Goal: Information Seeking & Learning: Learn about a topic

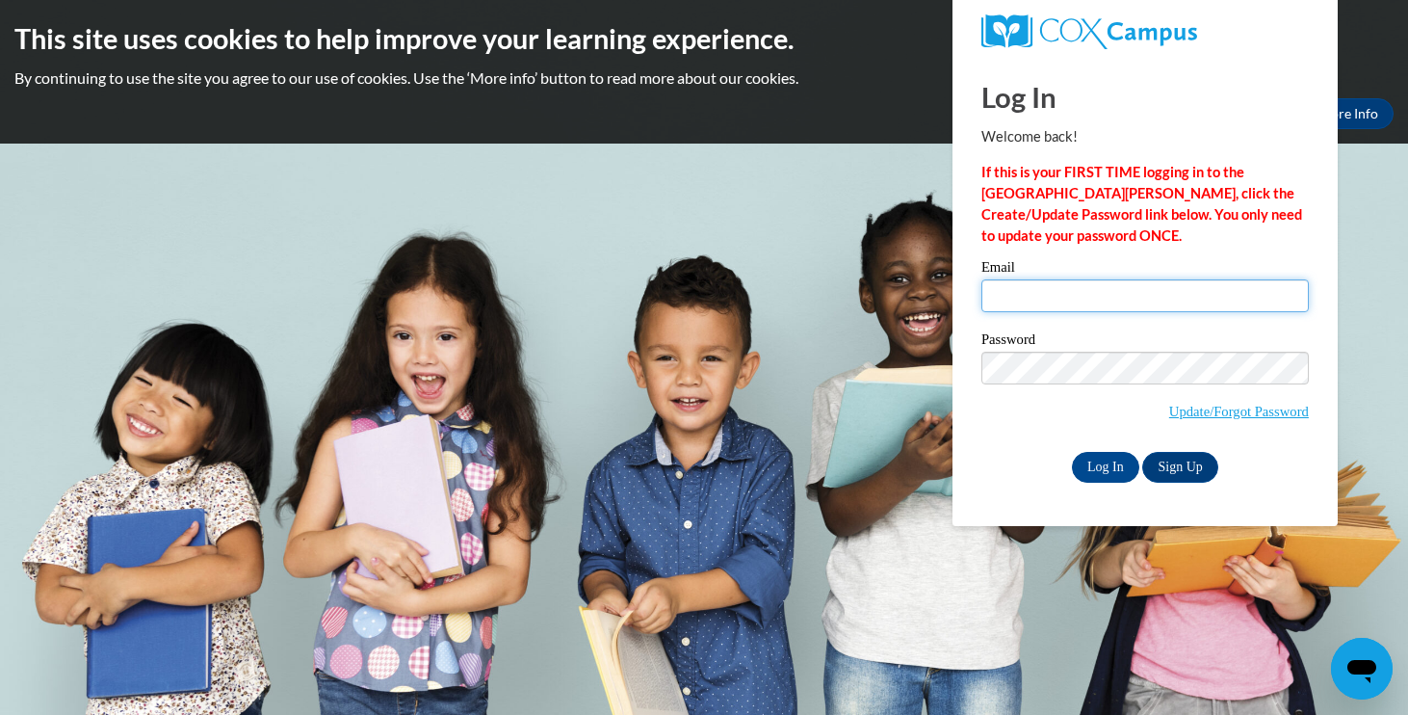
type input "swulf@mail.lipscomb.edu"
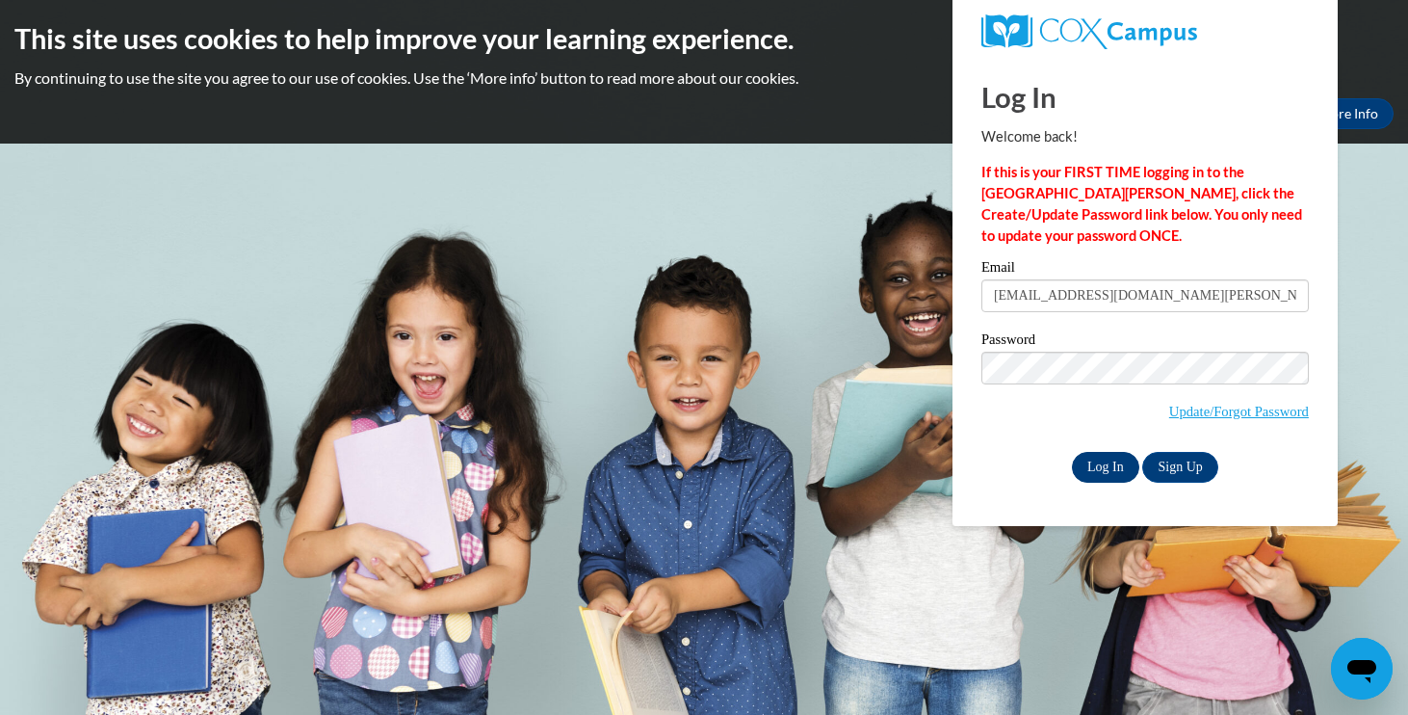
click at [1098, 468] on input "Log In" at bounding box center [1105, 467] width 67 height 31
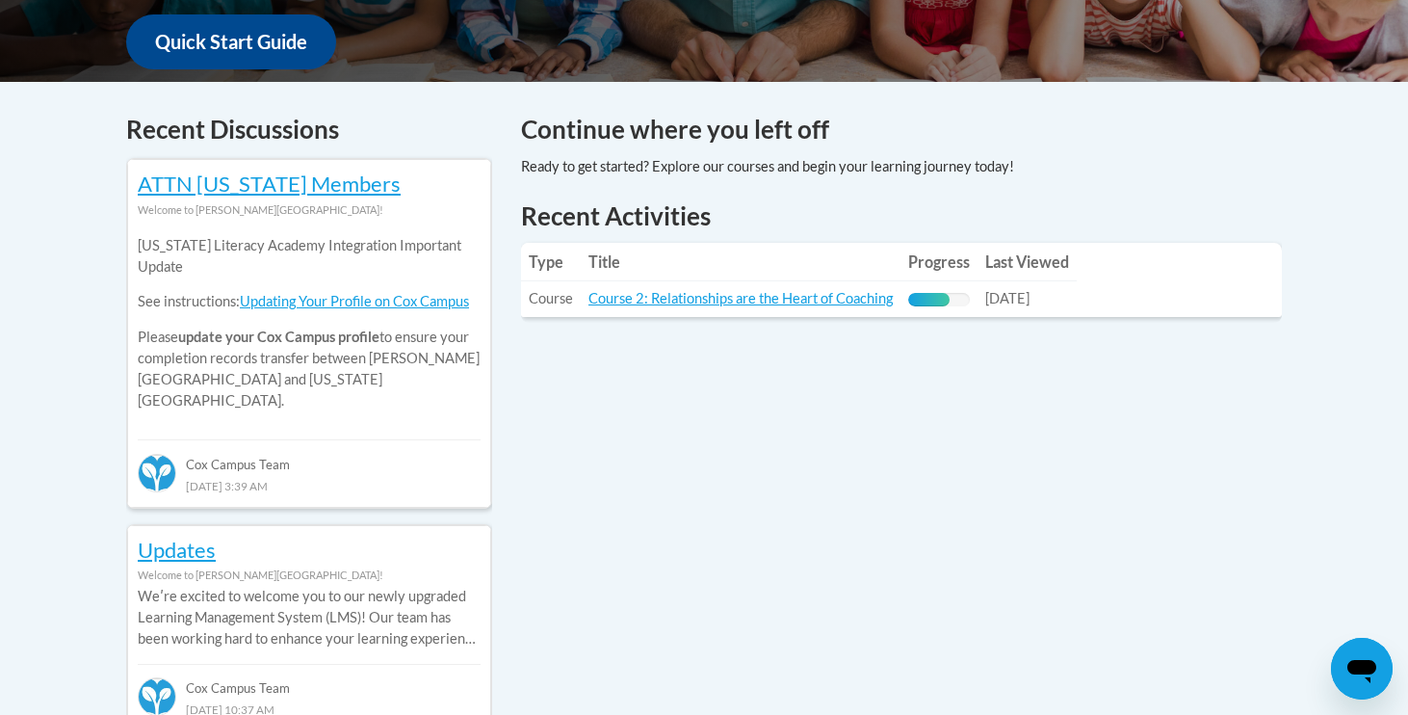
scroll to position [737, 0]
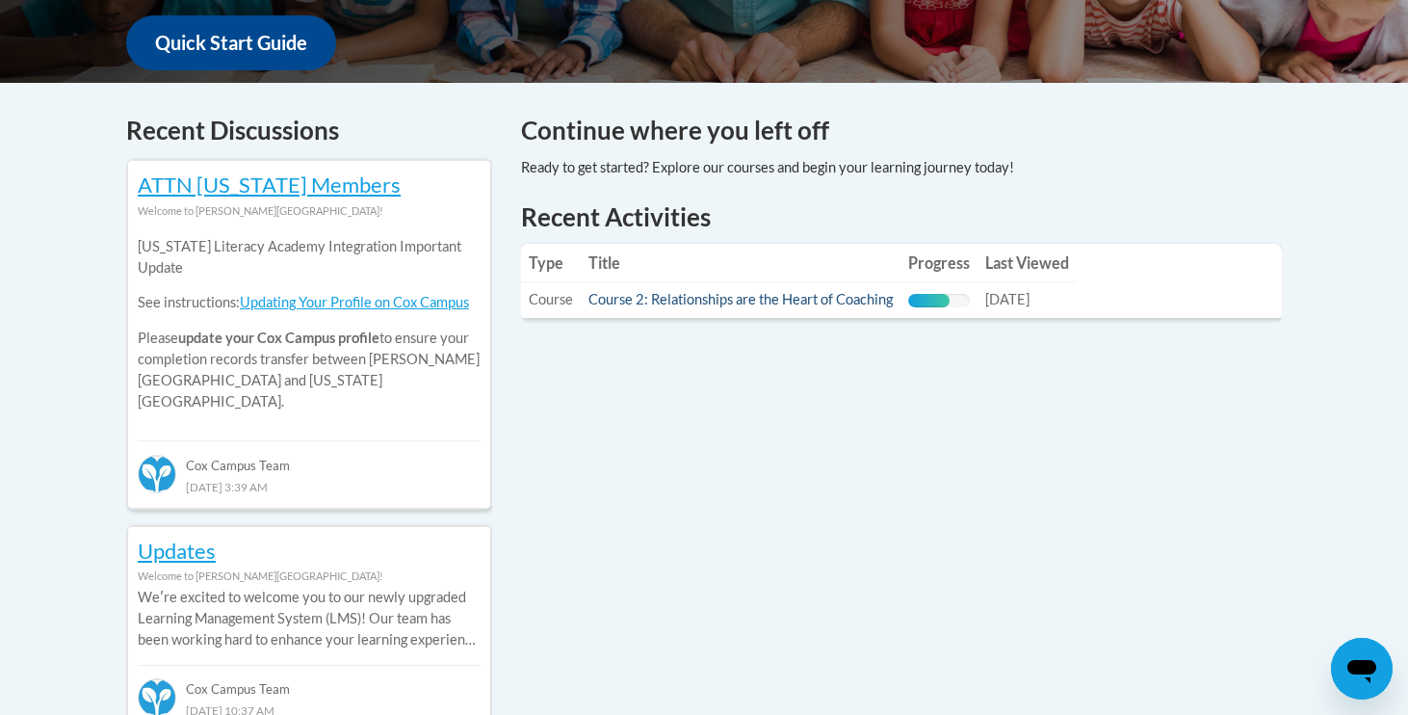
click at [806, 302] on link "Course 2: Relationships are the Heart of Coaching" at bounding box center [740, 299] width 304 height 16
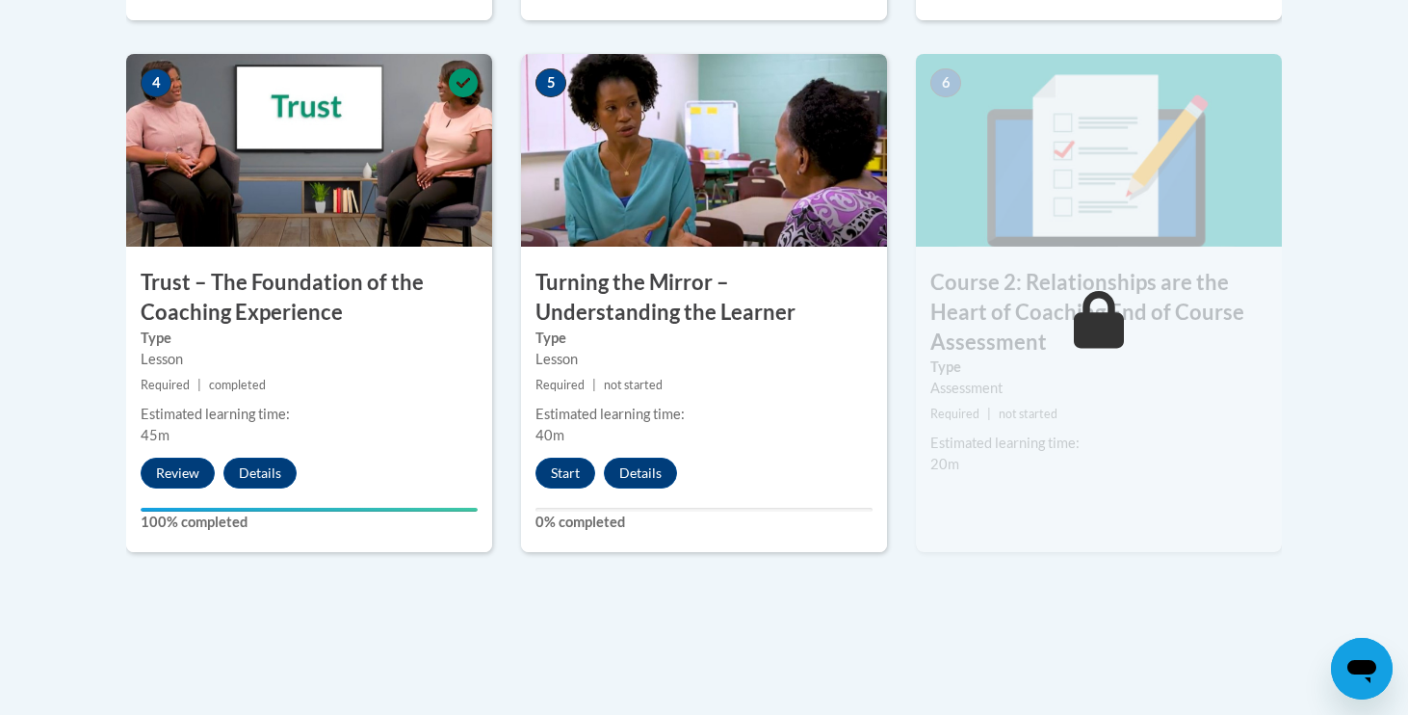
scroll to position [1194, 0]
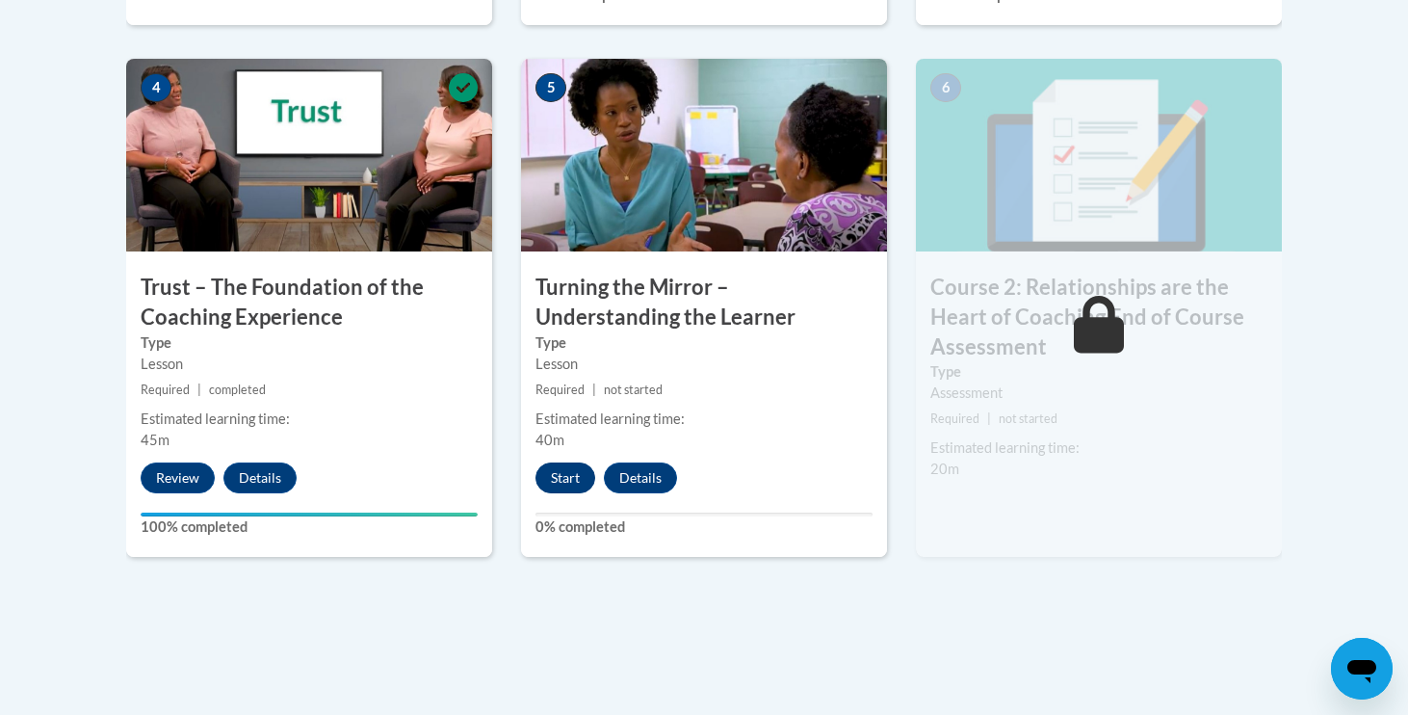
click at [556, 471] on button "Start" at bounding box center [565, 477] width 60 height 31
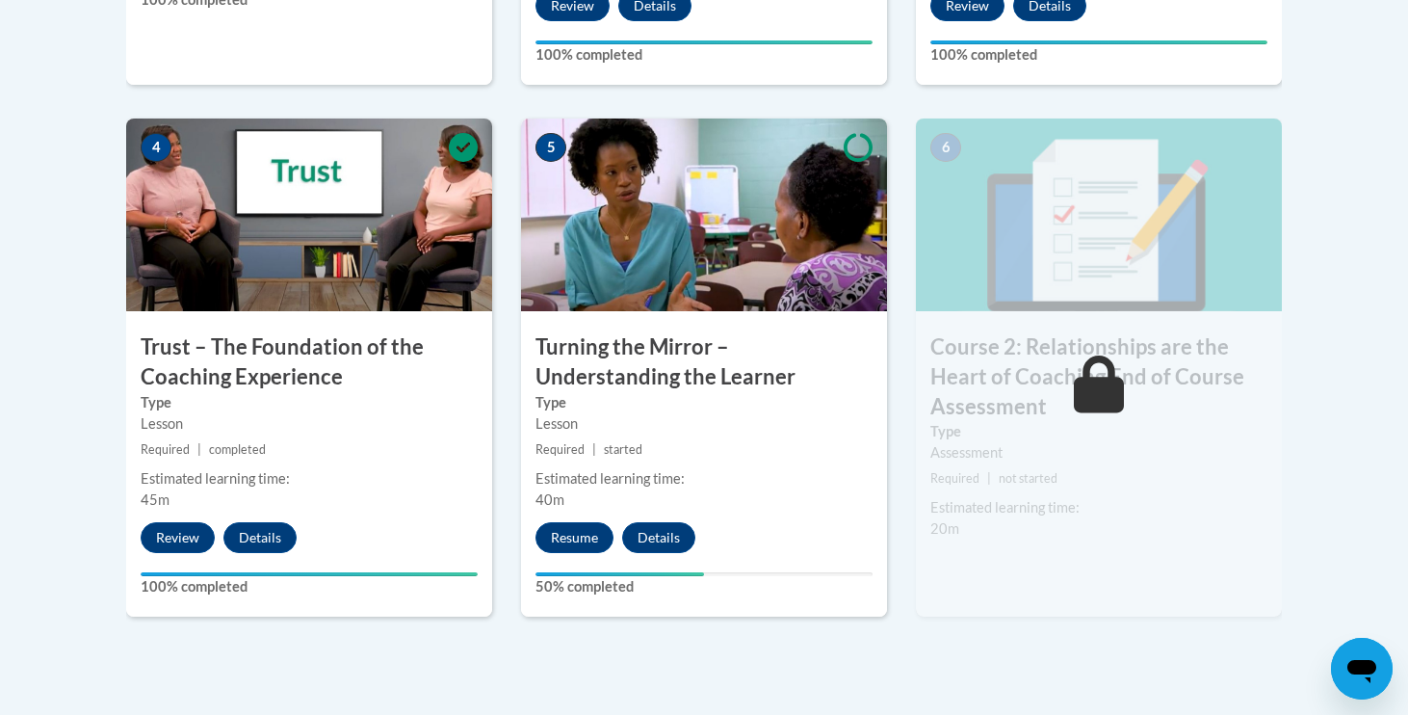
scroll to position [1314, 0]
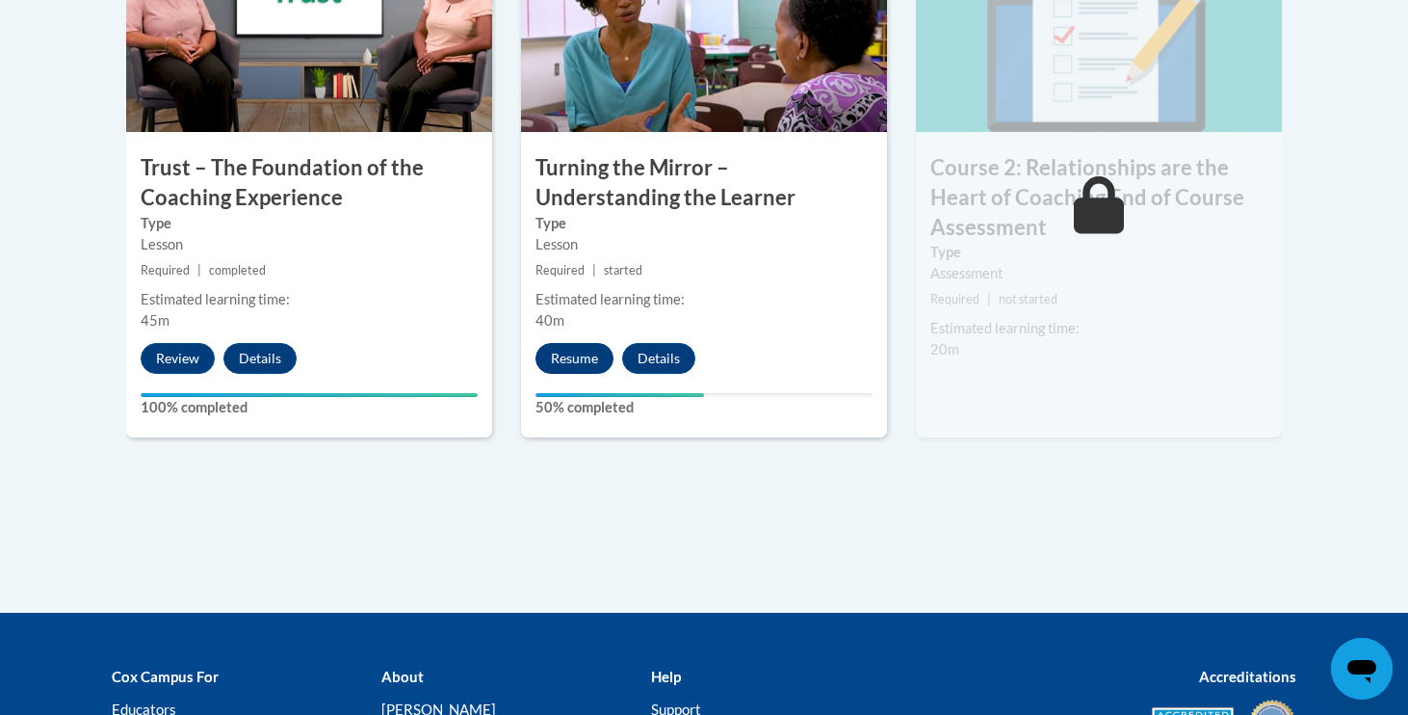
click at [552, 353] on button "Resume" at bounding box center [574, 358] width 78 height 31
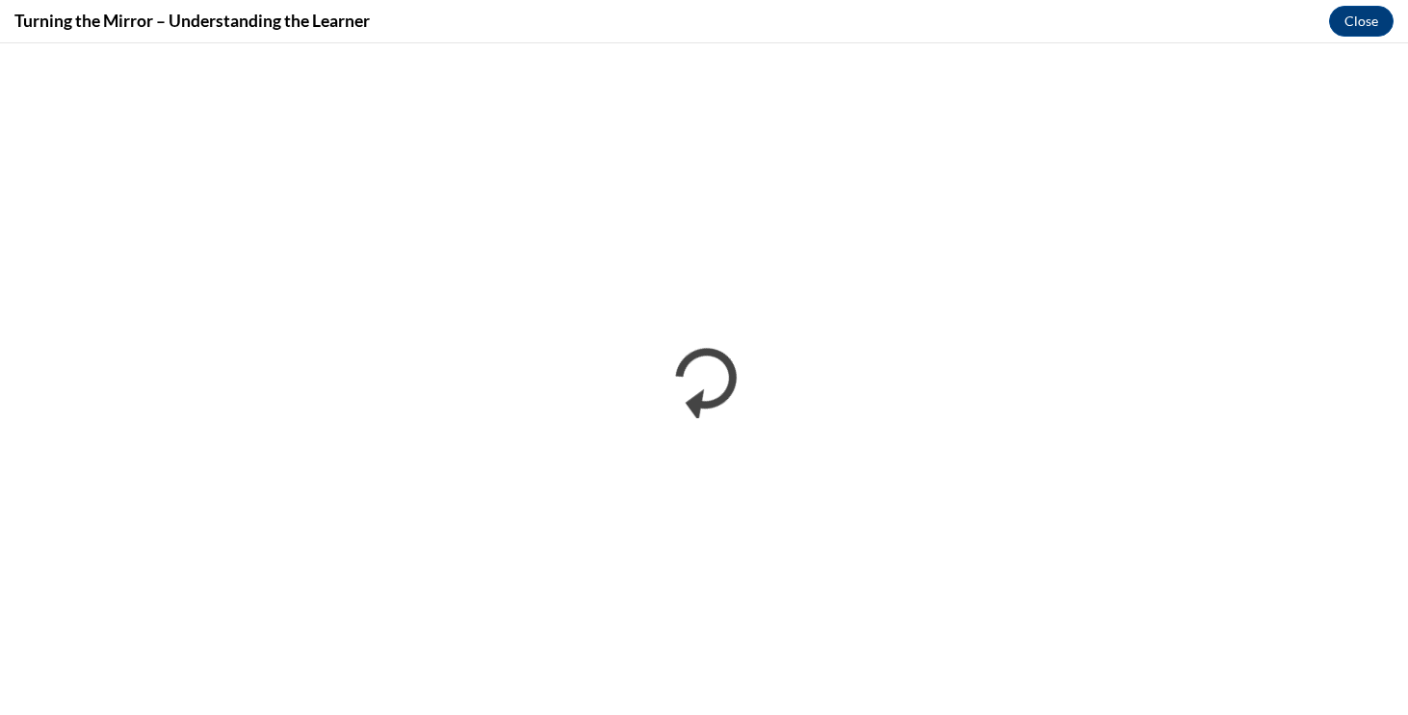
scroll to position [0, 0]
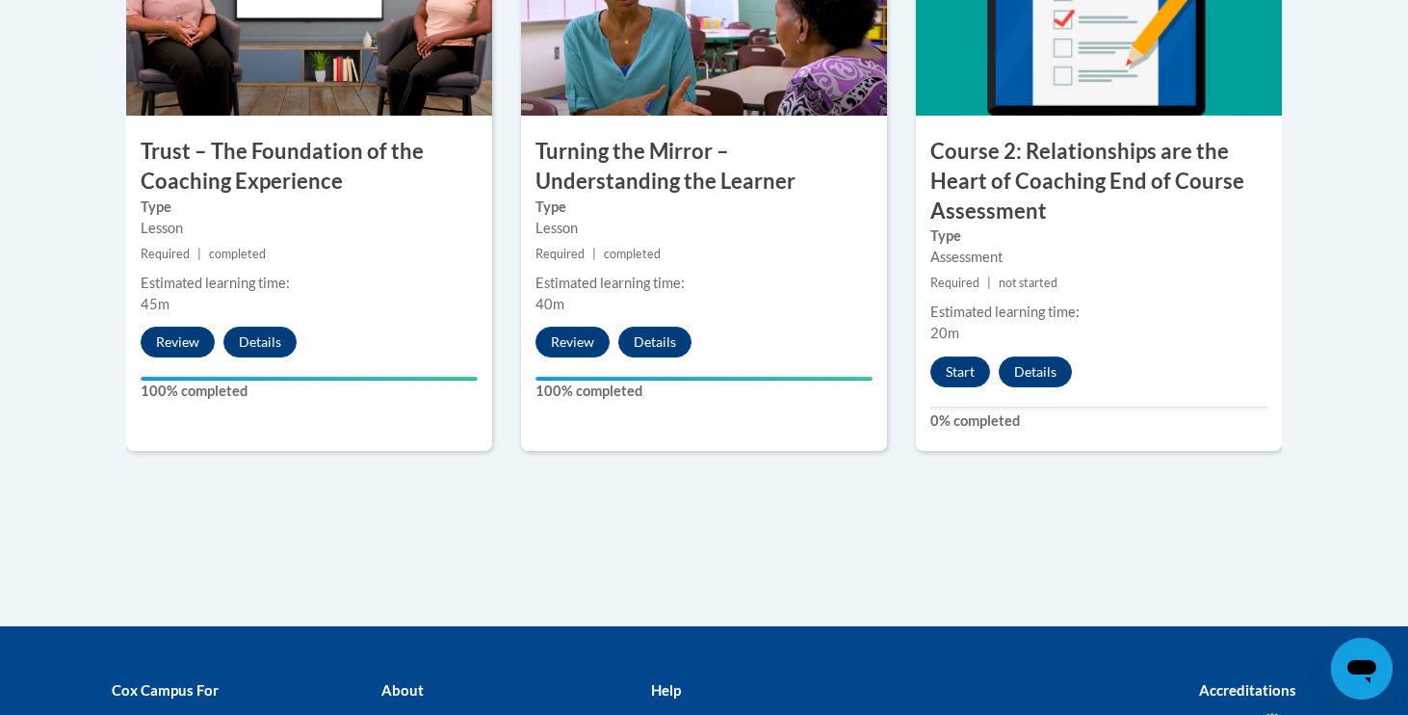
scroll to position [1314, 0]
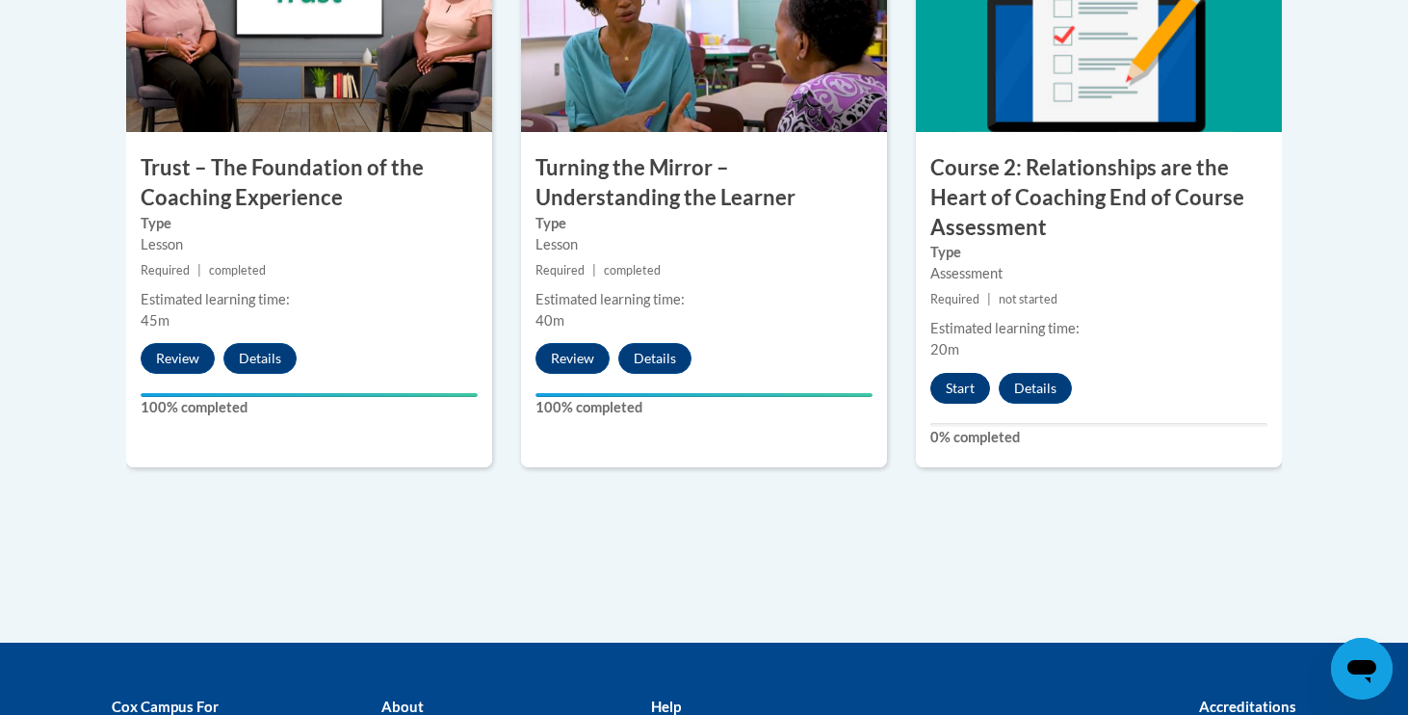
click at [973, 381] on button "Start" at bounding box center [960, 388] width 60 height 31
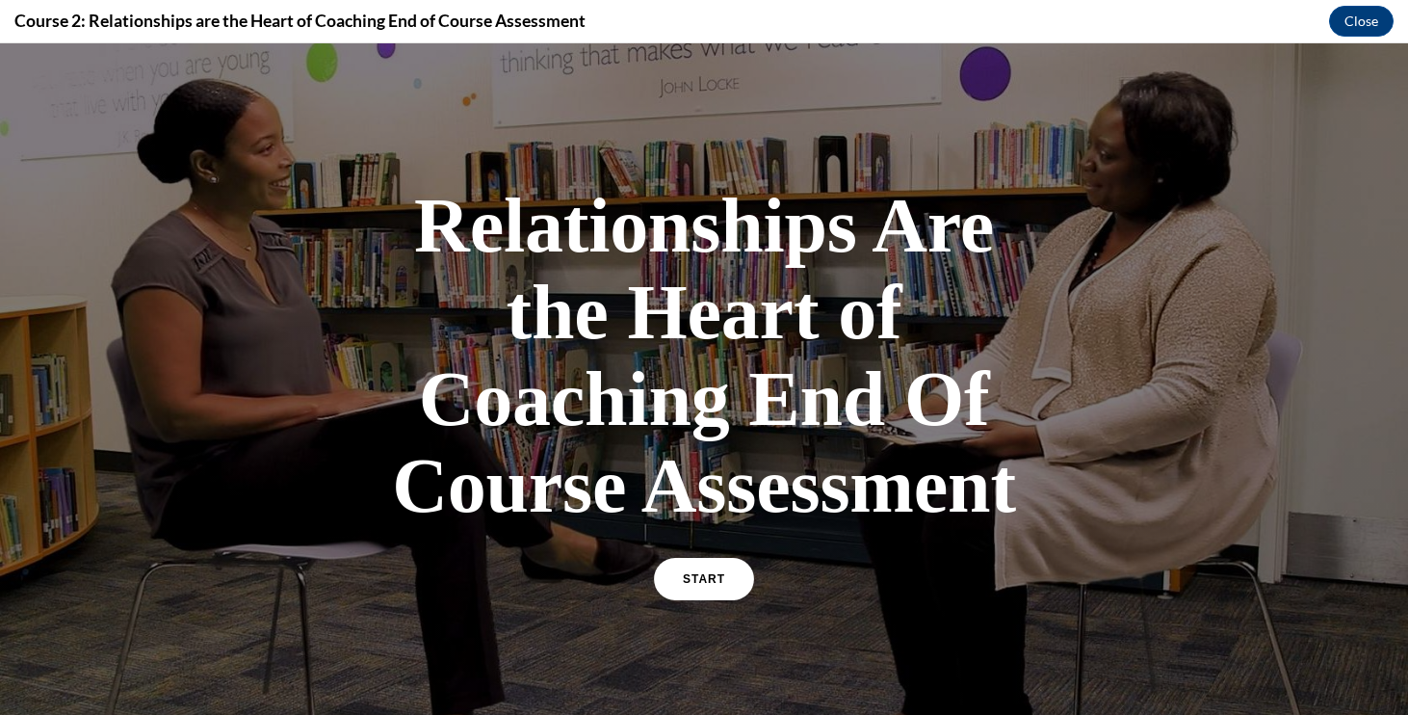
scroll to position [0, 0]
click at [715, 590] on link "START" at bounding box center [703, 579] width 105 height 44
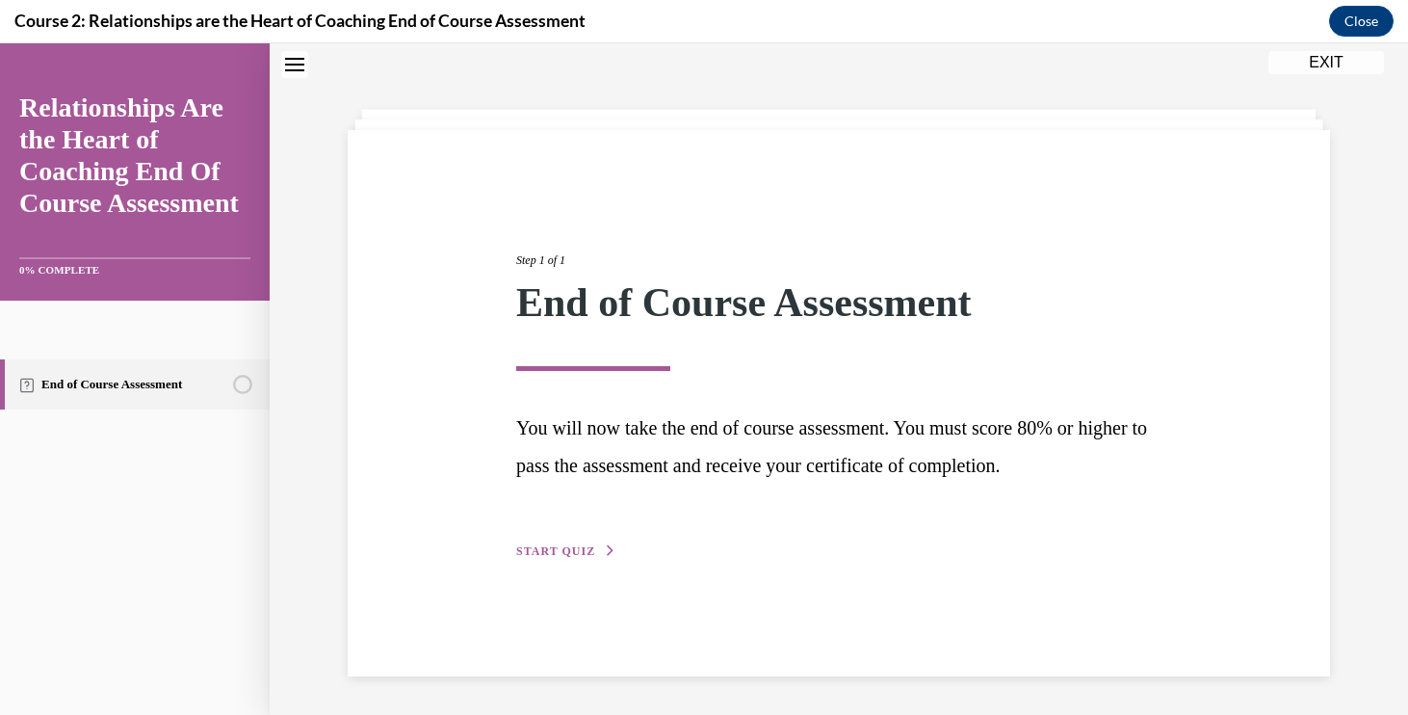
scroll to position [61, 0]
click at [576, 542] on button "START QUIZ" at bounding box center [566, 550] width 100 height 17
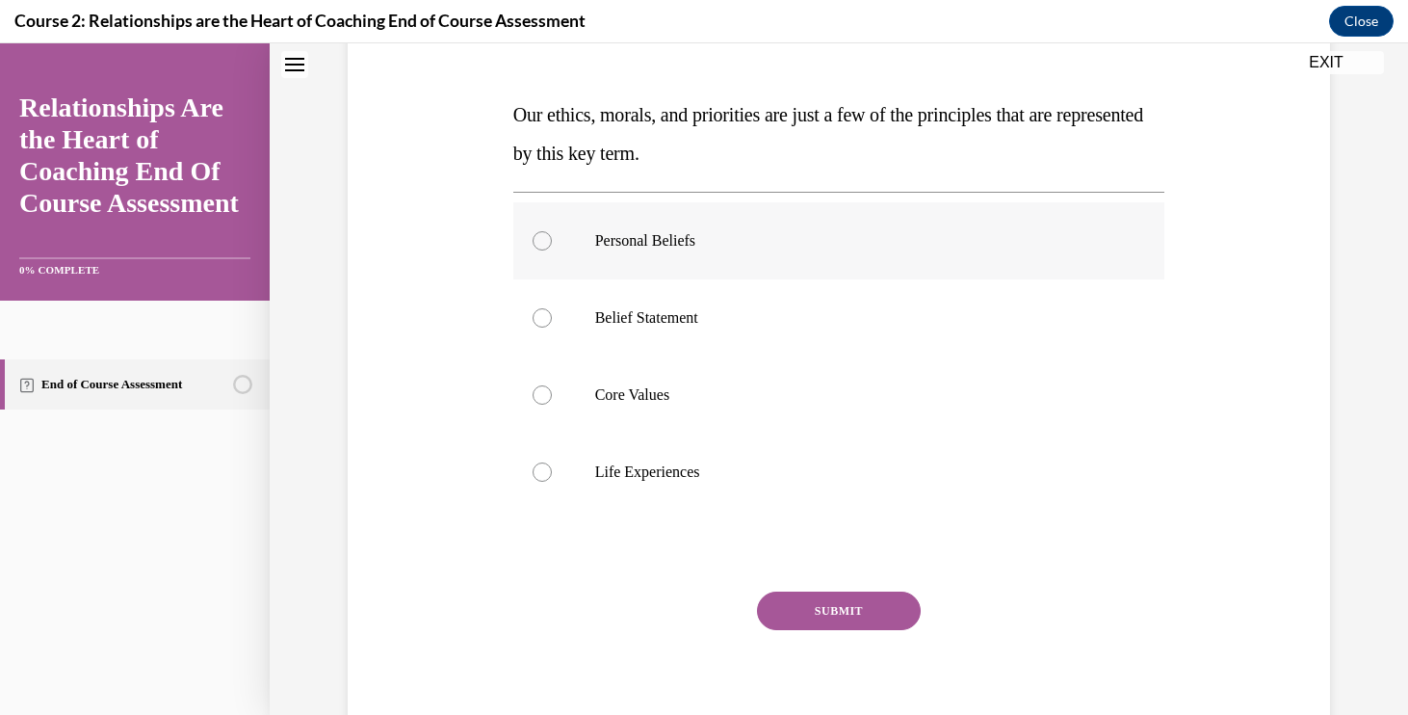
scroll to position [255, 0]
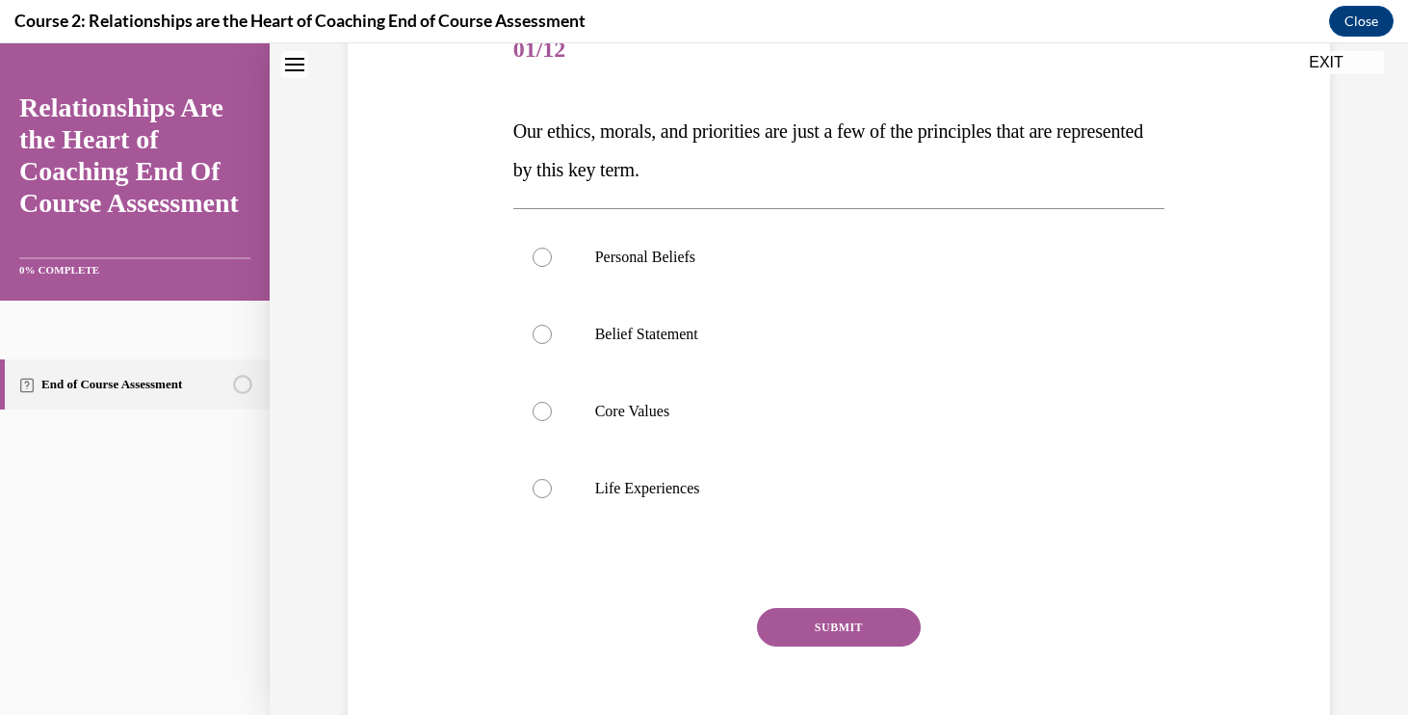
click at [620, 129] on span "Our ethics, morals, and priorities are just a few of the principles that are re…" at bounding box center [828, 150] width 630 height 60
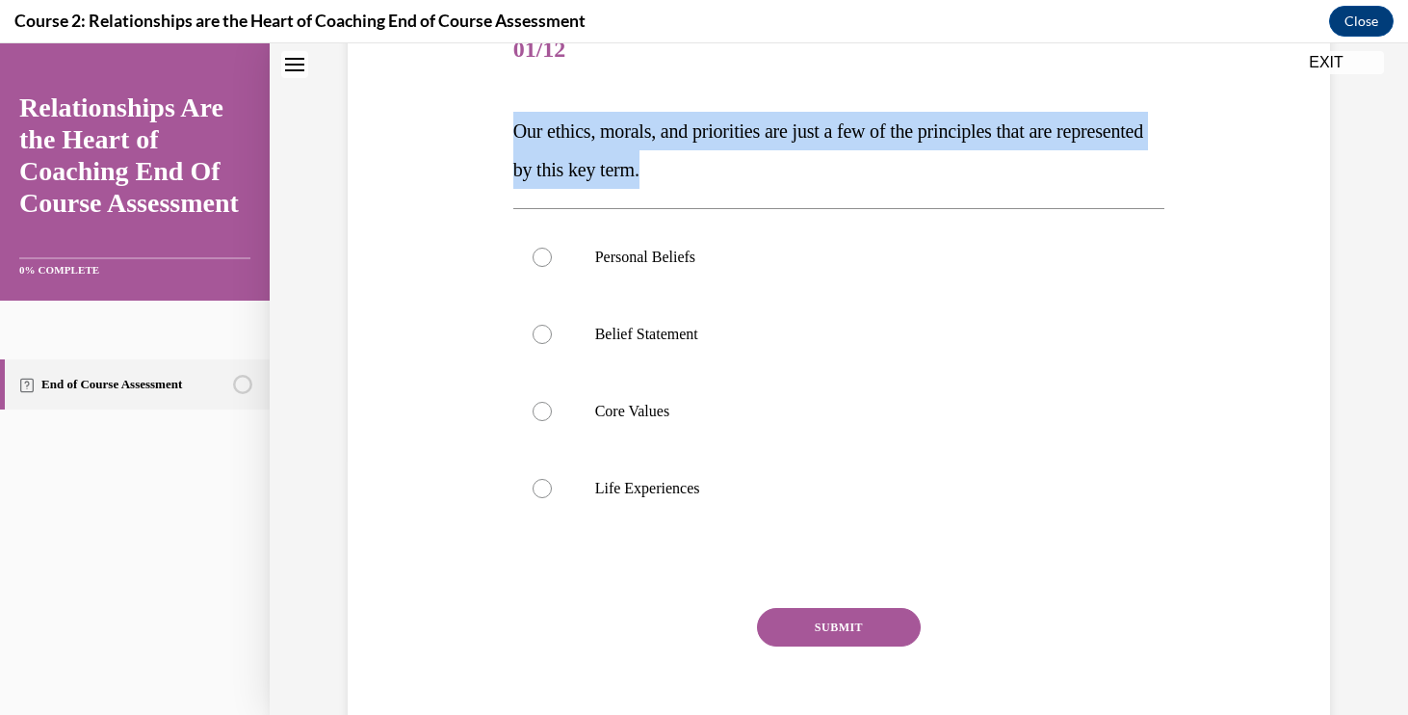
click at [620, 129] on span "Our ethics, morals, and priorities are just a few of the principles that are re…" at bounding box center [828, 150] width 630 height 60
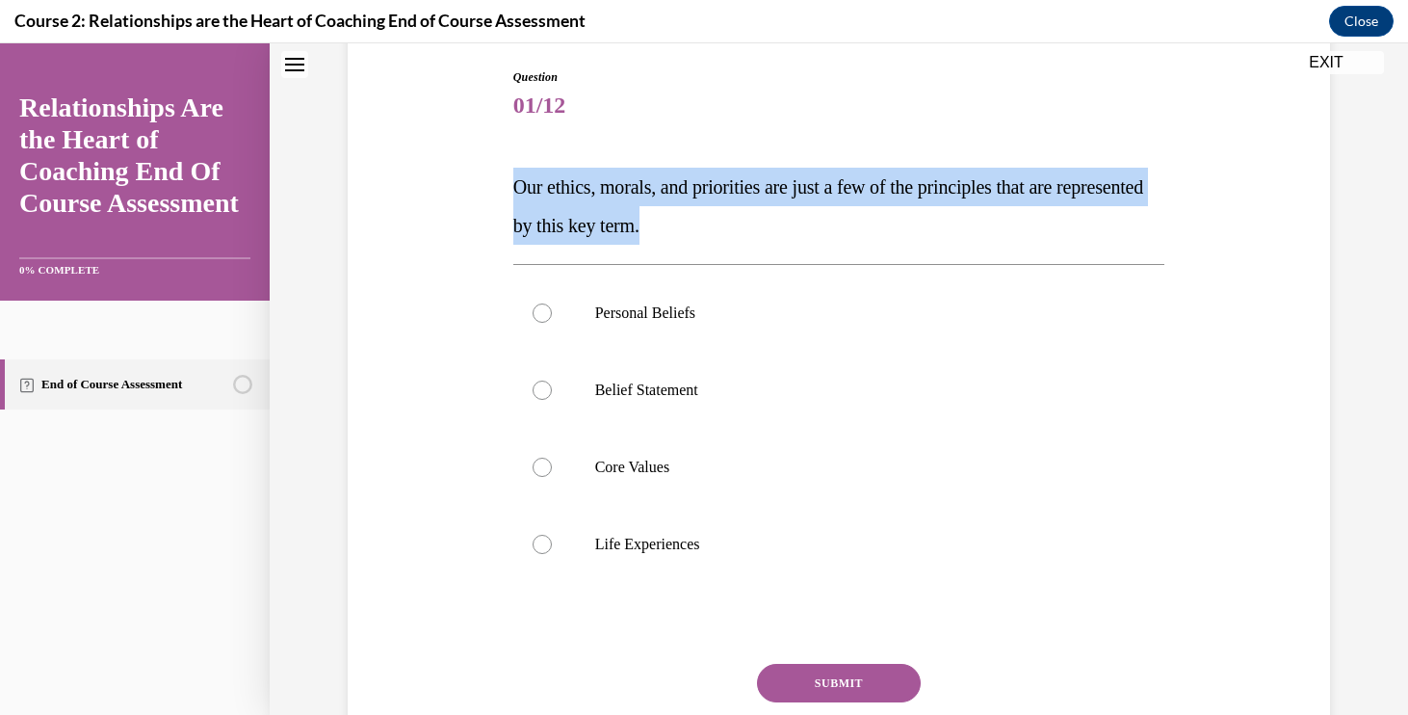
scroll to position [184, 0]
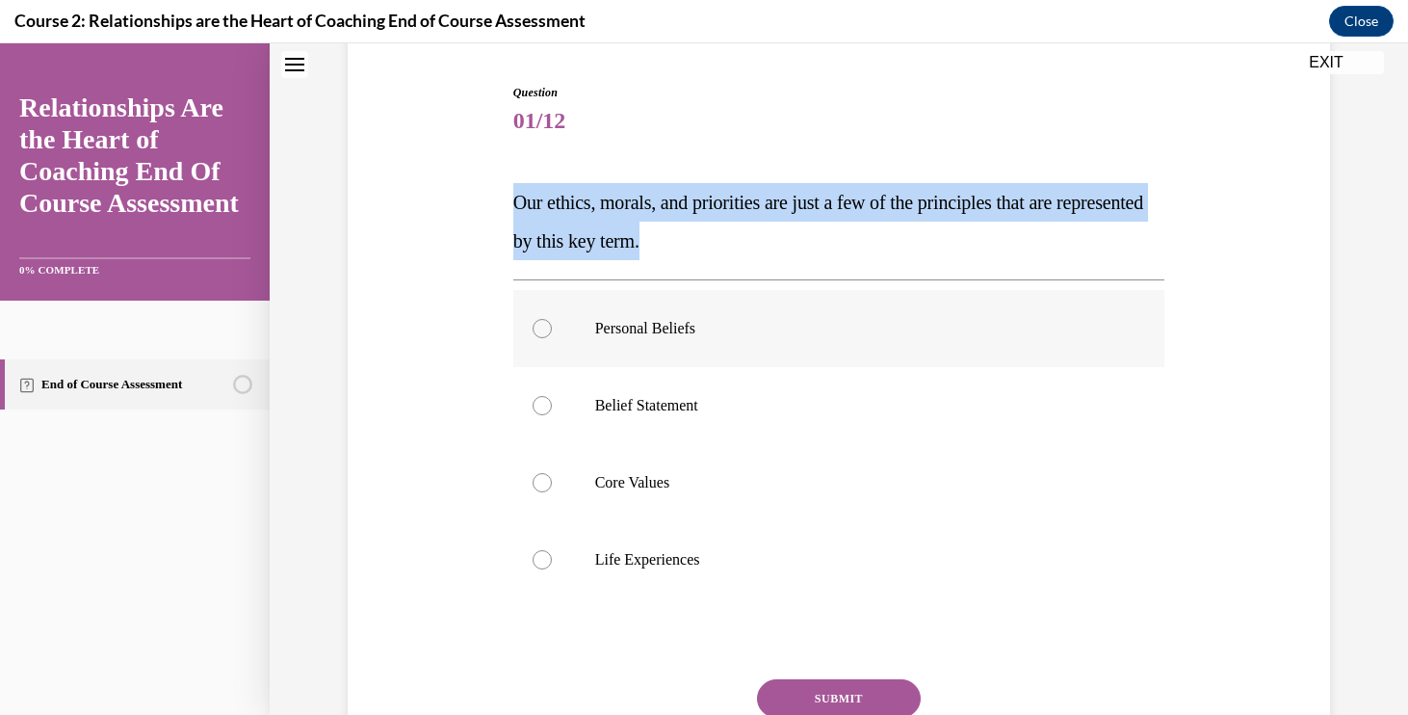
click at [620, 326] on p "Personal Beliefs" at bounding box center [856, 328] width 522 height 19
click at [552, 326] on input "Personal Beliefs" at bounding box center [542, 328] width 19 height 19
radio input "true"
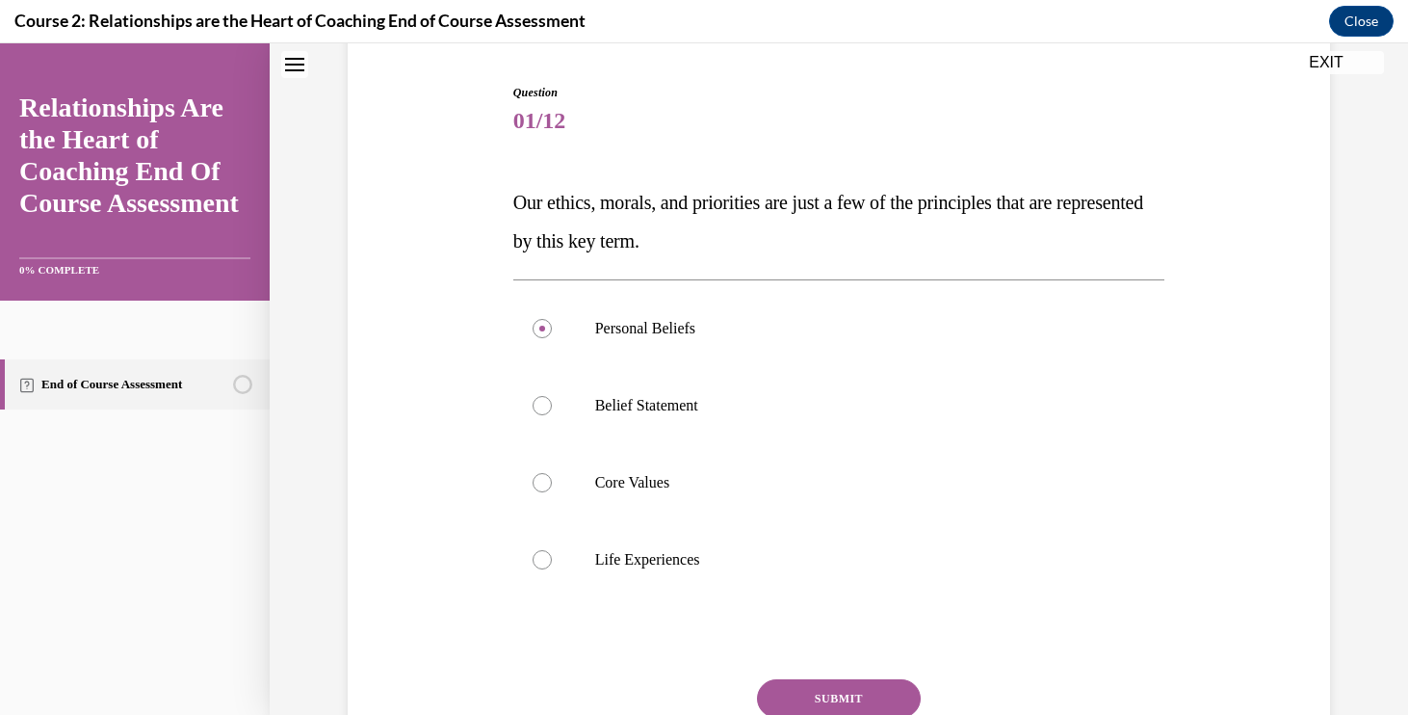
click at [874, 694] on button "SUBMIT" at bounding box center [839, 698] width 164 height 39
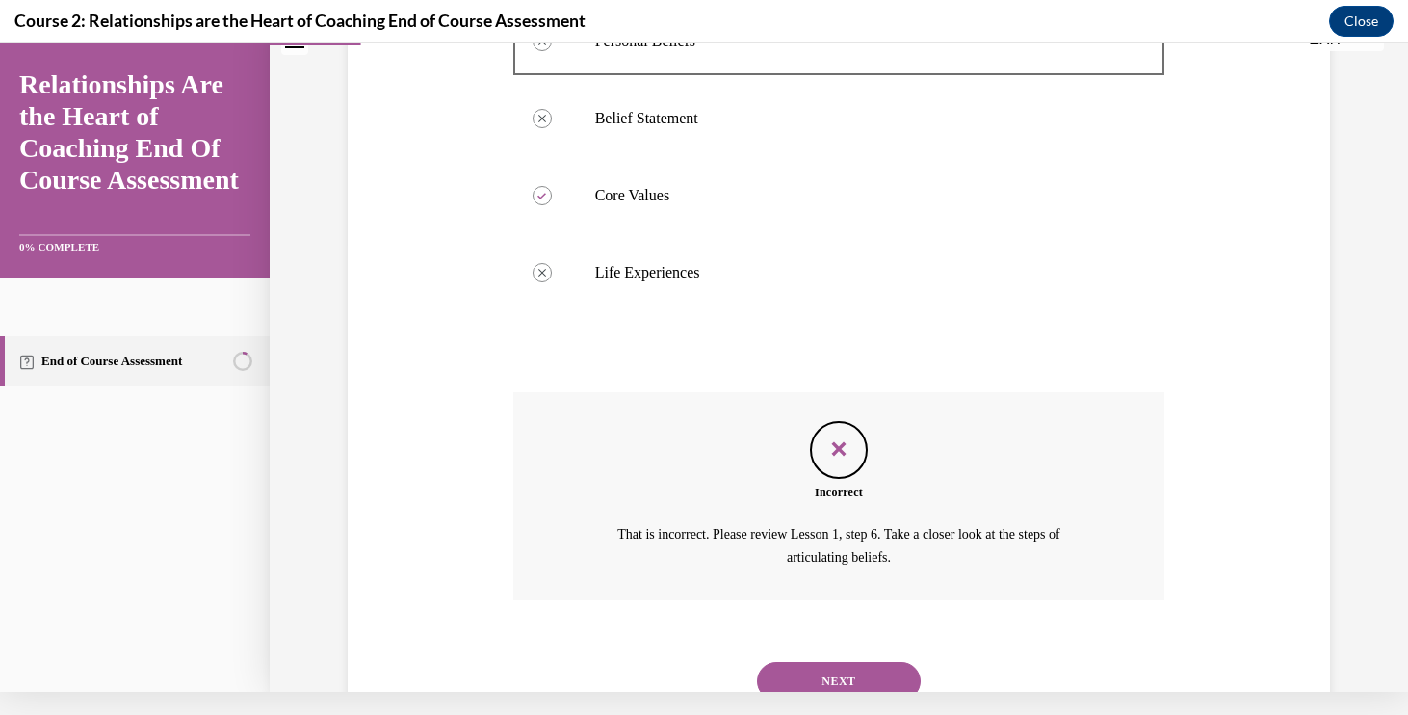
scroll to position [499, 0]
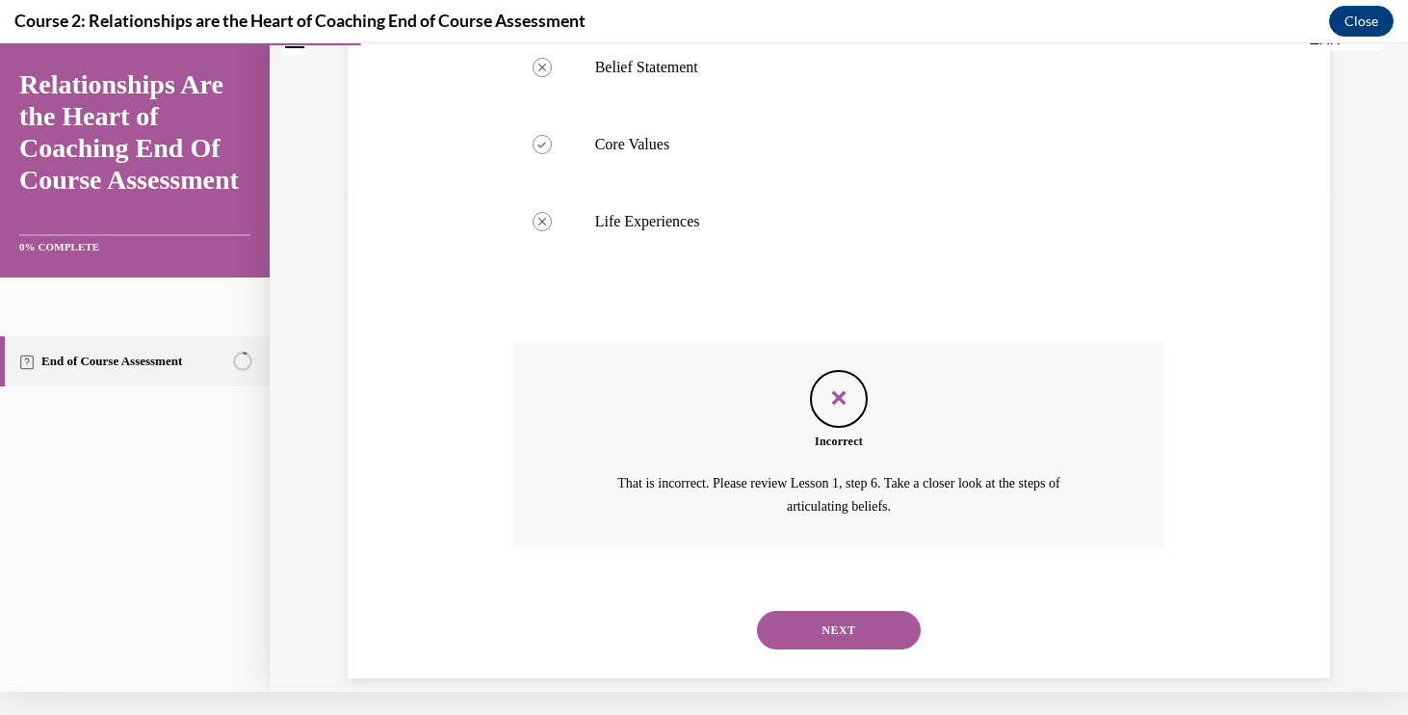
click at [821, 611] on button "NEXT" at bounding box center [839, 630] width 164 height 39
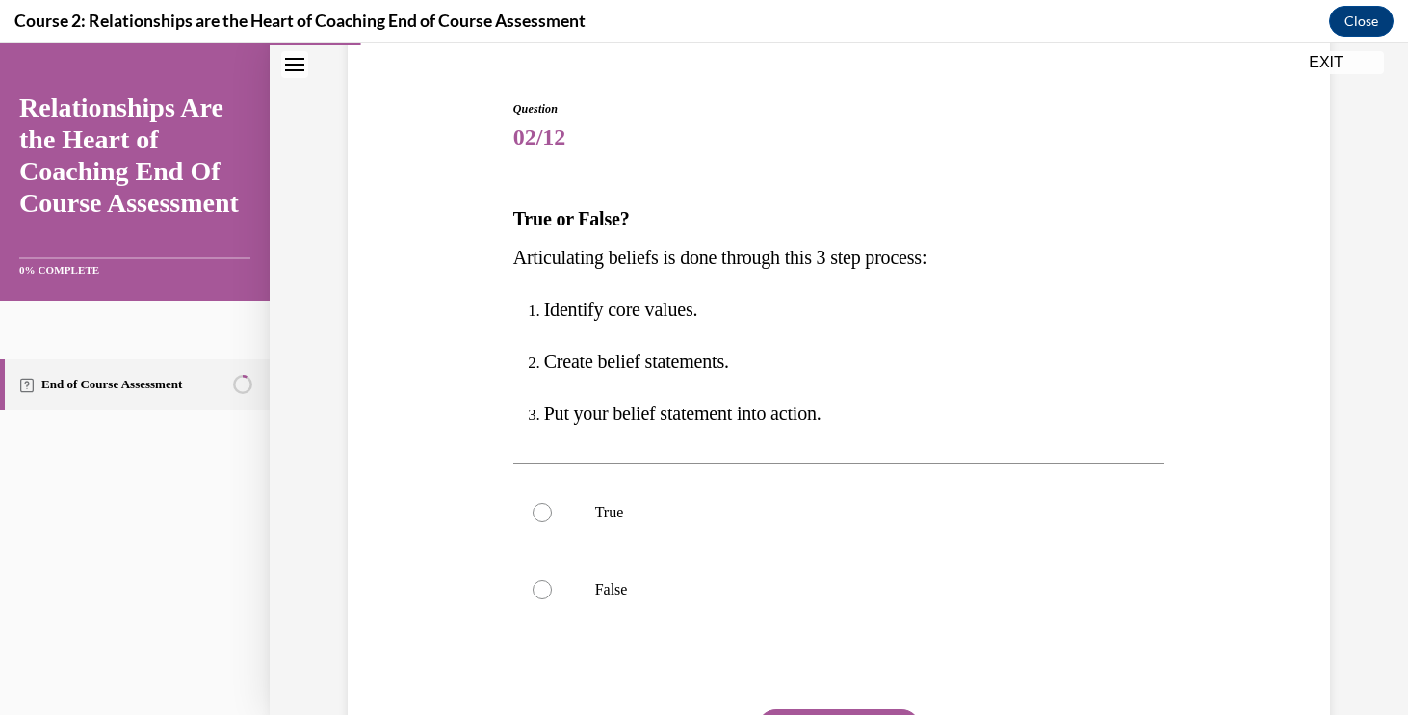
scroll to position [184, 0]
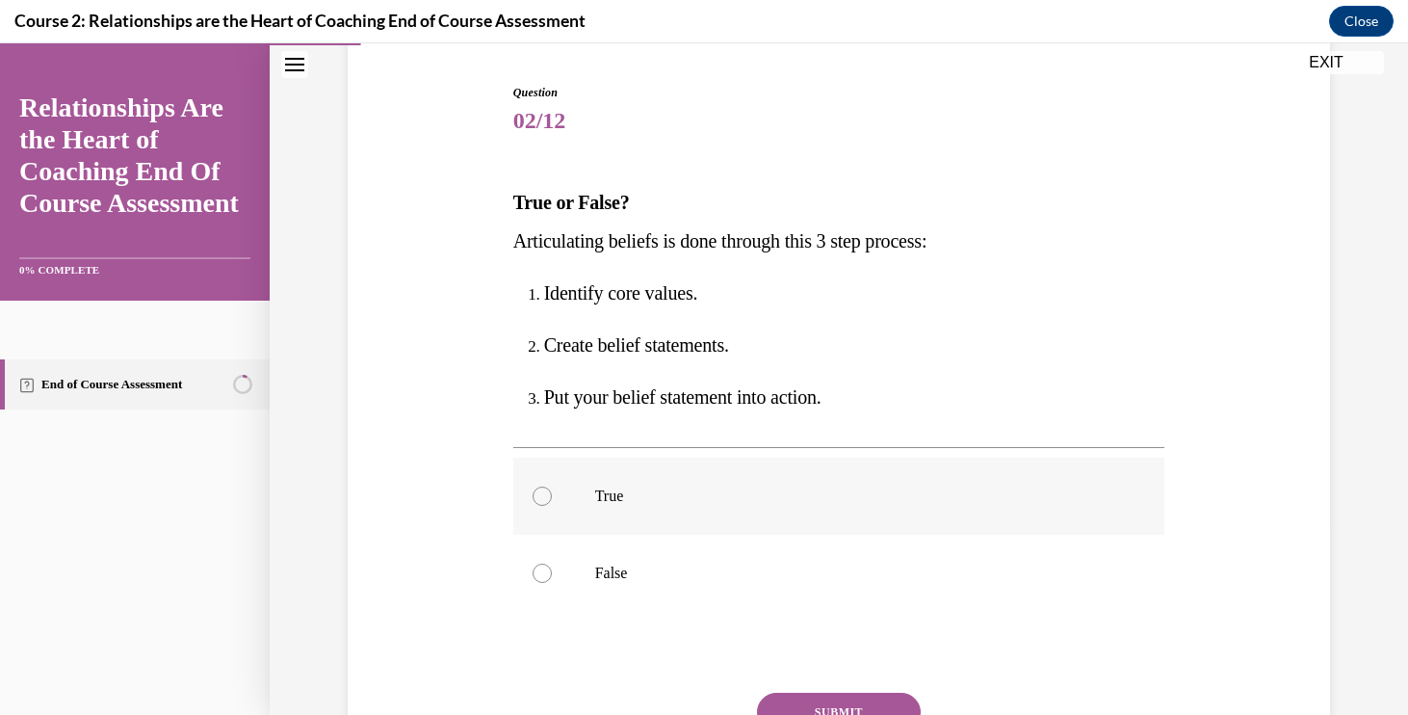
click at [643, 500] on p "True" at bounding box center [856, 495] width 522 height 19
click at [552, 500] on input "True" at bounding box center [542, 495] width 19 height 19
radio input "true"
click at [815, 702] on button "SUBMIT" at bounding box center [839, 711] width 164 height 39
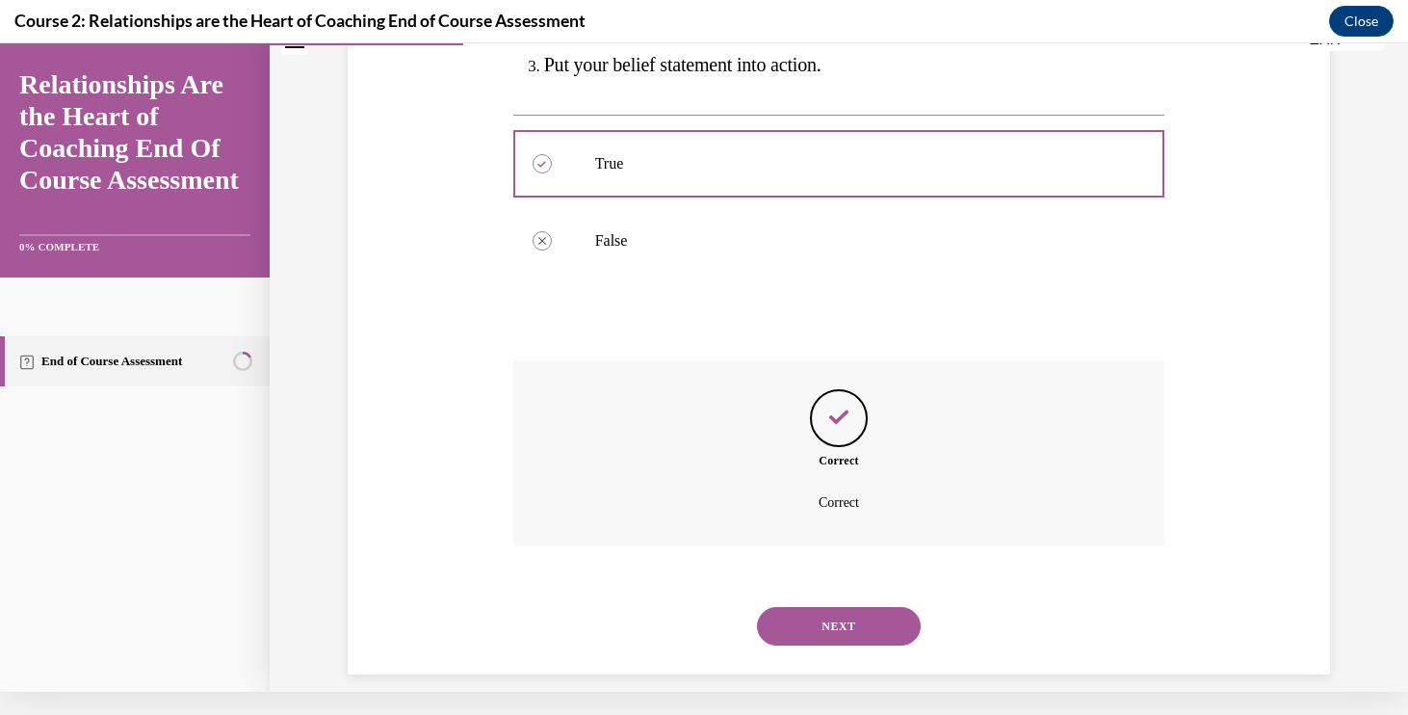
scroll to position [491, 0]
click at [823, 612] on button "NEXT" at bounding box center [839, 628] width 164 height 39
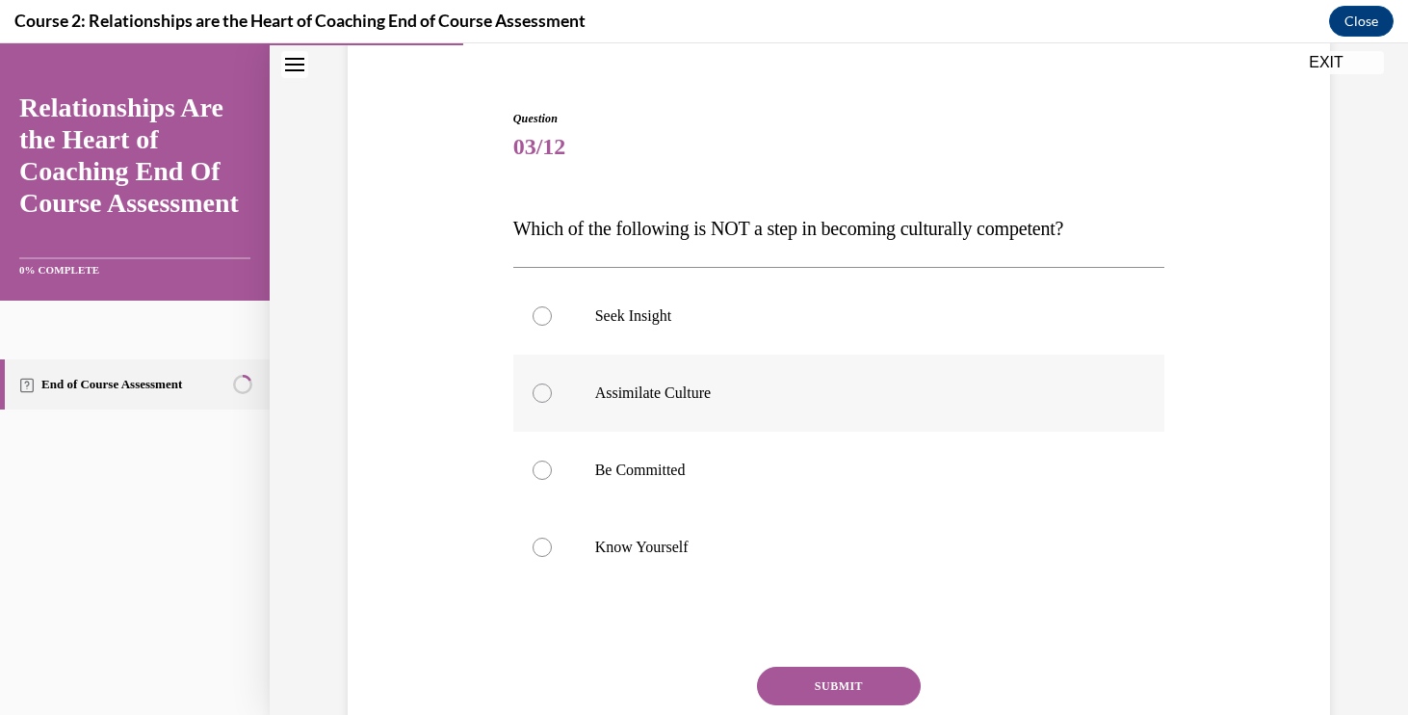
scroll to position [165, 0]
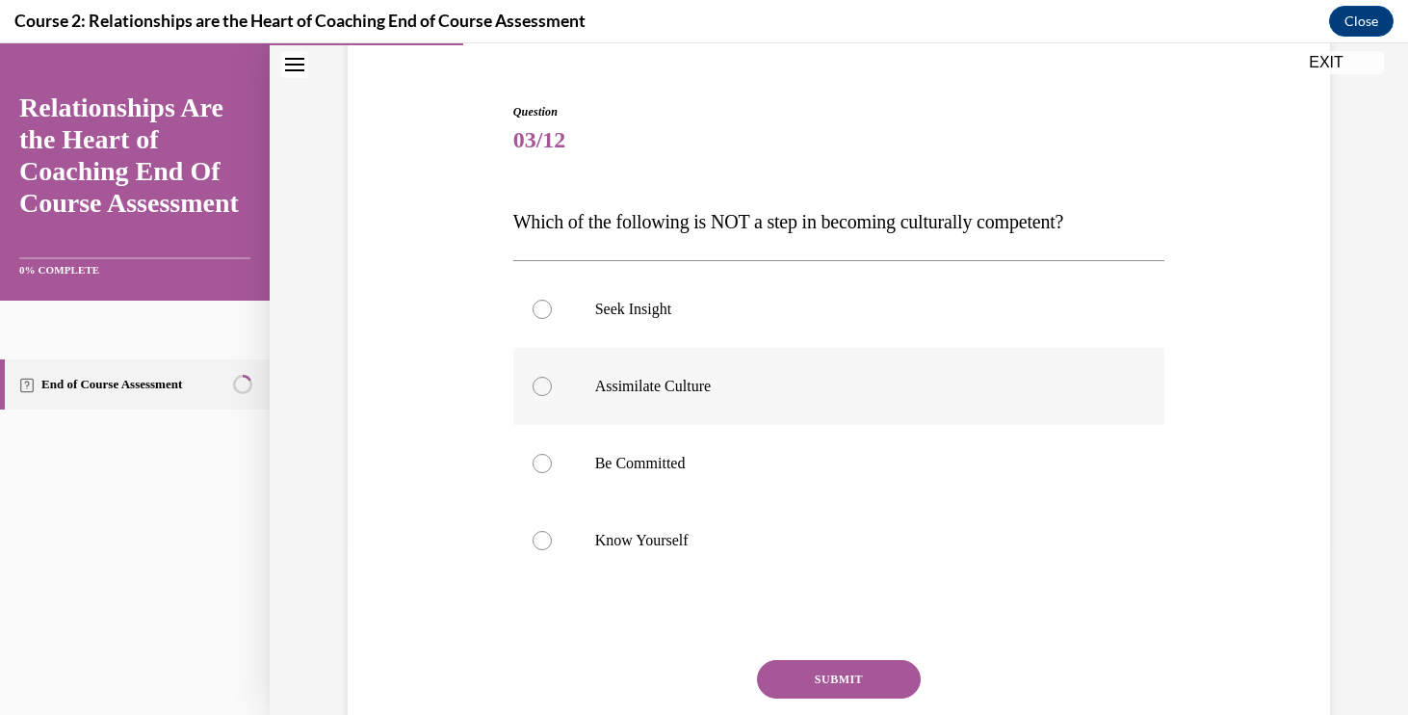
click at [648, 396] on label "Assimilate Culture" at bounding box center [839, 386] width 652 height 77
click at [552, 396] on input "Assimilate Culture" at bounding box center [542, 386] width 19 height 19
radio input "true"
click at [873, 677] on button "SUBMIT" at bounding box center [839, 679] width 164 height 39
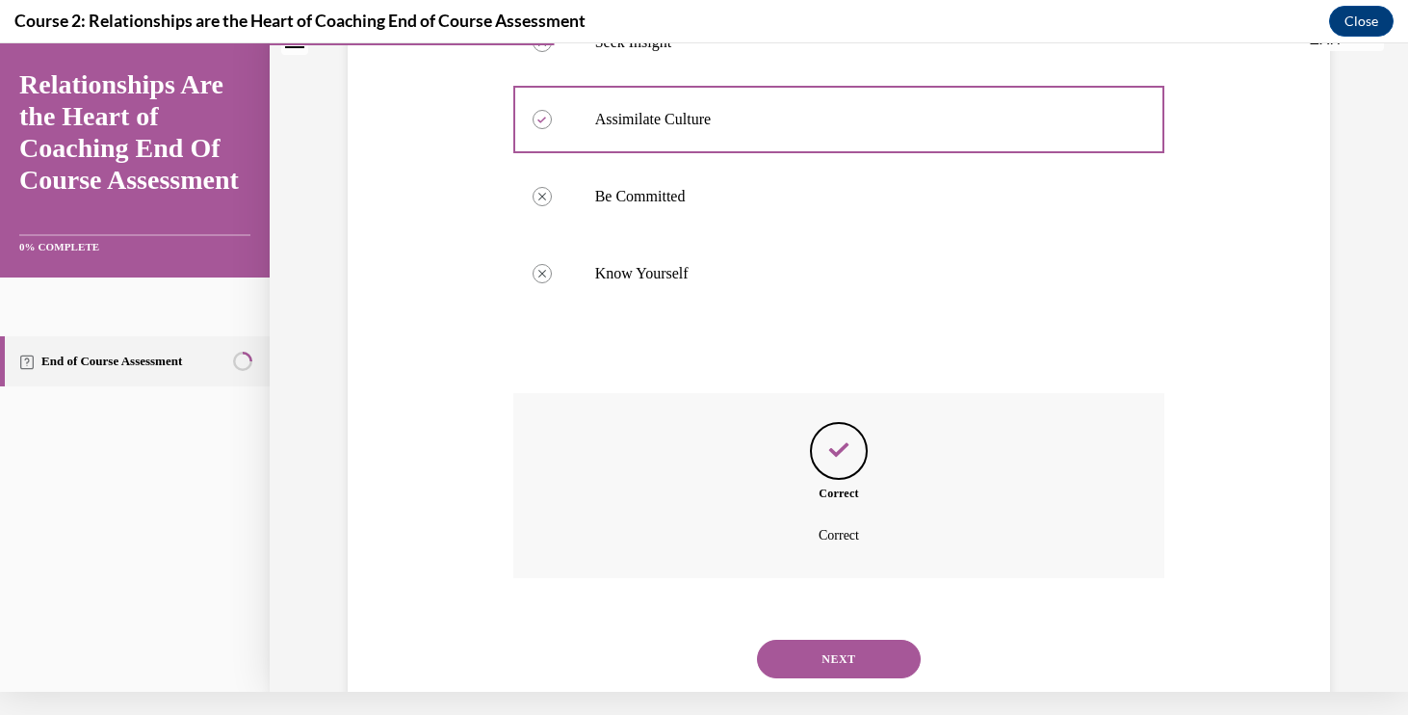
scroll to position [438, 0]
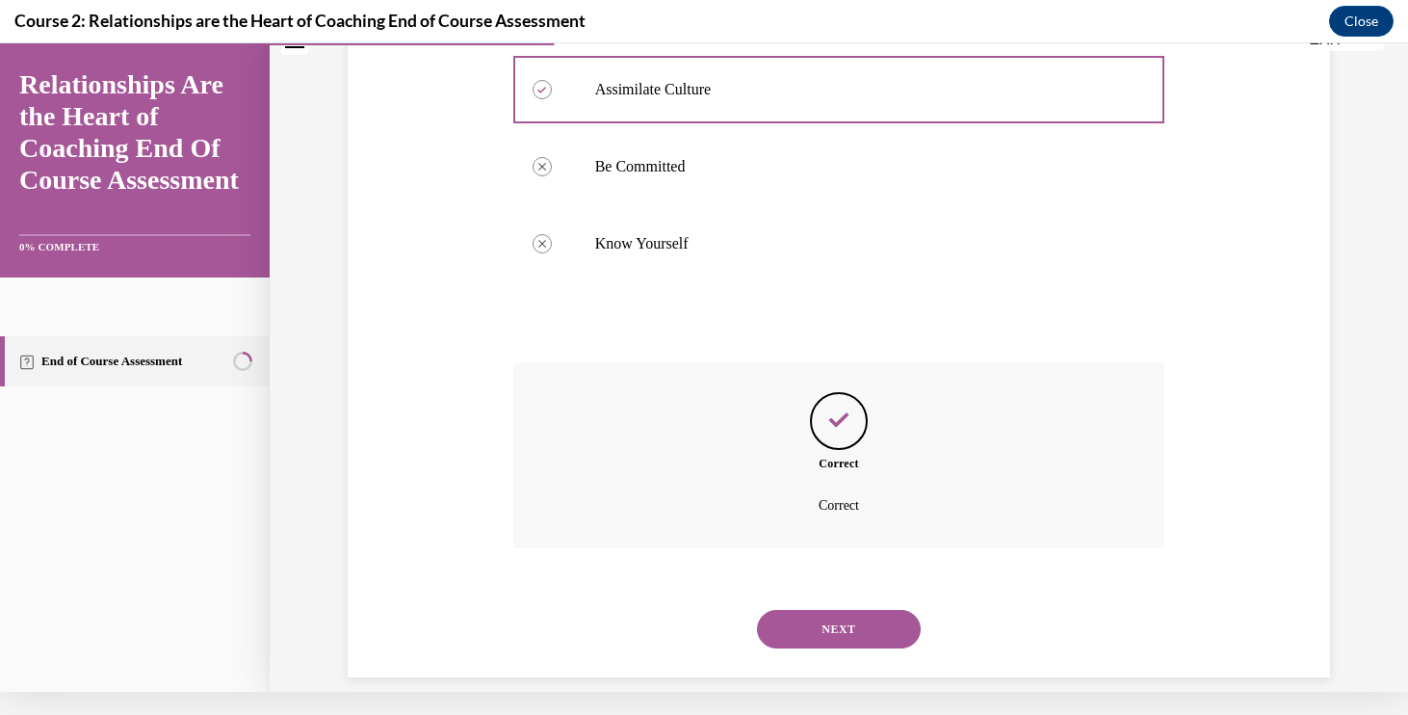
click at [853, 590] on div "NEXT" at bounding box center [839, 628] width 652 height 77
click at [851, 610] on button "NEXT" at bounding box center [839, 629] width 164 height 39
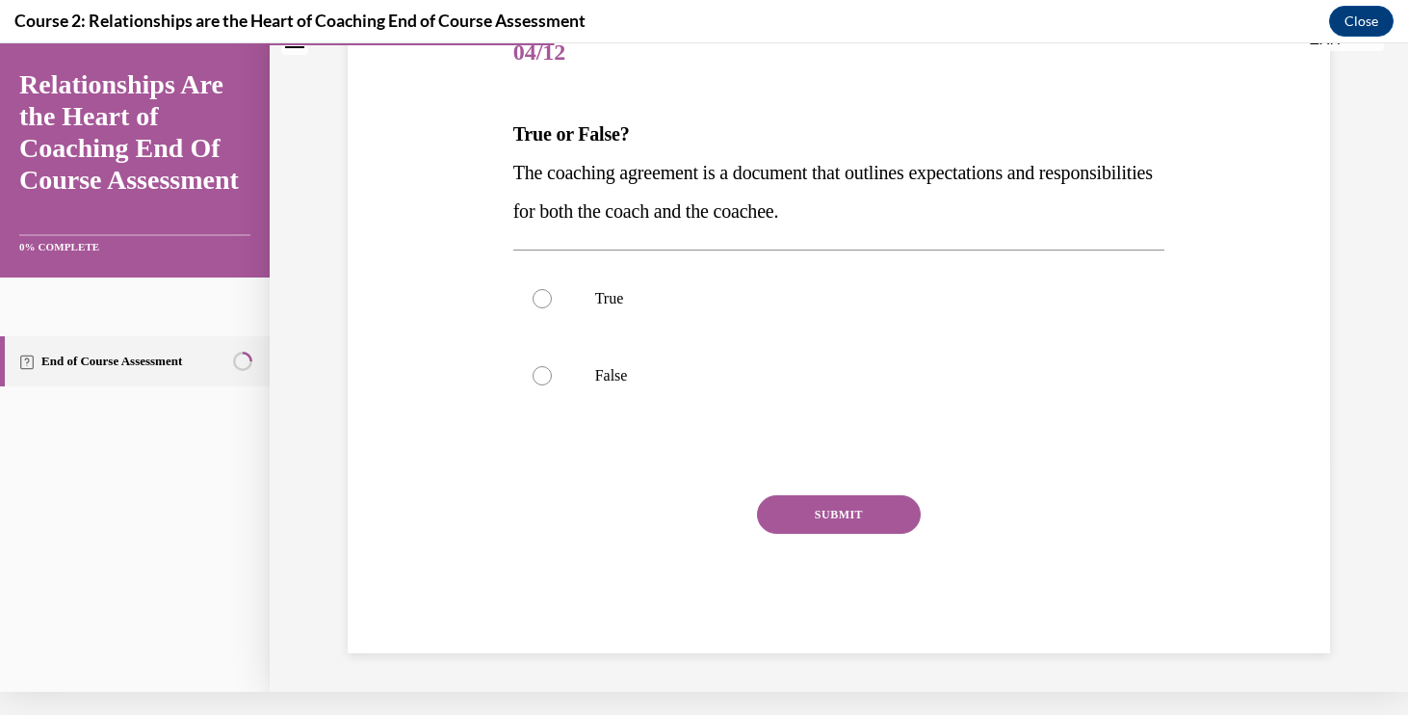
scroll to position [0, 0]
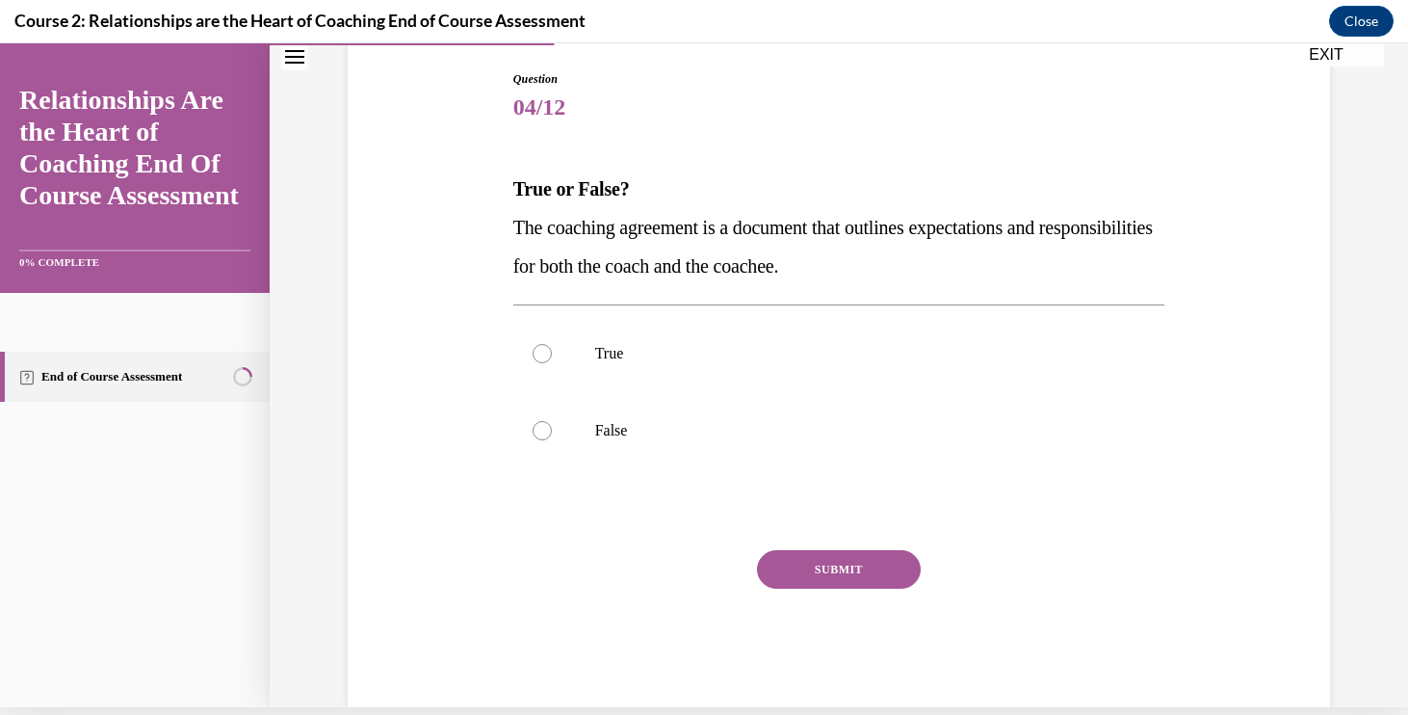
click at [767, 229] on span "The coaching agreement is a document that outlines expectations and responsibil…" at bounding box center [832, 247] width 639 height 60
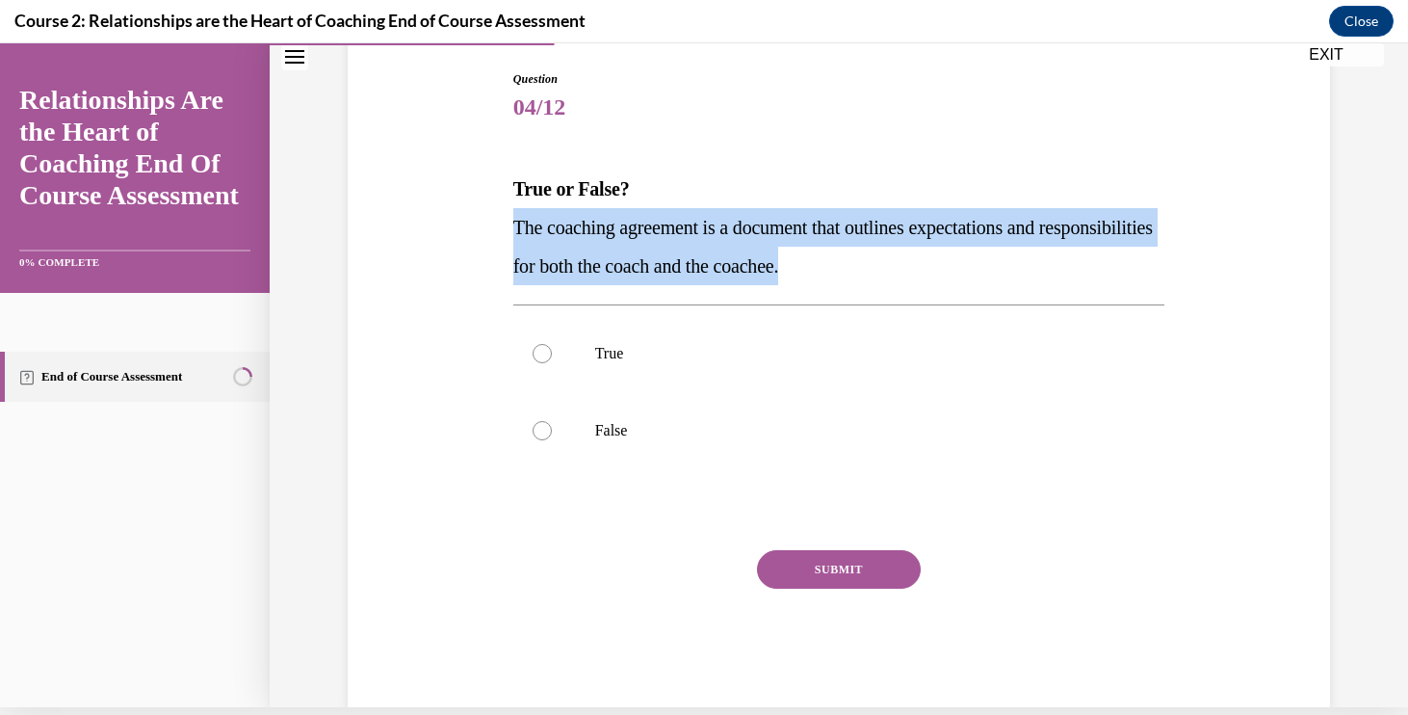
click at [767, 229] on span "The coaching agreement is a document that outlines expectations and responsibil…" at bounding box center [832, 247] width 639 height 60
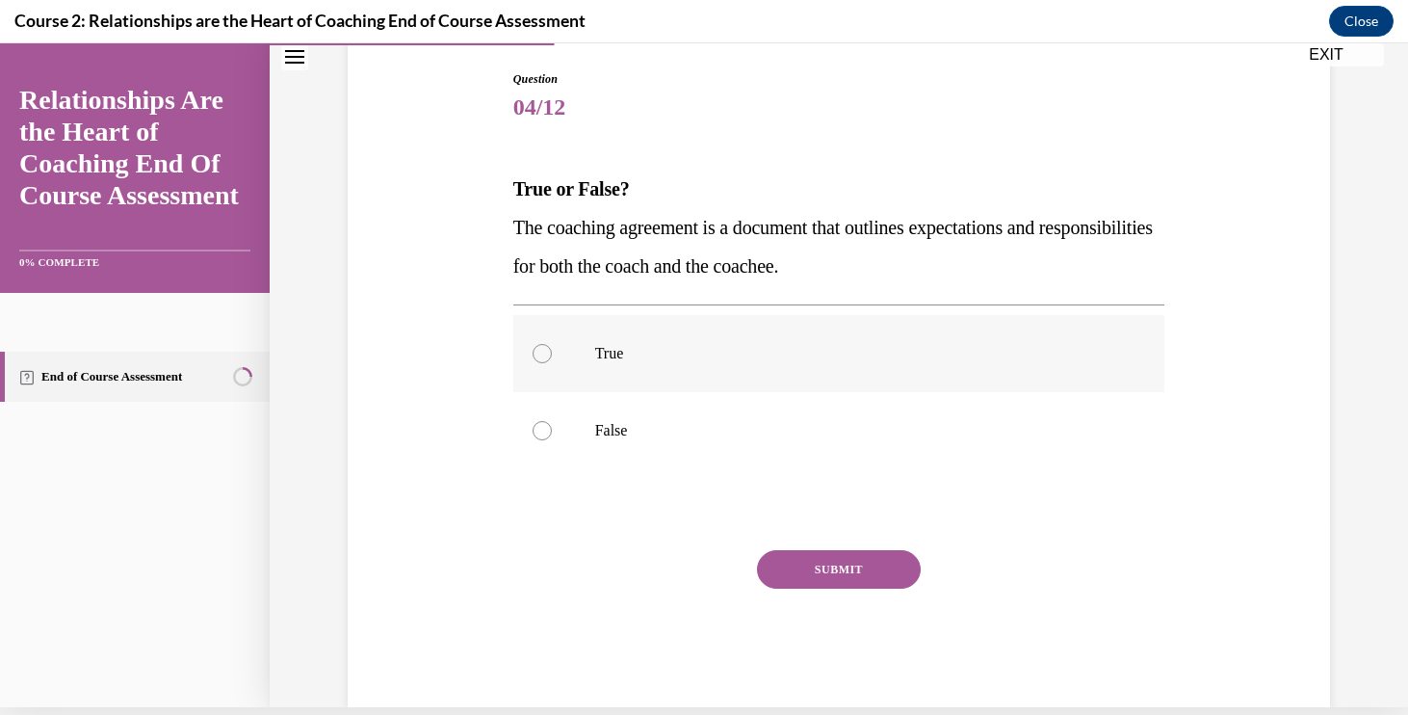
click at [598, 363] on label "True" at bounding box center [839, 353] width 652 height 77
click at [552, 363] on input "True" at bounding box center [542, 353] width 19 height 19
radio input "true"
click at [822, 565] on button "SUBMIT" at bounding box center [839, 569] width 164 height 39
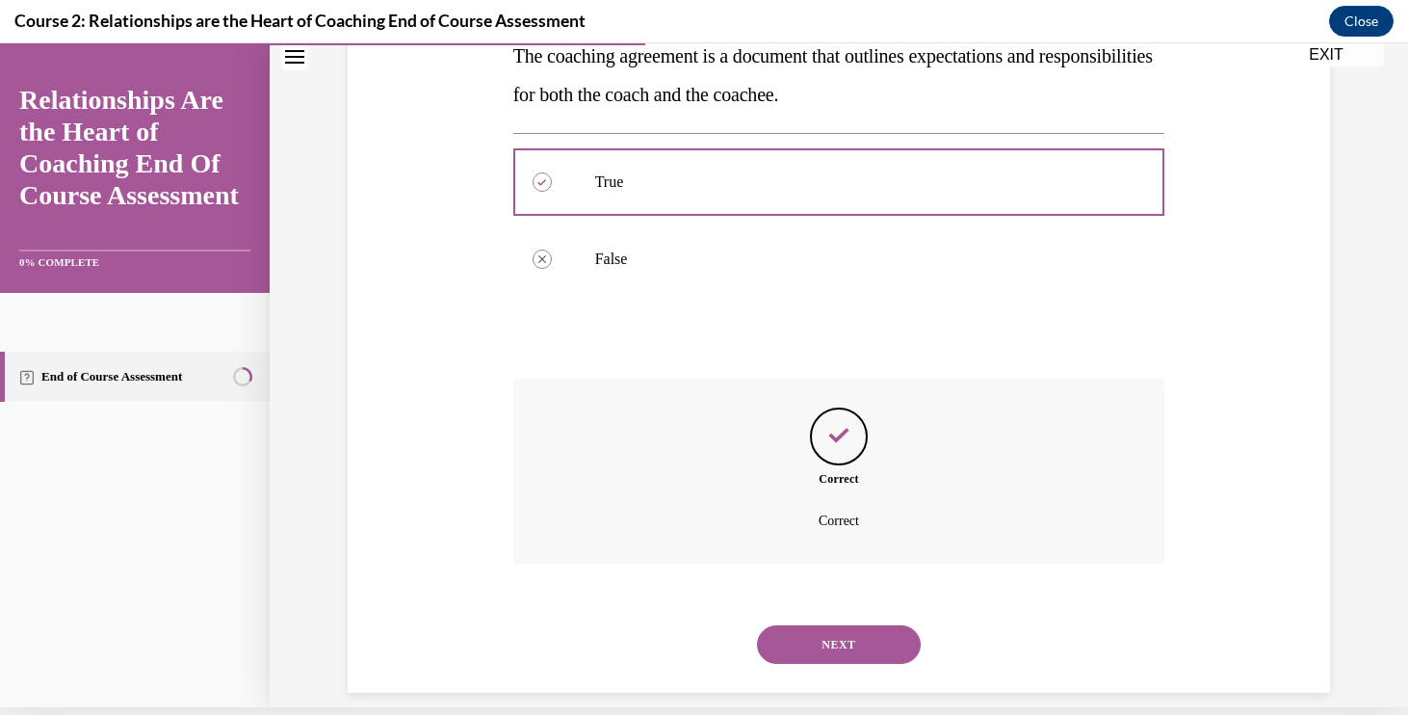
click at [816, 625] on button "NEXT" at bounding box center [839, 644] width 164 height 39
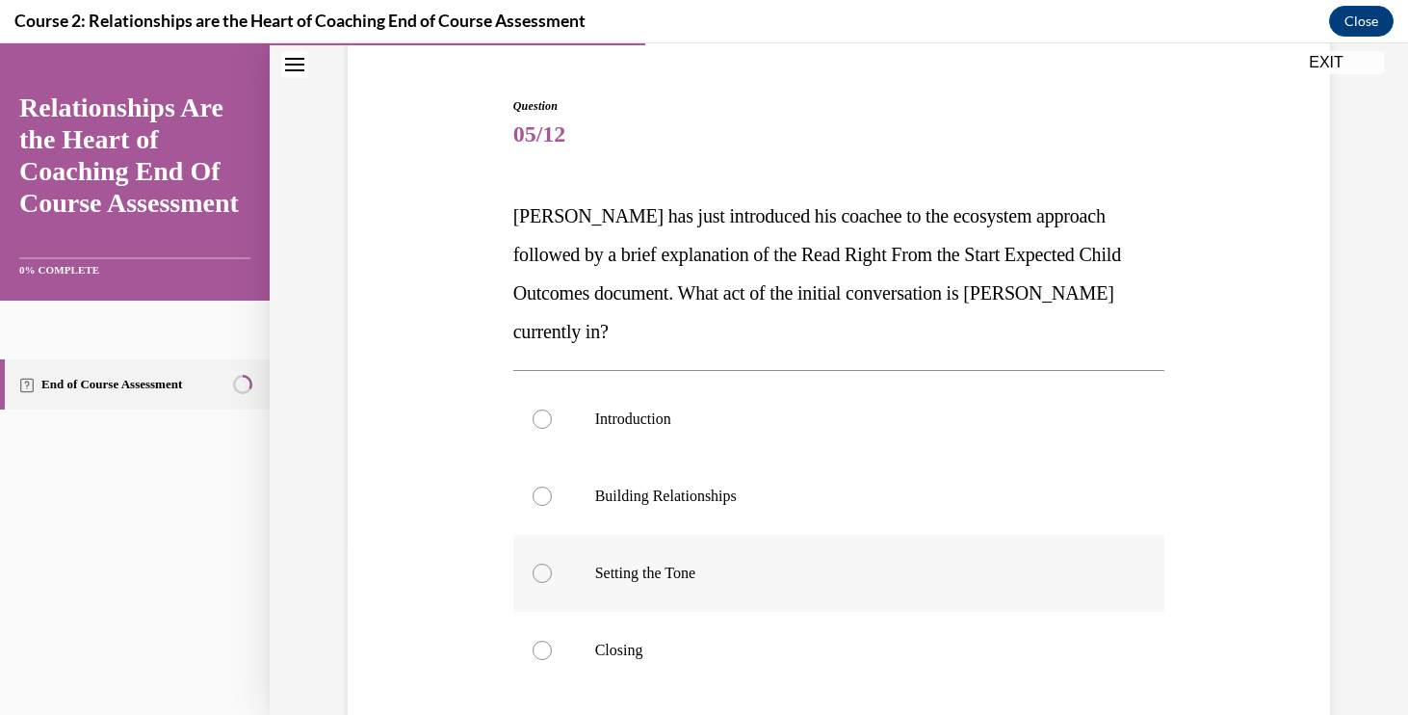
click at [667, 559] on label "Setting the Tone" at bounding box center [839, 573] width 652 height 77
click at [552, 563] on input "Setting the Tone" at bounding box center [542, 572] width 19 height 19
radio input "true"
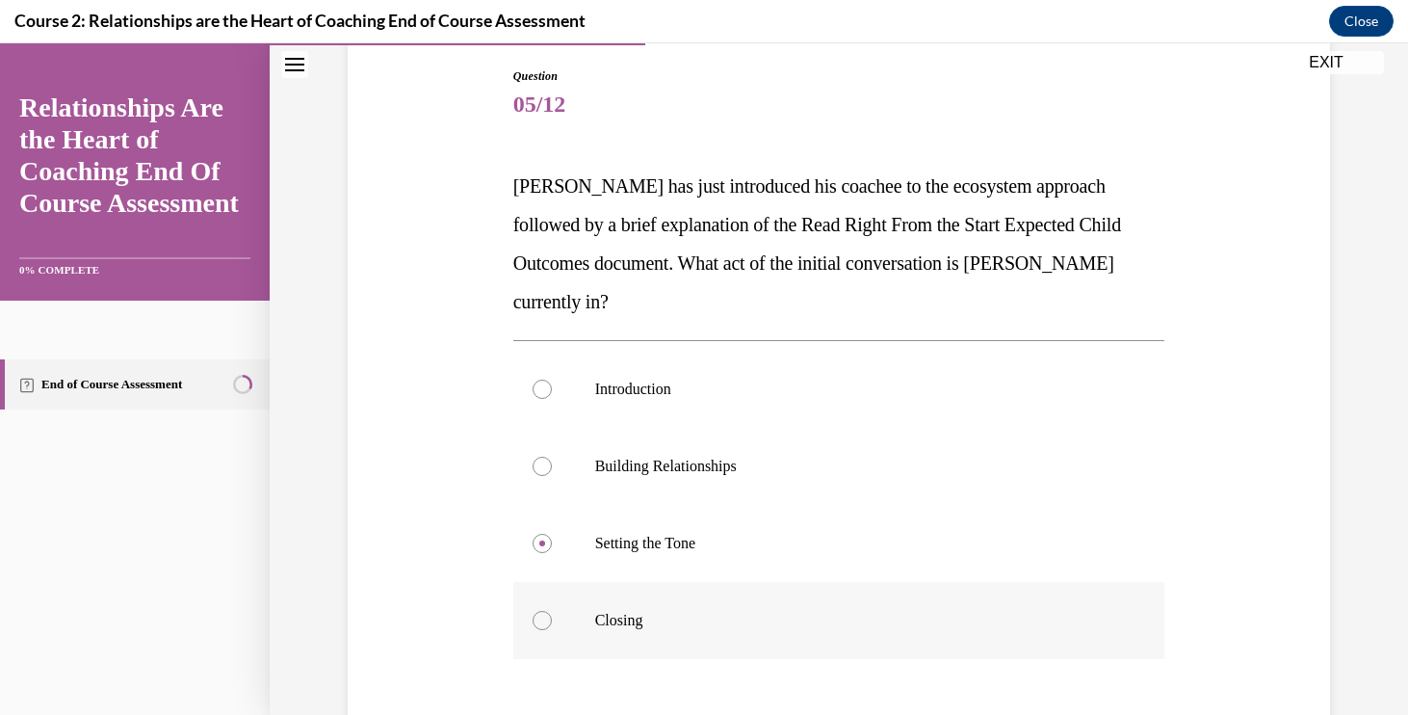
scroll to position [207, 0]
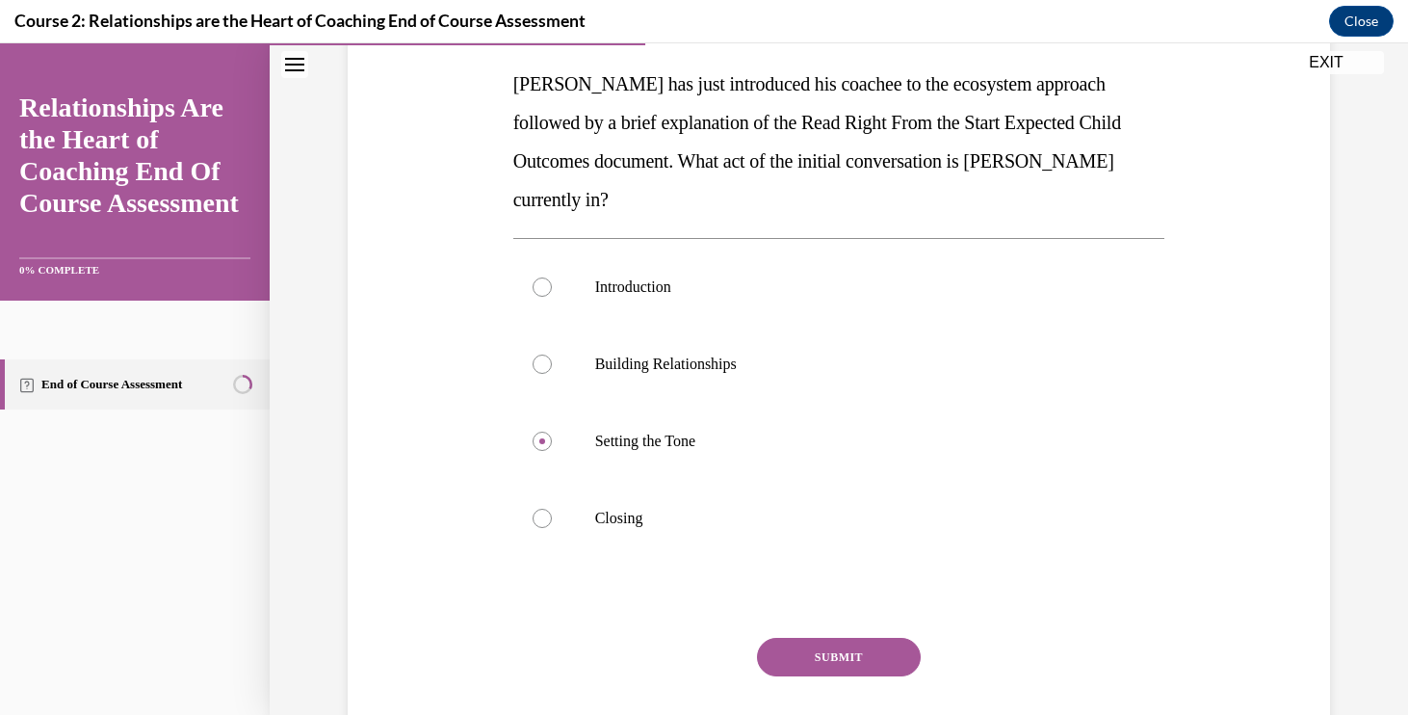
click at [818, 638] on button "SUBMIT" at bounding box center [839, 657] width 164 height 39
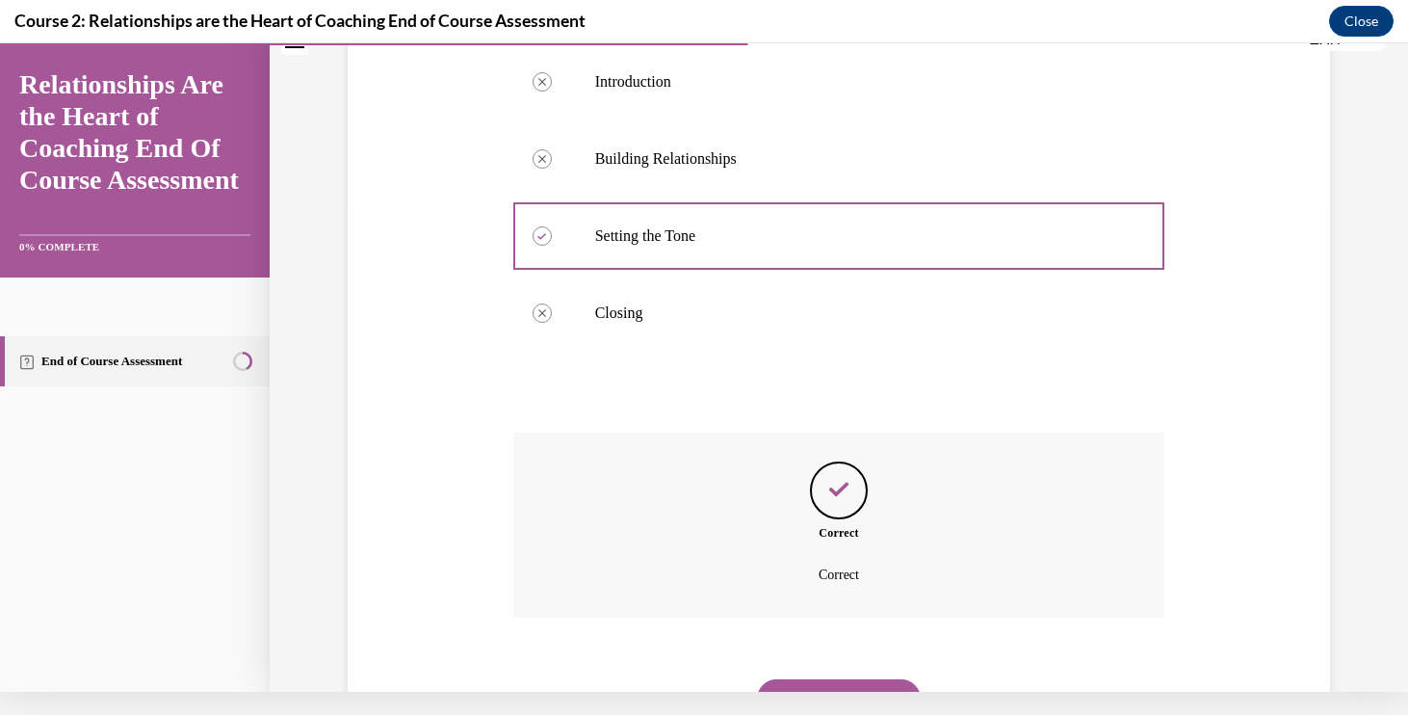
scroll to position [515, 0]
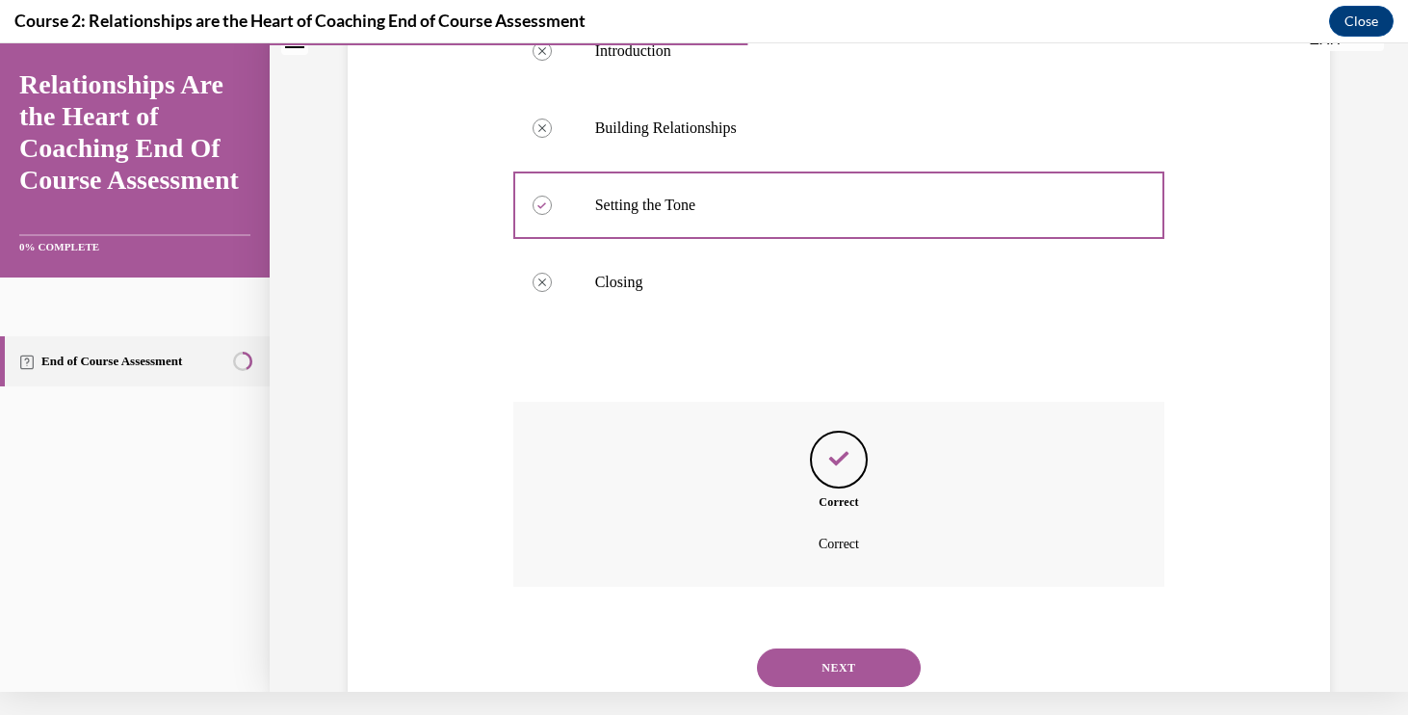
click at [816, 648] on button "NEXT" at bounding box center [839, 667] width 164 height 39
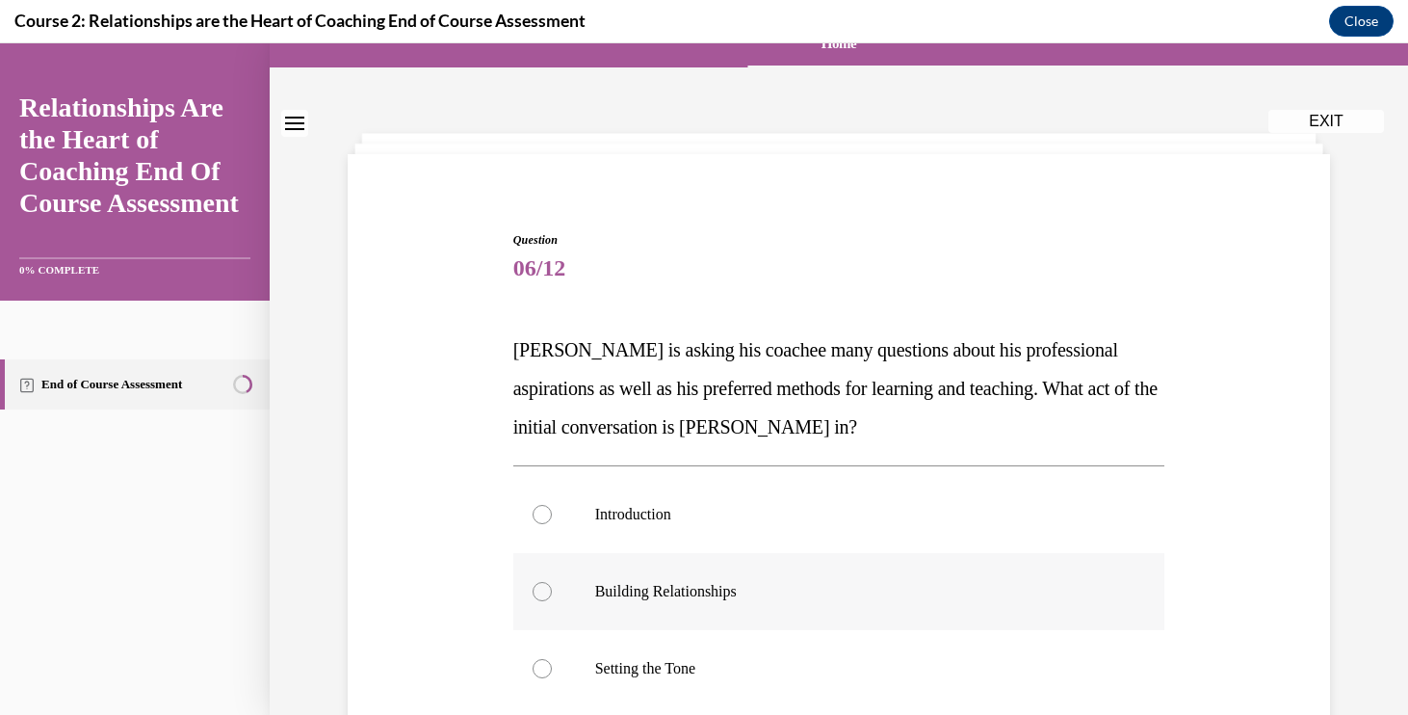
click at [695, 581] on label "Building Relationships" at bounding box center [839, 591] width 652 height 77
click at [552, 582] on input "Building Relationships" at bounding box center [542, 591] width 19 height 19
radio input "true"
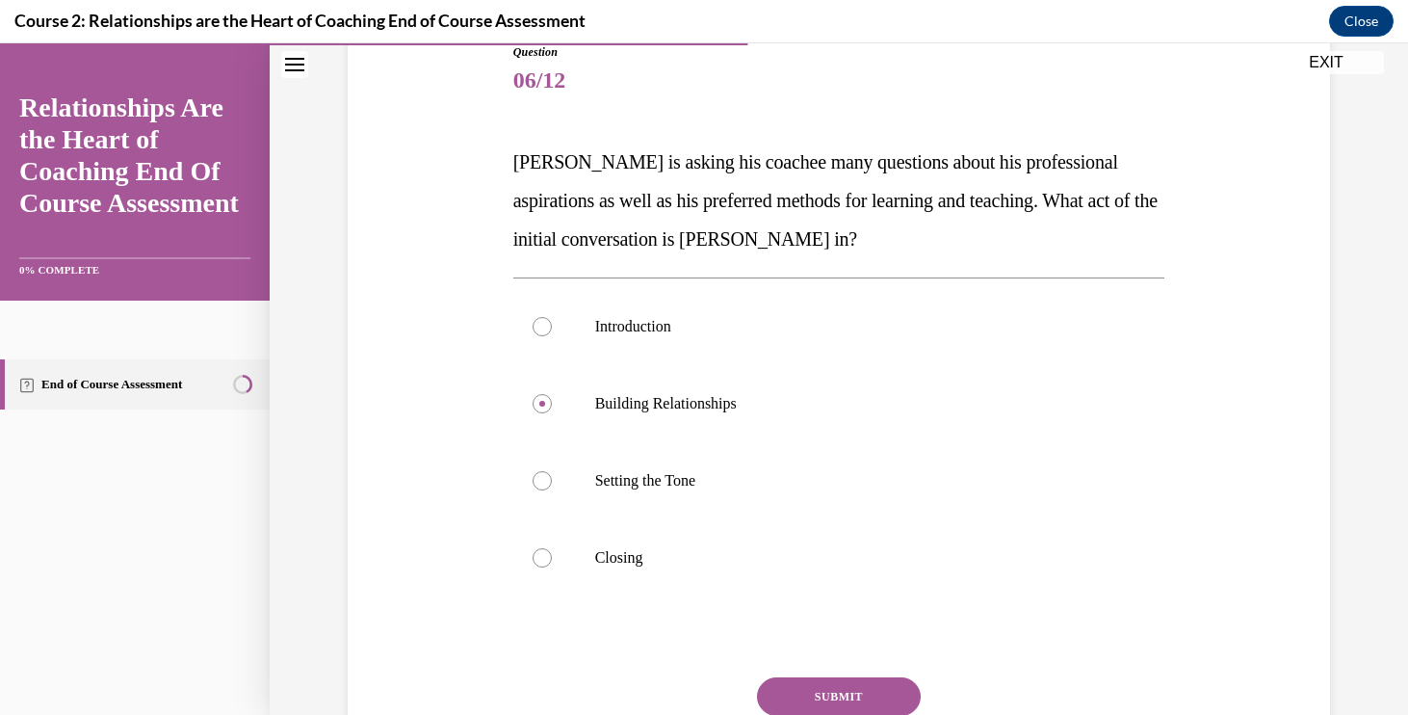
click at [833, 693] on button "SUBMIT" at bounding box center [839, 696] width 164 height 39
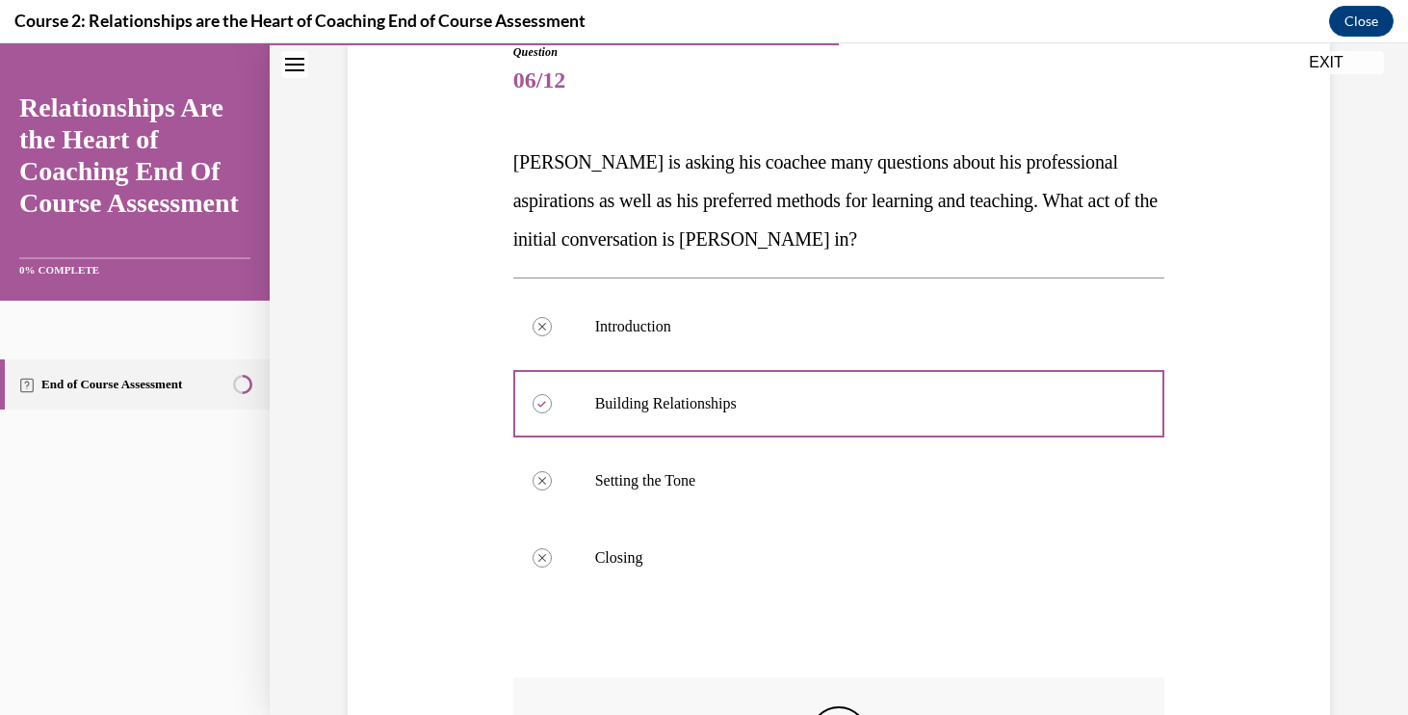
scroll to position [307, 0]
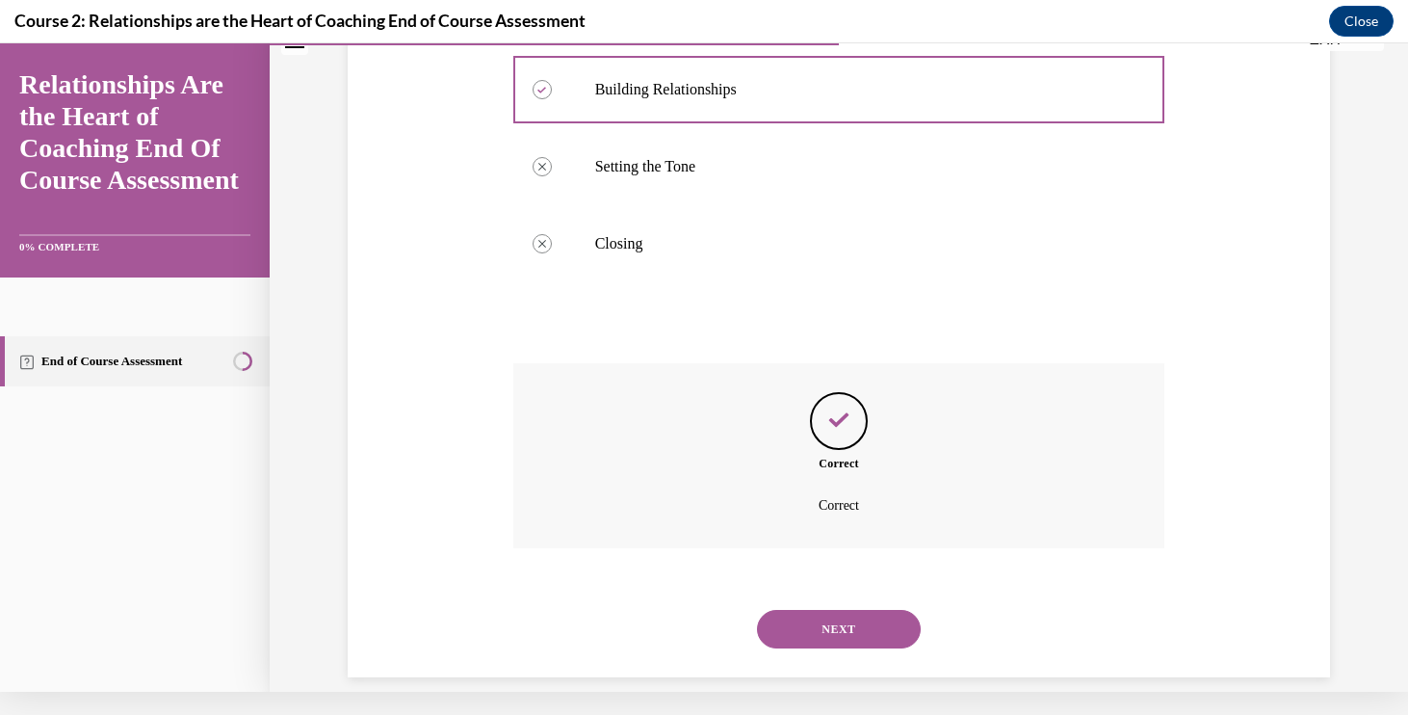
click at [817, 610] on button "NEXT" at bounding box center [839, 629] width 164 height 39
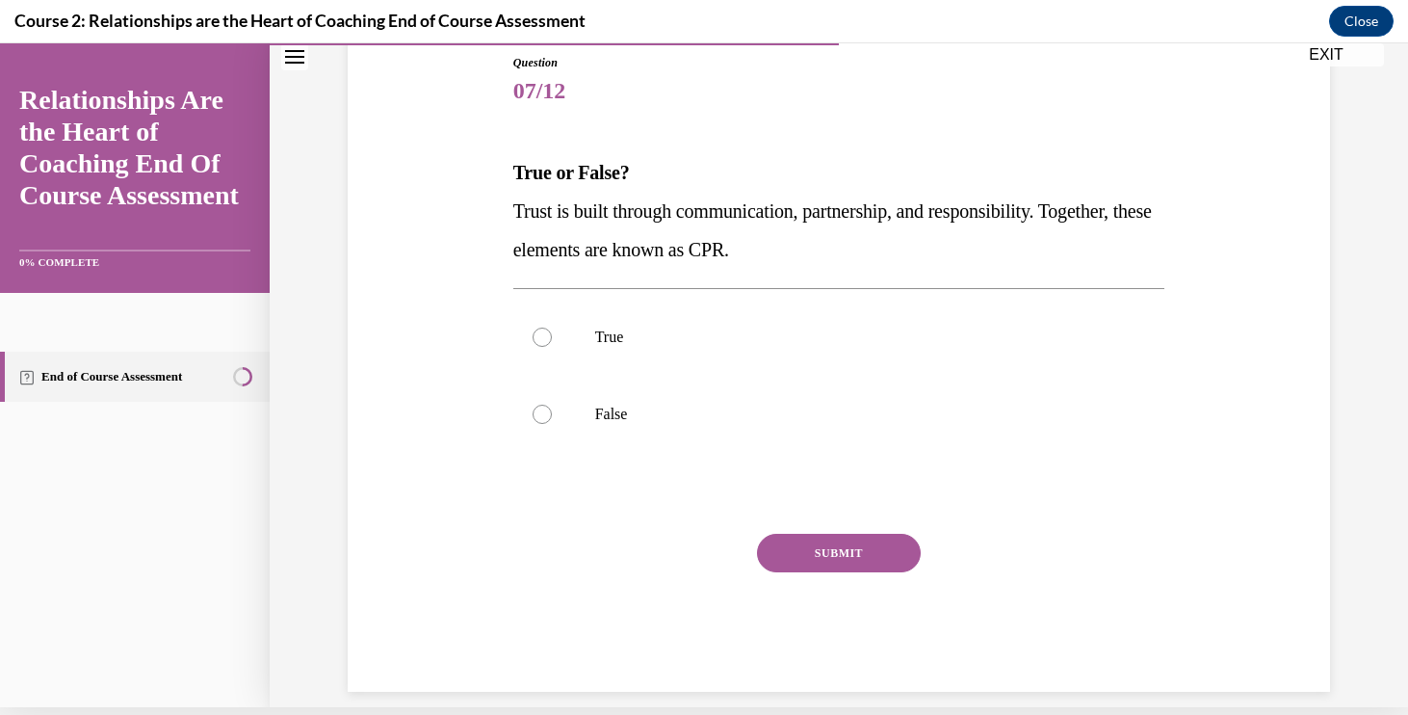
click at [693, 220] on span "Trust is built through communication, partnership, and responsibility. Together…" at bounding box center [832, 230] width 639 height 60
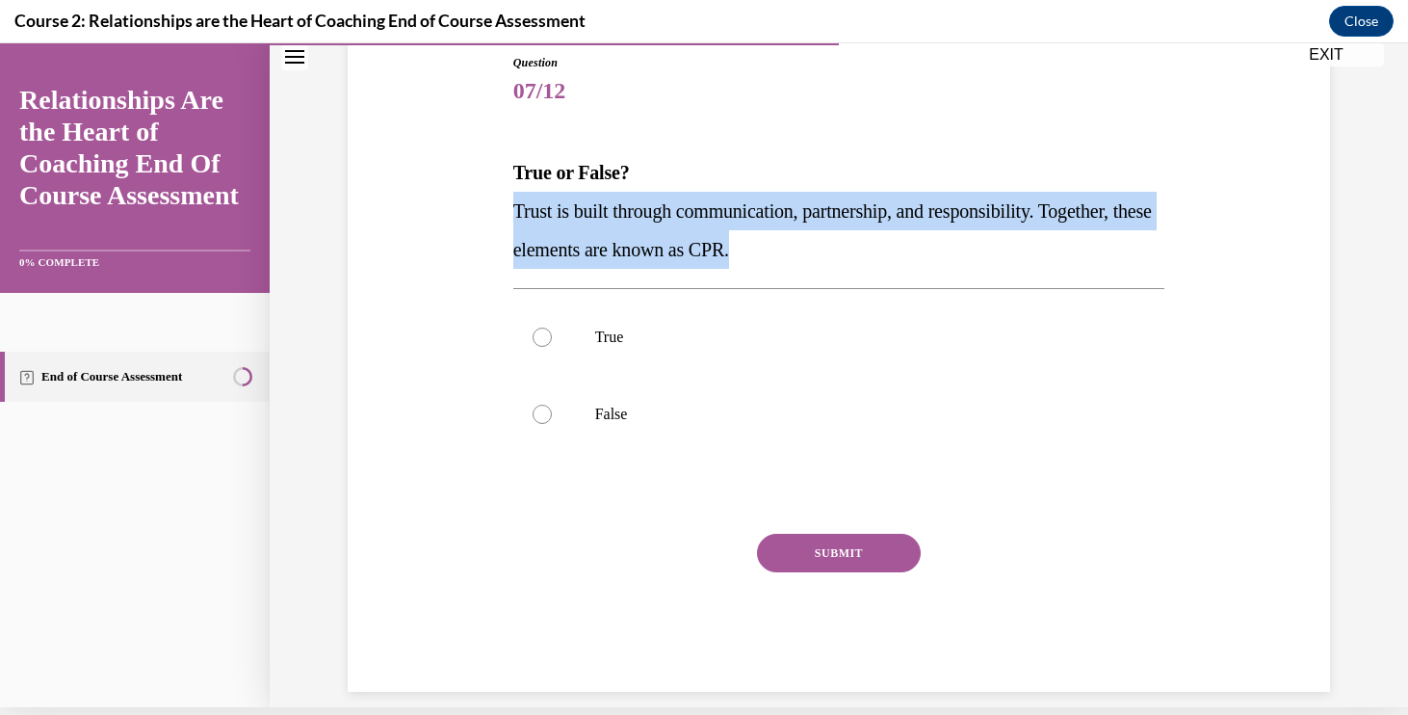
click at [693, 220] on span "Trust is built through communication, partnership, and responsibility. Together…" at bounding box center [832, 230] width 639 height 60
click at [911, 228] on p "Trust is built through communication, partnership, and responsibility. Together…" at bounding box center [839, 230] width 652 height 77
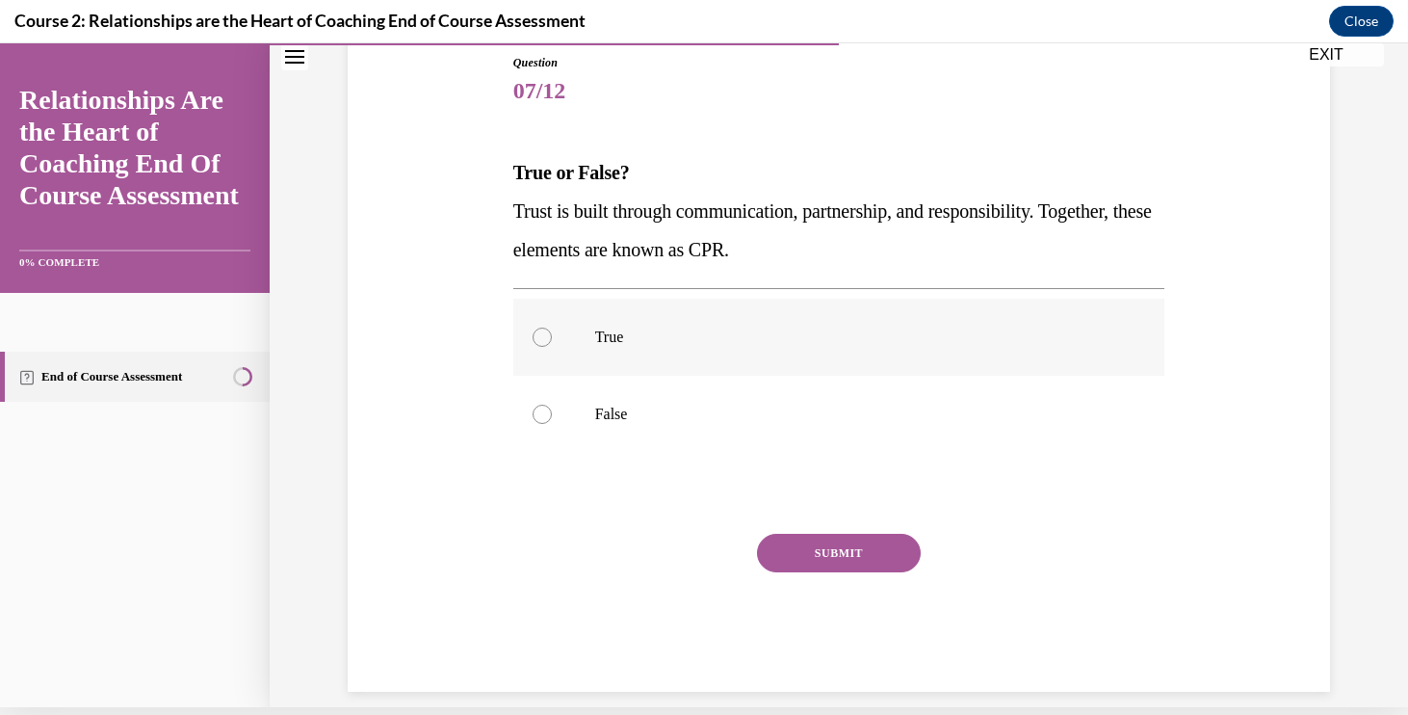
click at [644, 352] on label "True" at bounding box center [839, 337] width 652 height 77
click at [552, 347] on input "True" at bounding box center [542, 336] width 19 height 19
radio input "true"
click at [839, 565] on button "SUBMIT" at bounding box center [839, 553] width 164 height 39
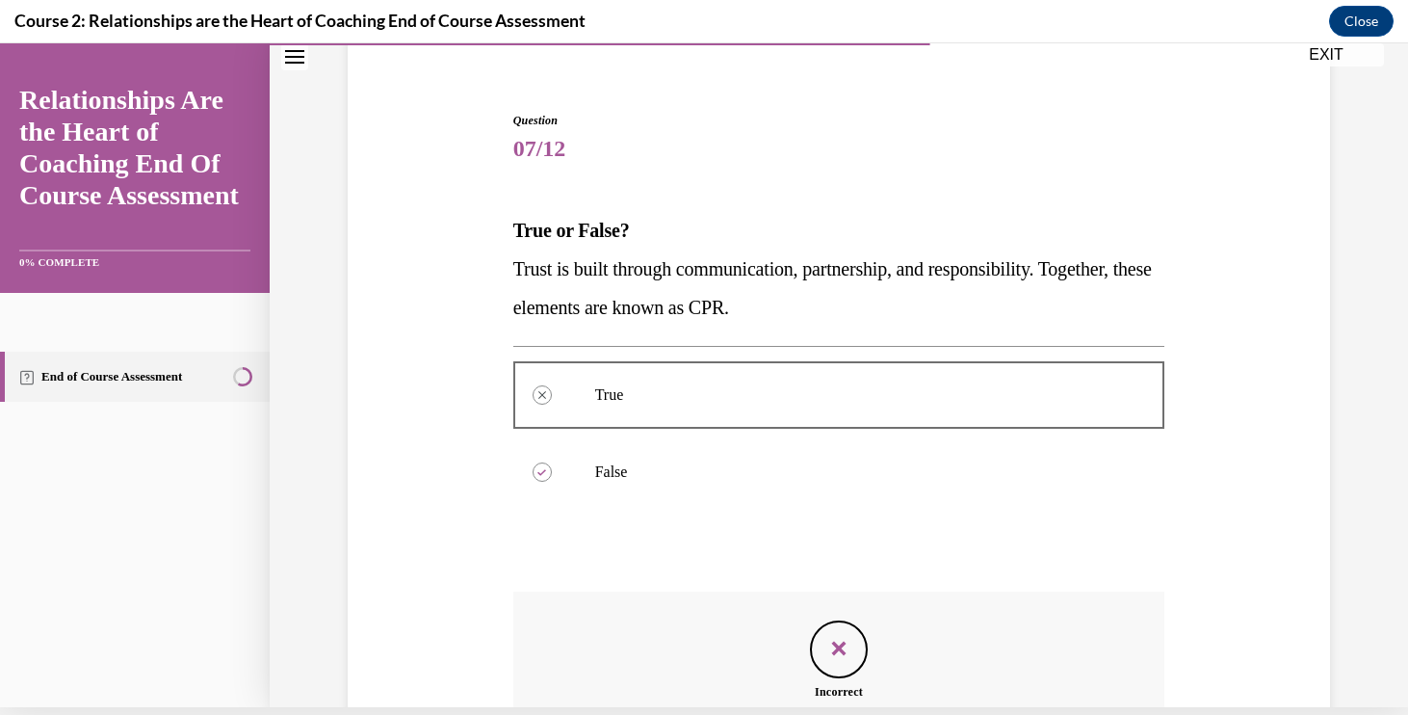
scroll to position [361, 0]
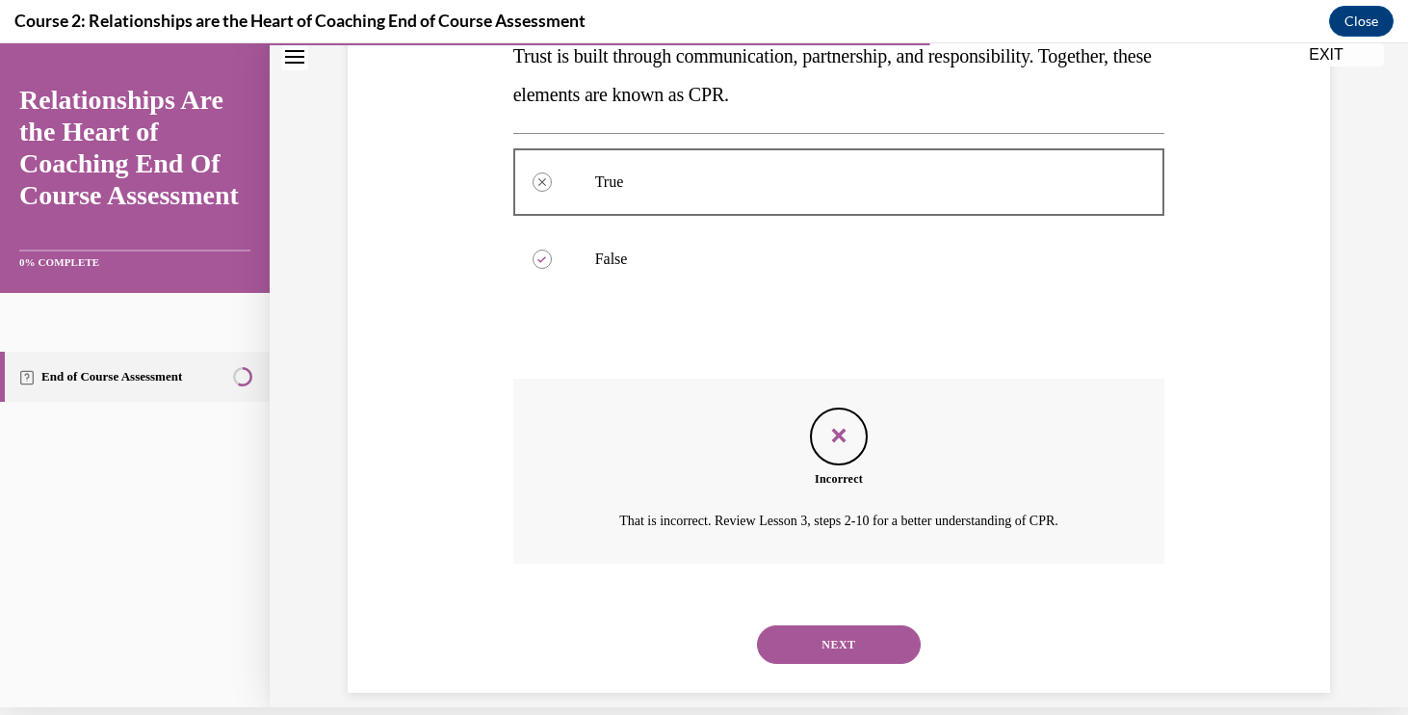
click at [829, 625] on button "NEXT" at bounding box center [839, 644] width 164 height 39
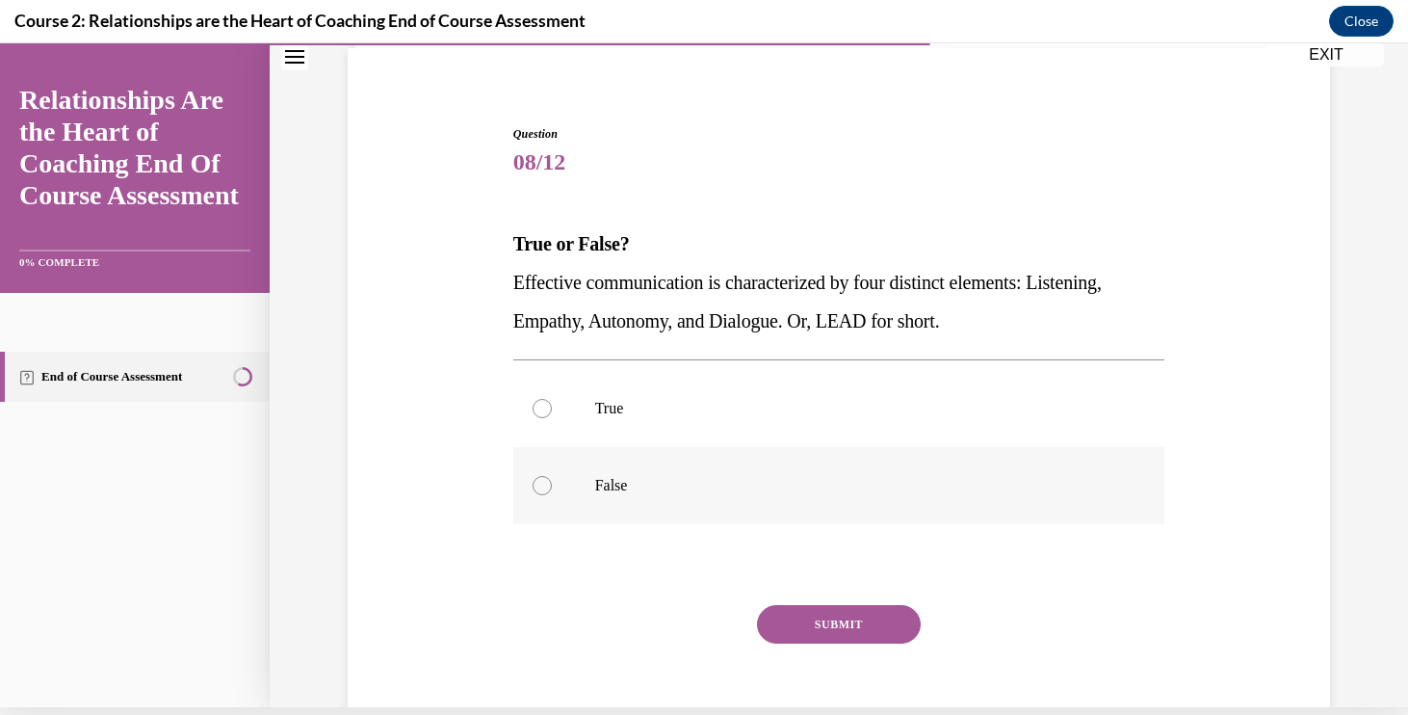
scroll to position [82, 0]
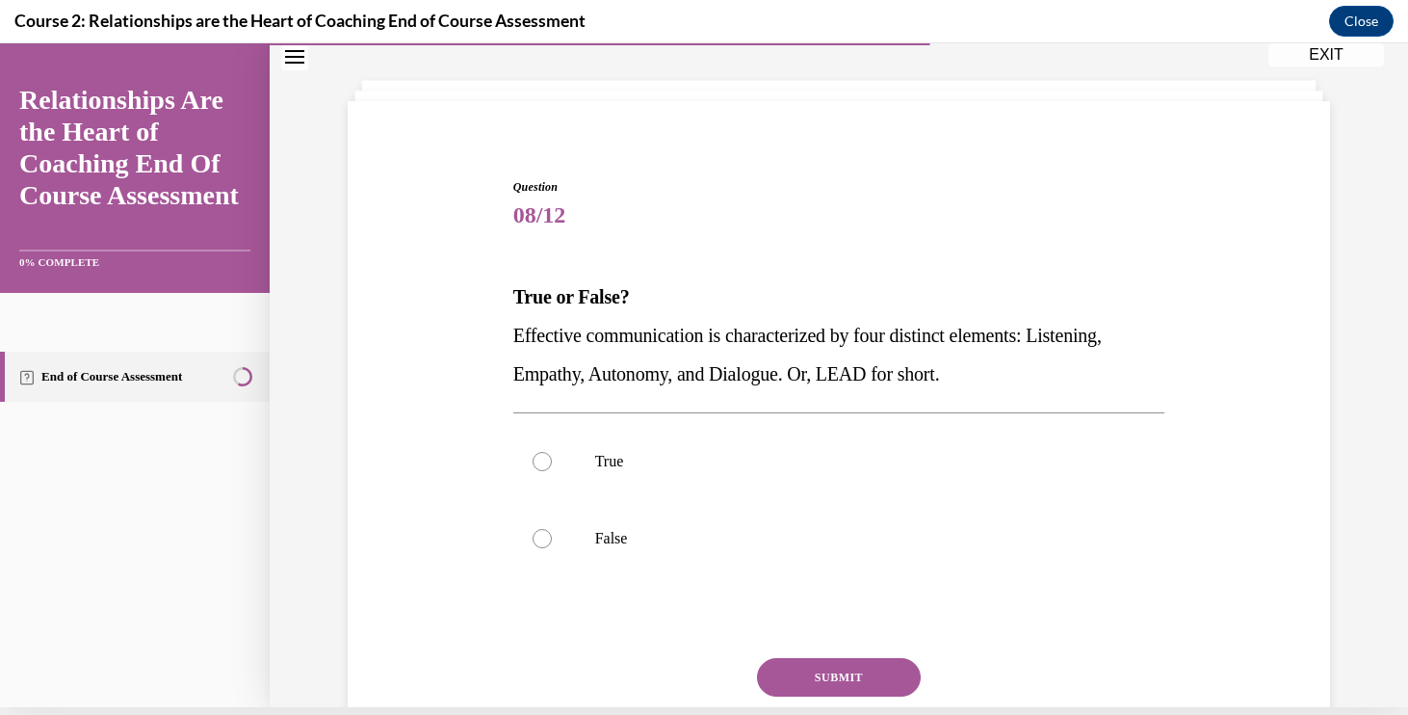
click at [654, 337] on span "Effective communication is characterized by four distinct elements: Listening, …" at bounding box center [807, 355] width 588 height 60
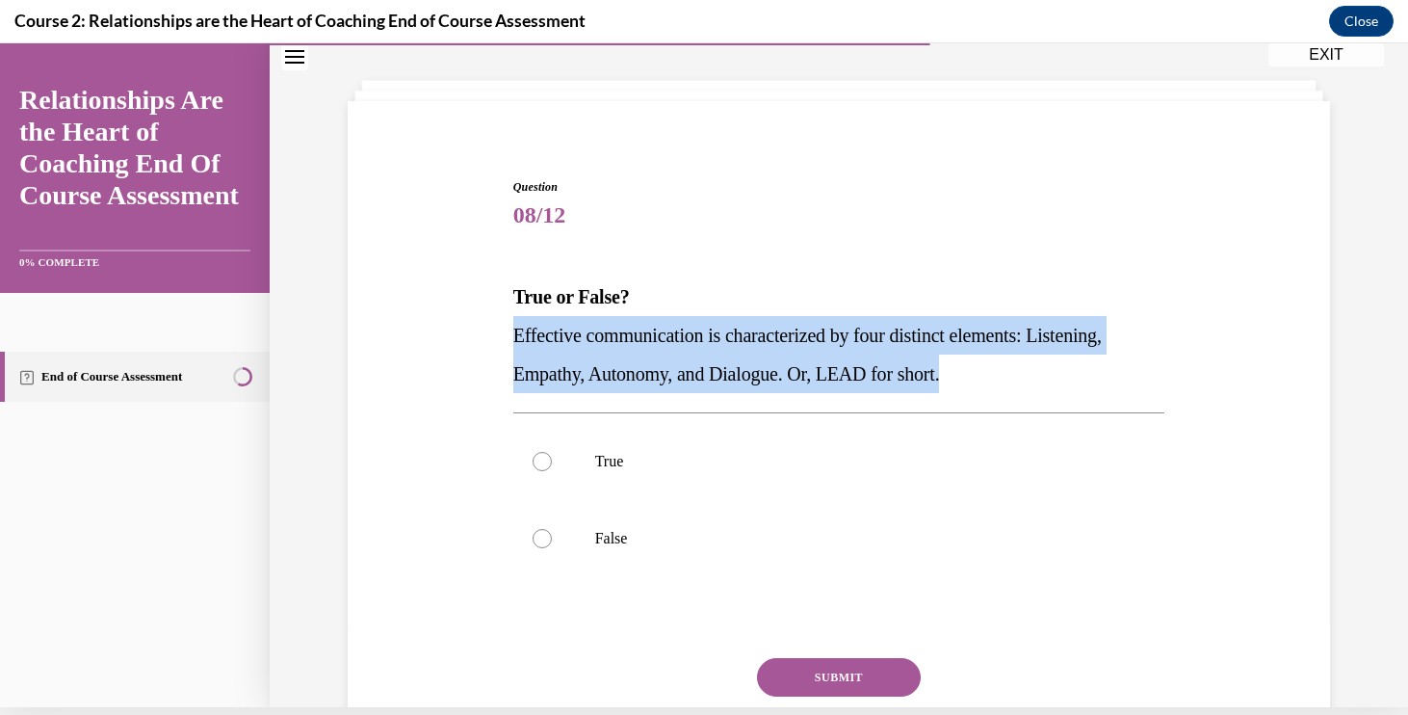
click at [654, 337] on span "Effective communication is characterized by four distinct elements: Listening, …" at bounding box center [807, 355] width 588 height 60
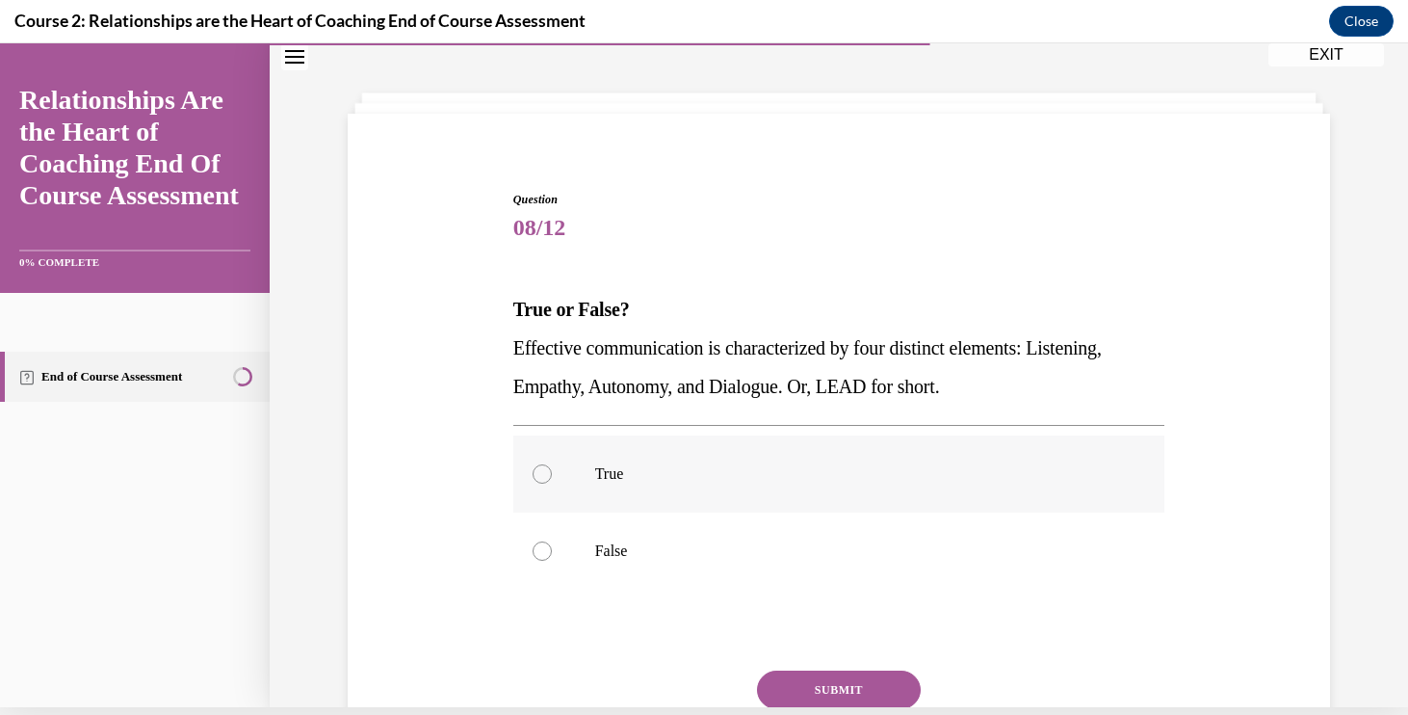
click at [629, 451] on label "True" at bounding box center [839, 473] width 652 height 77
click at [552, 464] on input "True" at bounding box center [542, 473] width 19 height 19
radio input "true"
click at [810, 680] on button "SUBMIT" at bounding box center [839, 689] width 164 height 39
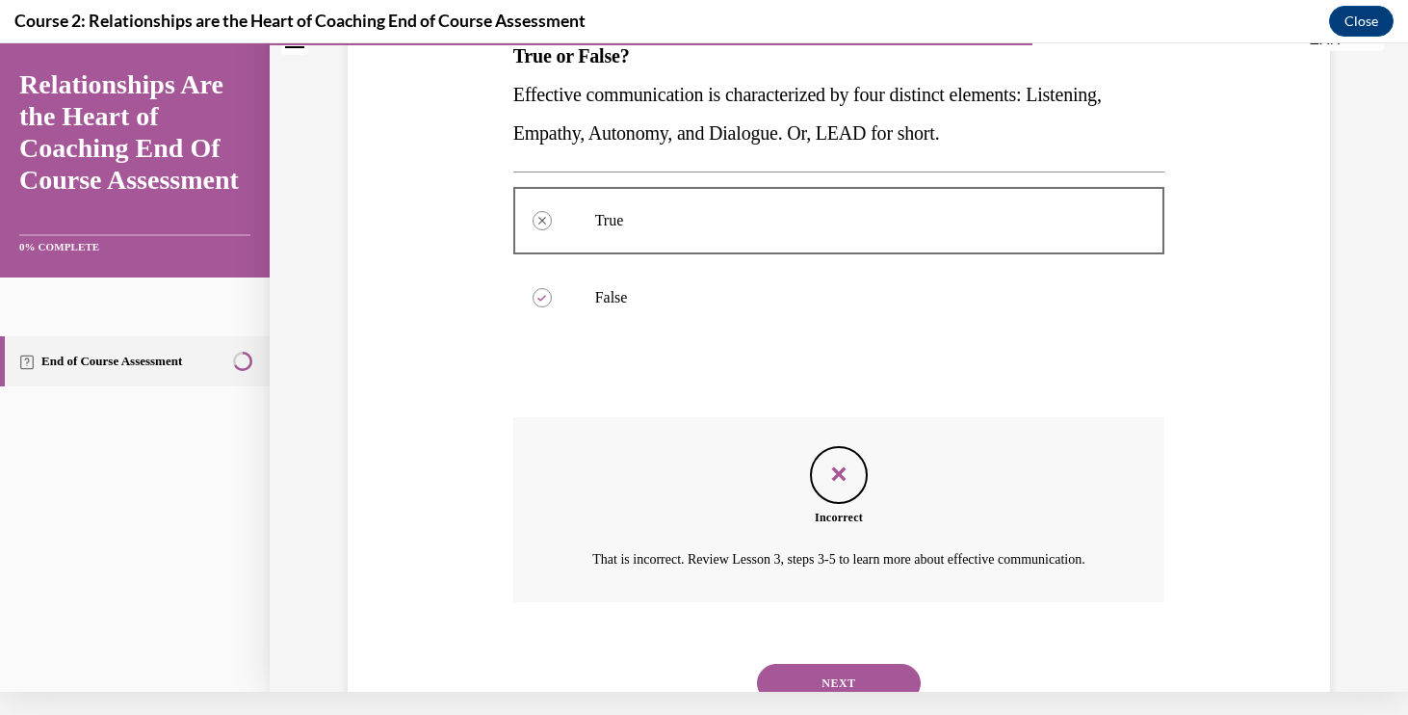
scroll to position [383, 0]
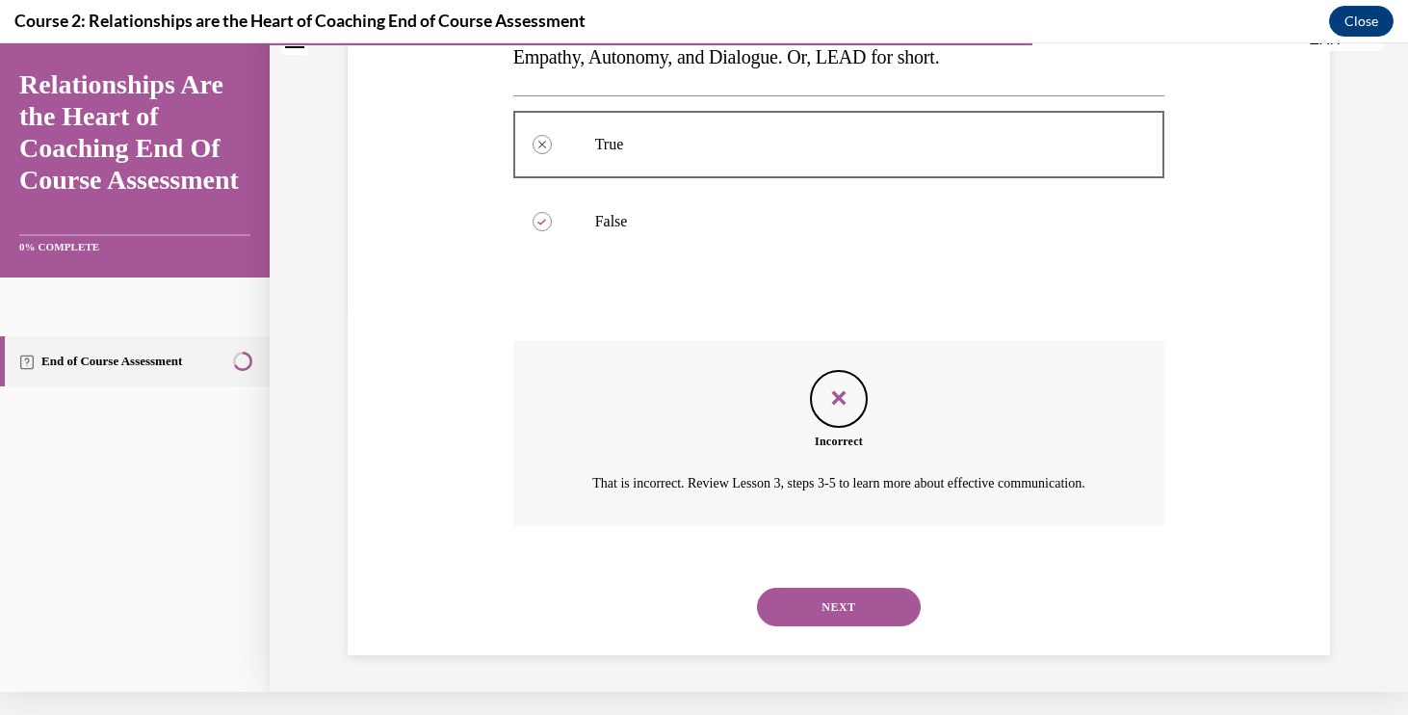
click at [815, 608] on button "NEXT" at bounding box center [839, 606] width 164 height 39
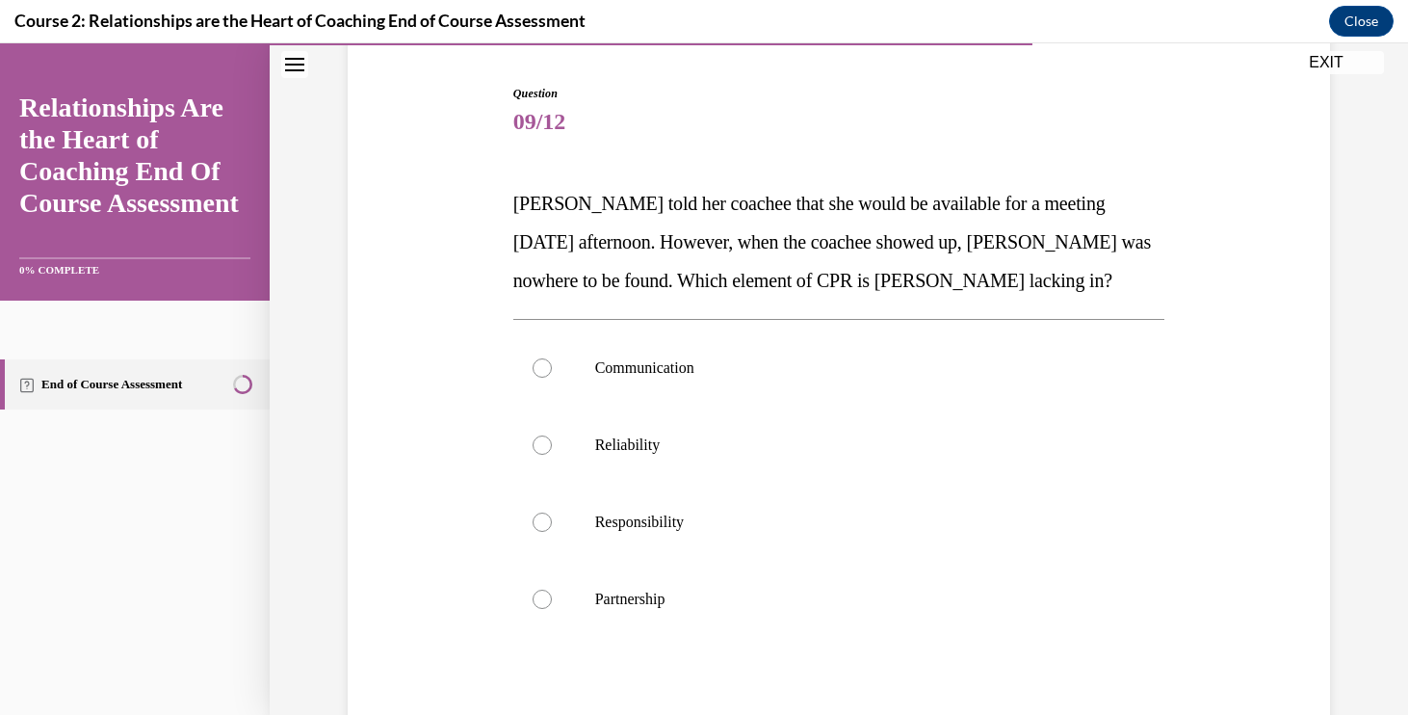
scroll to position [185, 0]
click at [693, 358] on p "Communication" at bounding box center [856, 365] width 522 height 19
click at [552, 358] on input "Communication" at bounding box center [542, 365] width 19 height 19
radio input "true"
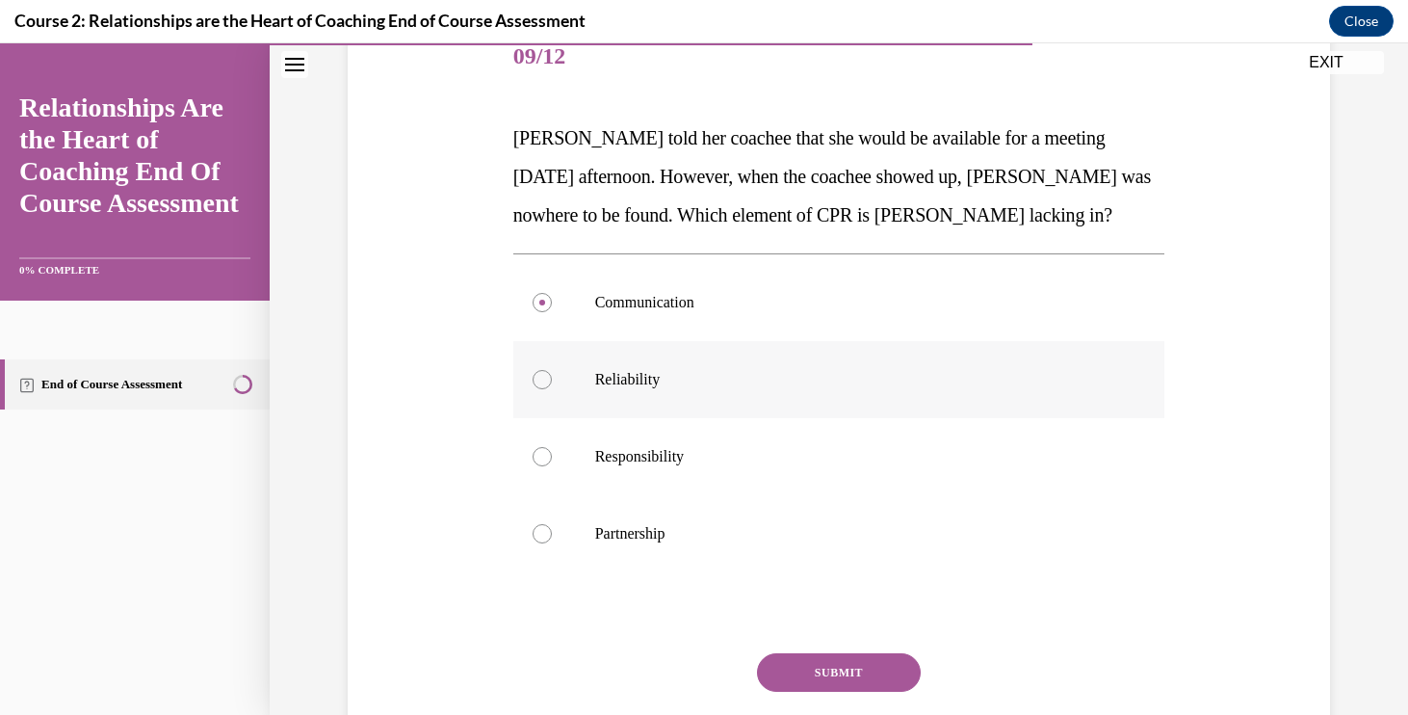
click at [700, 378] on p "Reliability" at bounding box center [856, 379] width 522 height 19
click at [552, 378] on input "Reliability" at bounding box center [542, 379] width 19 height 19
radio input "true"
click at [836, 663] on button "SUBMIT" at bounding box center [839, 672] width 164 height 39
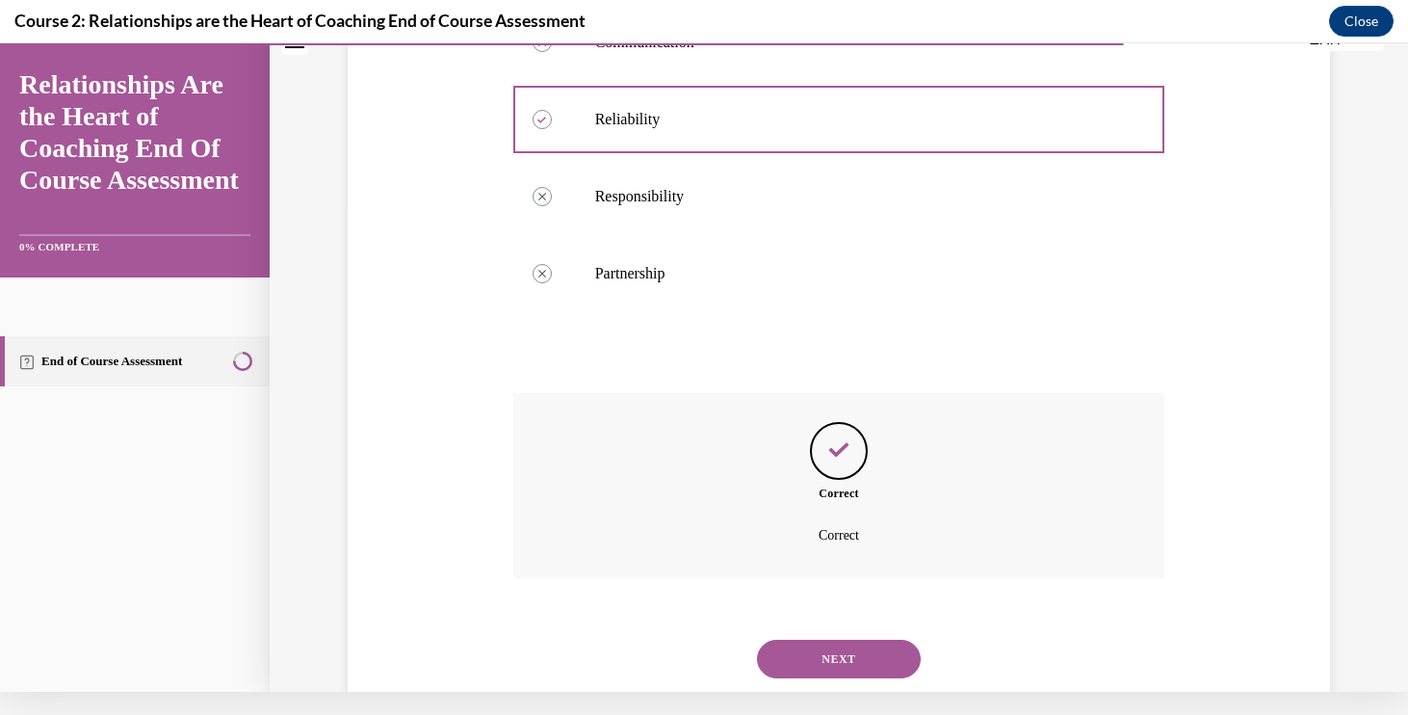
scroll to position [515, 0]
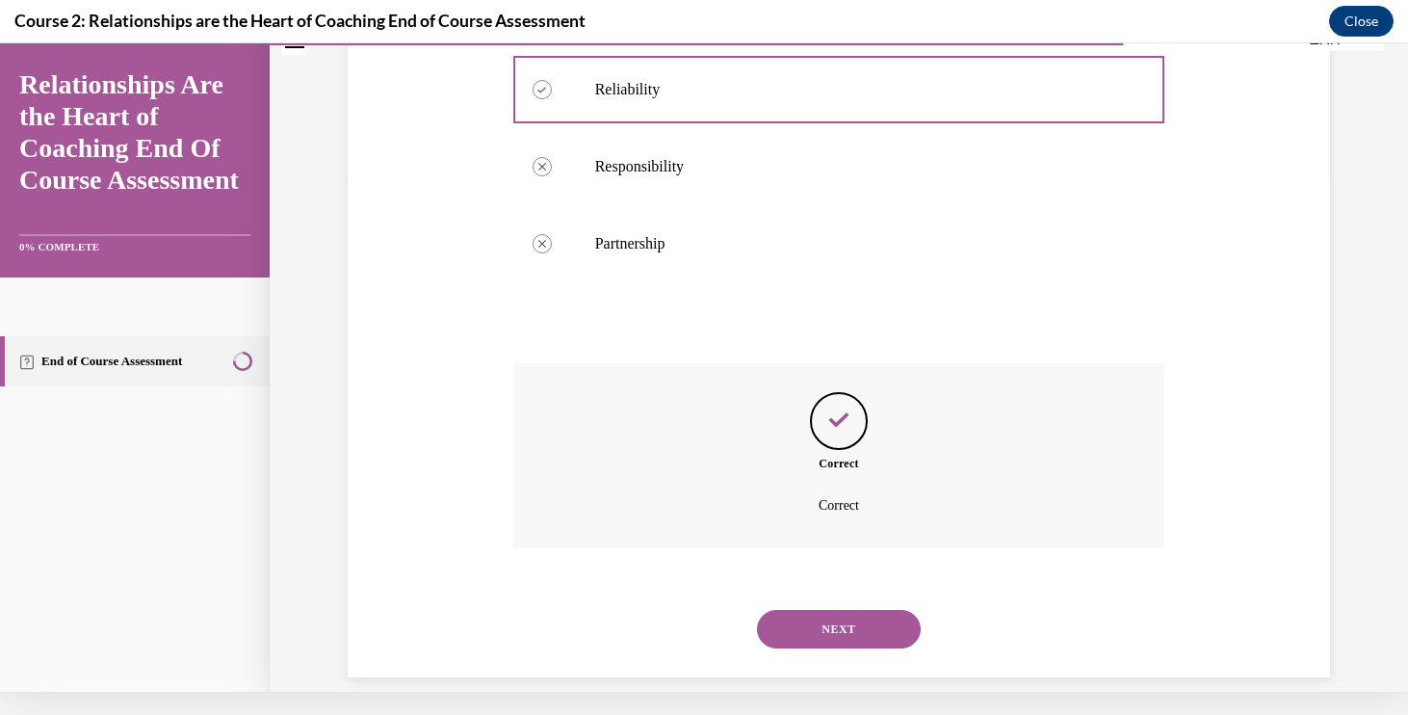
click at [818, 590] on div "NEXT" at bounding box center [839, 628] width 652 height 77
click at [816, 610] on button "NEXT" at bounding box center [839, 629] width 164 height 39
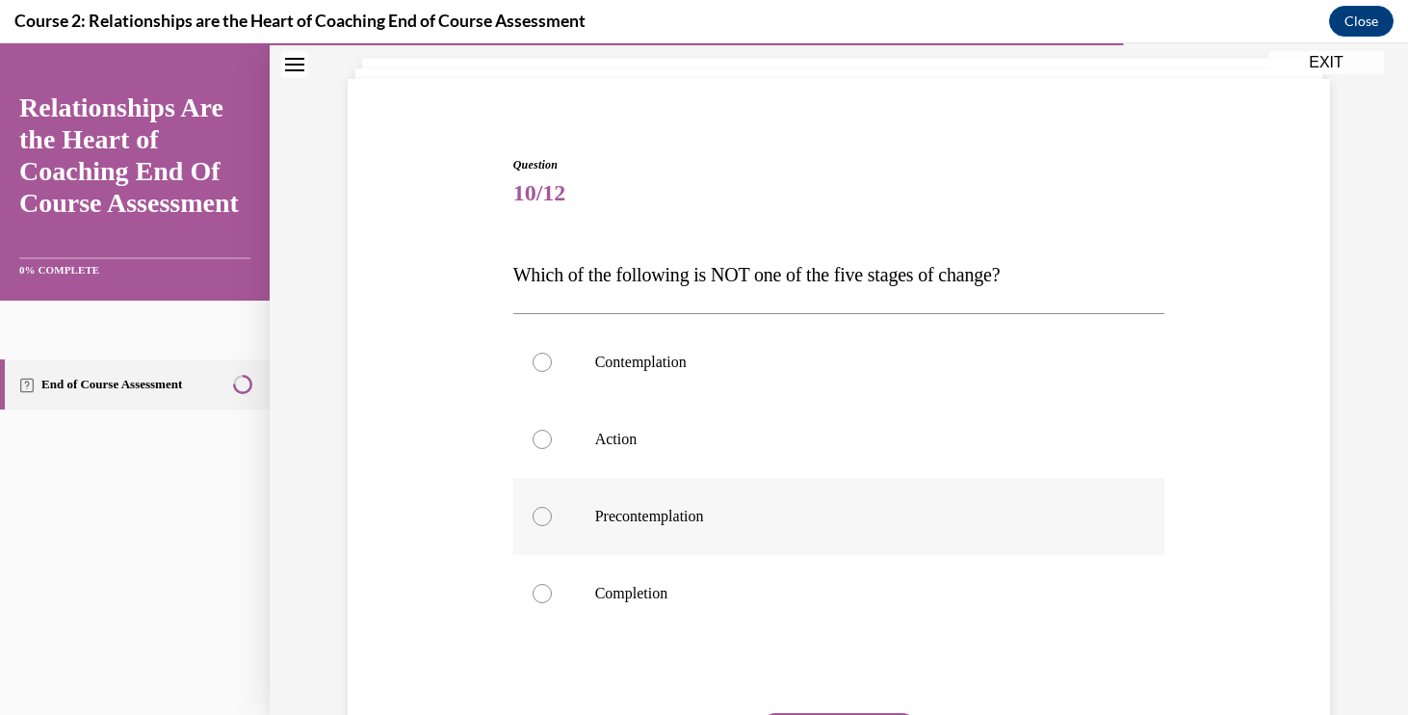
scroll to position [167, 0]
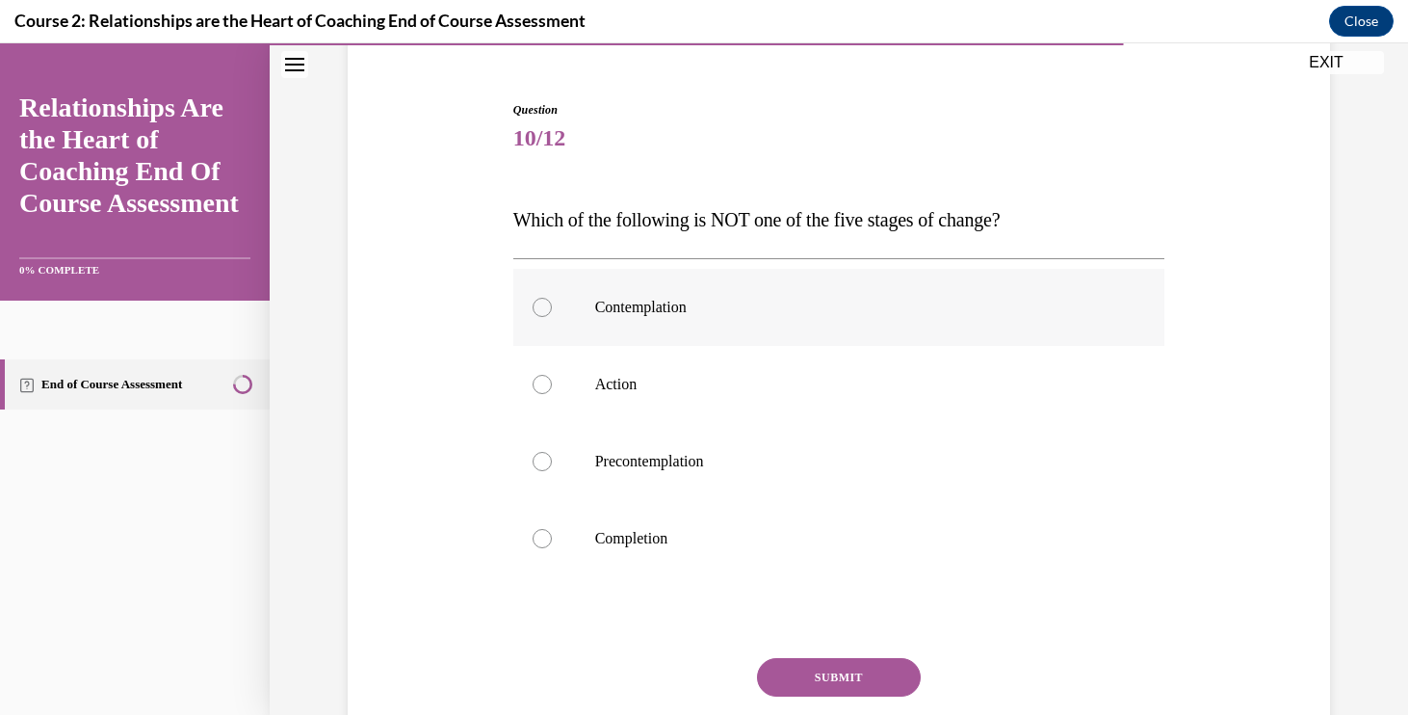
click at [740, 323] on label "Contemplation" at bounding box center [839, 307] width 652 height 77
click at [552, 317] on input "Contemplation" at bounding box center [542, 307] width 19 height 19
radio input "true"
click at [685, 532] on p "Completion" at bounding box center [856, 538] width 522 height 19
click at [552, 532] on input "Completion" at bounding box center [542, 538] width 19 height 19
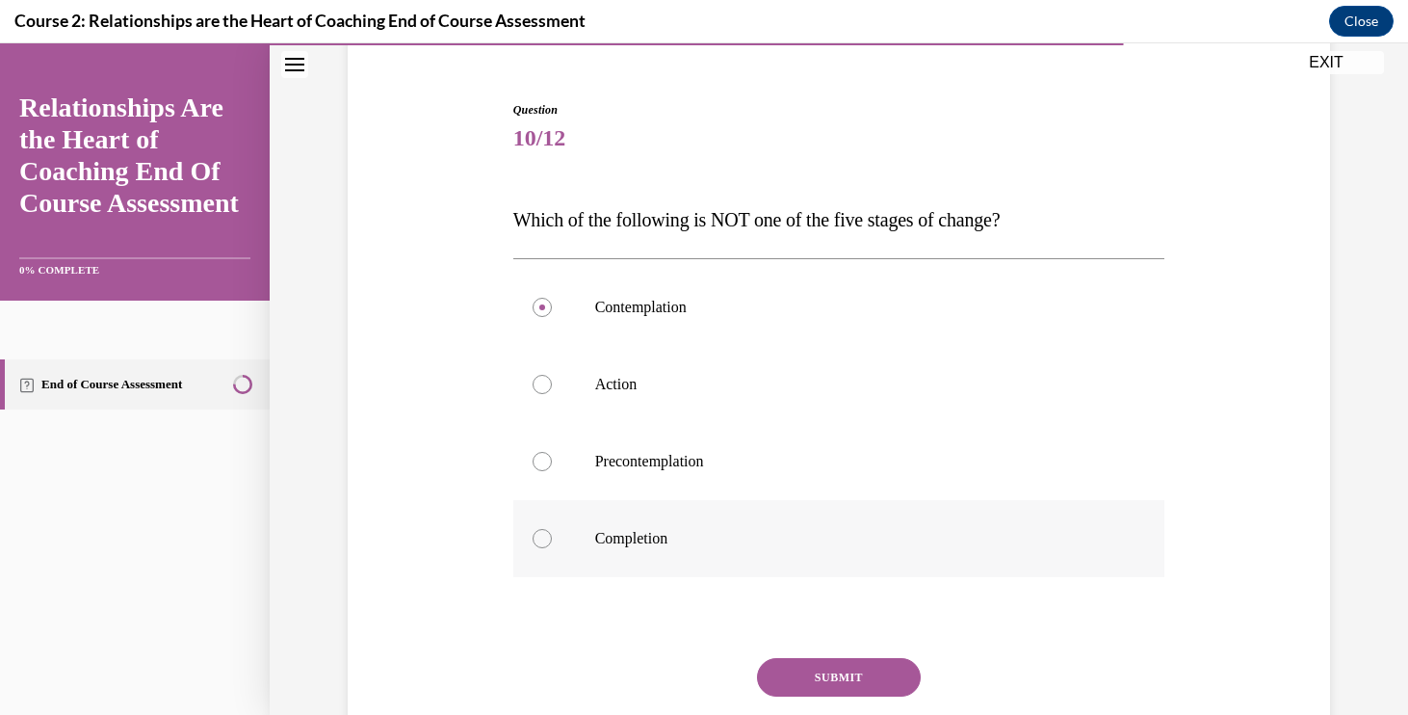
radio input "true"
click at [805, 683] on button "SUBMIT" at bounding box center [839, 677] width 164 height 39
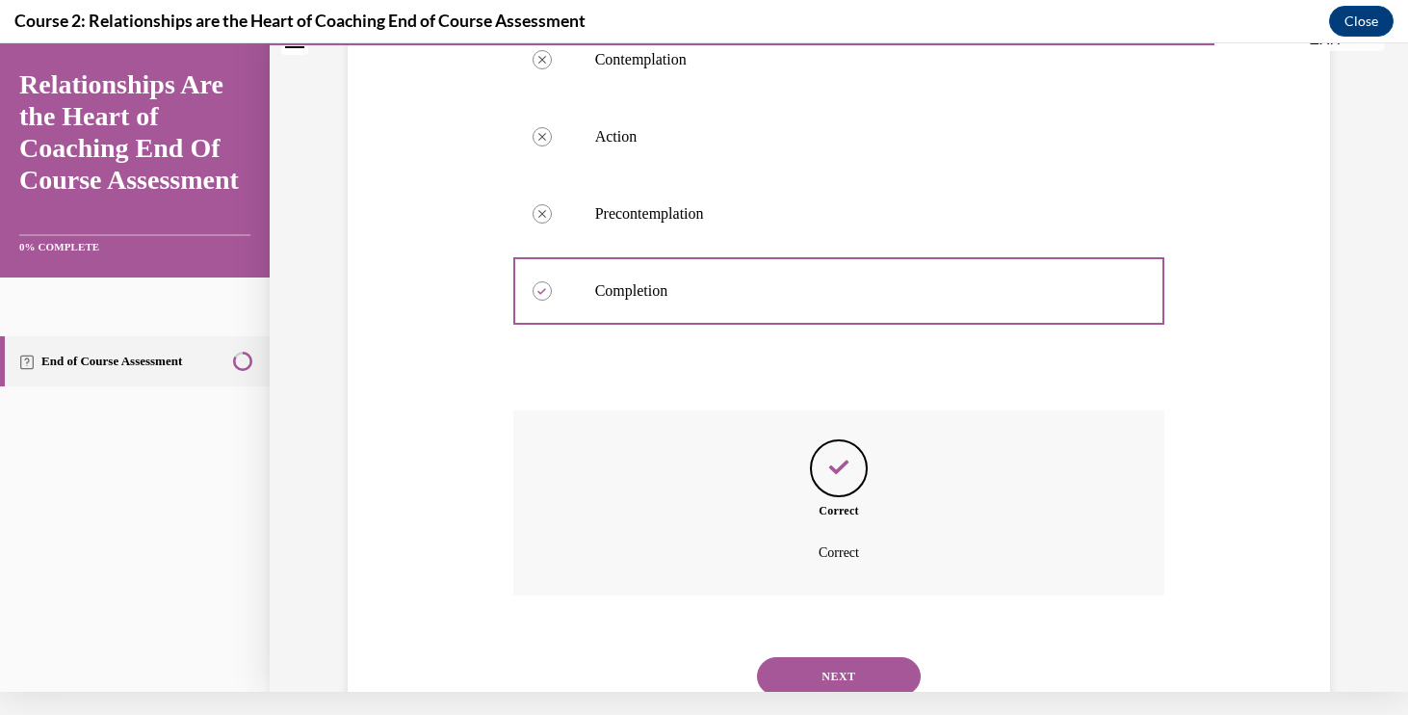
scroll to position [438, 0]
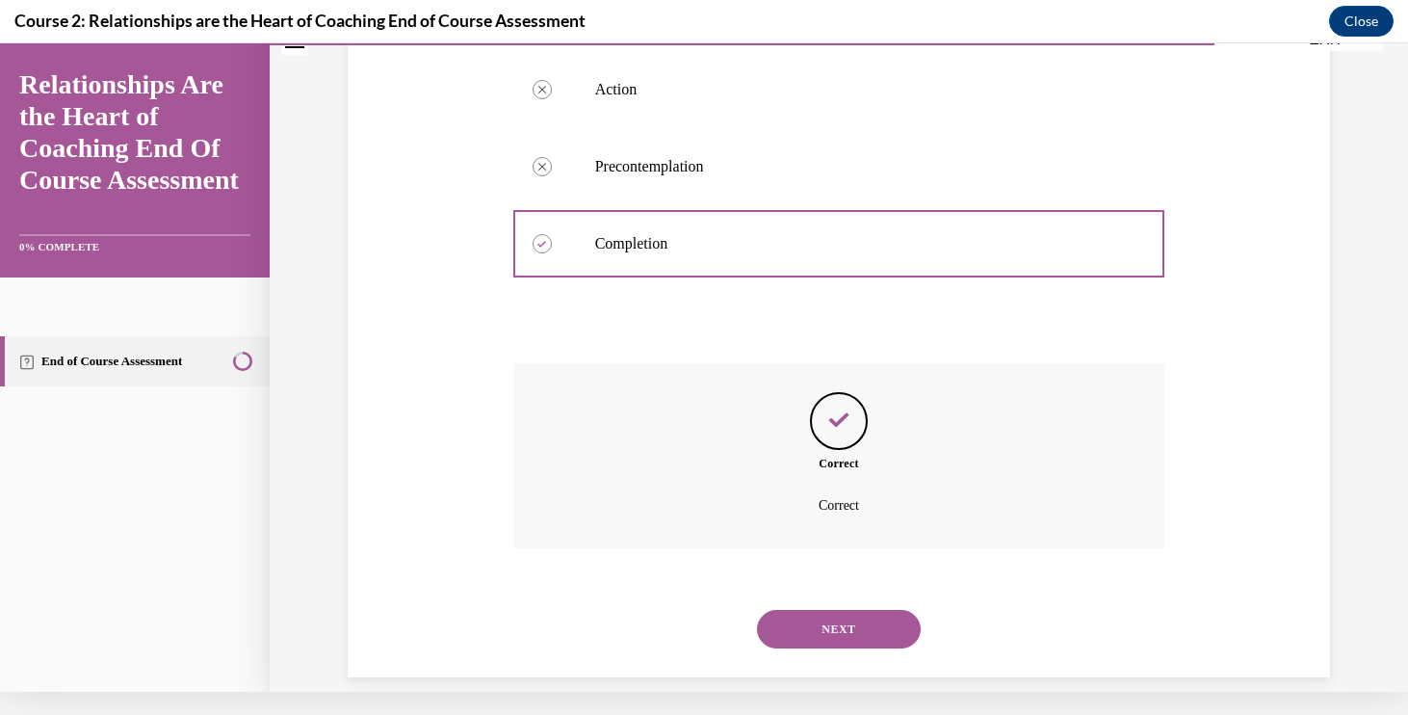
click at [811, 600] on div "NEXT" at bounding box center [839, 628] width 652 height 77
click at [811, 610] on button "NEXT" at bounding box center [839, 629] width 164 height 39
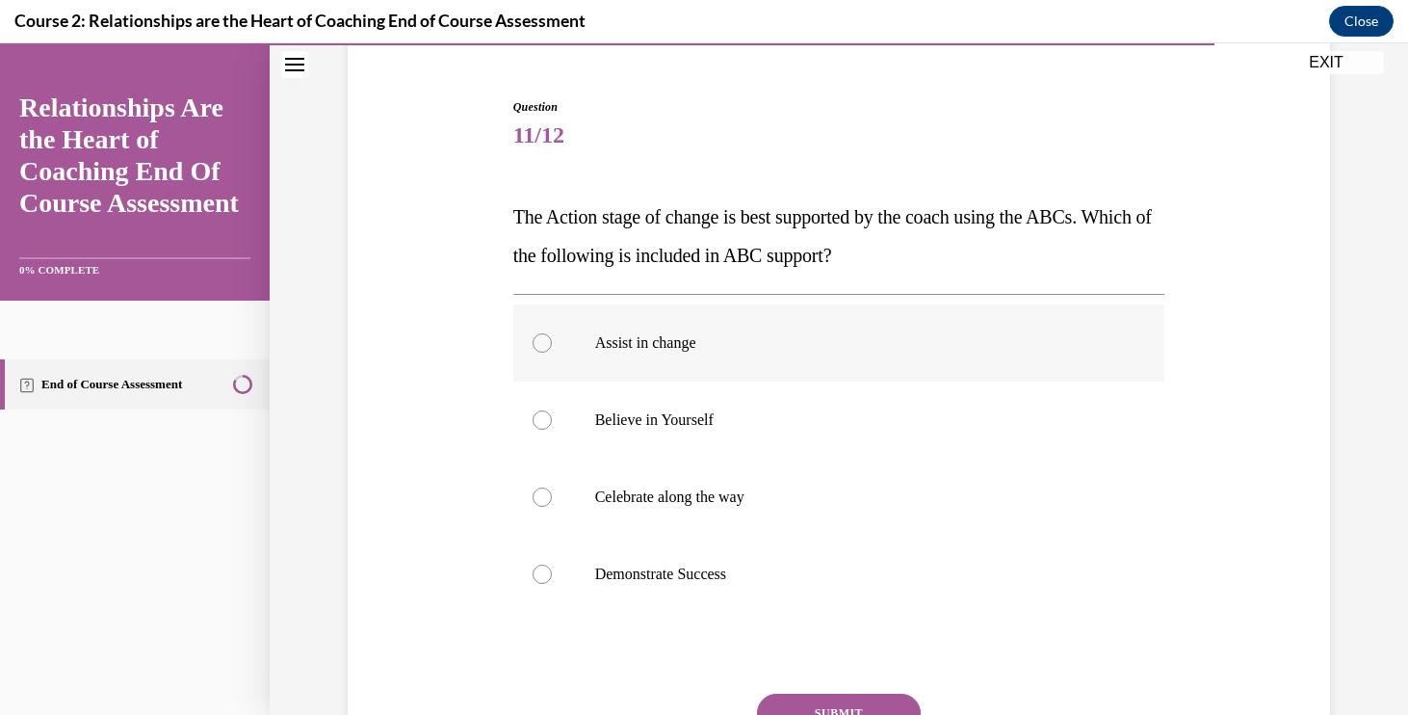
scroll to position [171, 0]
click at [829, 364] on label "Assist in change" at bounding box center [839, 340] width 652 height 77
click at [552, 351] on input "Assist in change" at bounding box center [542, 340] width 19 height 19
radio input "true"
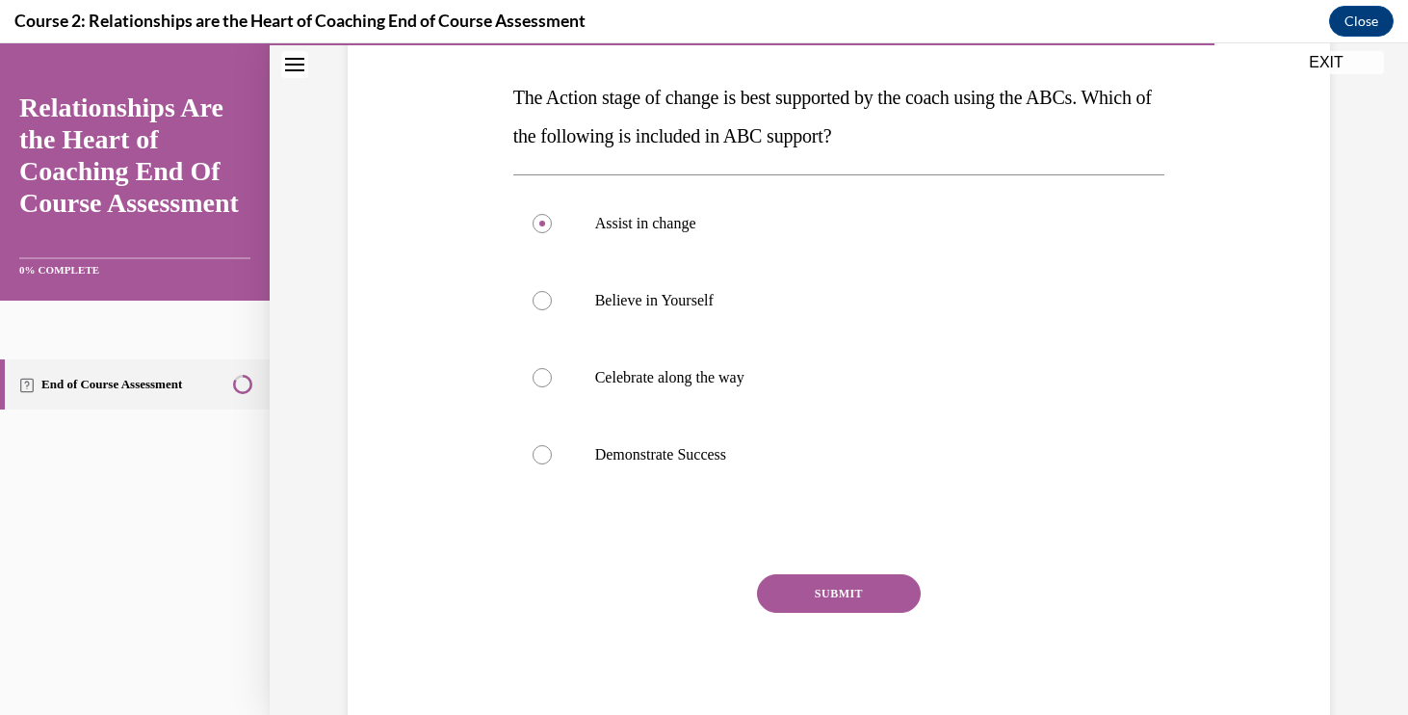
click at [825, 583] on button "SUBMIT" at bounding box center [839, 593] width 164 height 39
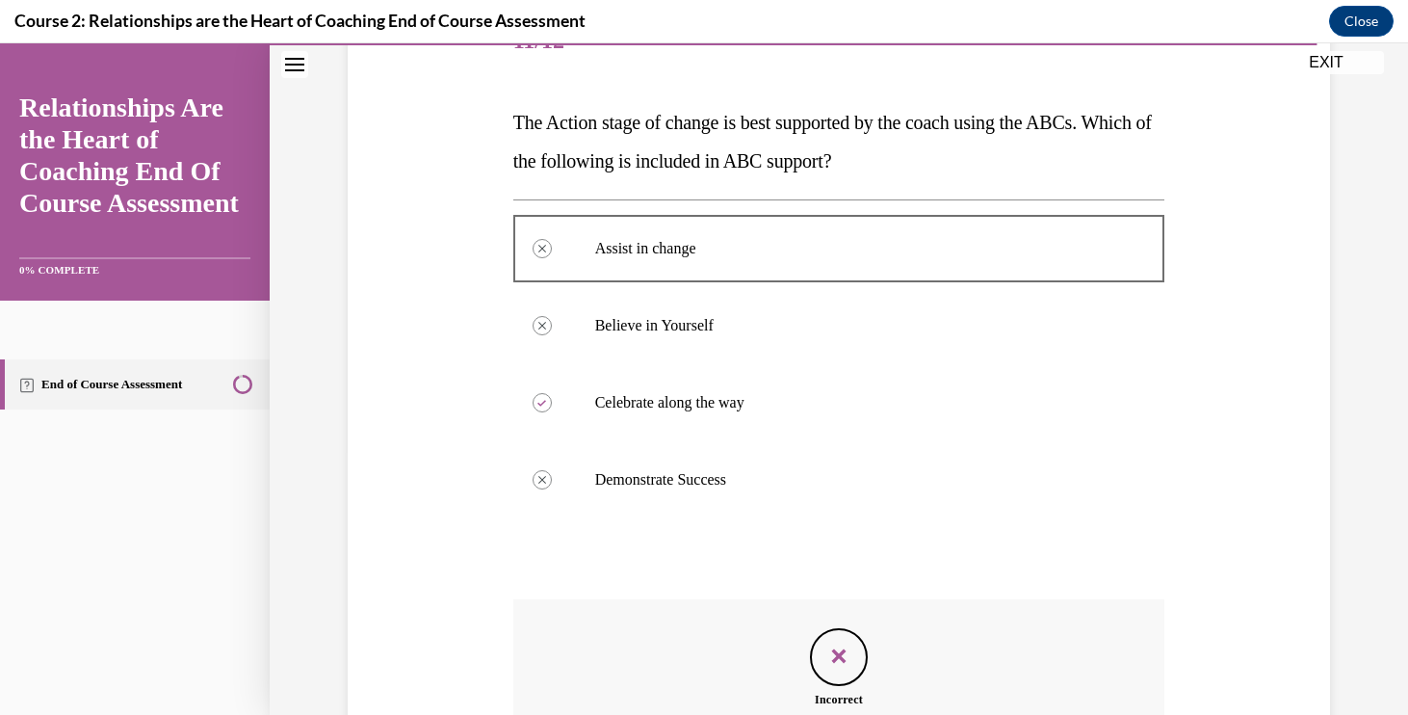
scroll to position [477, 0]
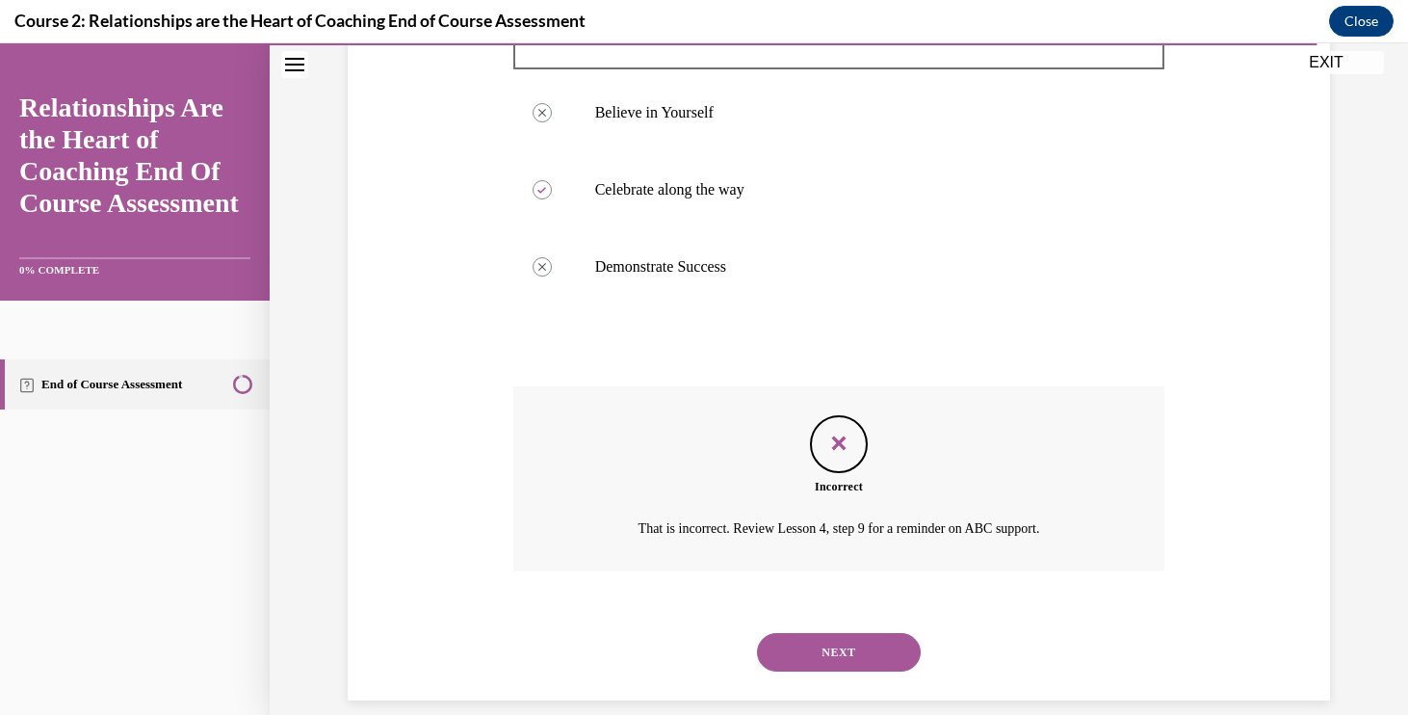
click at [812, 633] on button "NEXT" at bounding box center [839, 652] width 164 height 39
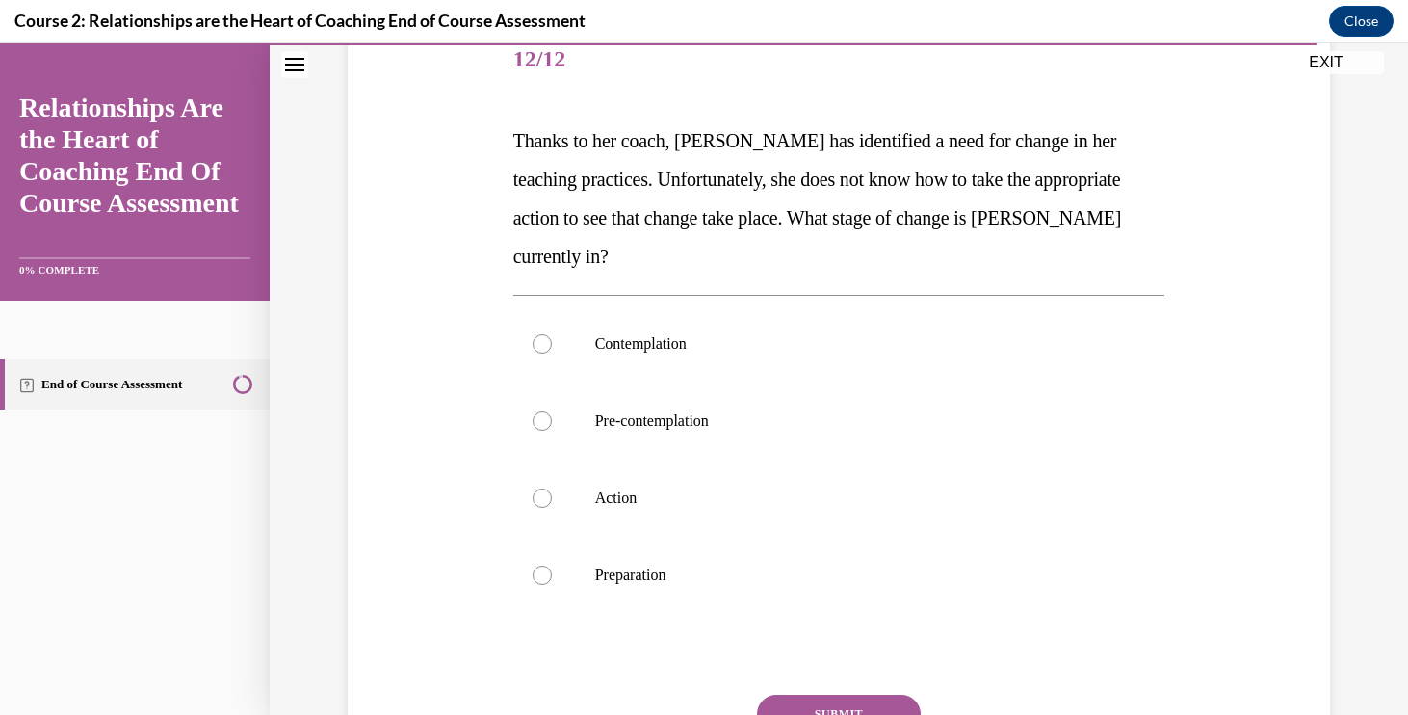
scroll to position [248, 0]
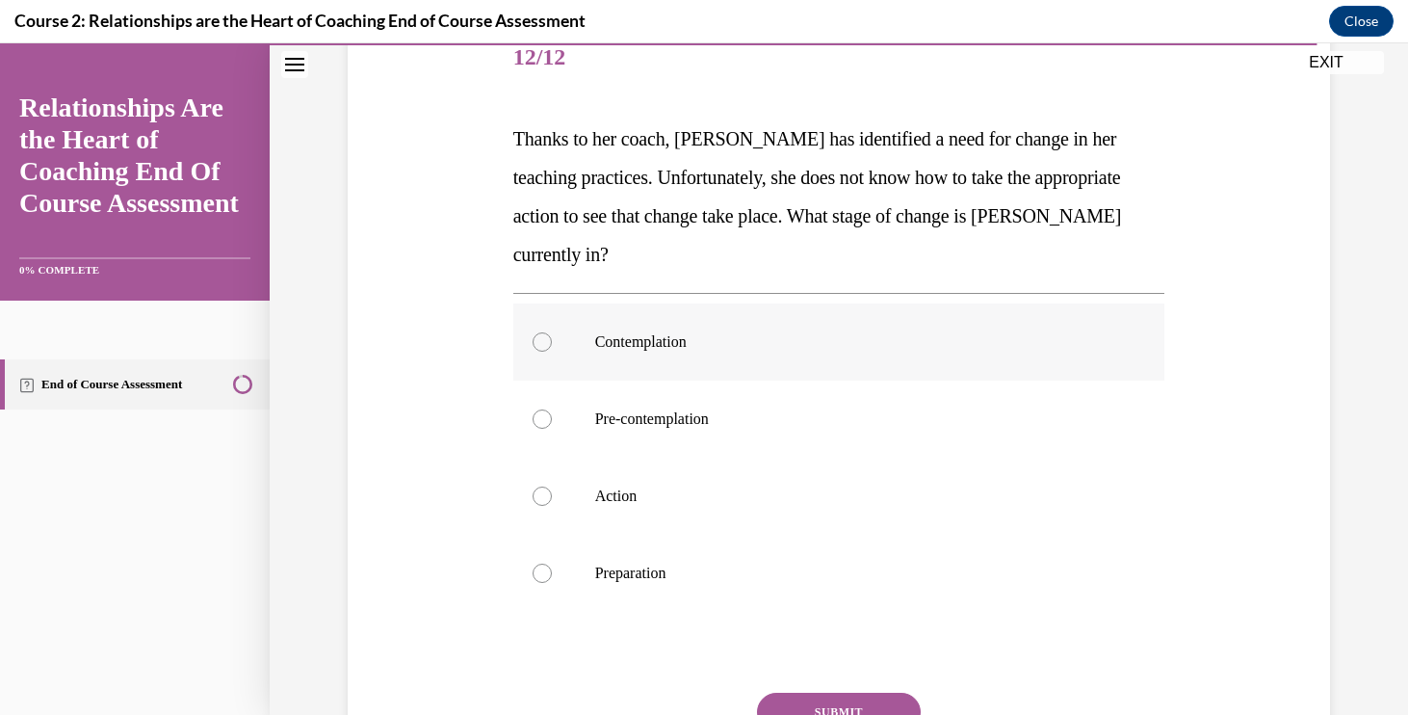
click at [700, 350] on p "Contemplation" at bounding box center [856, 341] width 522 height 19
click at [552, 350] on input "Contemplation" at bounding box center [542, 341] width 19 height 19
radio input "true"
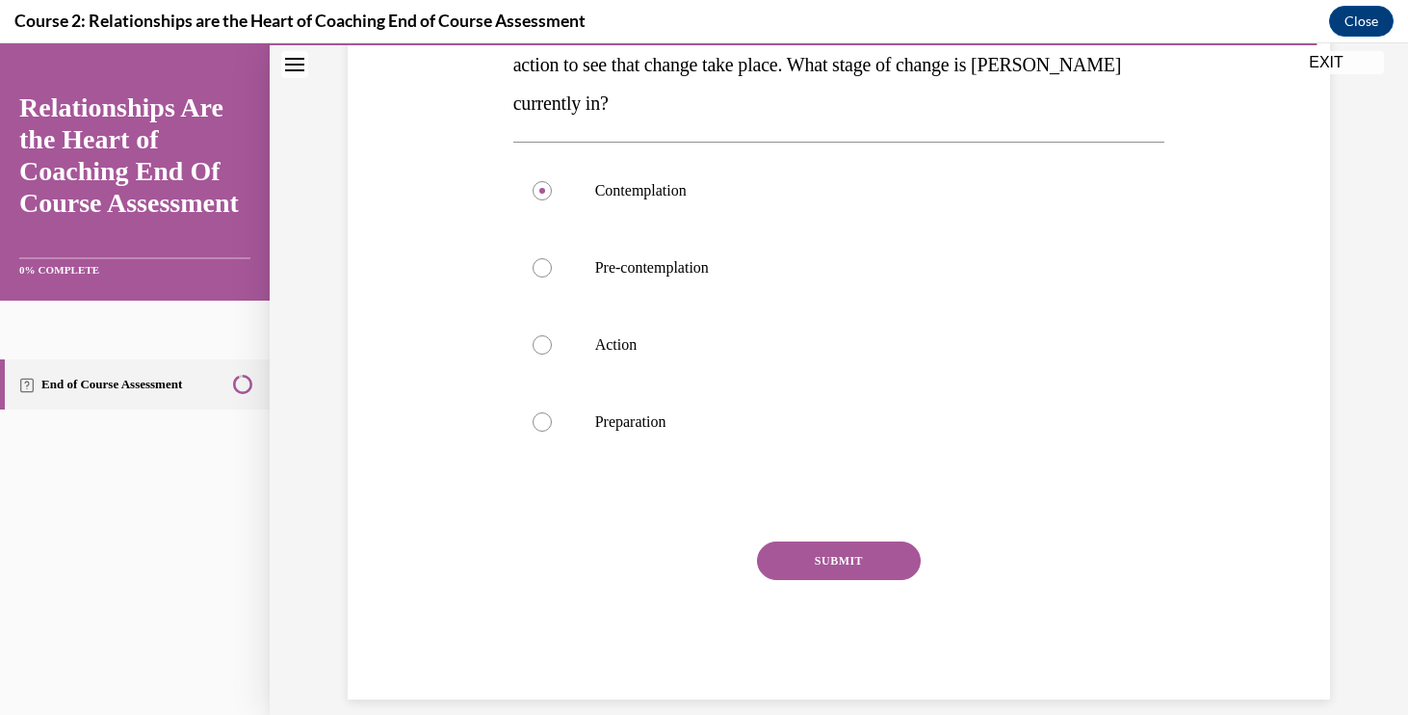
click at [818, 556] on button "SUBMIT" at bounding box center [839, 560] width 164 height 39
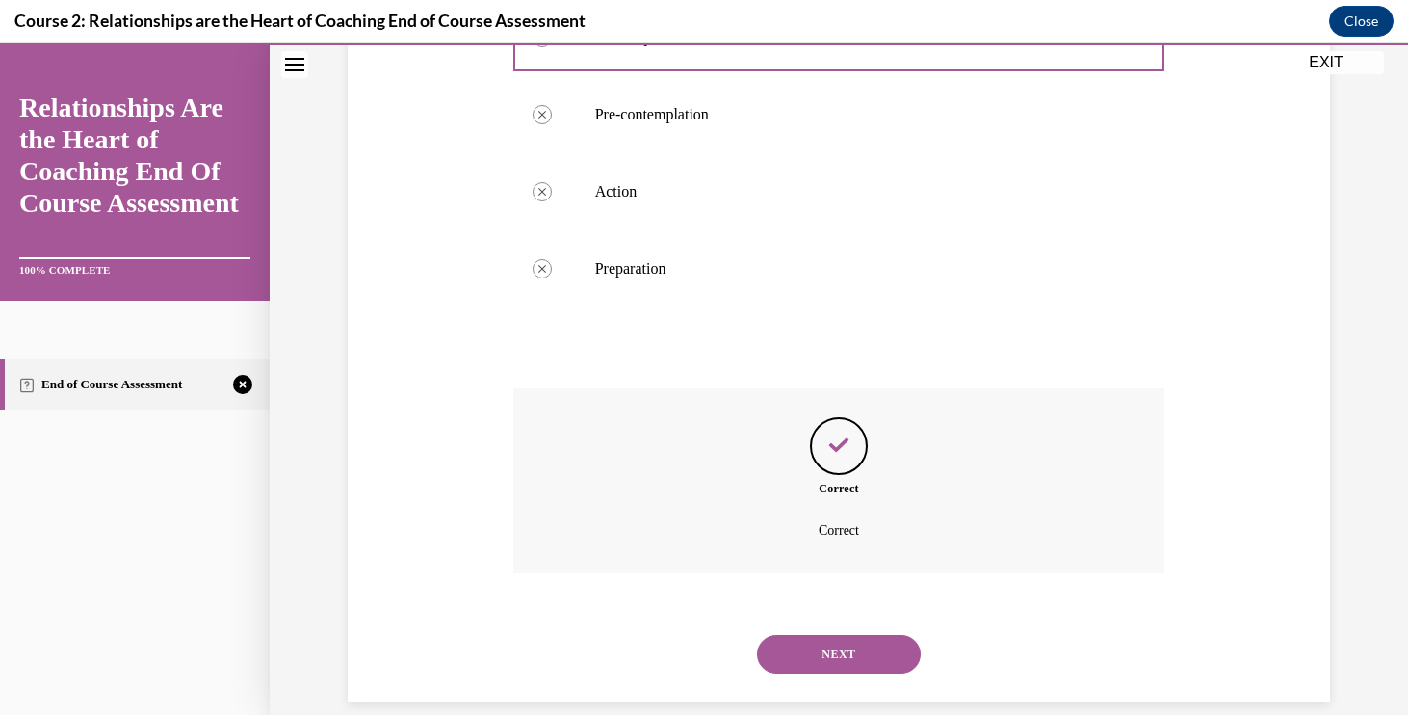
scroll to position [554, 0]
click at [818, 633] on button "NEXT" at bounding box center [839, 652] width 164 height 39
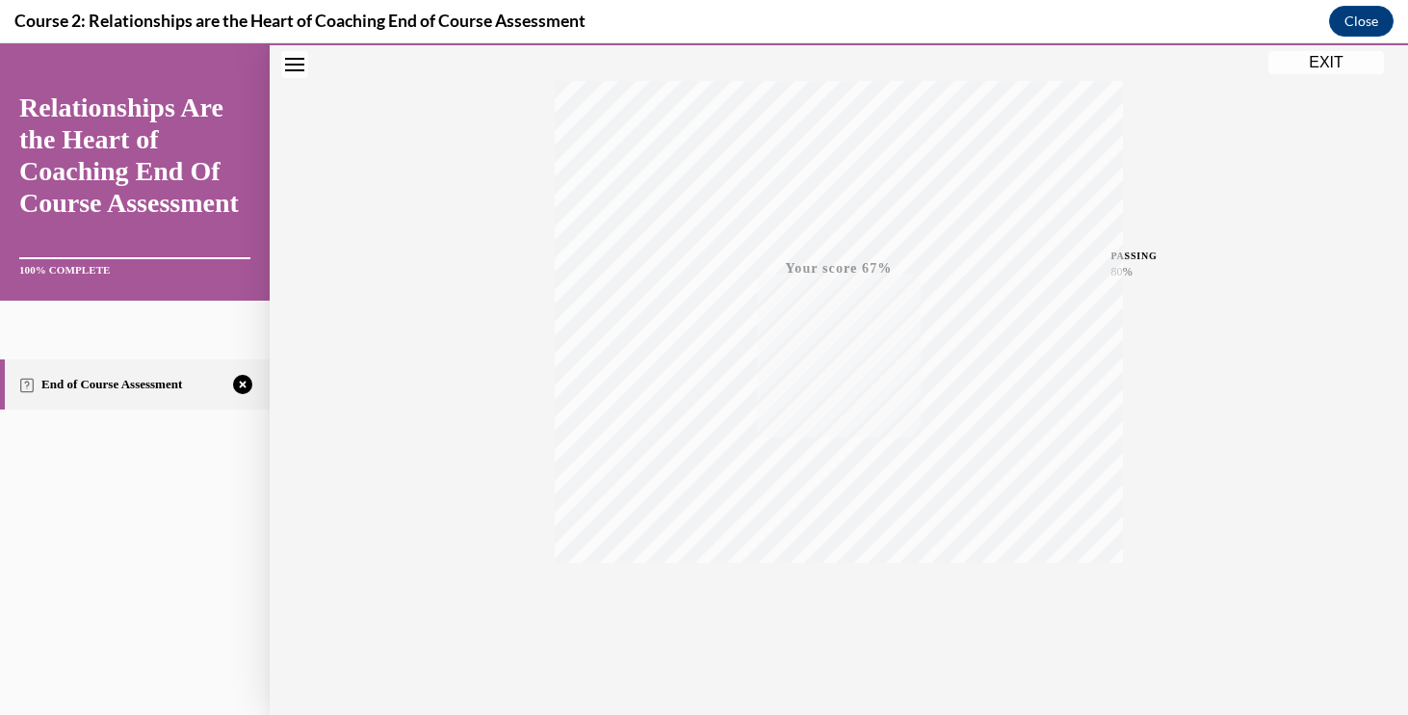
scroll to position [316, 0]
click at [846, 592] on icon "button" at bounding box center [839, 597] width 68 height 21
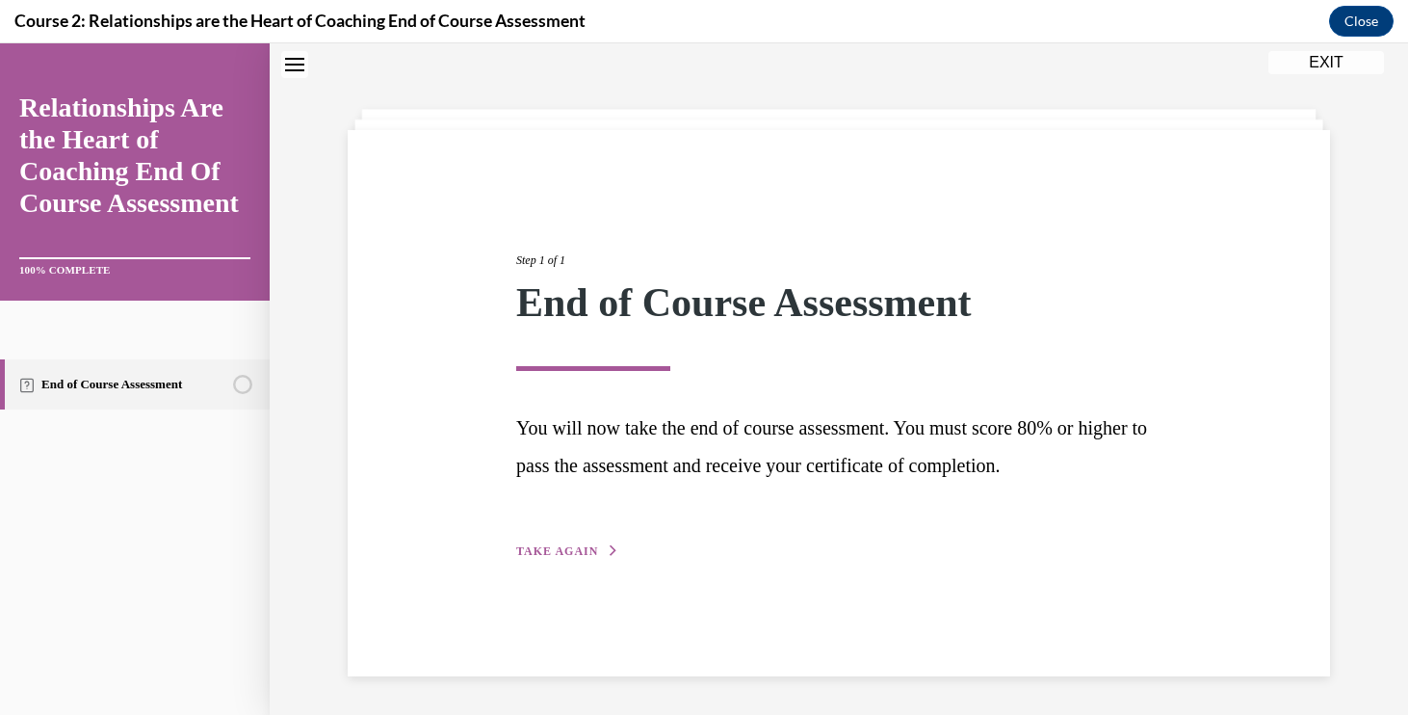
scroll to position [61, 0]
click at [562, 526] on div "Step 1 of 1 End of Course Assessment You will now take the end of course assess…" at bounding box center [839, 384] width 674 height 354
click at [562, 548] on span "TAKE AGAIN" at bounding box center [557, 550] width 82 height 13
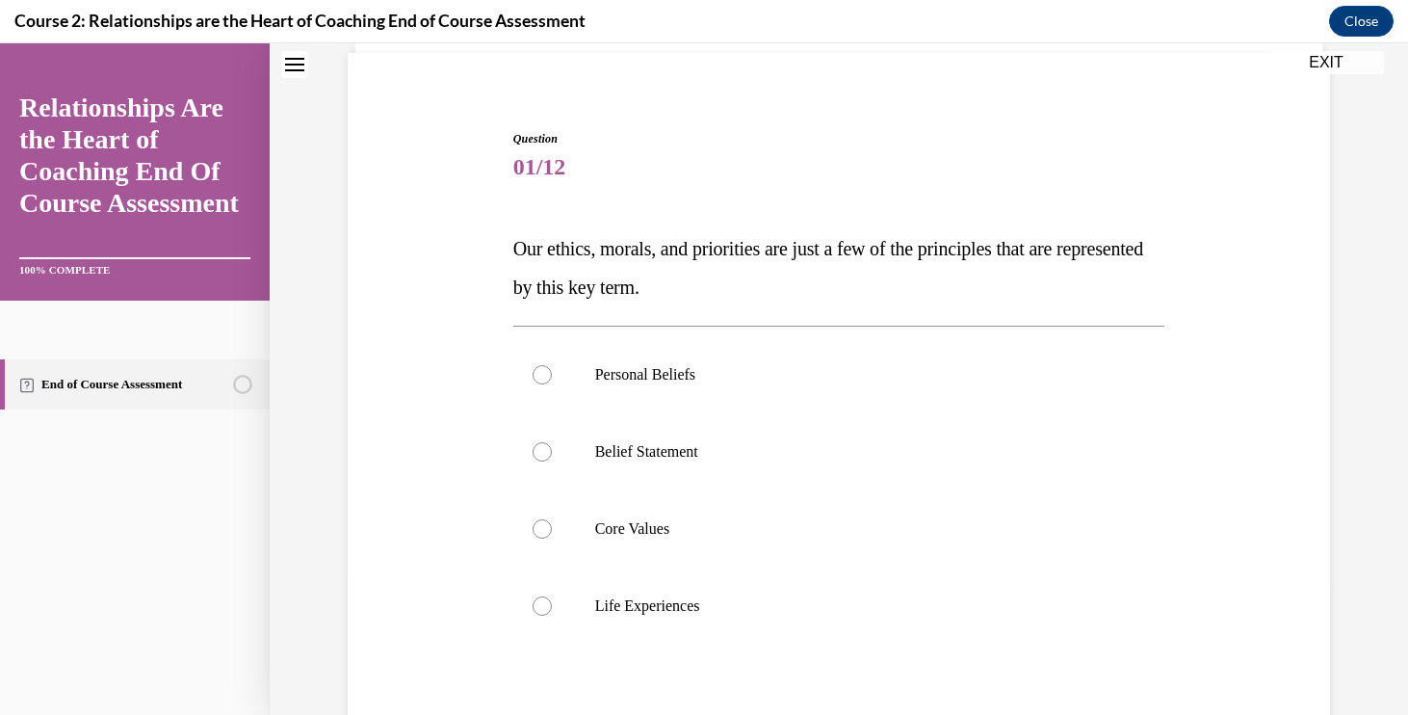
scroll to position [222, 0]
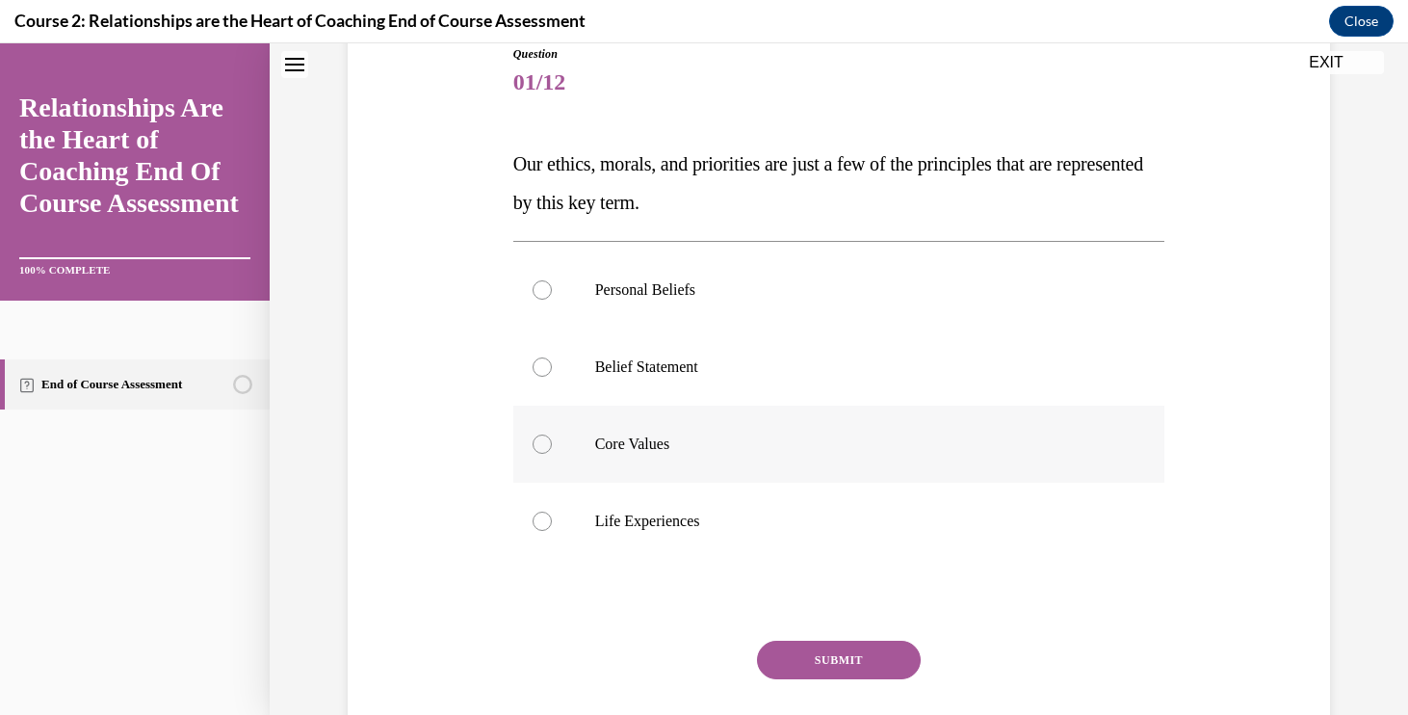
click at [638, 457] on label "Core Values" at bounding box center [839, 443] width 652 height 77
click at [552, 454] on input "Core Values" at bounding box center [542, 443] width 19 height 19
radio input "true"
click at [787, 663] on button "SUBMIT" at bounding box center [839, 659] width 164 height 39
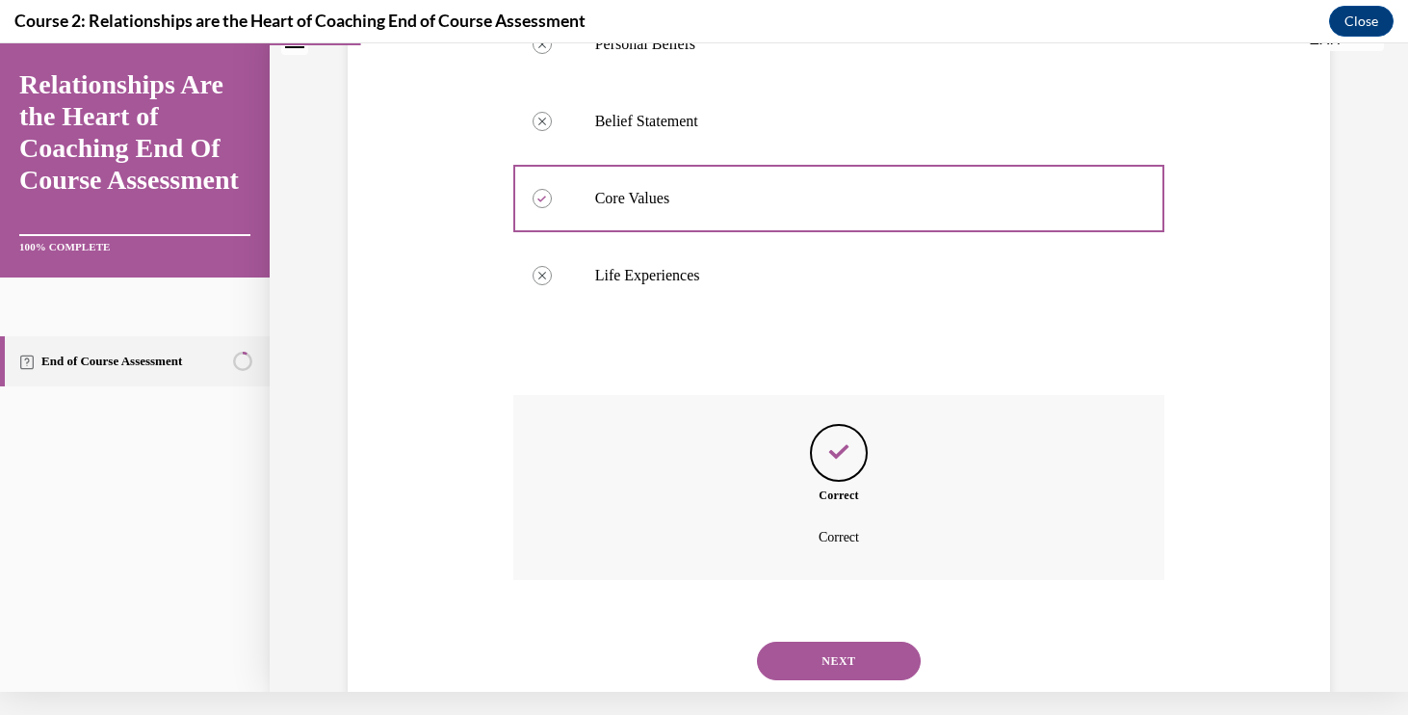
scroll to position [477, 0]
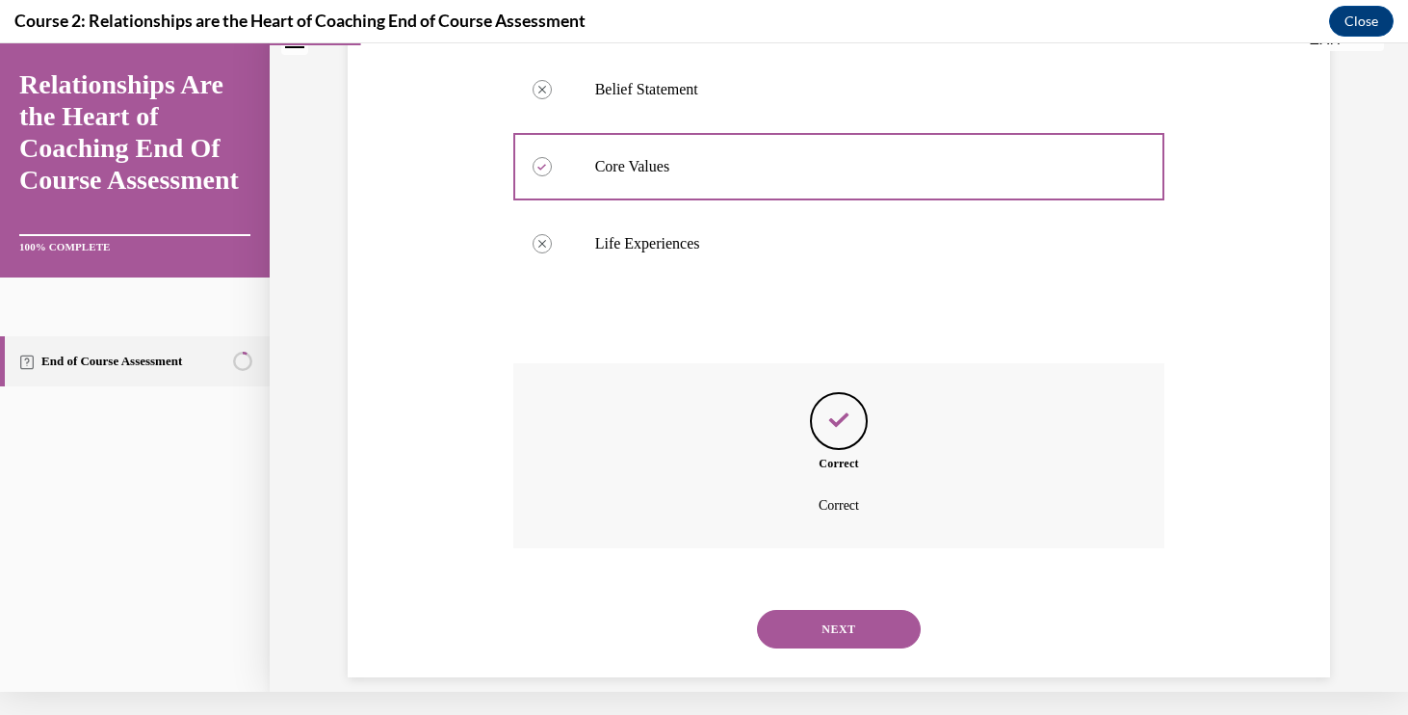
click at [792, 590] on div "NEXT" at bounding box center [839, 628] width 652 height 77
click at [808, 618] on button "NEXT" at bounding box center [839, 629] width 164 height 39
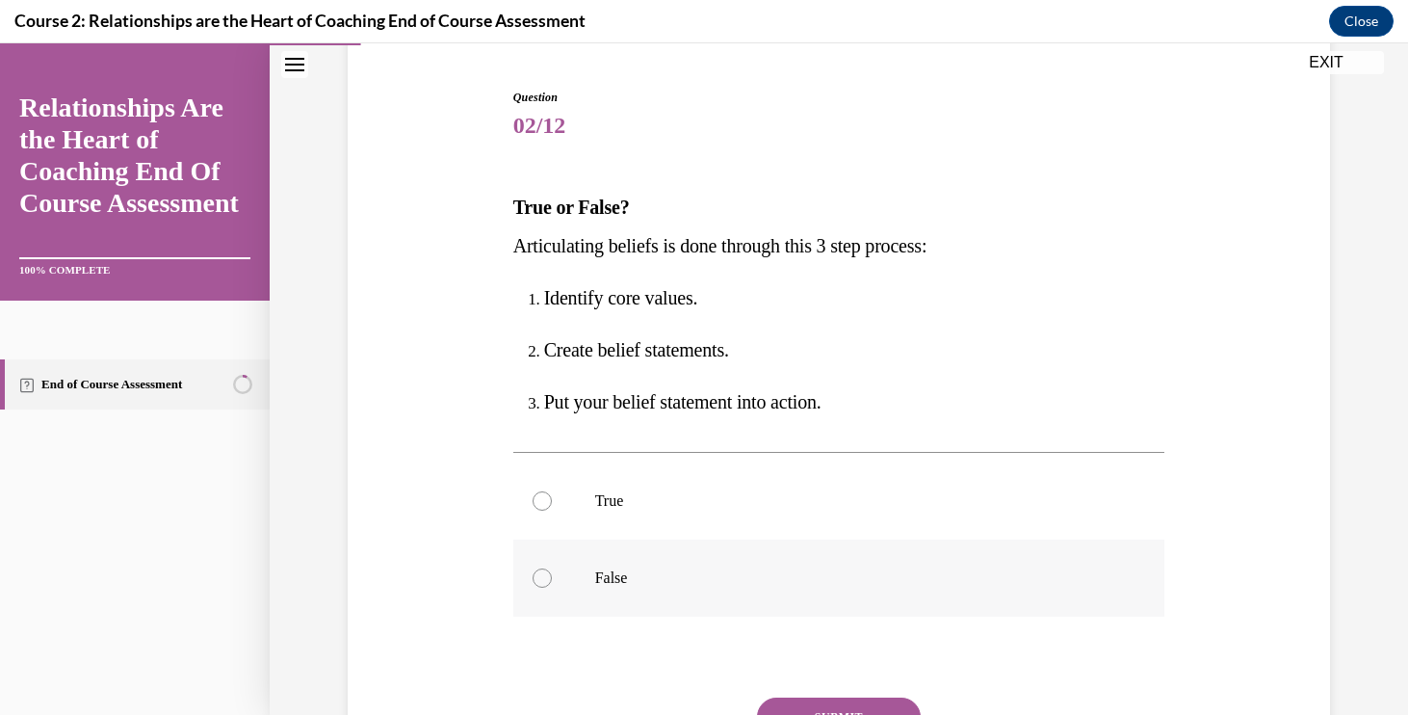
scroll to position [206, 0]
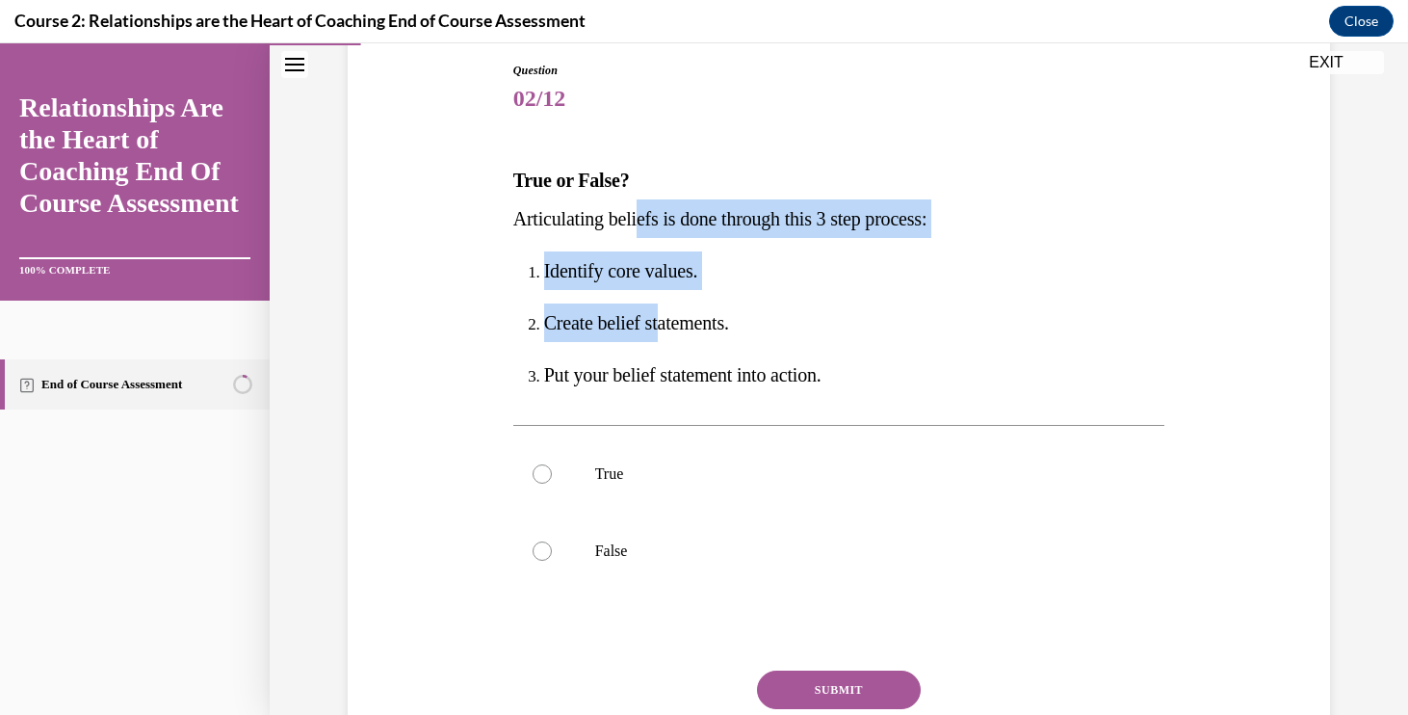
drag, startPoint x: 646, startPoint y: 221, endPoint x: 671, endPoint y: 307, distance: 90.2
click at [671, 307] on div "True or False? Articulating beliefs is done through this 3 step process: Identi…" at bounding box center [839, 277] width 652 height 233
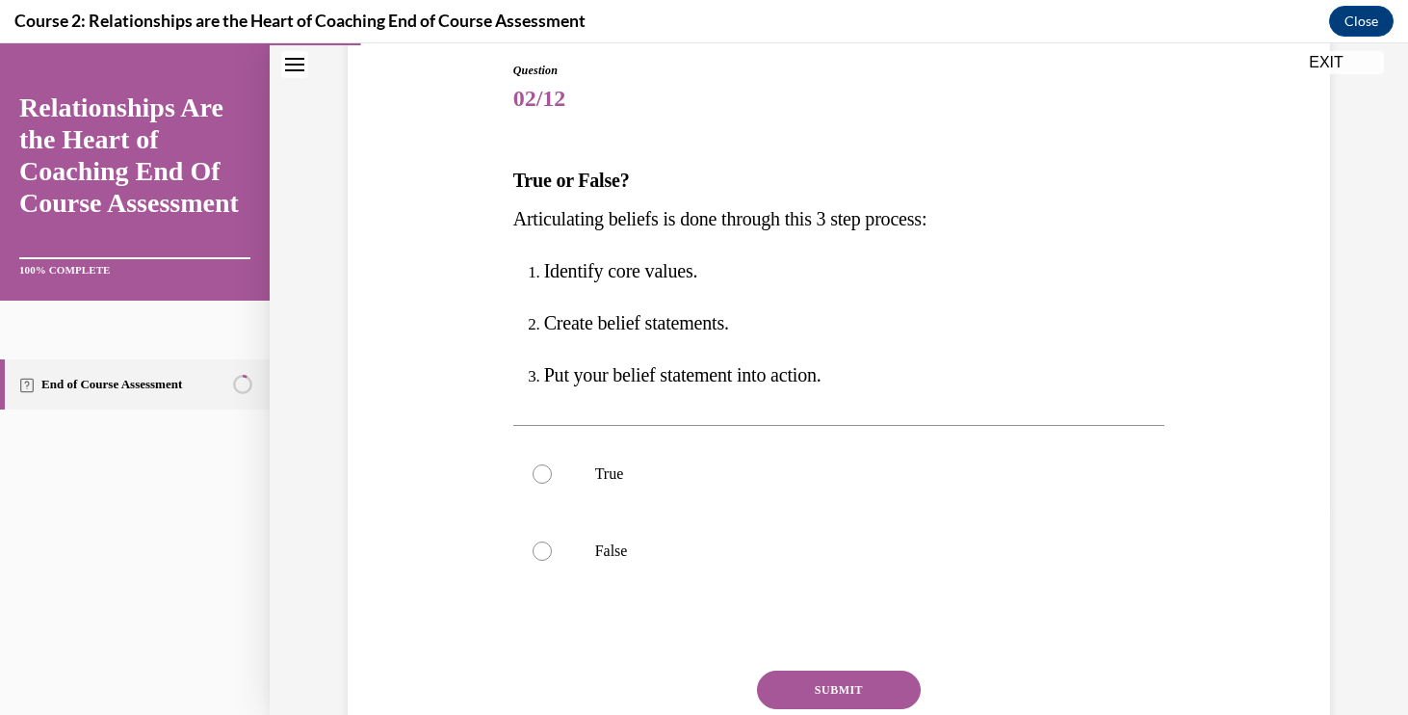
click at [671, 371] on span "Put your belief statement into action." at bounding box center [682, 374] width 277 height 21
click at [621, 465] on p "True" at bounding box center [856, 473] width 522 height 19
click at [552, 465] on input "True" at bounding box center [542, 473] width 19 height 19
radio input "true"
click at [833, 689] on button "SUBMIT" at bounding box center [839, 689] width 164 height 39
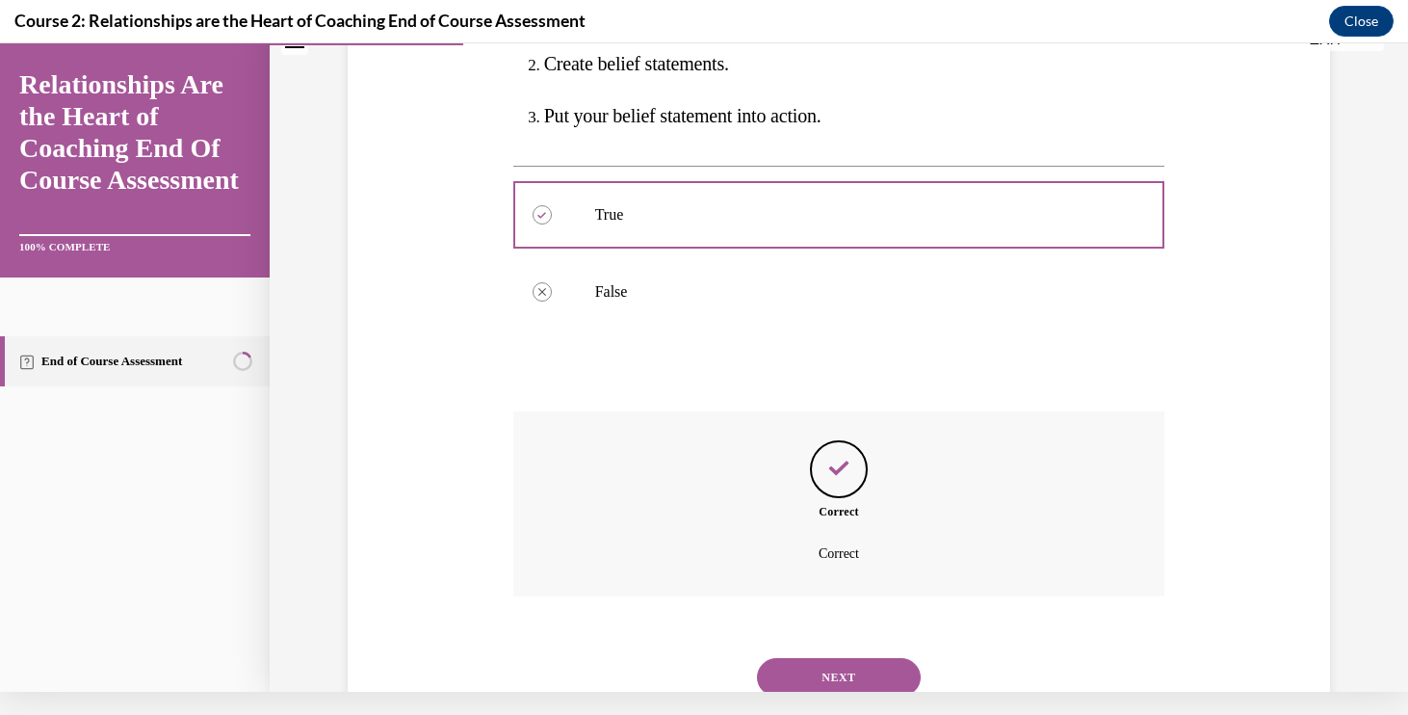
scroll to position [490, 0]
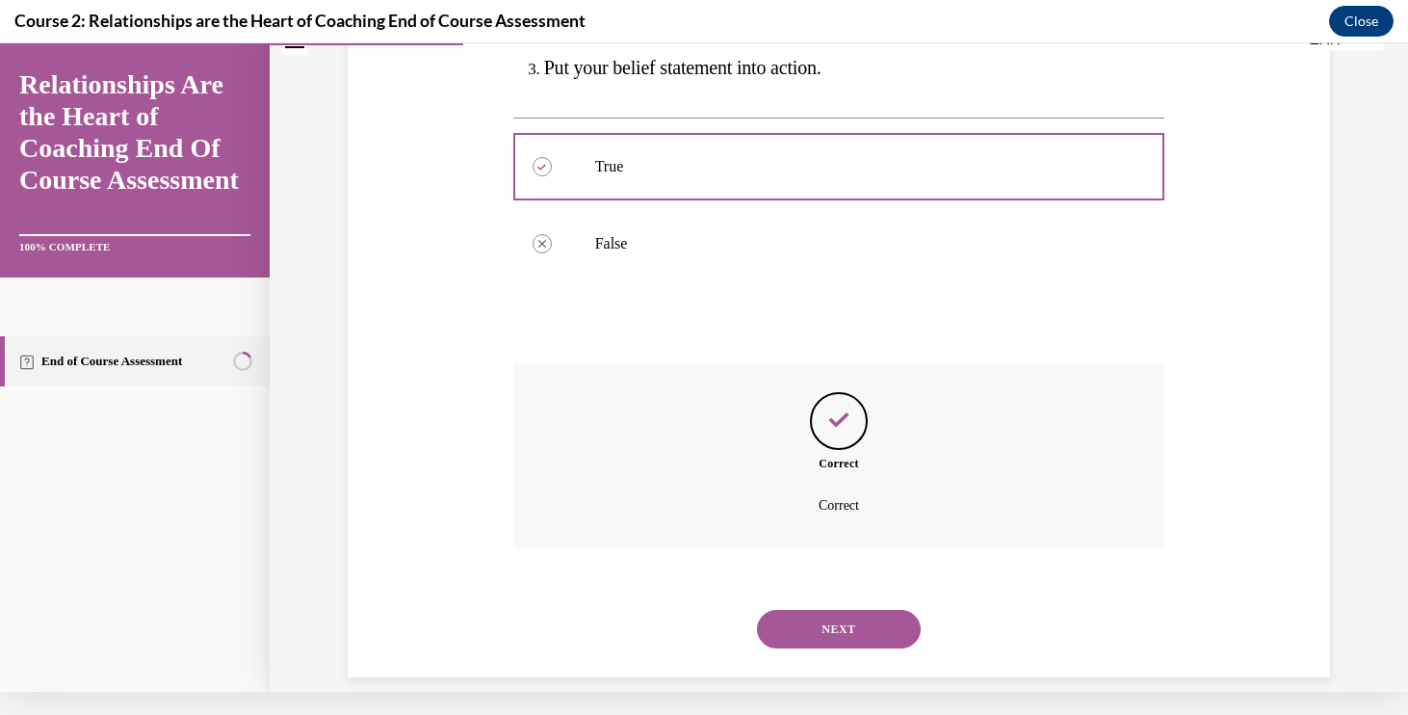
click at [821, 590] on div "NEXT" at bounding box center [839, 628] width 652 height 77
click at [821, 610] on button "NEXT" at bounding box center [839, 629] width 164 height 39
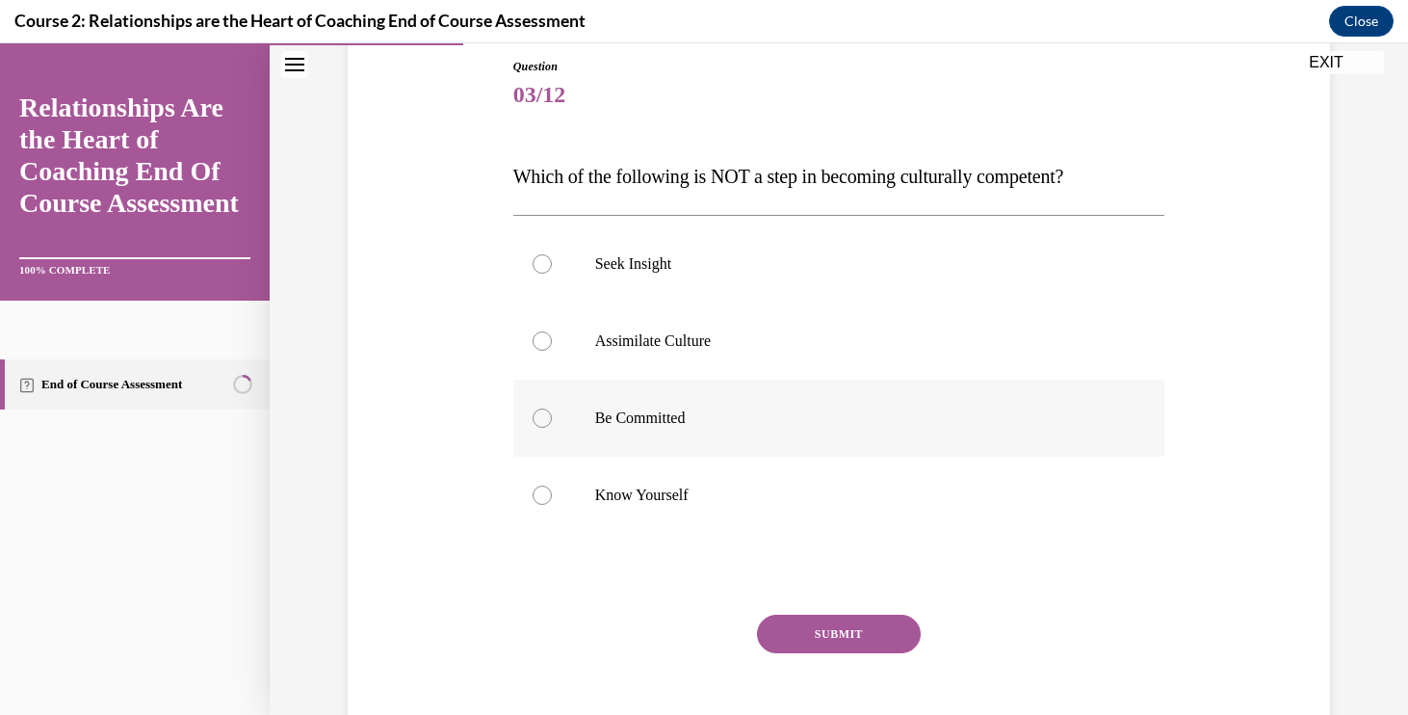
scroll to position [221, 0]
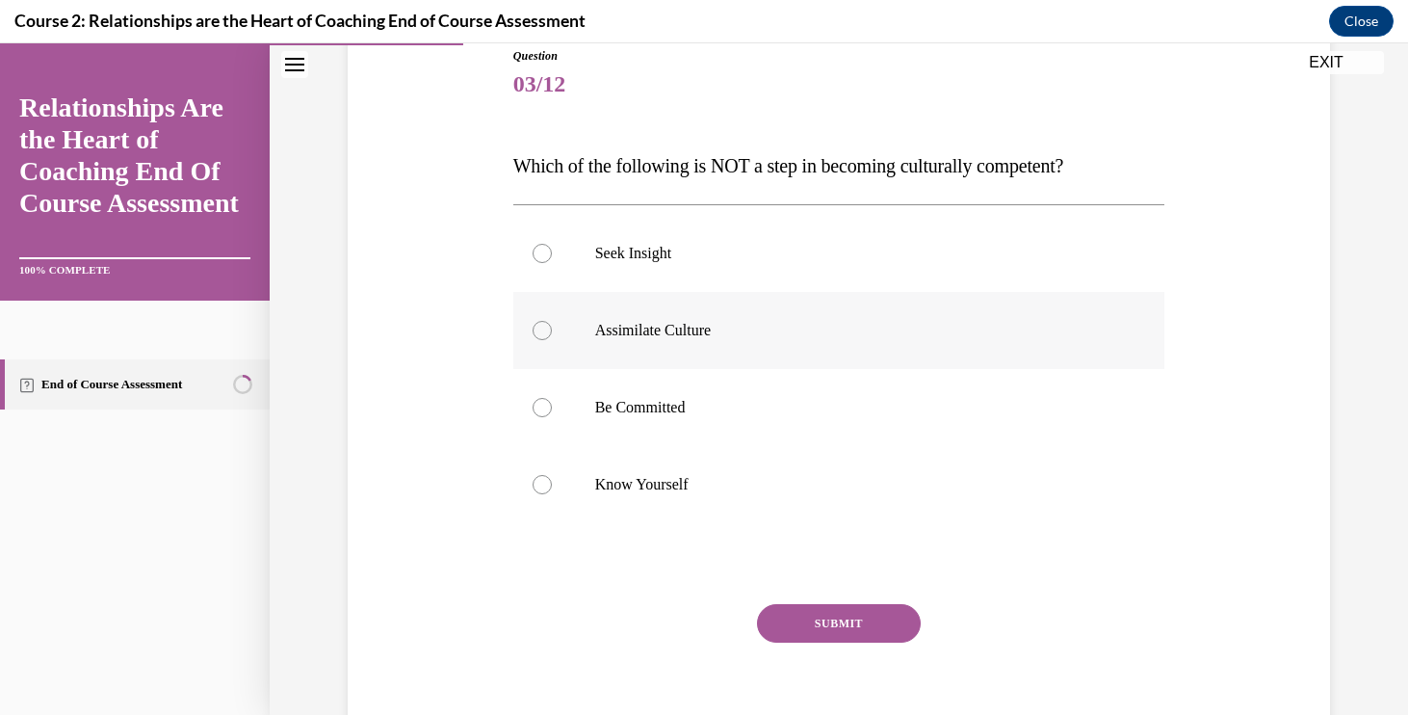
click at [779, 348] on label "Assimilate Culture" at bounding box center [839, 330] width 652 height 77
click at [552, 340] on input "Assimilate Culture" at bounding box center [542, 330] width 19 height 19
radio input "true"
click at [833, 630] on button "SUBMIT" at bounding box center [839, 623] width 164 height 39
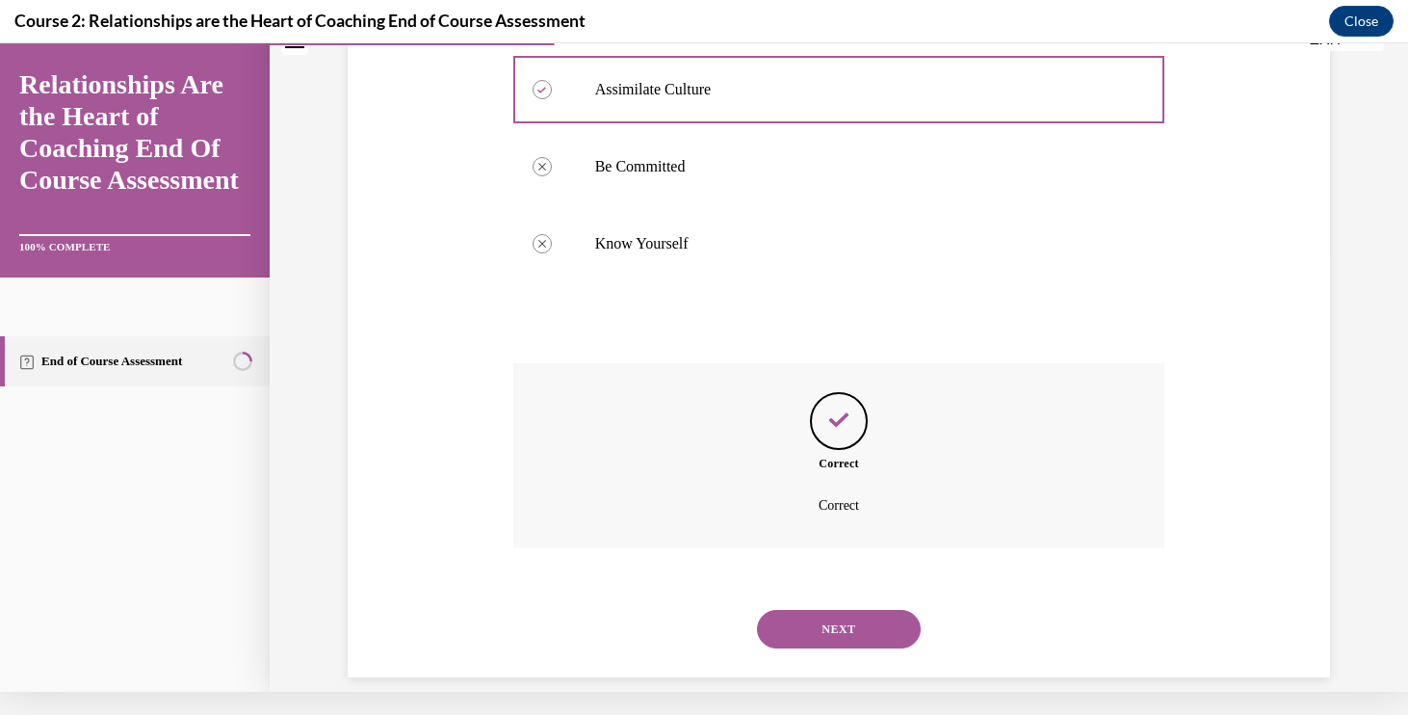
click at [825, 610] on button "NEXT" at bounding box center [839, 629] width 164 height 39
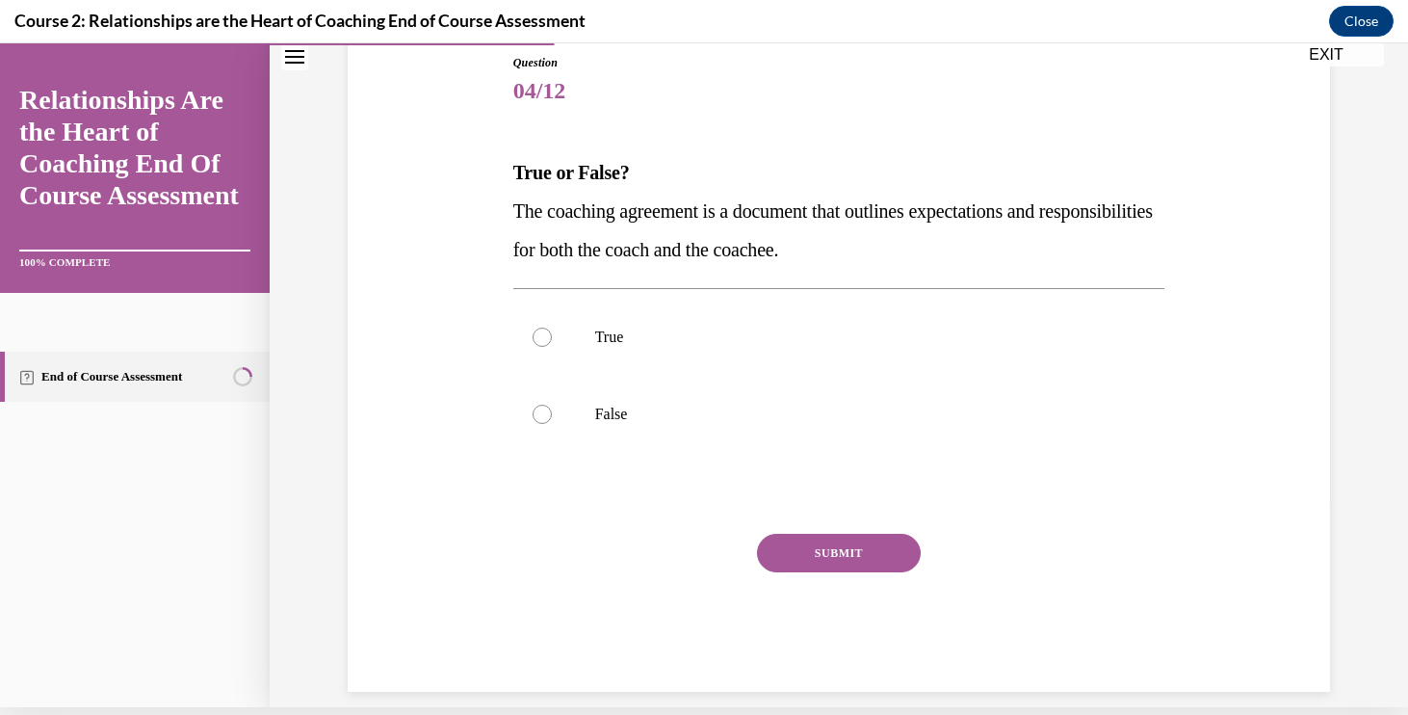
scroll to position [206, 0]
click at [648, 363] on label "True" at bounding box center [839, 337] width 652 height 77
click at [552, 347] on input "True" at bounding box center [542, 336] width 19 height 19
radio input "true"
click at [829, 570] on button "SUBMIT" at bounding box center [839, 553] width 164 height 39
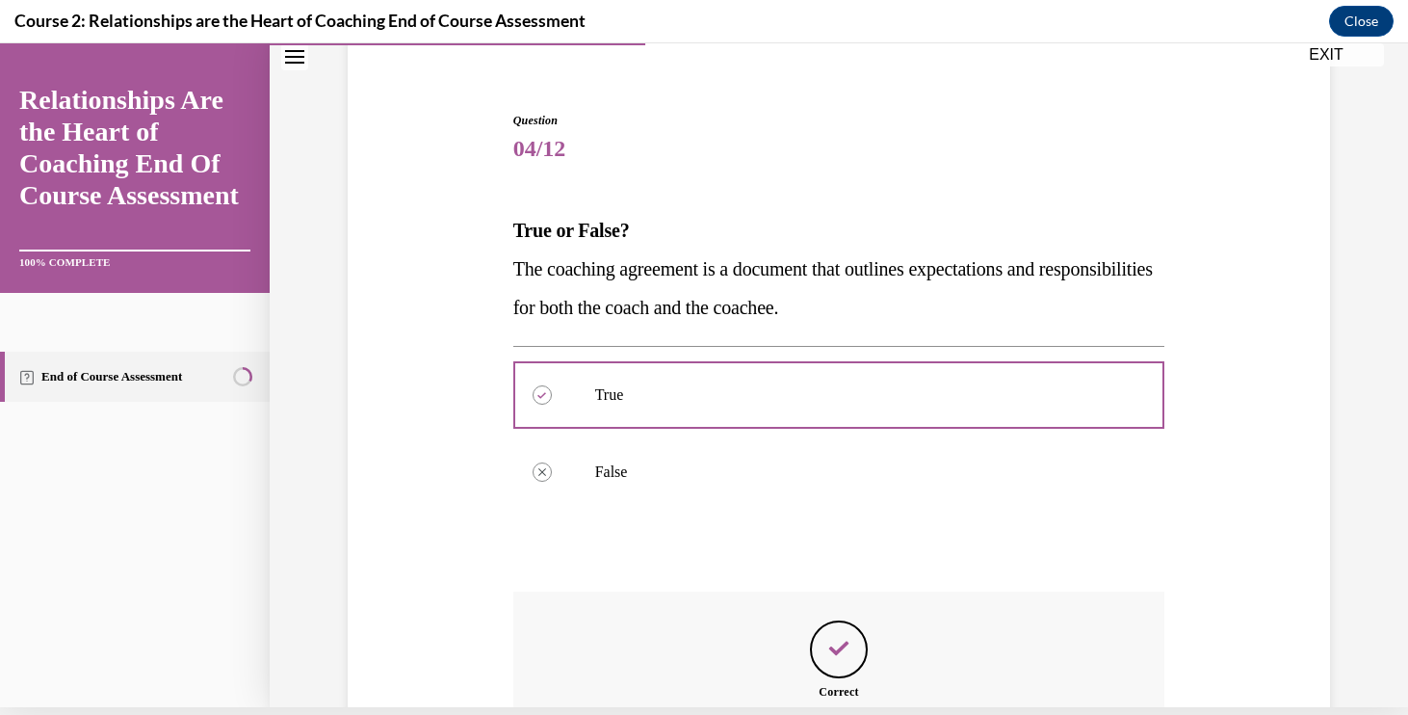
scroll to position [361, 0]
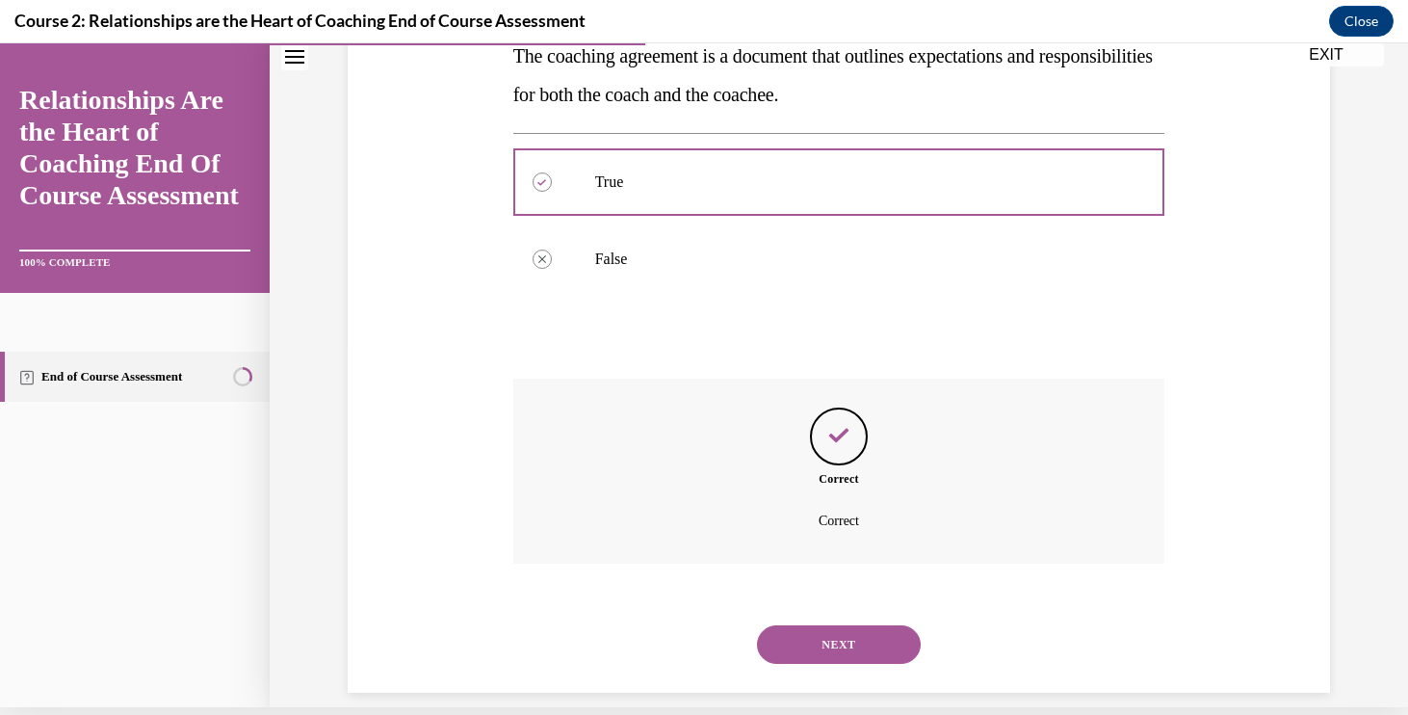
click at [812, 583] on div "Correct Correct" at bounding box center [839, 485] width 652 height 214
click at [812, 625] on button "NEXT" at bounding box center [839, 644] width 164 height 39
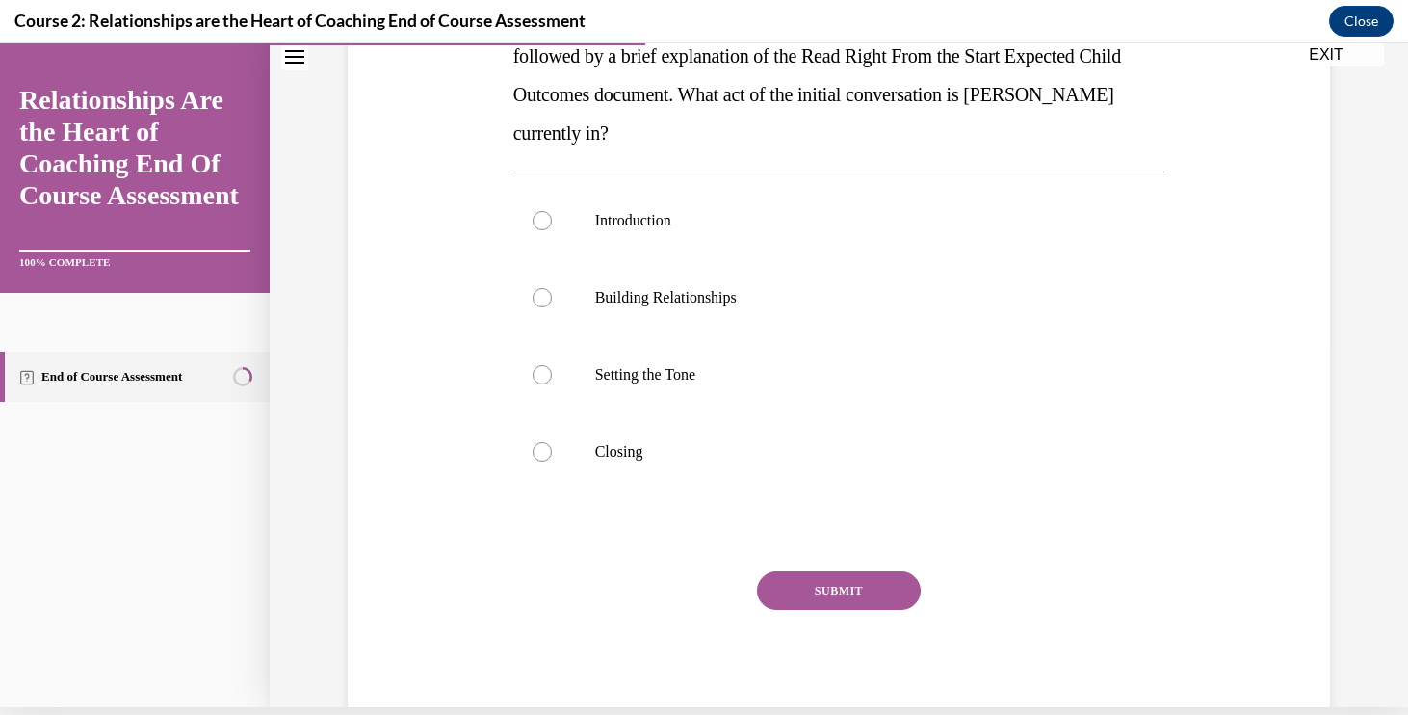
scroll to position [0, 0]
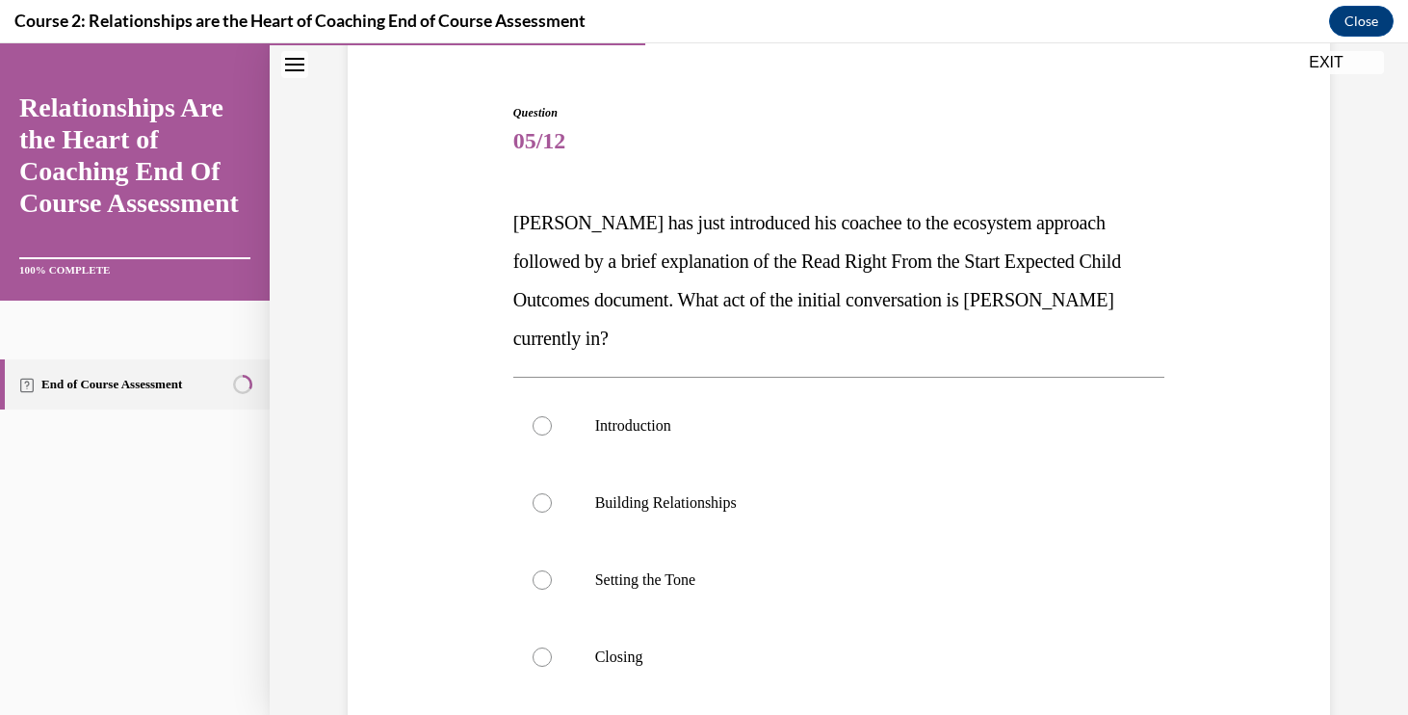
click at [754, 267] on span "Morty has just introduced his coachee to the ecosystem approach followed by a b…" at bounding box center [817, 280] width 608 height 137
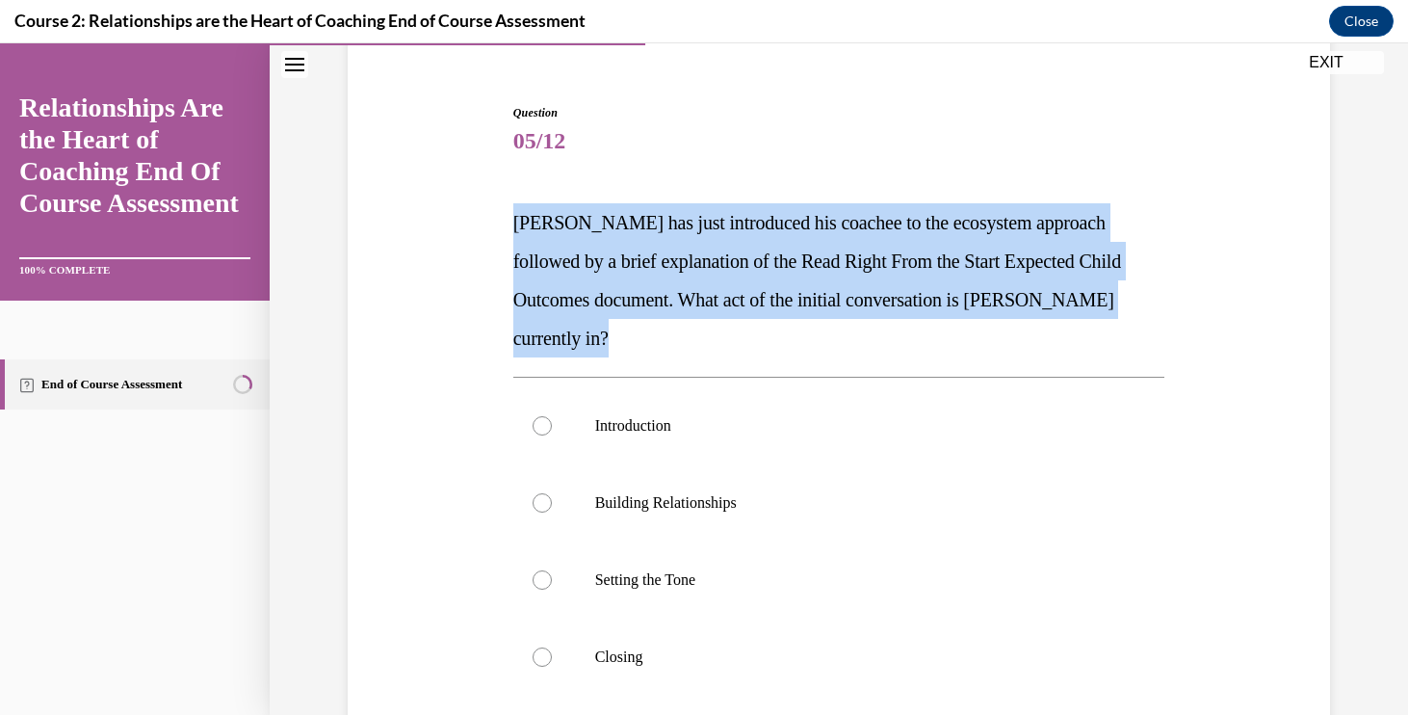
click at [754, 267] on span "Morty has just introduced his coachee to the ecosystem approach followed by a b…" at bounding box center [817, 280] width 608 height 137
click at [685, 570] on p "Setting the Tone" at bounding box center [856, 579] width 522 height 19
click at [552, 570] on input "Setting the Tone" at bounding box center [542, 579] width 19 height 19
radio input "true"
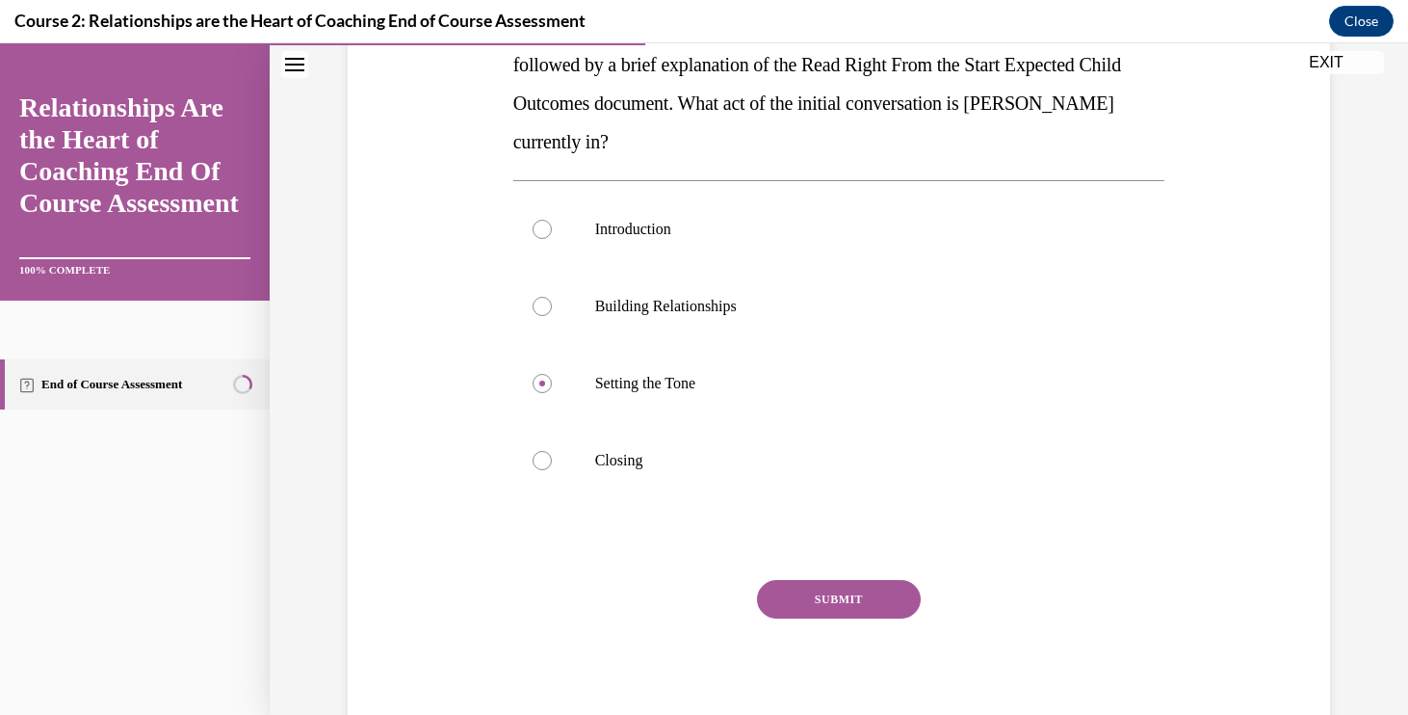
click at [792, 580] on button "SUBMIT" at bounding box center [839, 599] width 164 height 39
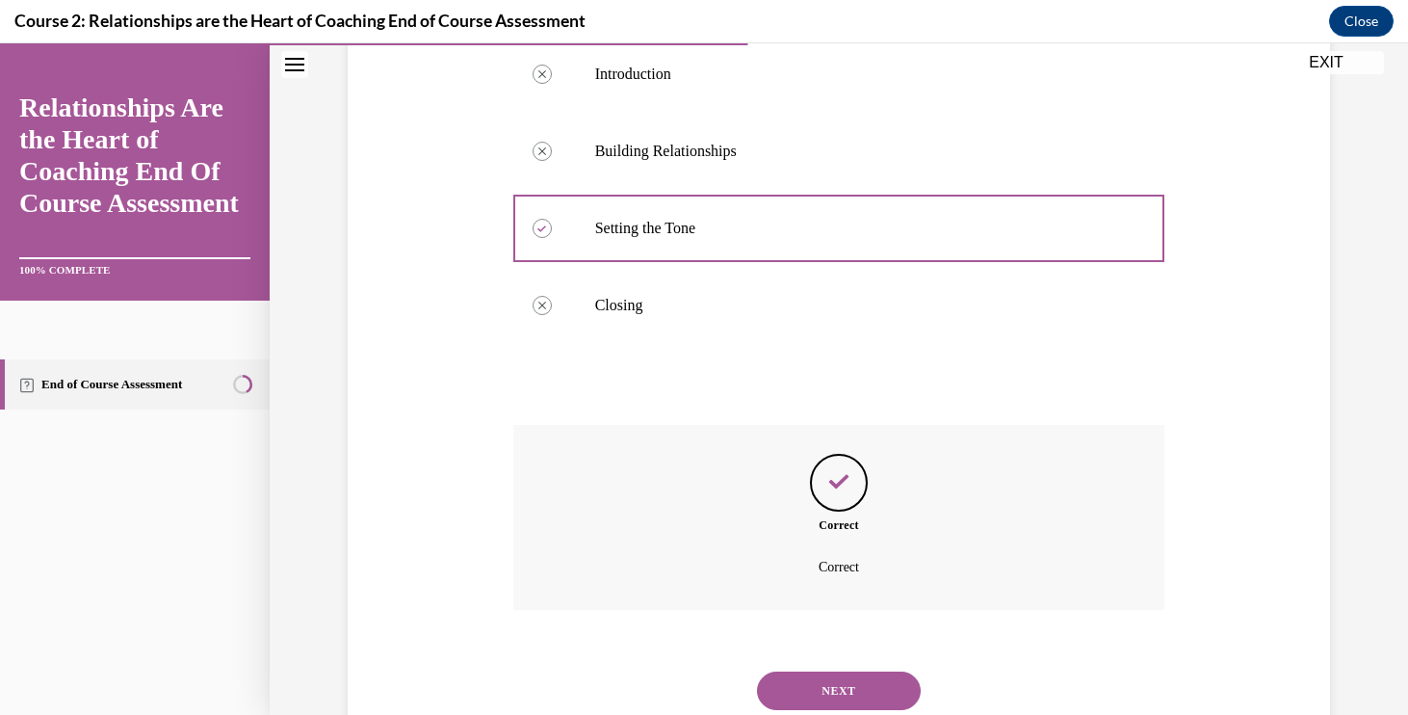
click at [776, 671] on button "NEXT" at bounding box center [839, 690] width 164 height 39
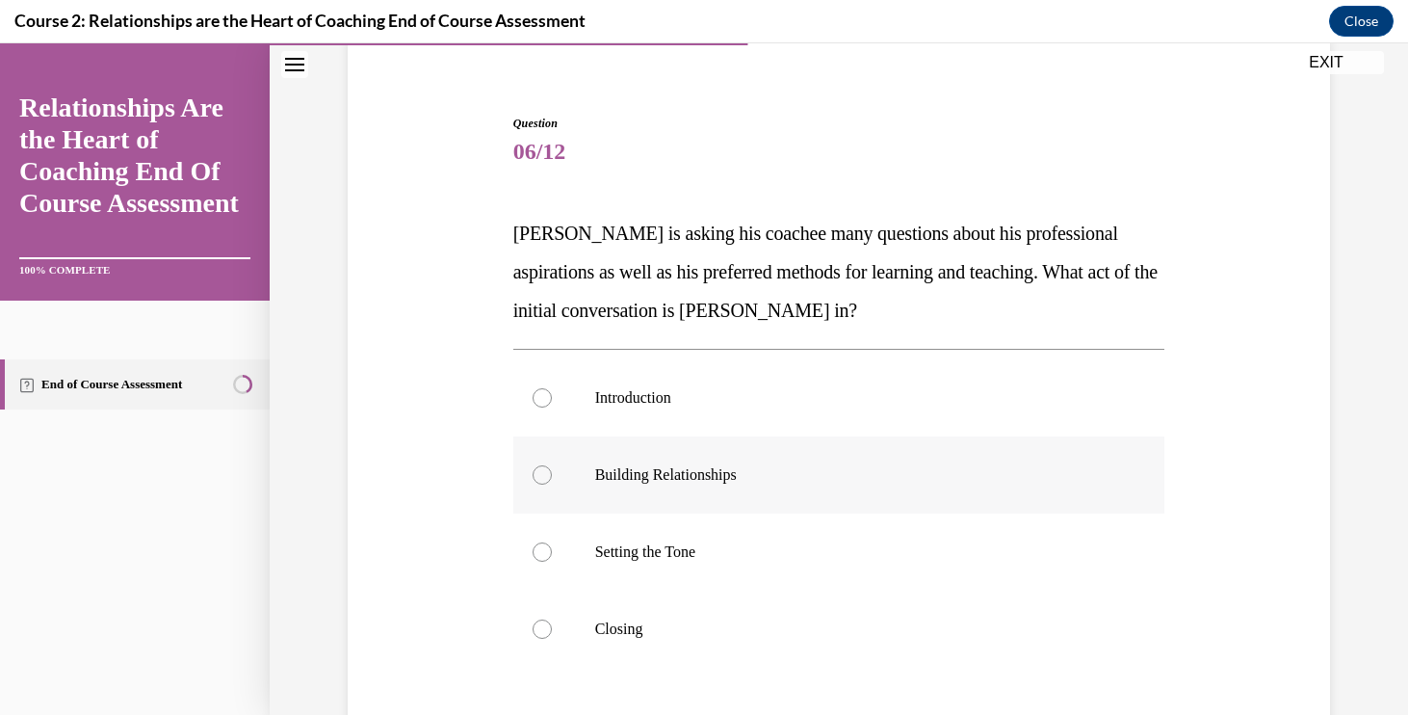
click at [709, 473] on p "Building Relationships" at bounding box center [856, 474] width 522 height 19
click at [552, 473] on input "Building Relationships" at bounding box center [542, 474] width 19 height 19
radio input "true"
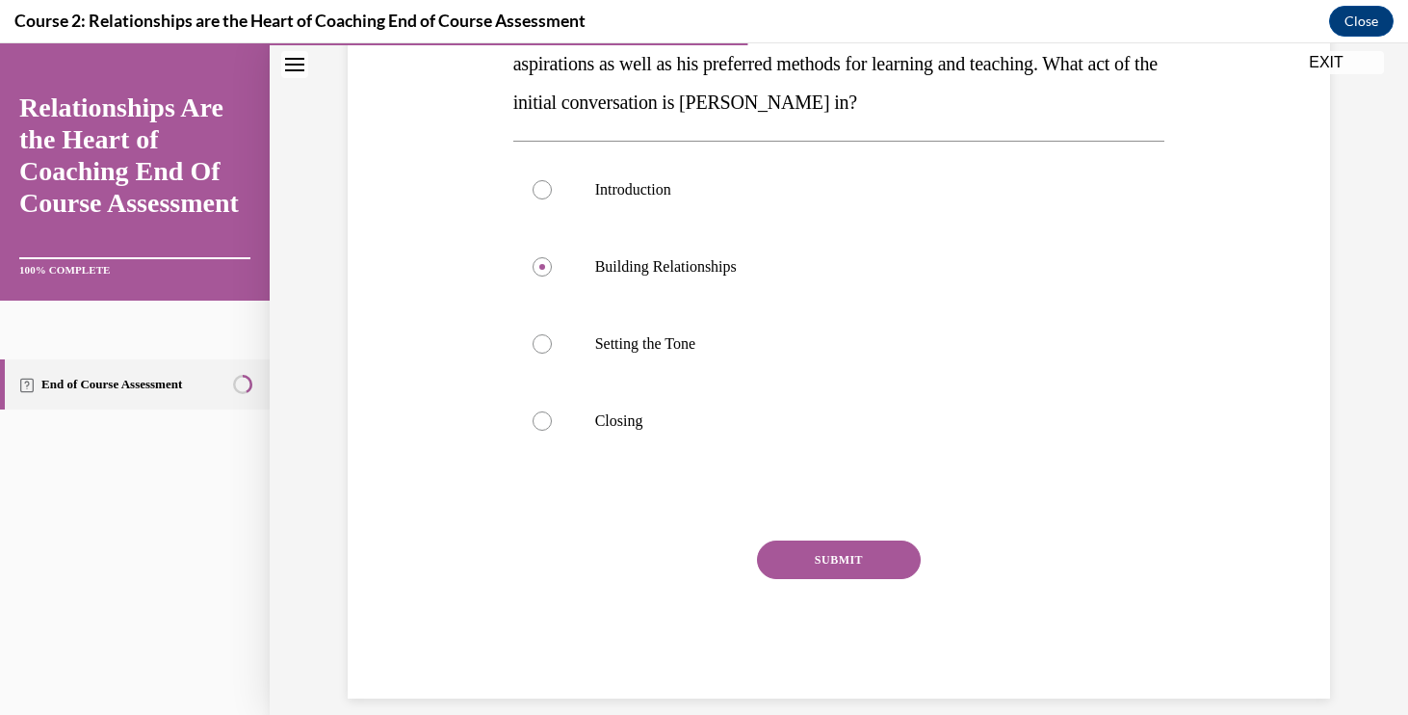
click at [810, 542] on button "SUBMIT" at bounding box center [839, 559] width 164 height 39
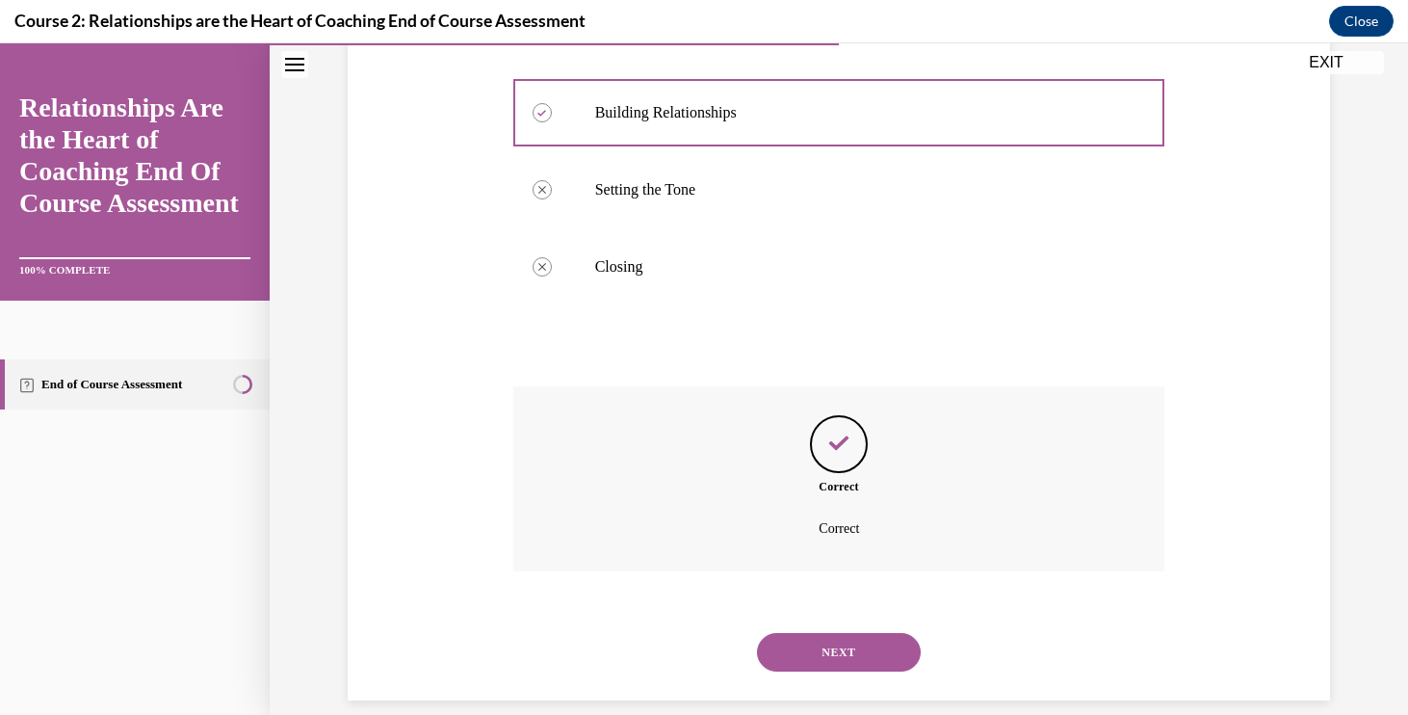
click at [800, 613] on div "NEXT" at bounding box center [839, 651] width 652 height 77
click at [814, 650] on div "NEXT" at bounding box center [839, 651] width 652 height 77
click at [810, 638] on button "NEXT" at bounding box center [839, 652] width 164 height 39
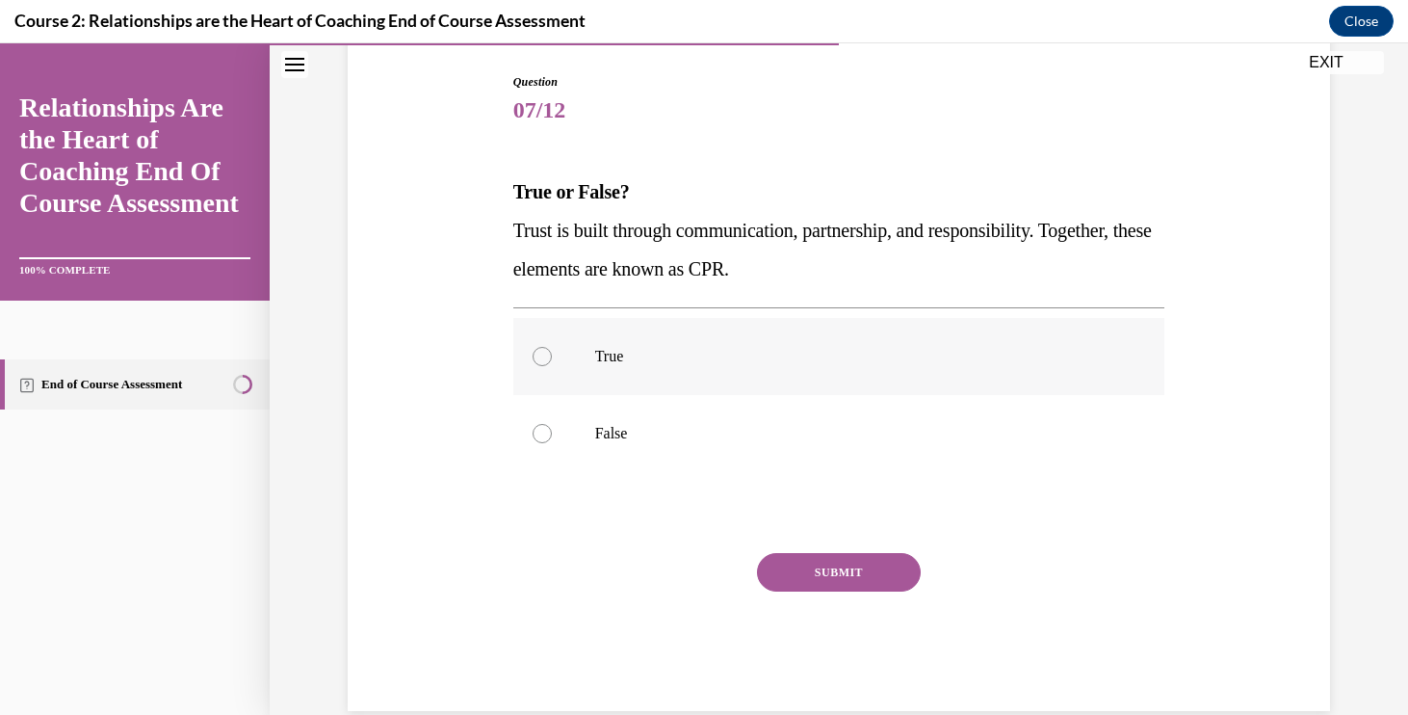
click at [707, 358] on p "True" at bounding box center [856, 356] width 522 height 19
click at [552, 358] on input "True" at bounding box center [542, 356] width 19 height 19
radio input "true"
click at [685, 432] on p "False" at bounding box center [856, 433] width 522 height 19
click at [552, 432] on input "False" at bounding box center [542, 433] width 19 height 19
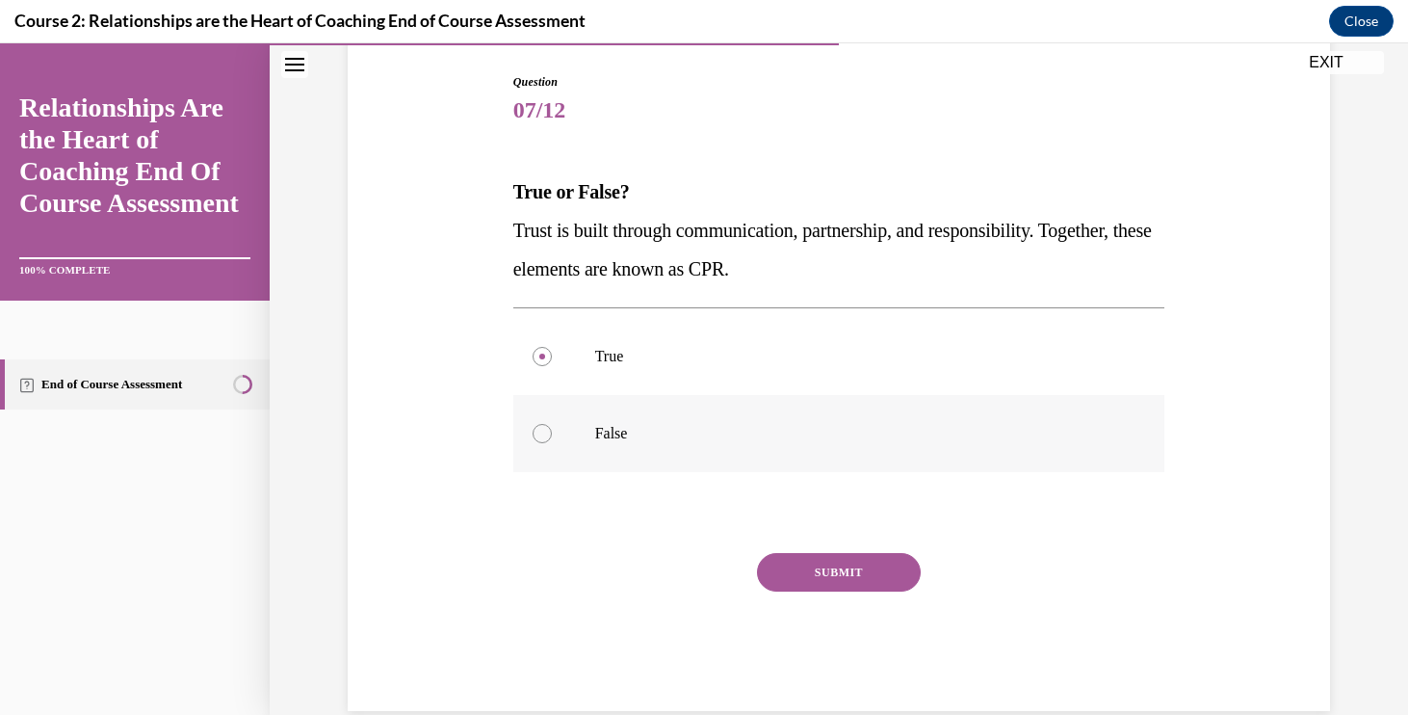
radio input "true"
click at [796, 562] on button "SUBMIT" at bounding box center [839, 572] width 164 height 39
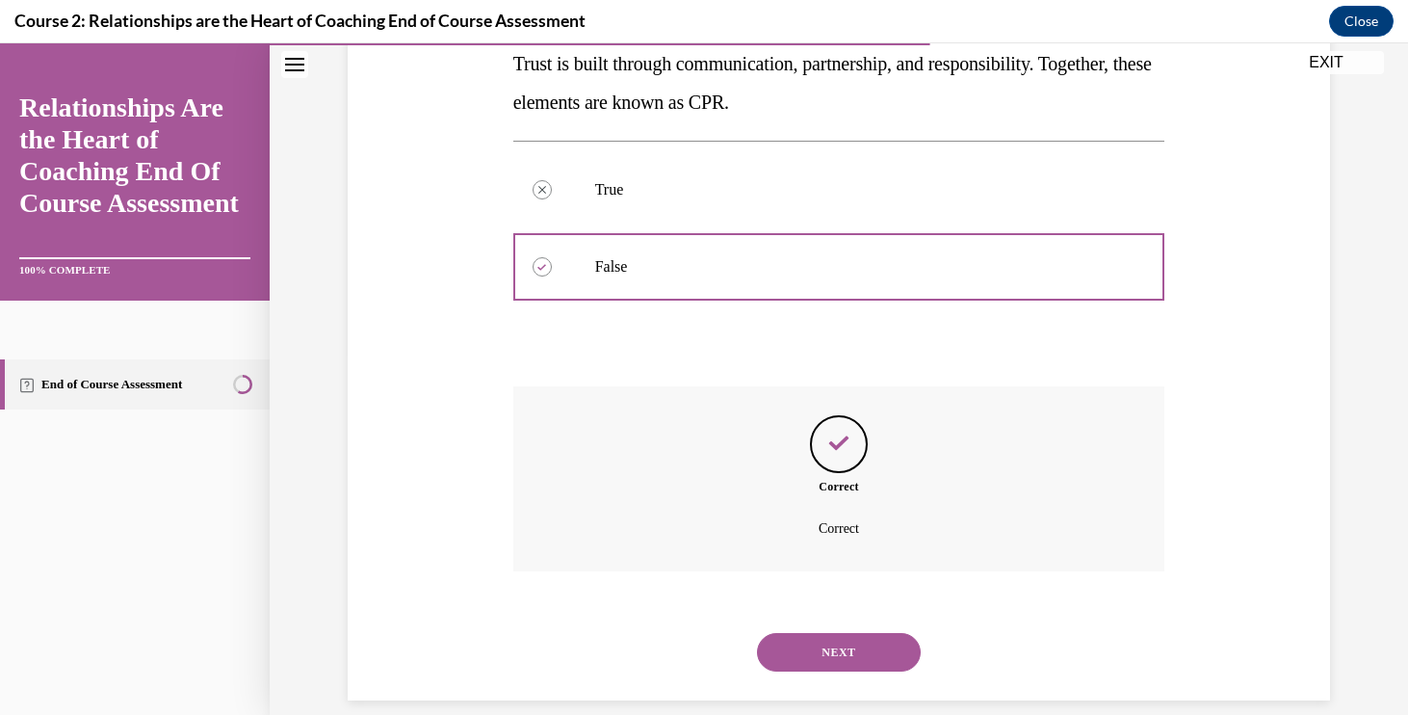
click at [801, 633] on button "NEXT" at bounding box center [839, 652] width 164 height 39
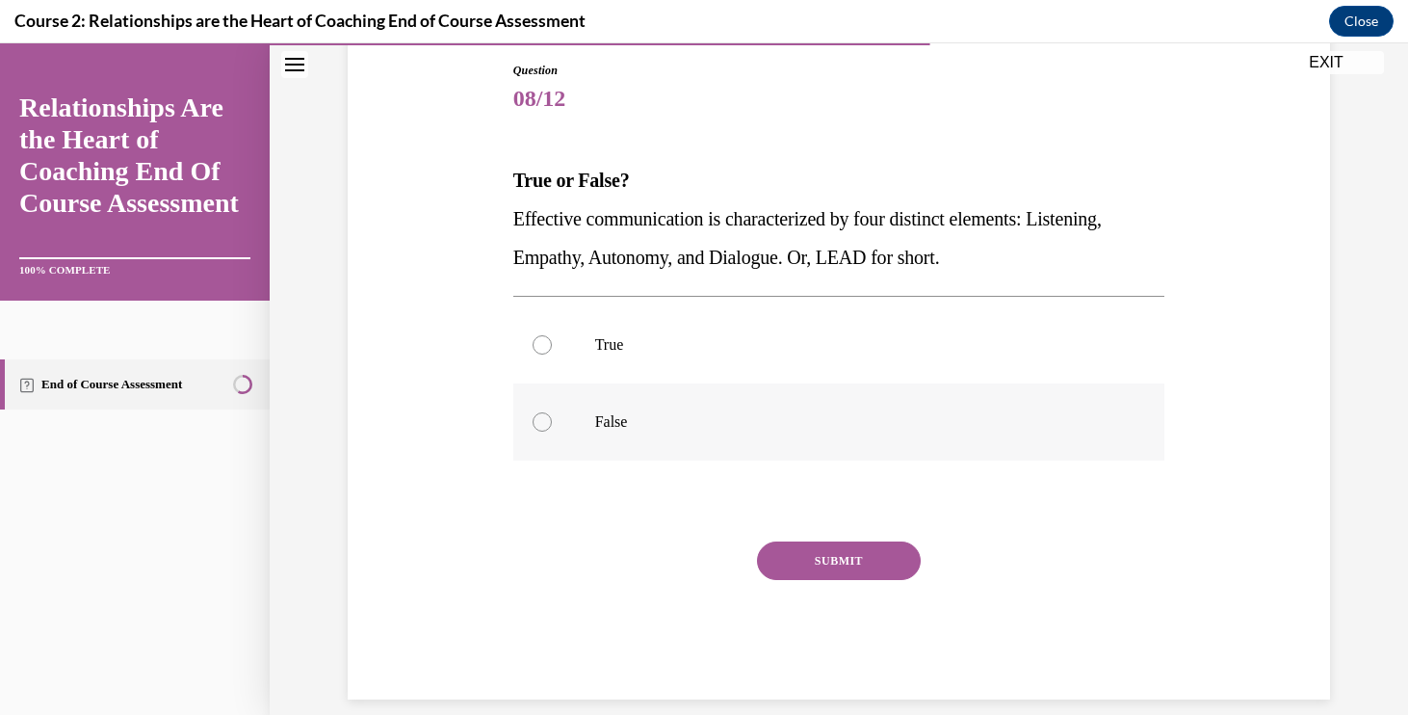
click at [686, 411] on label "False" at bounding box center [839, 421] width 652 height 77
click at [552, 412] on input "False" at bounding box center [542, 421] width 19 height 19
radio input "true"
click at [804, 539] on div "Question 08/12 True or False? Effective communication is characterized by four …" at bounding box center [839, 381] width 652 height 638
click at [808, 560] on button "SUBMIT" at bounding box center [839, 560] width 164 height 39
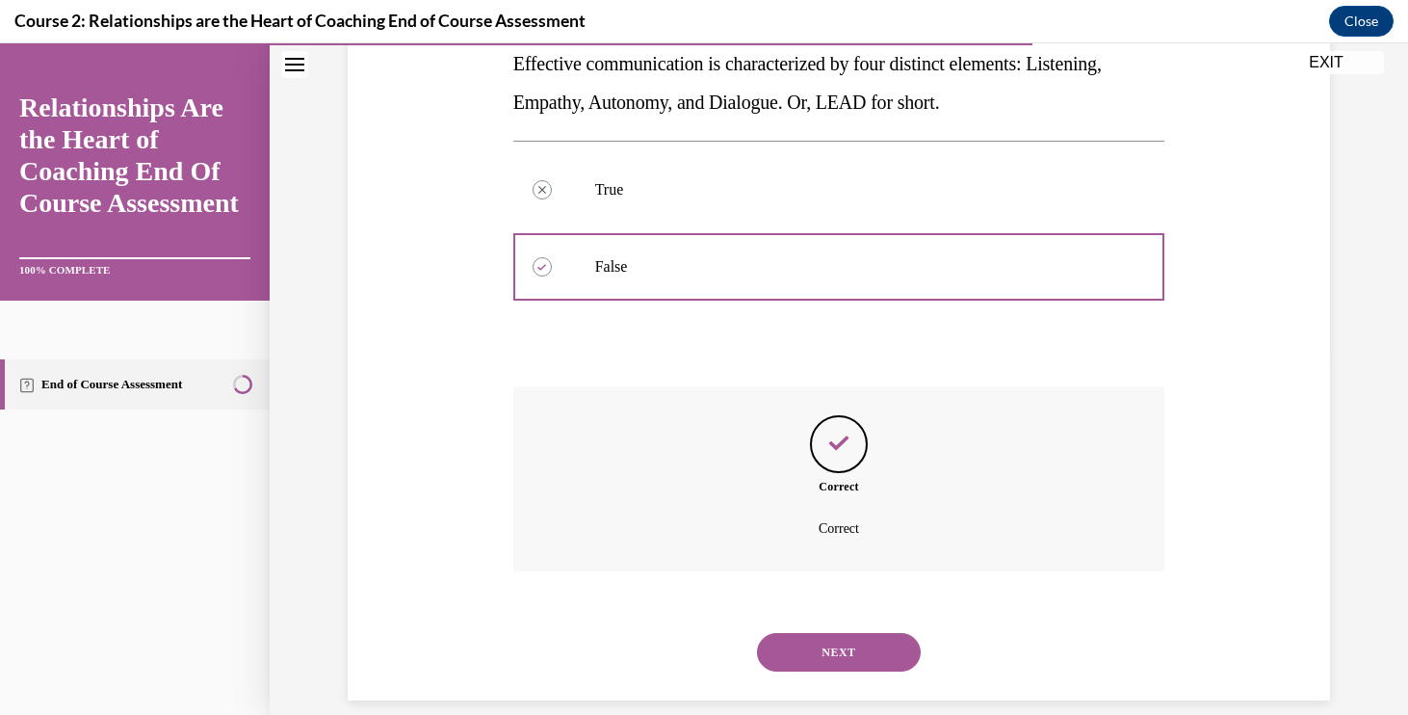
click at [811, 644] on button "NEXT" at bounding box center [839, 652] width 164 height 39
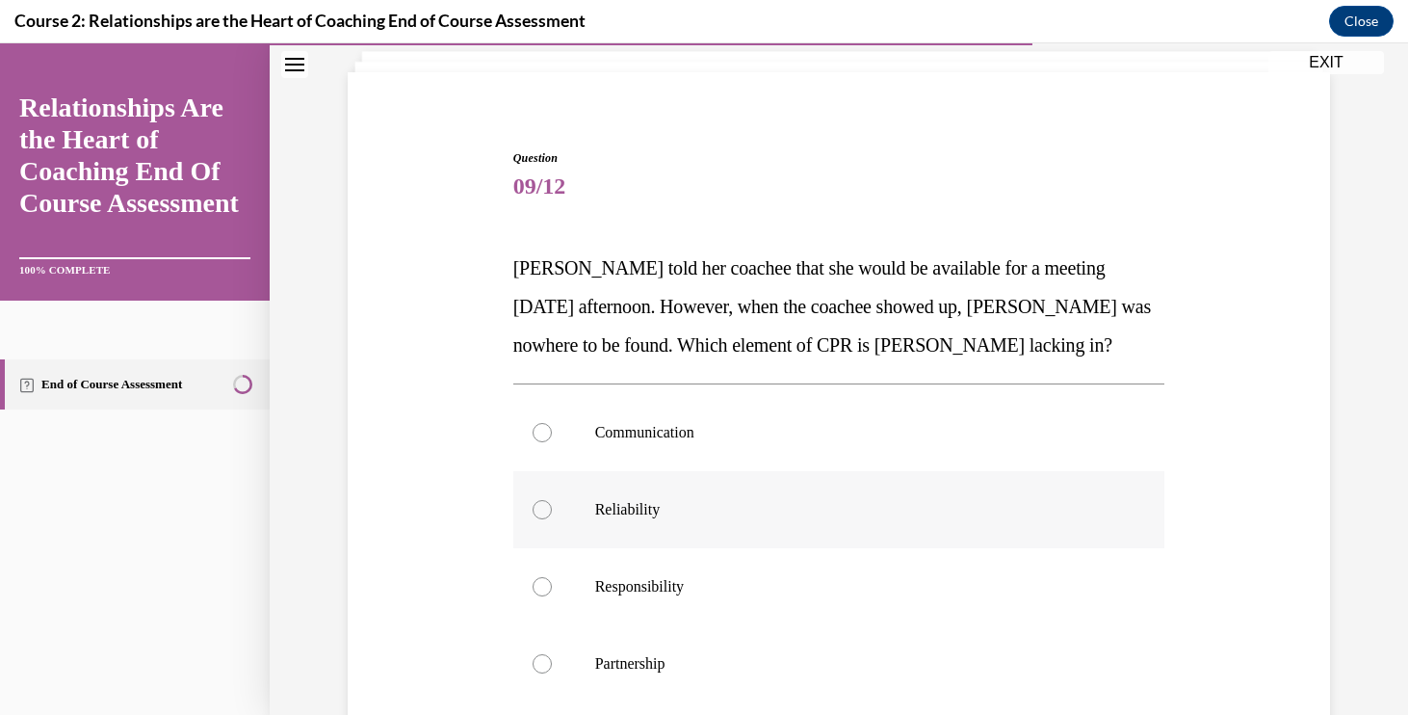
click at [643, 518] on p "Reliability" at bounding box center [856, 509] width 522 height 19
click at [552, 518] on input "Reliability" at bounding box center [542, 509] width 19 height 19
radio input "true"
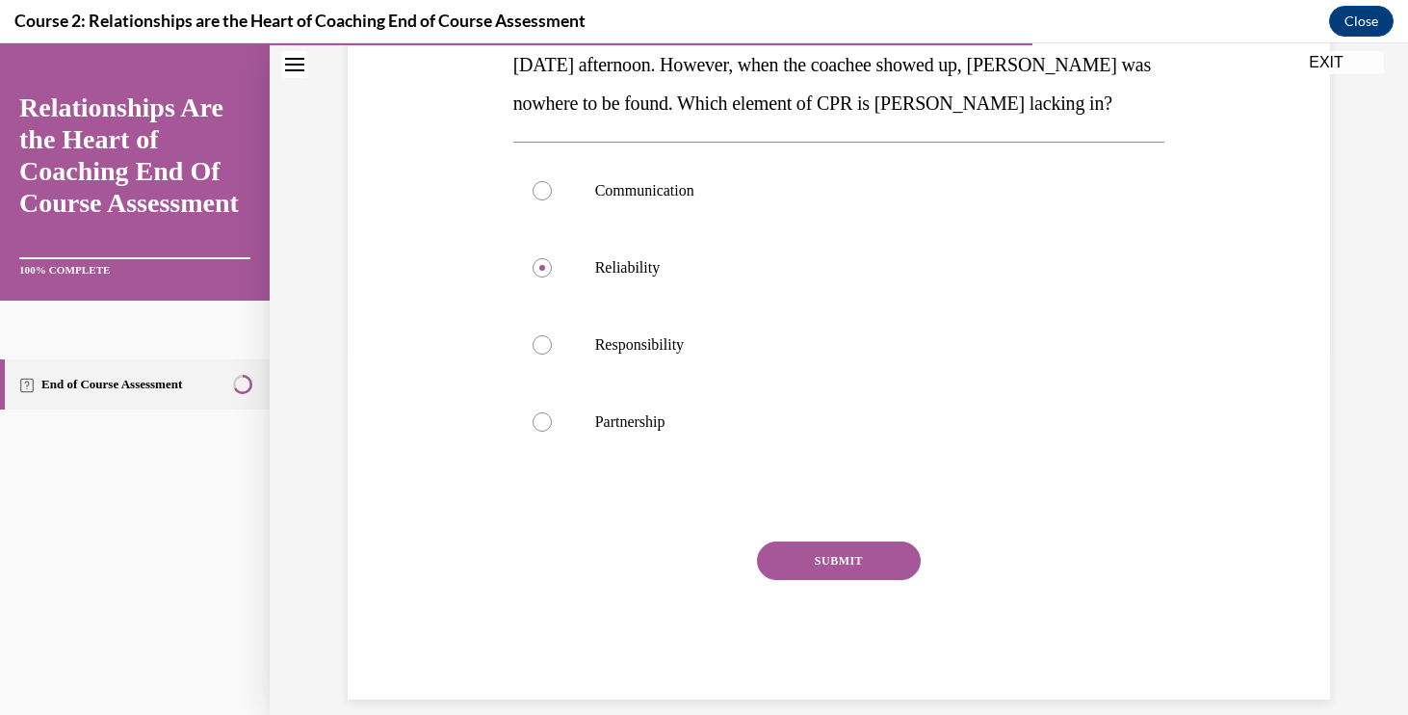
click at [813, 558] on button "SUBMIT" at bounding box center [839, 560] width 164 height 39
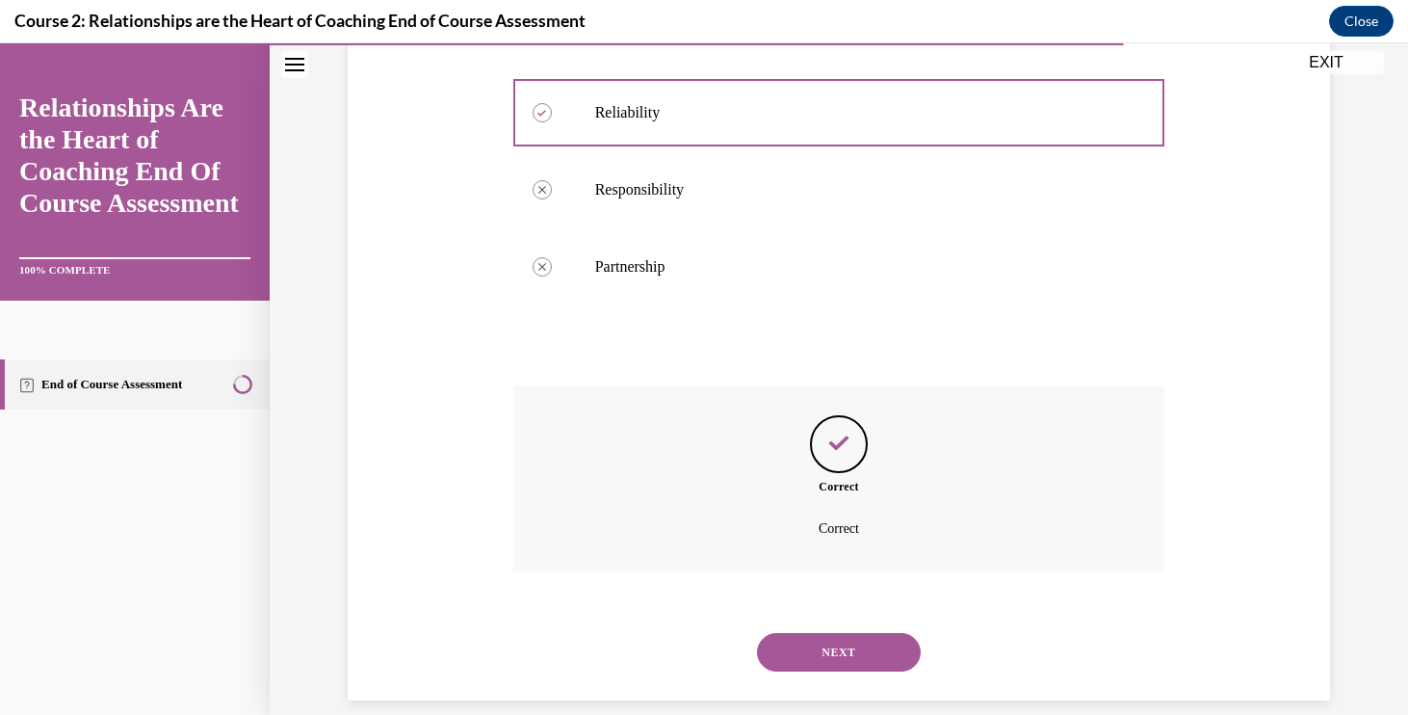
click at [801, 633] on button "NEXT" at bounding box center [839, 652] width 164 height 39
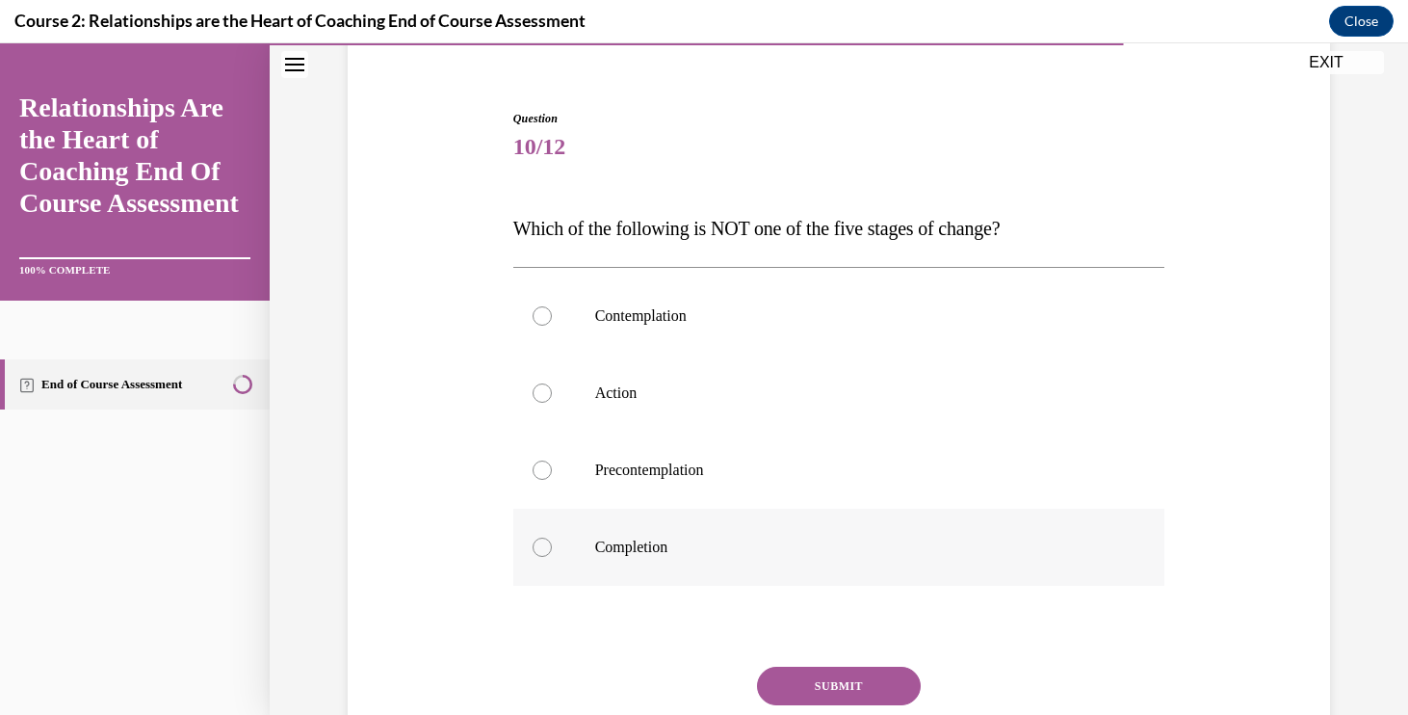
click at [683, 535] on label "Completion" at bounding box center [839, 547] width 652 height 77
click at [552, 537] on input "Completion" at bounding box center [542, 546] width 19 height 19
radio input "true"
click at [789, 662] on div "Question 10/12 Which of the following is NOT one of the five stages of change? …" at bounding box center [839, 467] width 652 height 715
click at [789, 677] on button "SUBMIT" at bounding box center [839, 685] width 164 height 39
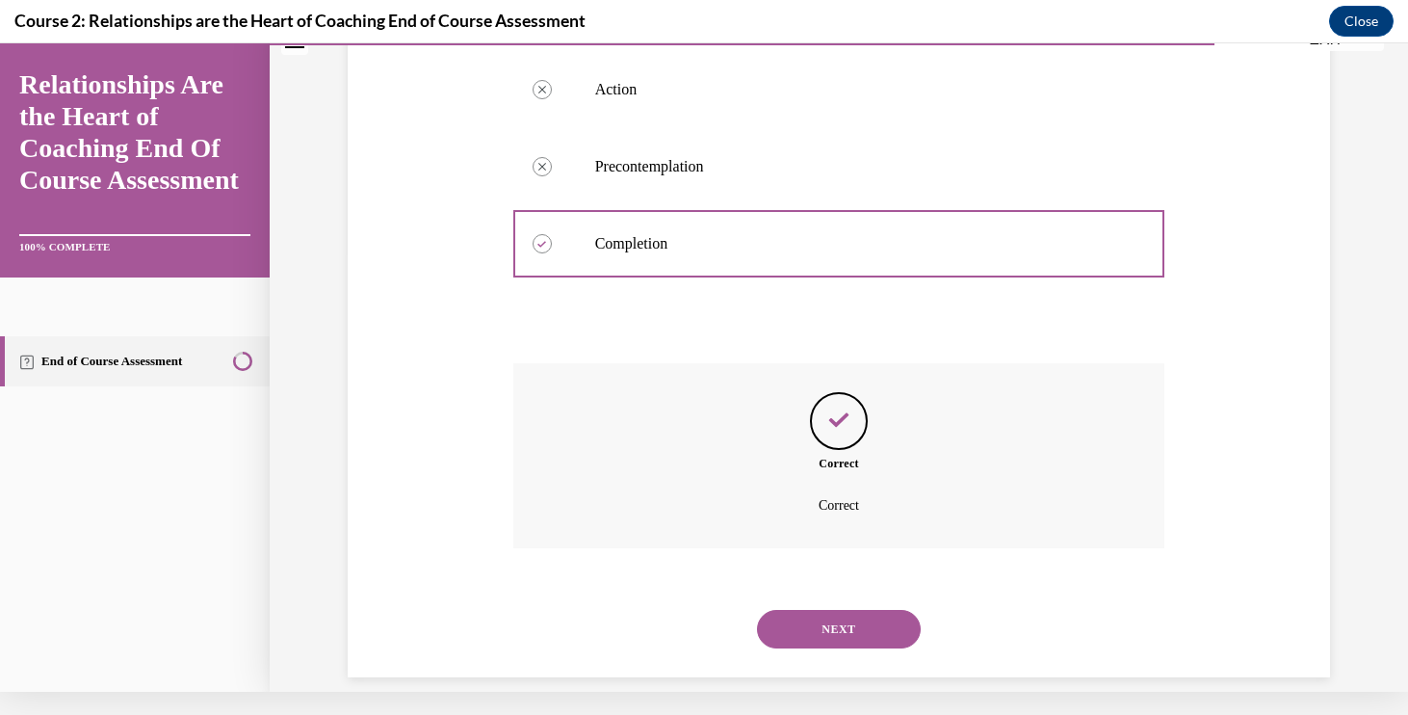
click at [790, 628] on button "NEXT" at bounding box center [839, 629] width 164 height 39
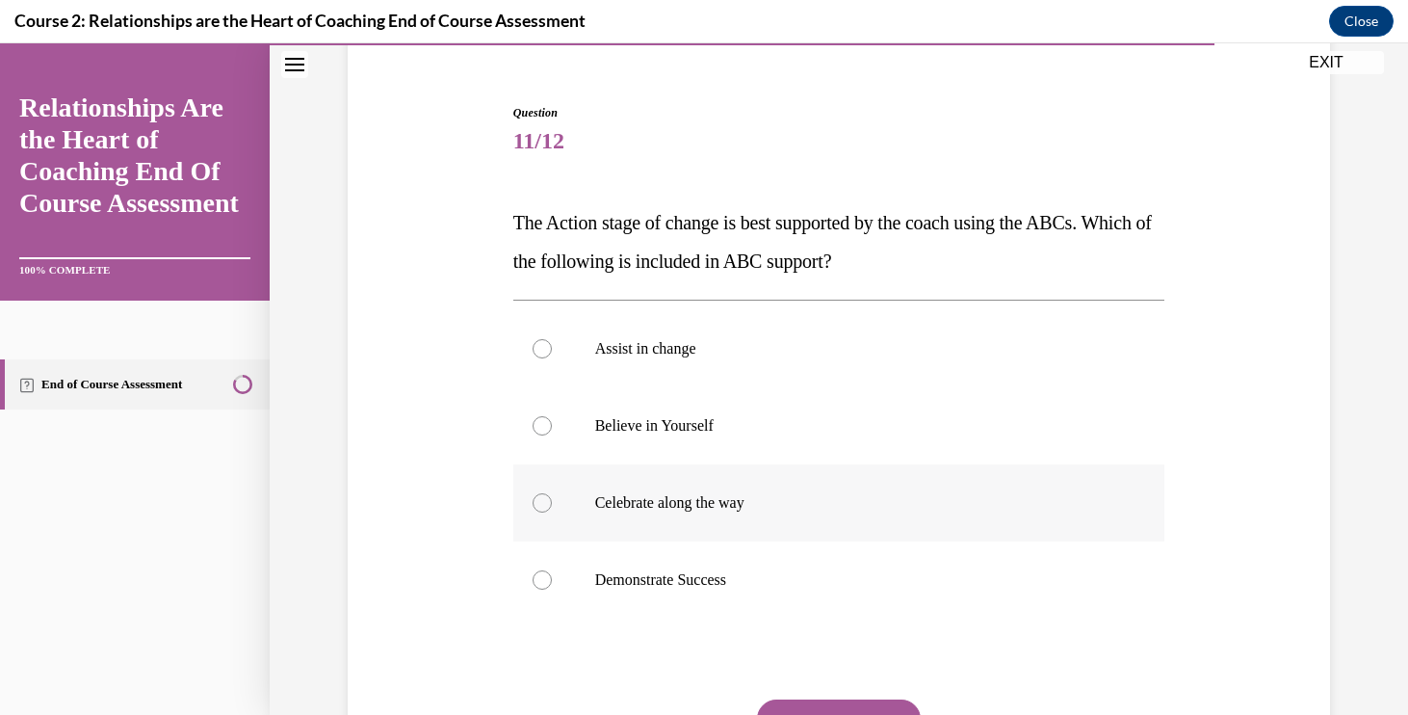
click at [725, 489] on label "Celebrate along the way" at bounding box center [839, 502] width 652 height 77
click at [552, 493] on input "Celebrate along the way" at bounding box center [542, 502] width 19 height 19
radio input "true"
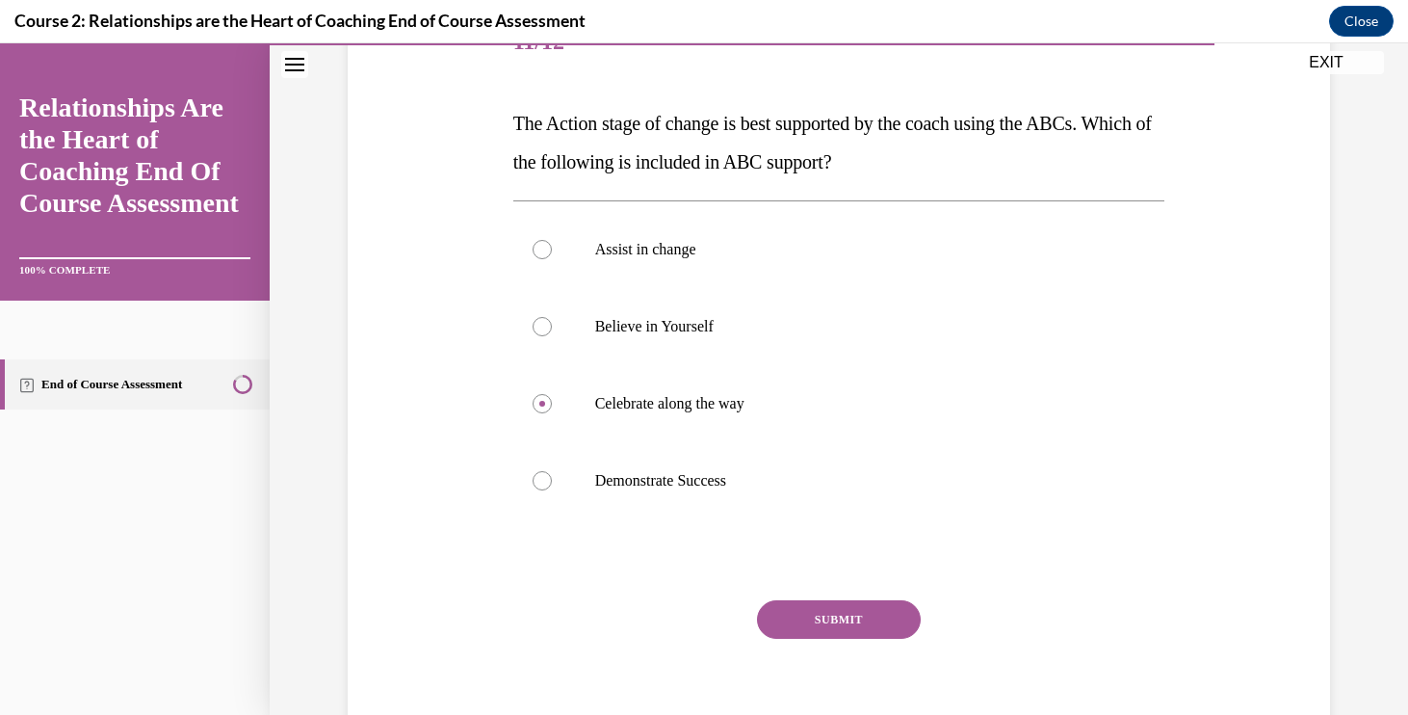
click at [831, 604] on button "SUBMIT" at bounding box center [839, 619] width 164 height 39
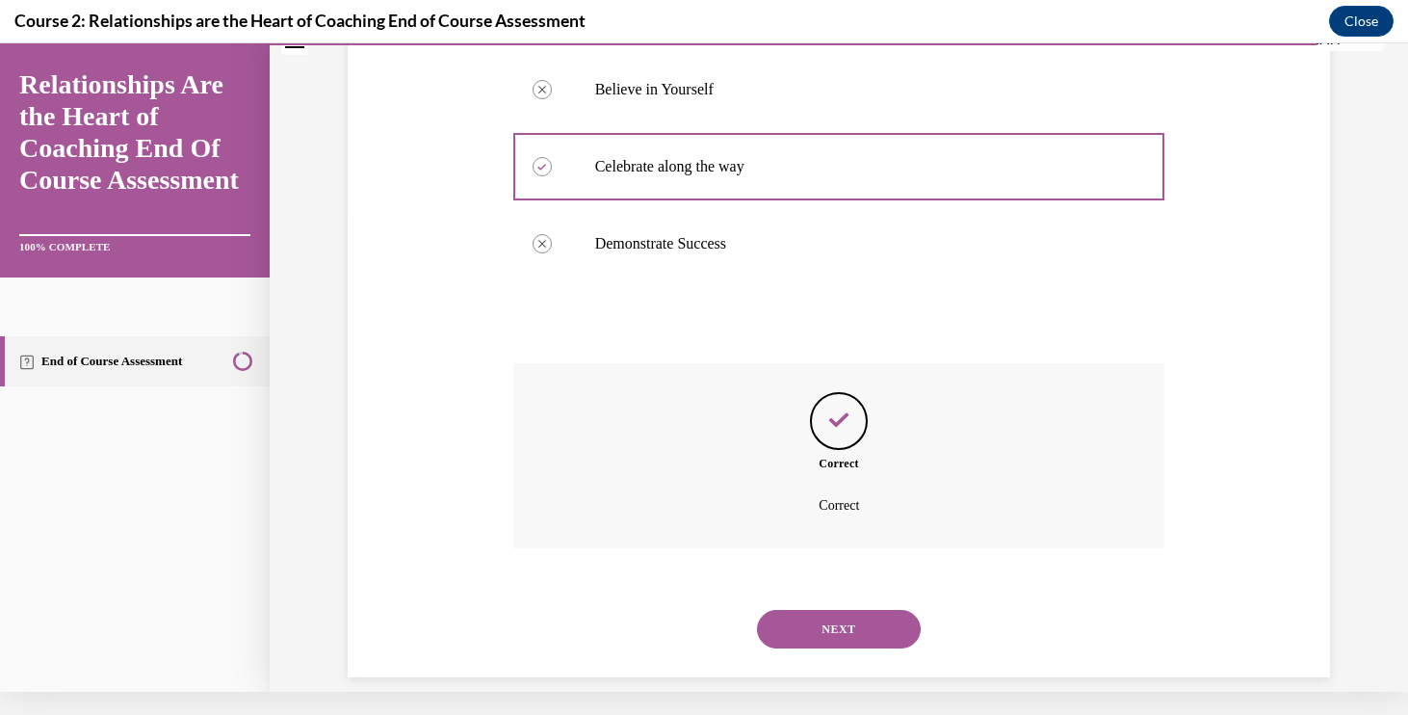
click at [795, 590] on div "NEXT" at bounding box center [839, 628] width 652 height 77
click at [816, 610] on button "NEXT" at bounding box center [839, 629] width 164 height 39
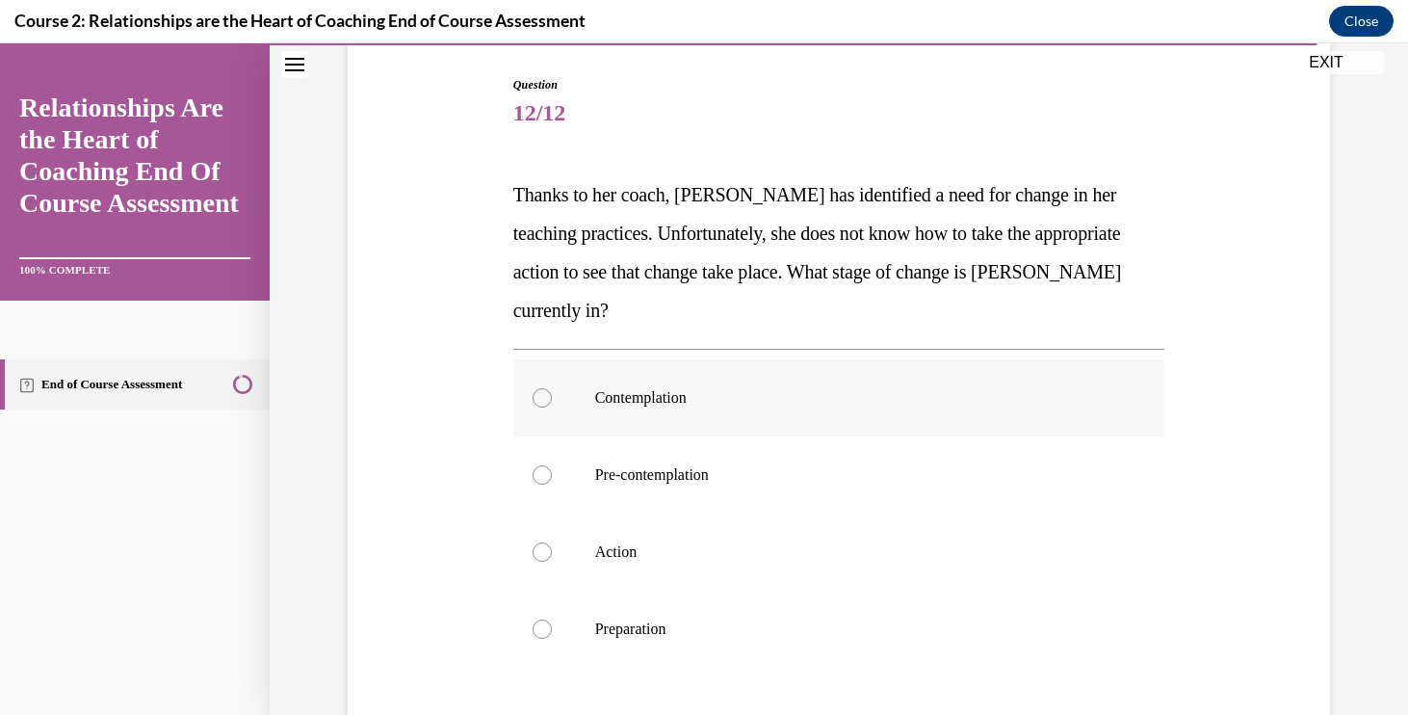
click at [641, 417] on label "Contemplation" at bounding box center [839, 397] width 652 height 77
click at [552, 407] on input "Contemplation" at bounding box center [542, 397] width 19 height 19
radio input "true"
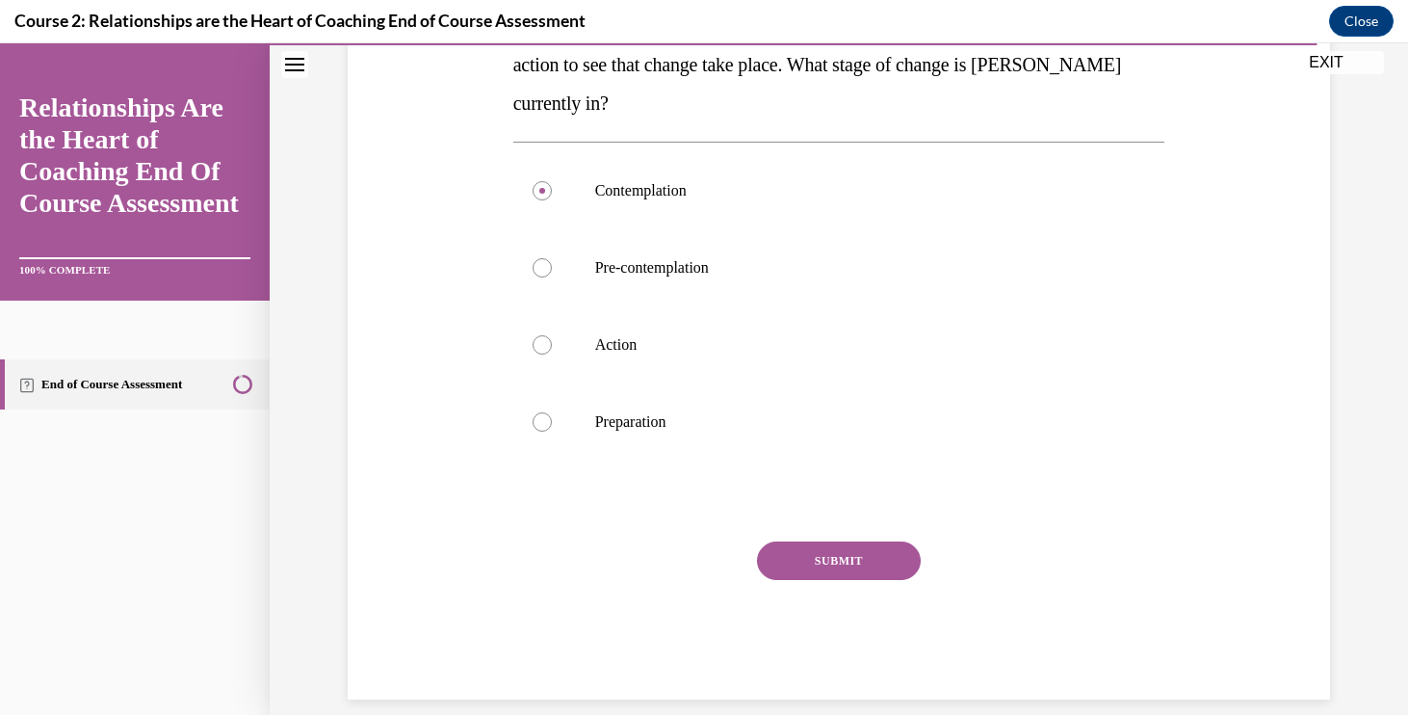
click at [807, 563] on button "SUBMIT" at bounding box center [839, 560] width 164 height 39
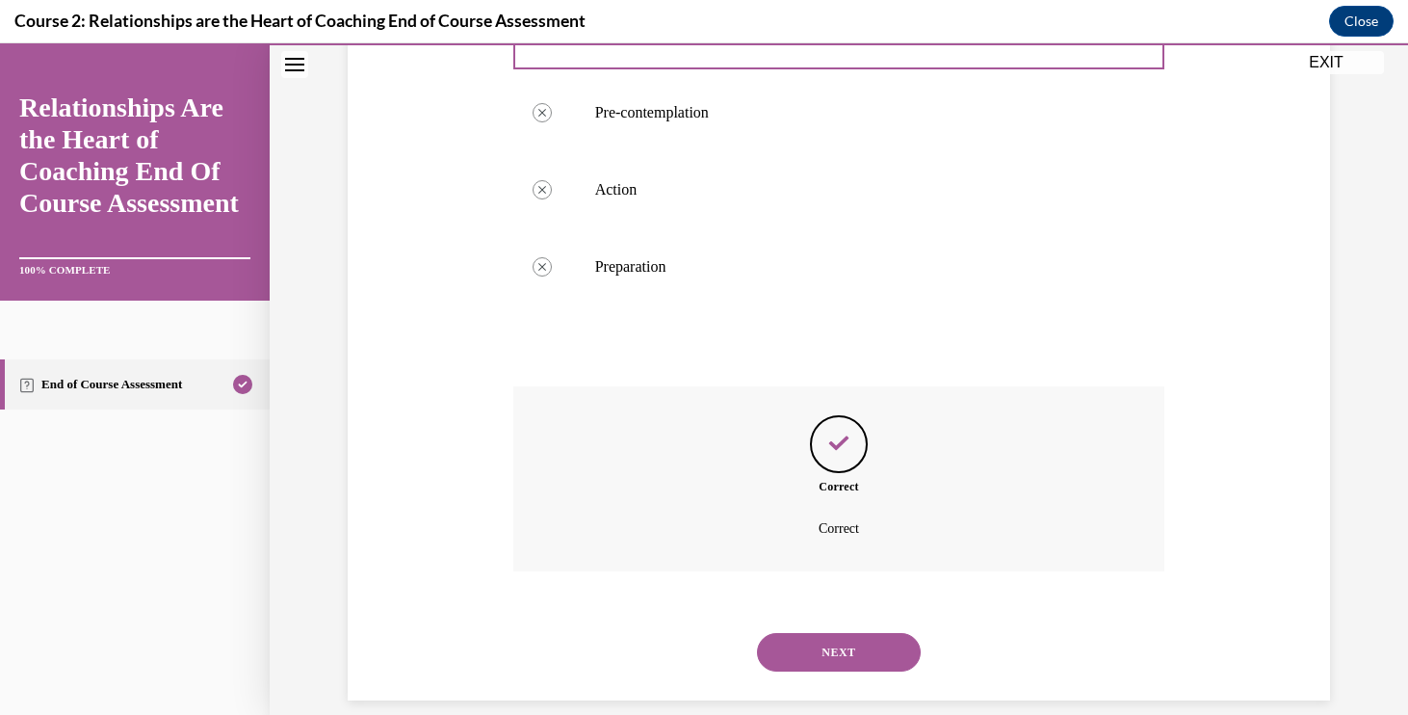
click at [797, 633] on button "NEXT" at bounding box center [839, 652] width 164 height 39
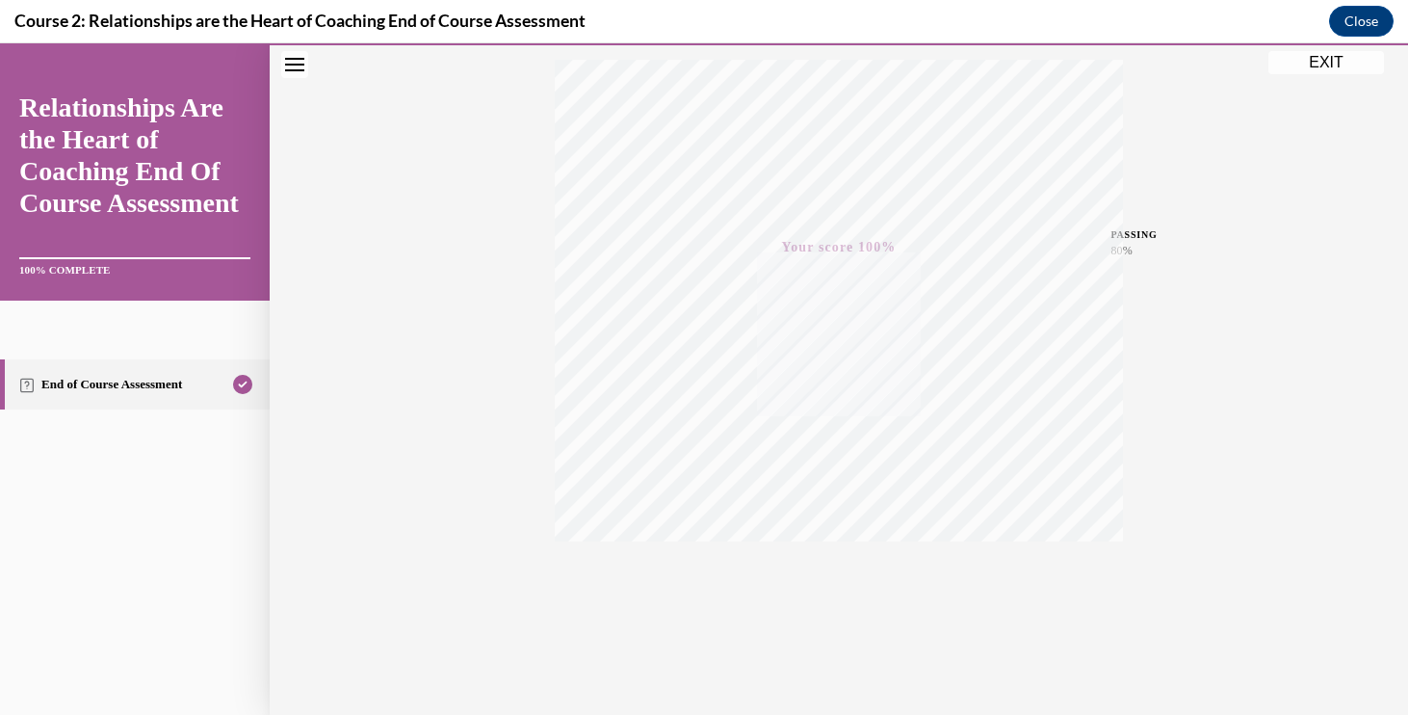
scroll to position [316, 0]
click at [1332, 53] on button "EXIT" at bounding box center [1326, 62] width 116 height 23
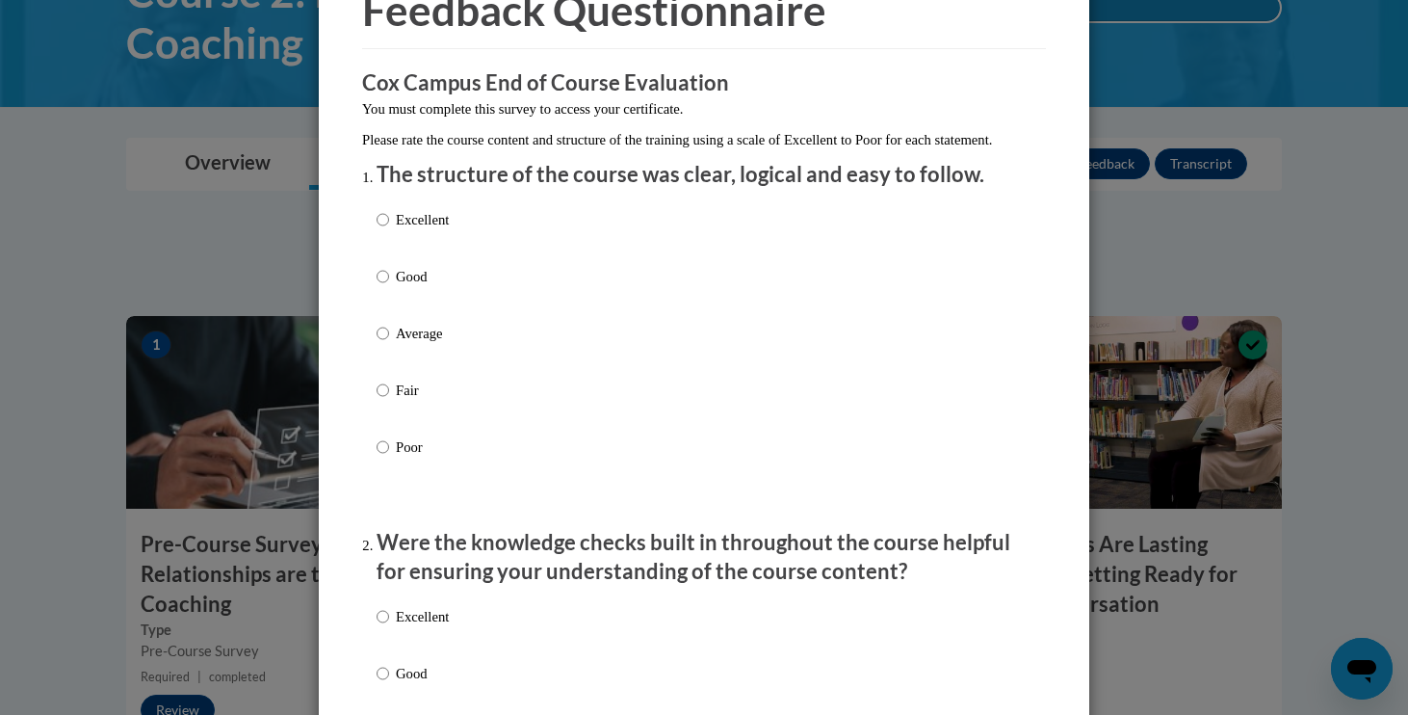
scroll to position [106, 0]
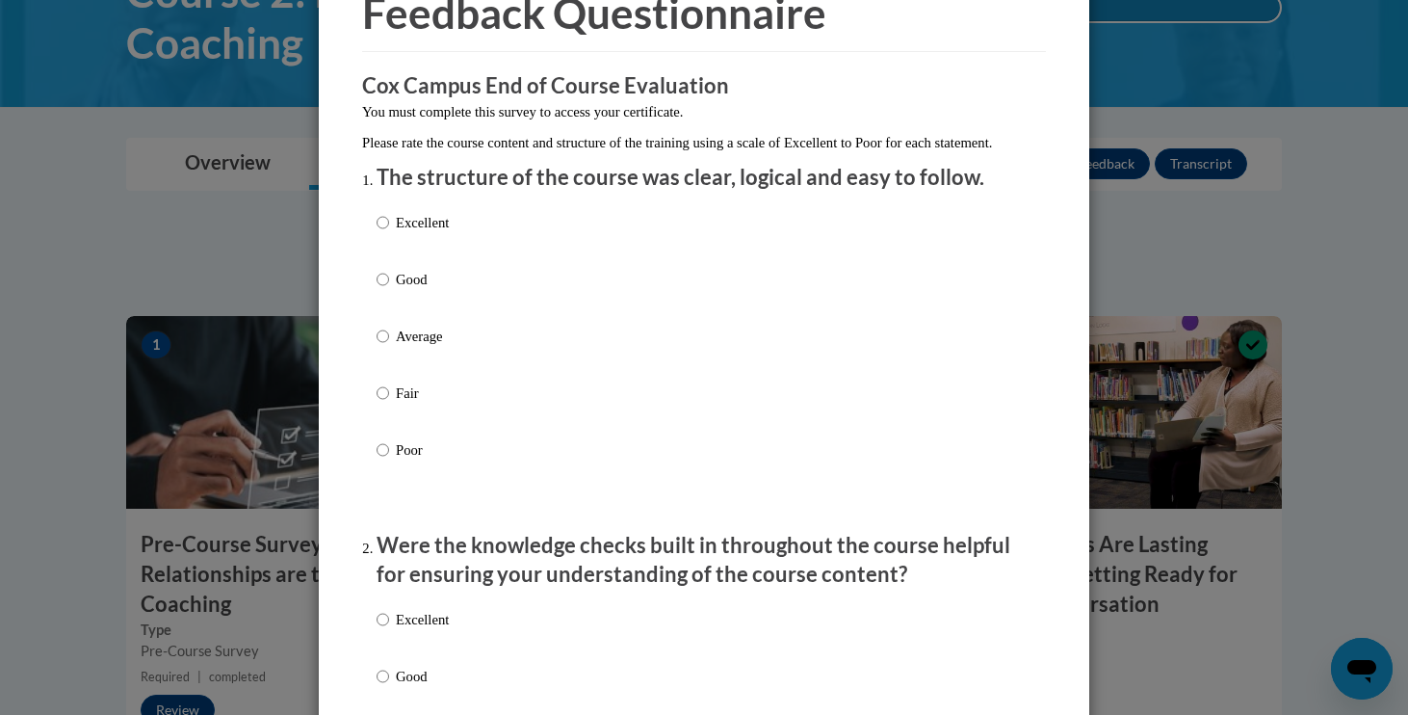
click at [410, 290] on p "Good" at bounding box center [422, 279] width 53 height 21
click at [389, 290] on input "Good" at bounding box center [383, 279] width 13 height 21
radio input "true"
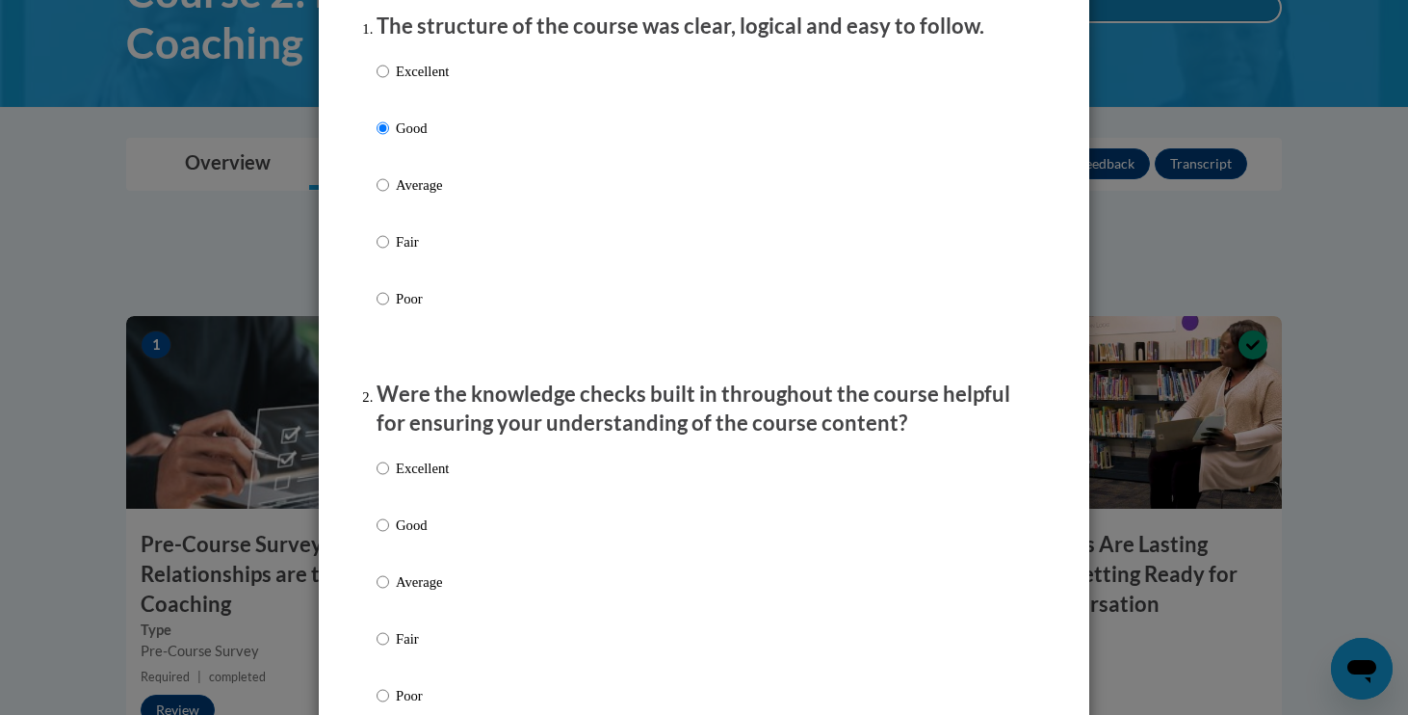
click at [434, 497] on label "Excellent" at bounding box center [413, 483] width 72 height 52
click at [389, 479] on input "Excellent" at bounding box center [383, 467] width 13 height 21
radio input "true"
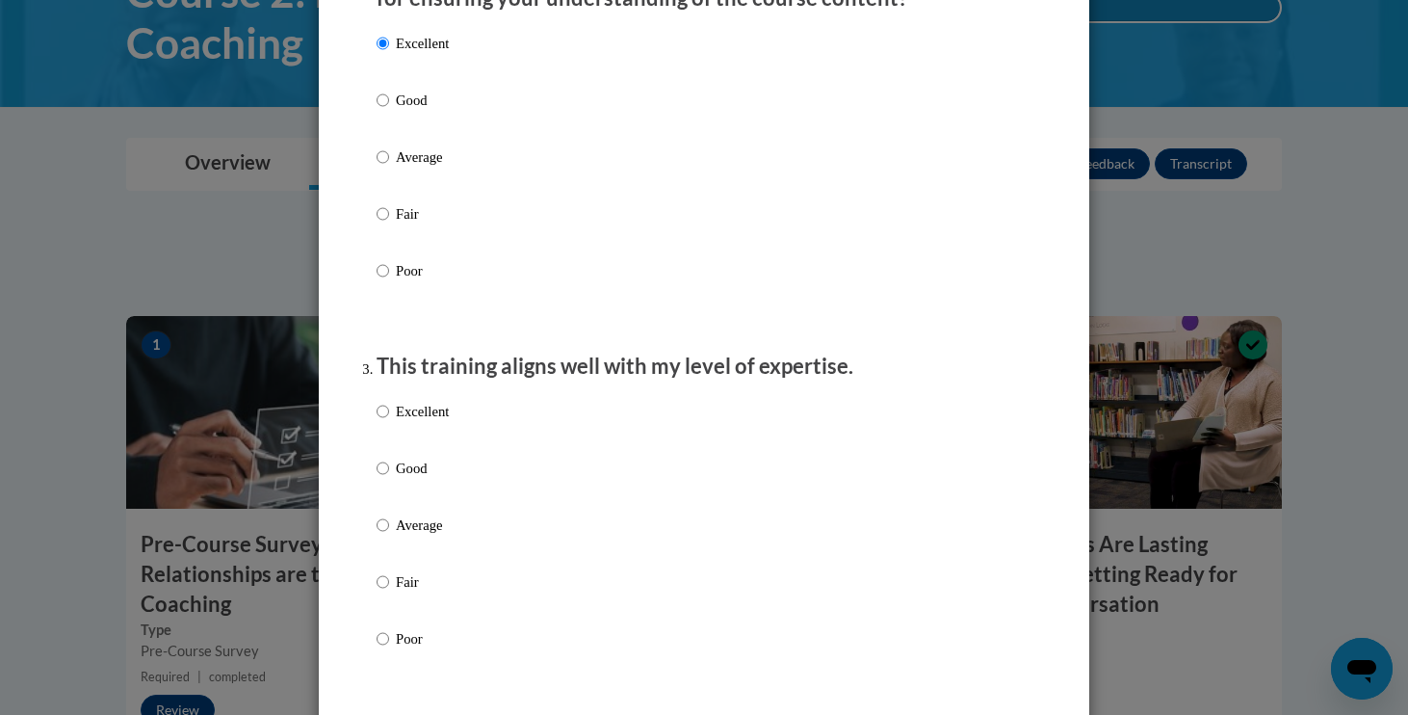
scroll to position [809, 0]
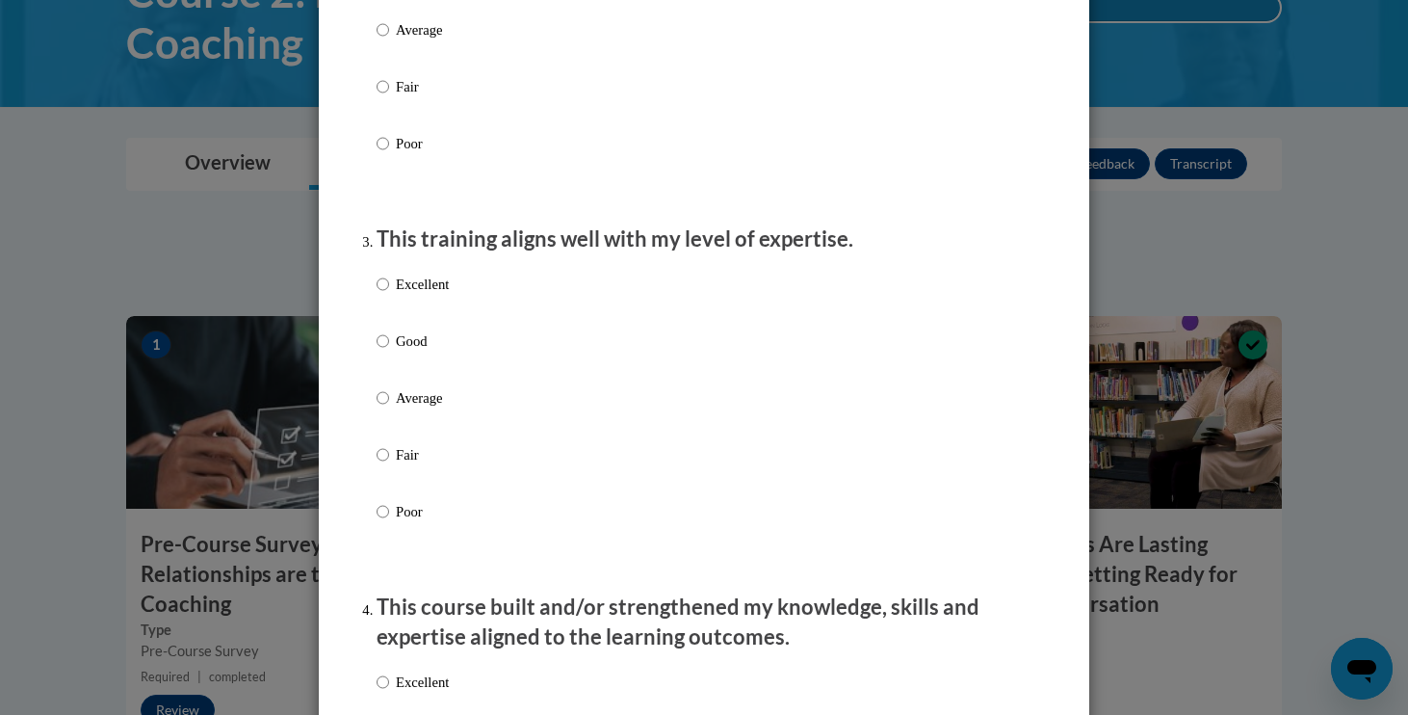
click at [417, 352] on p "Good" at bounding box center [422, 340] width 53 height 21
click at [389, 352] on input "Good" at bounding box center [383, 340] width 13 height 21
radio input "true"
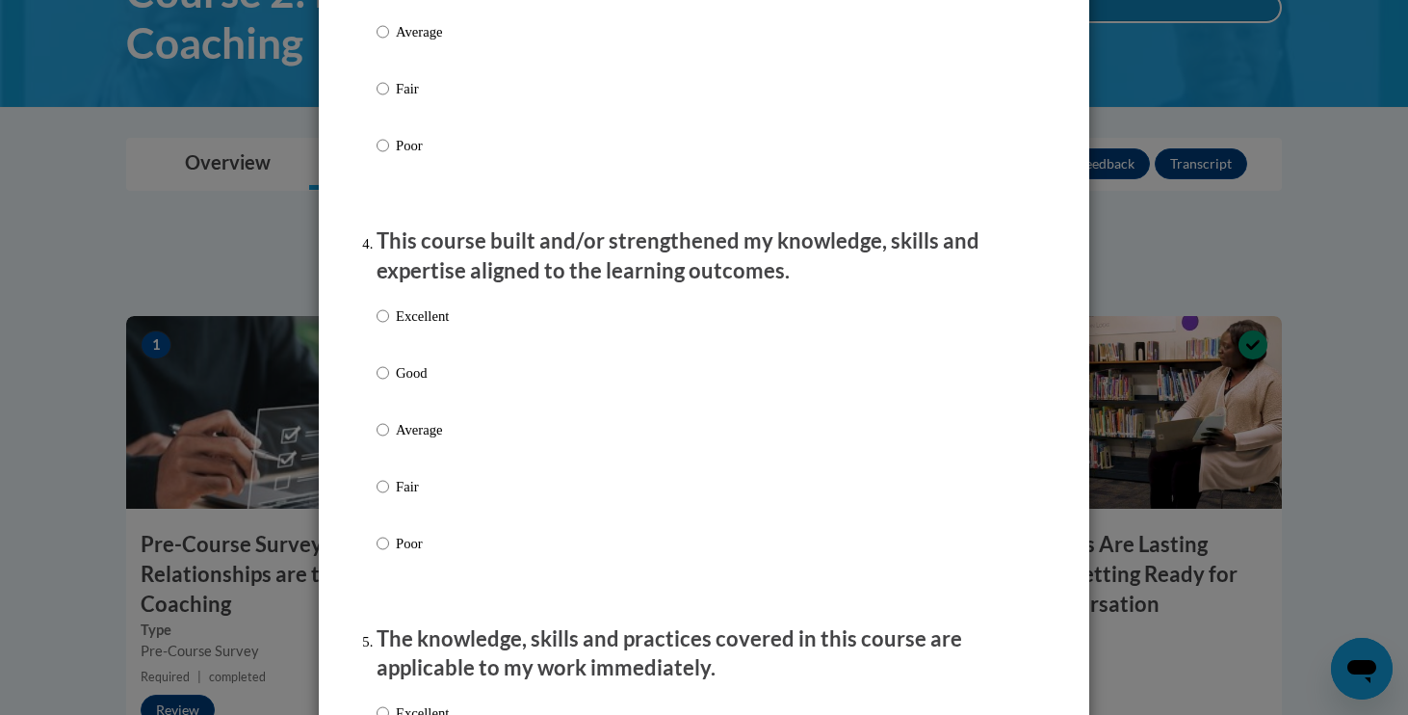
click at [421, 398] on label "Good" at bounding box center [413, 388] width 72 height 52
click at [389, 383] on input "Good" at bounding box center [383, 372] width 13 height 21
radio input "true"
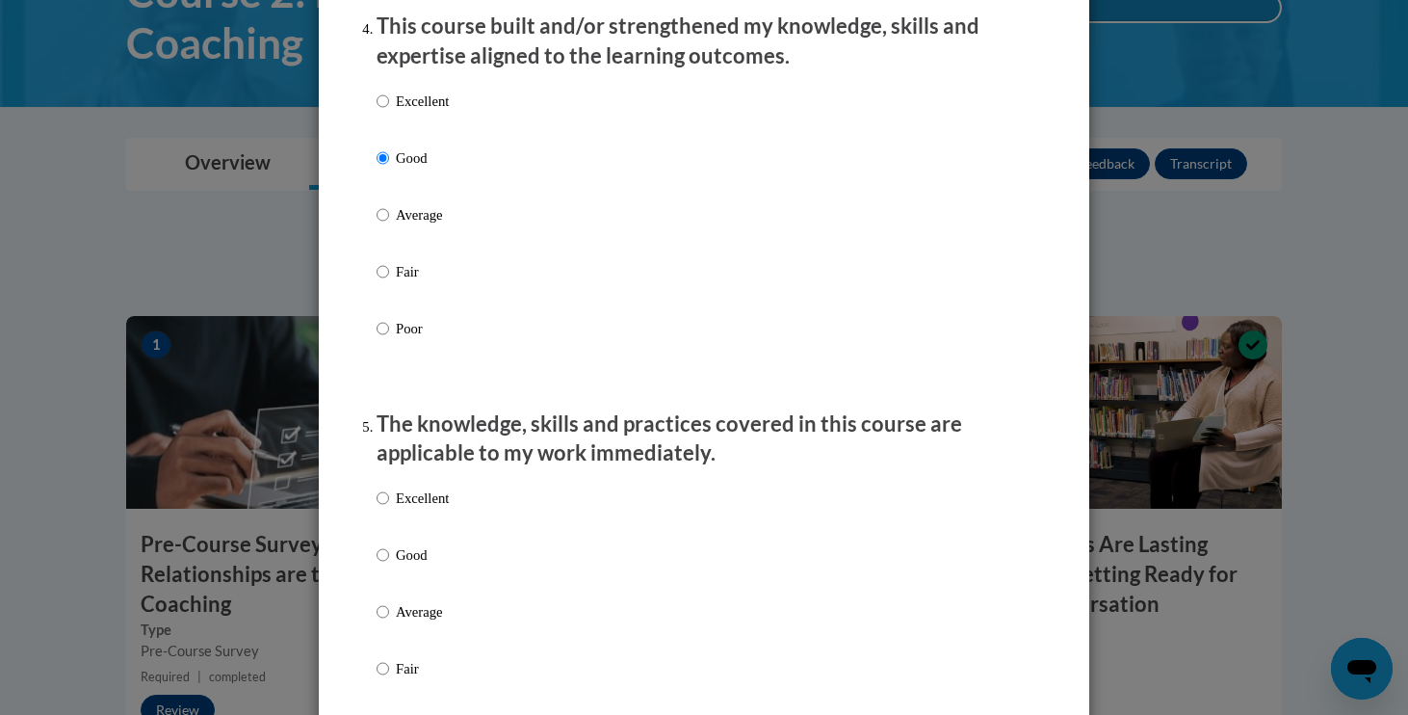
scroll to position [1666, 0]
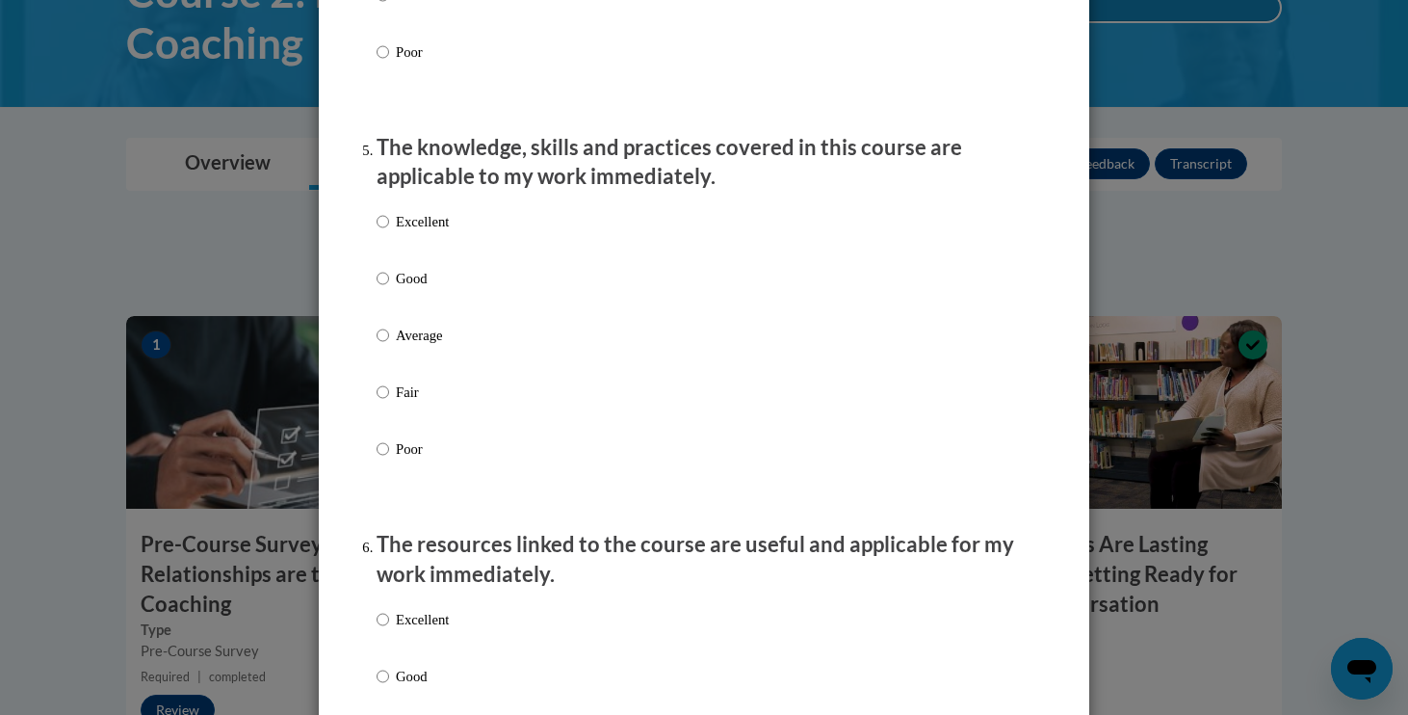
click at [412, 289] on p "Good" at bounding box center [422, 278] width 53 height 21
click at [389, 289] on input "Good" at bounding box center [383, 278] width 13 height 21
radio input "true"
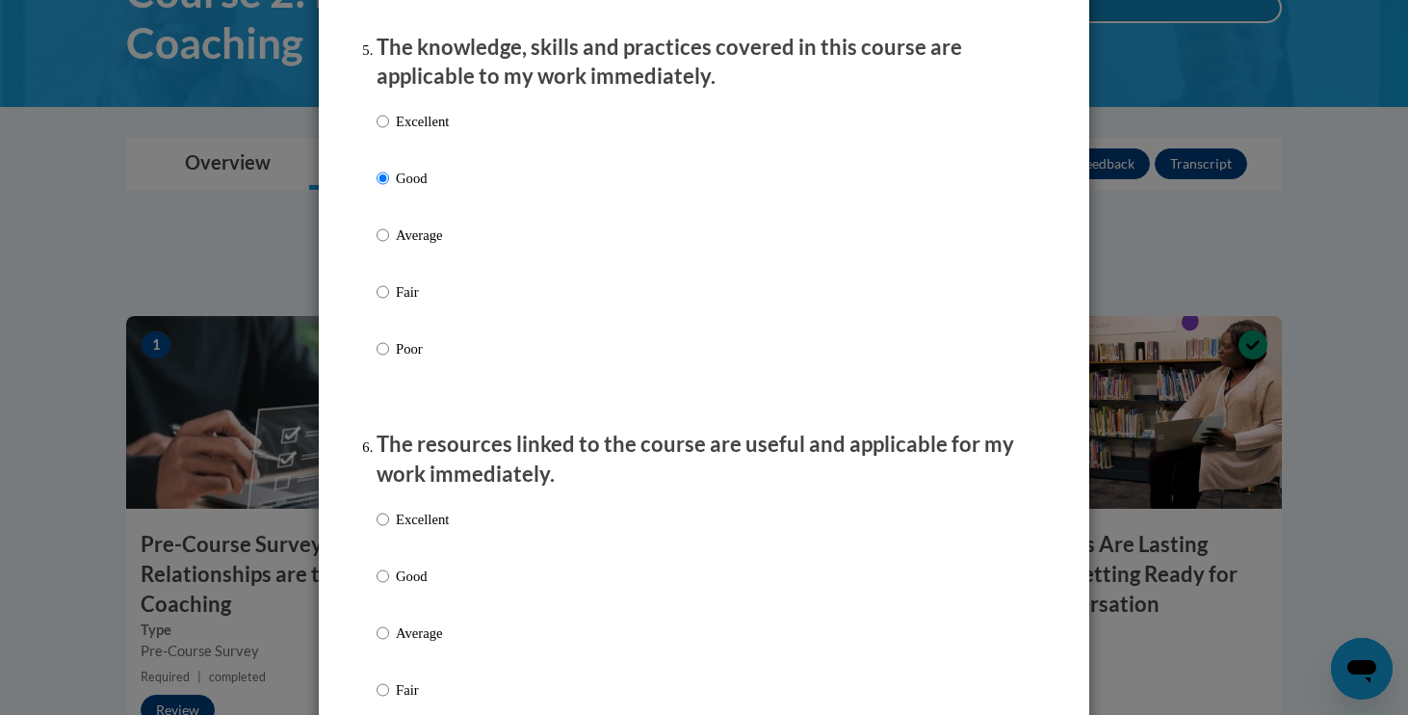
scroll to position [1831, 0]
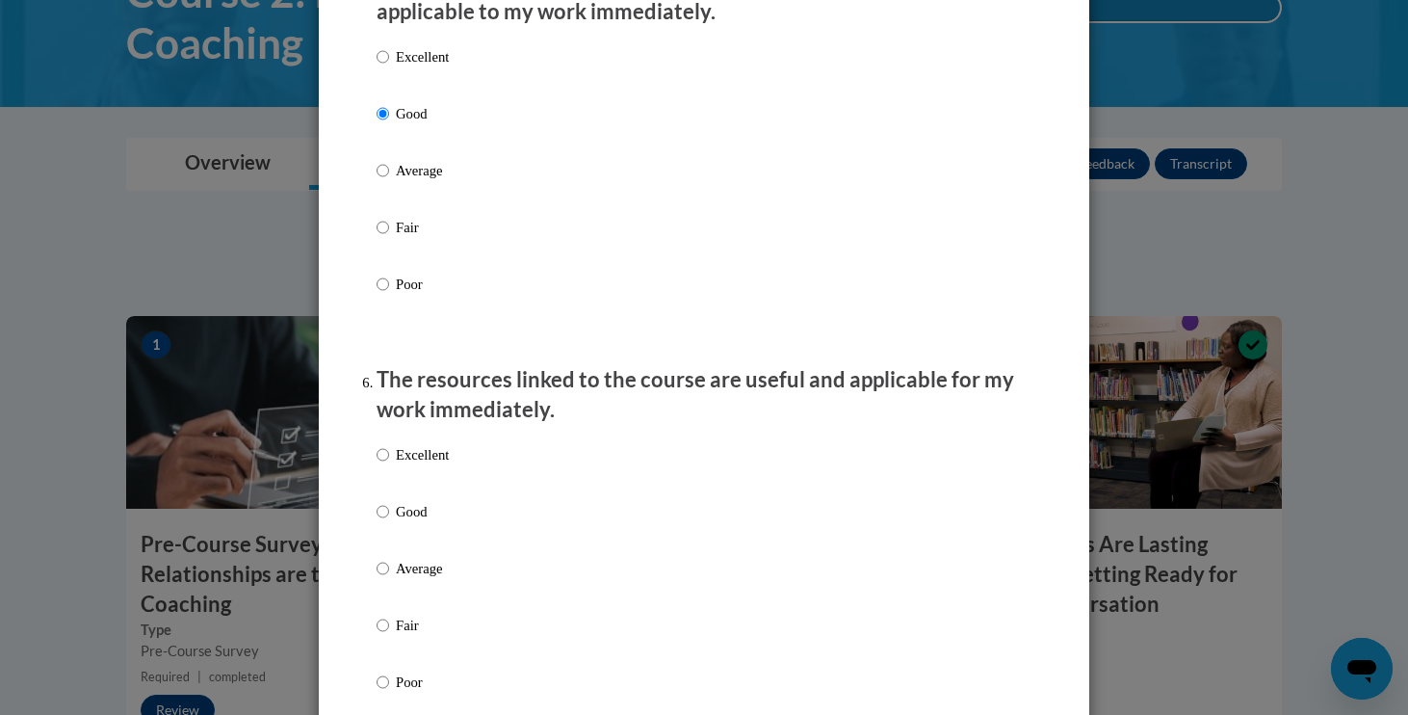
click at [436, 513] on p "Good" at bounding box center [422, 511] width 53 height 21
click at [389, 513] on input "Good" at bounding box center [383, 511] width 13 height 21
radio input "true"
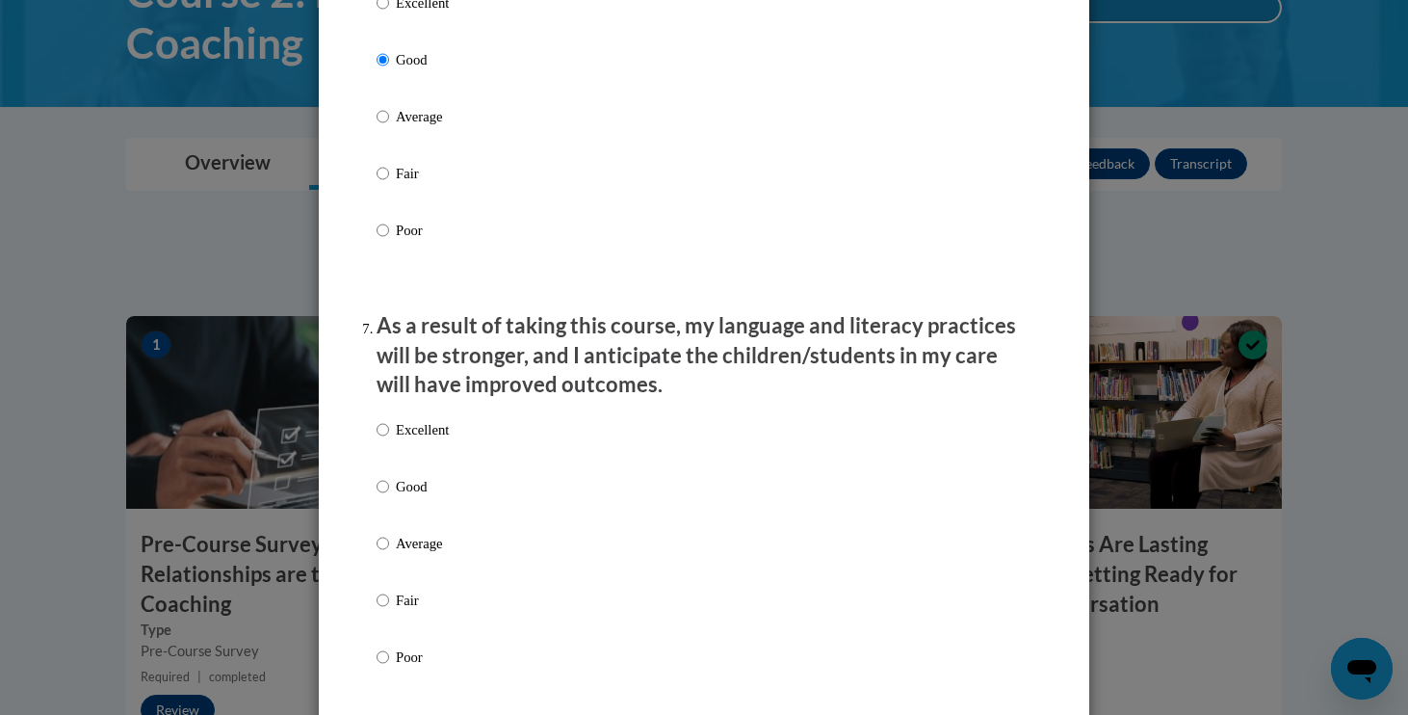
click at [428, 497] on p "Good" at bounding box center [422, 486] width 53 height 21
click at [389, 497] on input "Good" at bounding box center [383, 486] width 13 height 21
radio input "true"
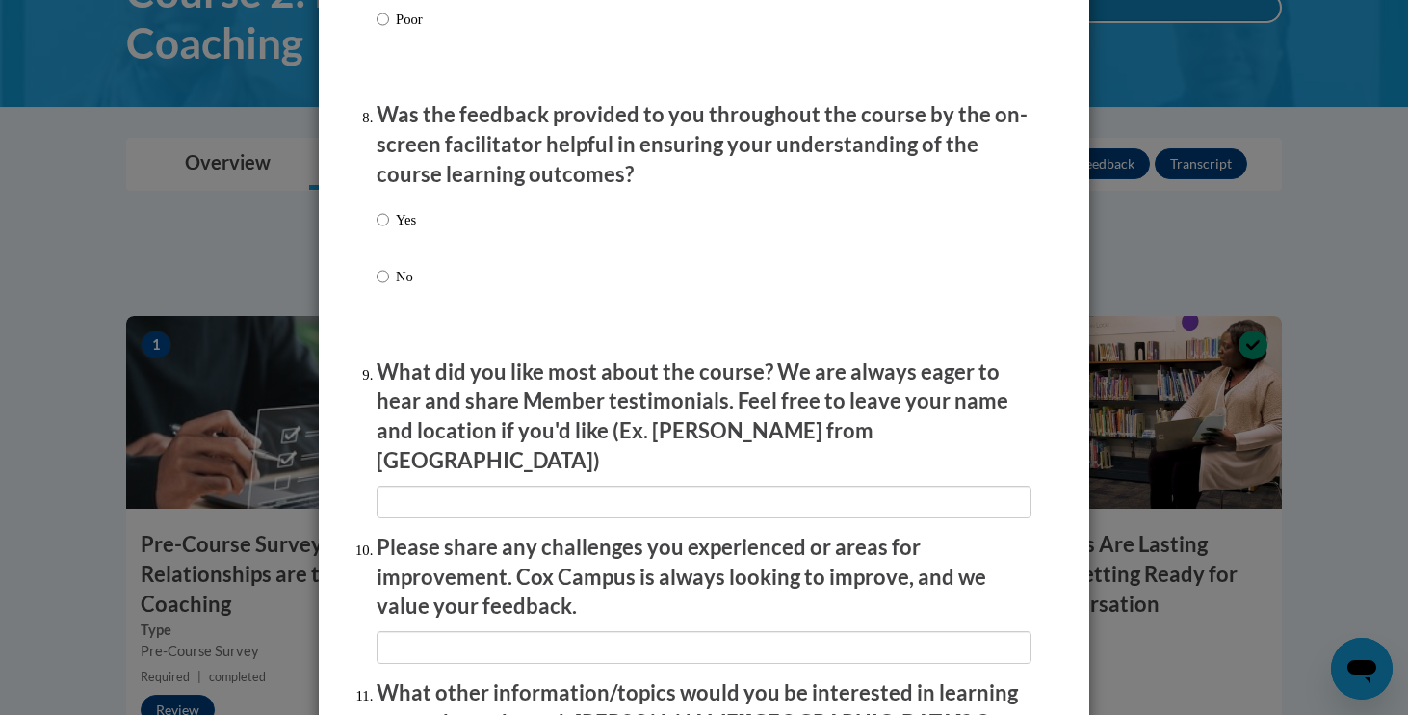
scroll to position [2917, 0]
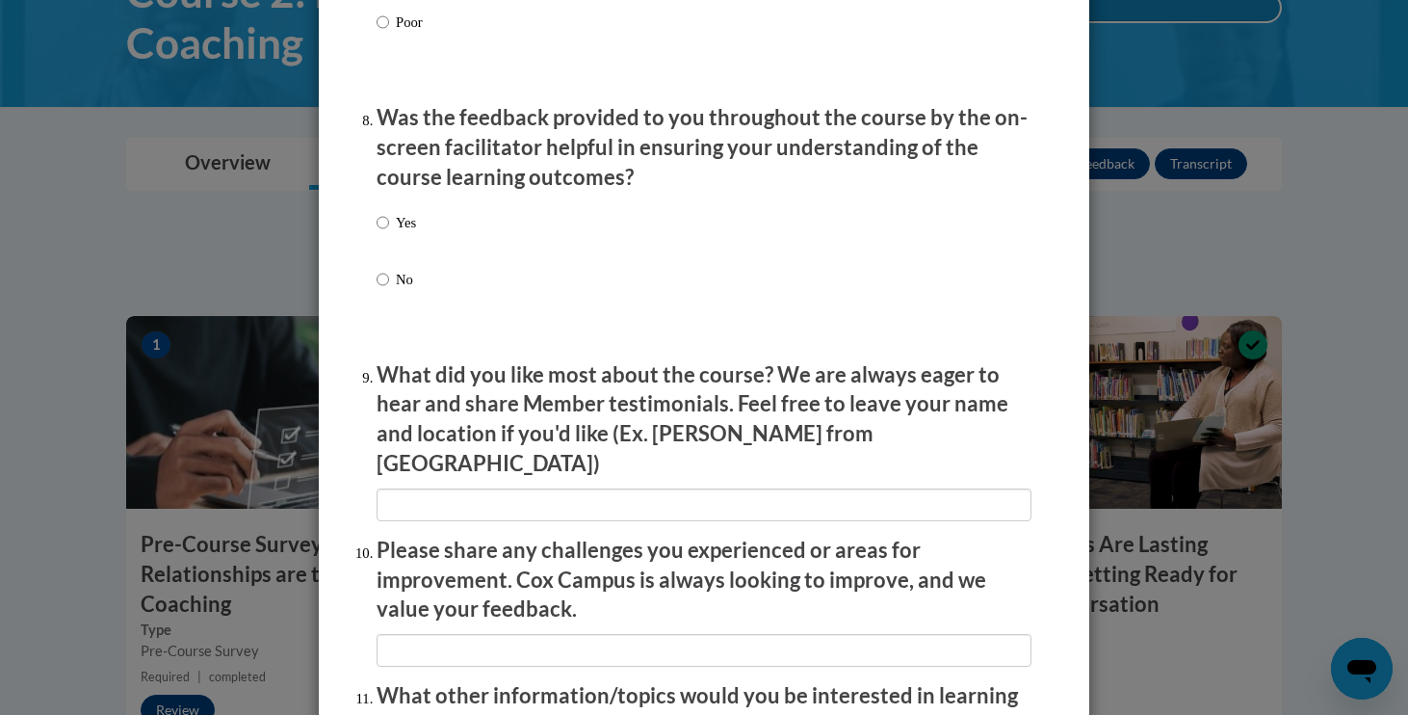
click at [408, 227] on p "Yes" at bounding box center [406, 222] width 20 height 21
click at [389, 227] on input "Yes" at bounding box center [383, 222] width 13 height 21
radio input "true"
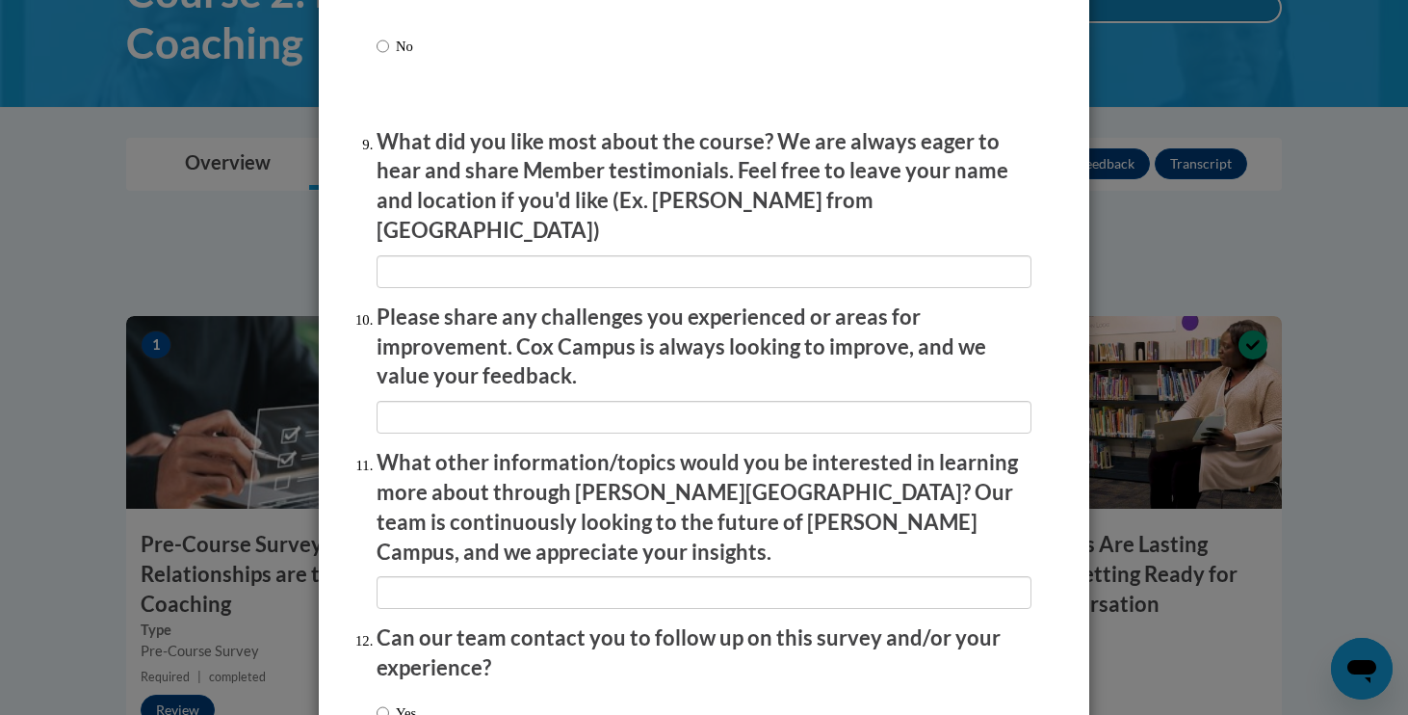
scroll to position [3155, 0]
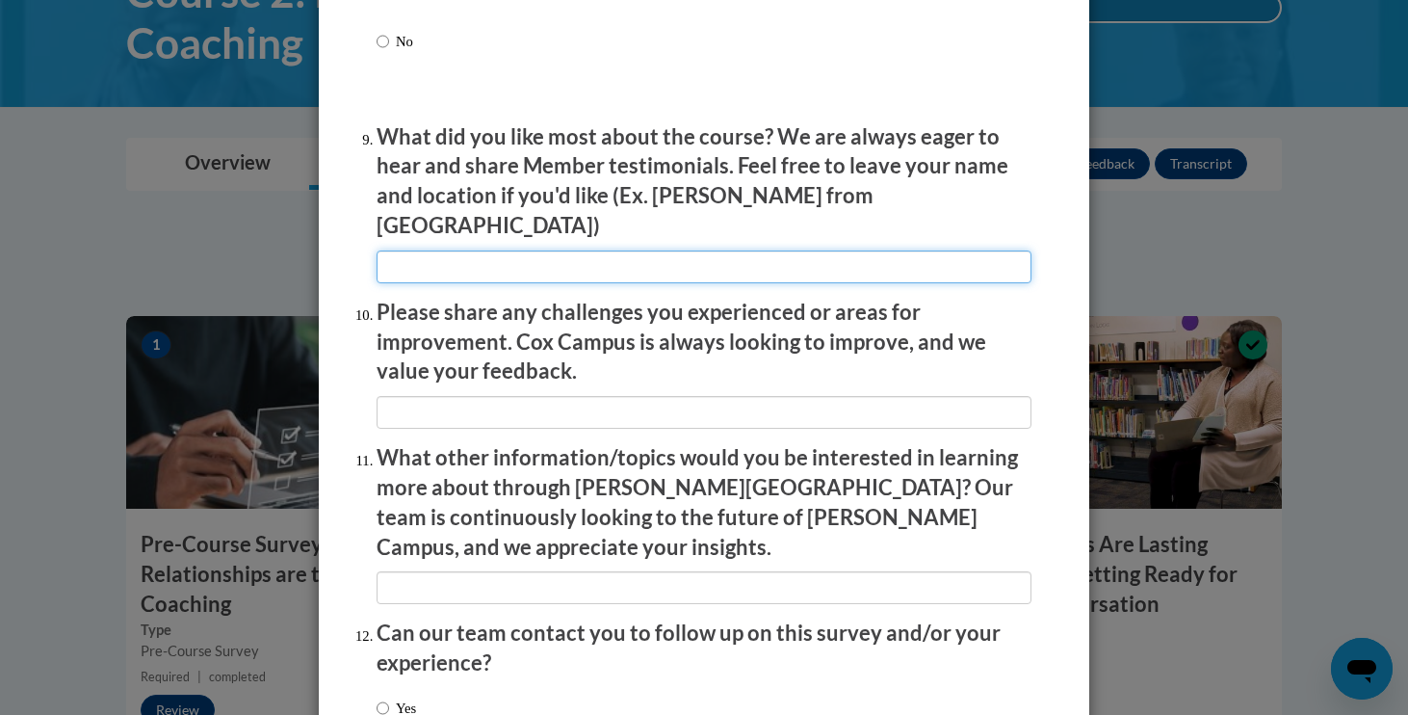
click at [430, 250] on input "textbox" at bounding box center [704, 266] width 655 height 33
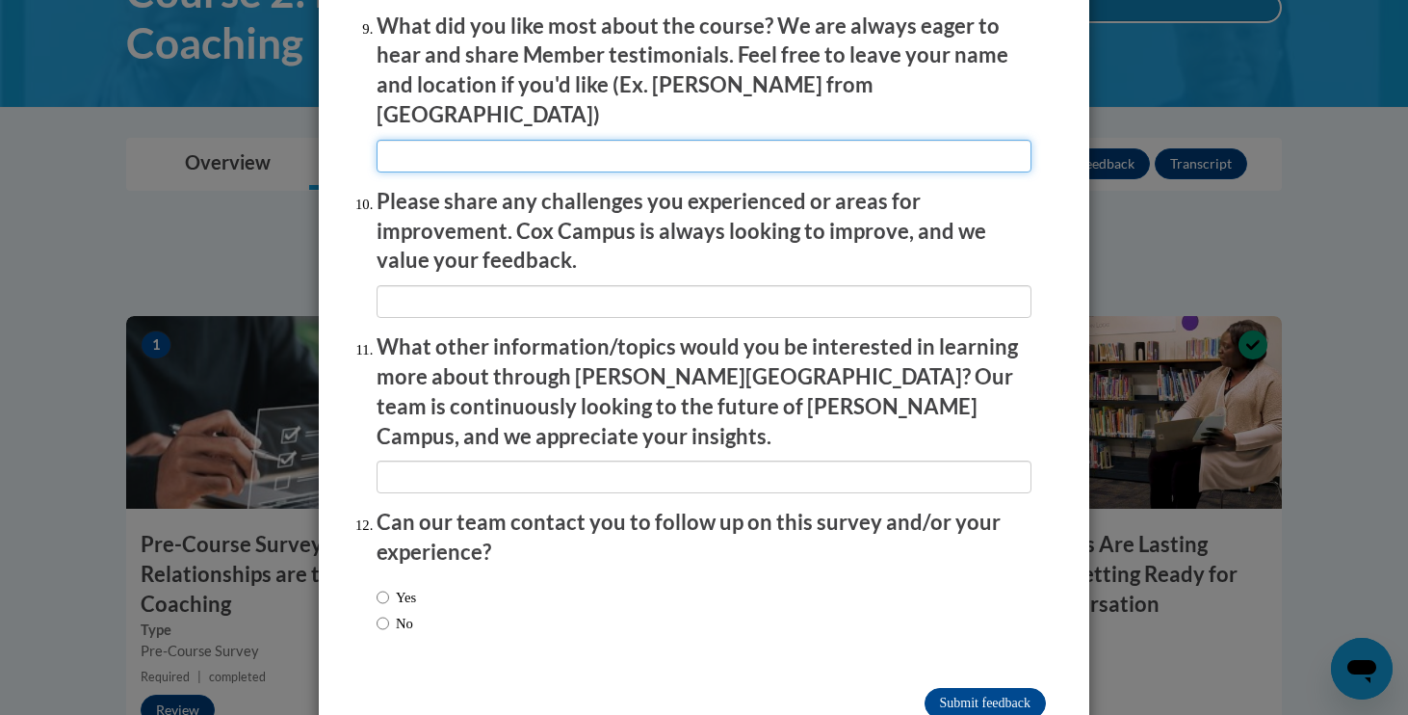
scroll to position [3265, 0]
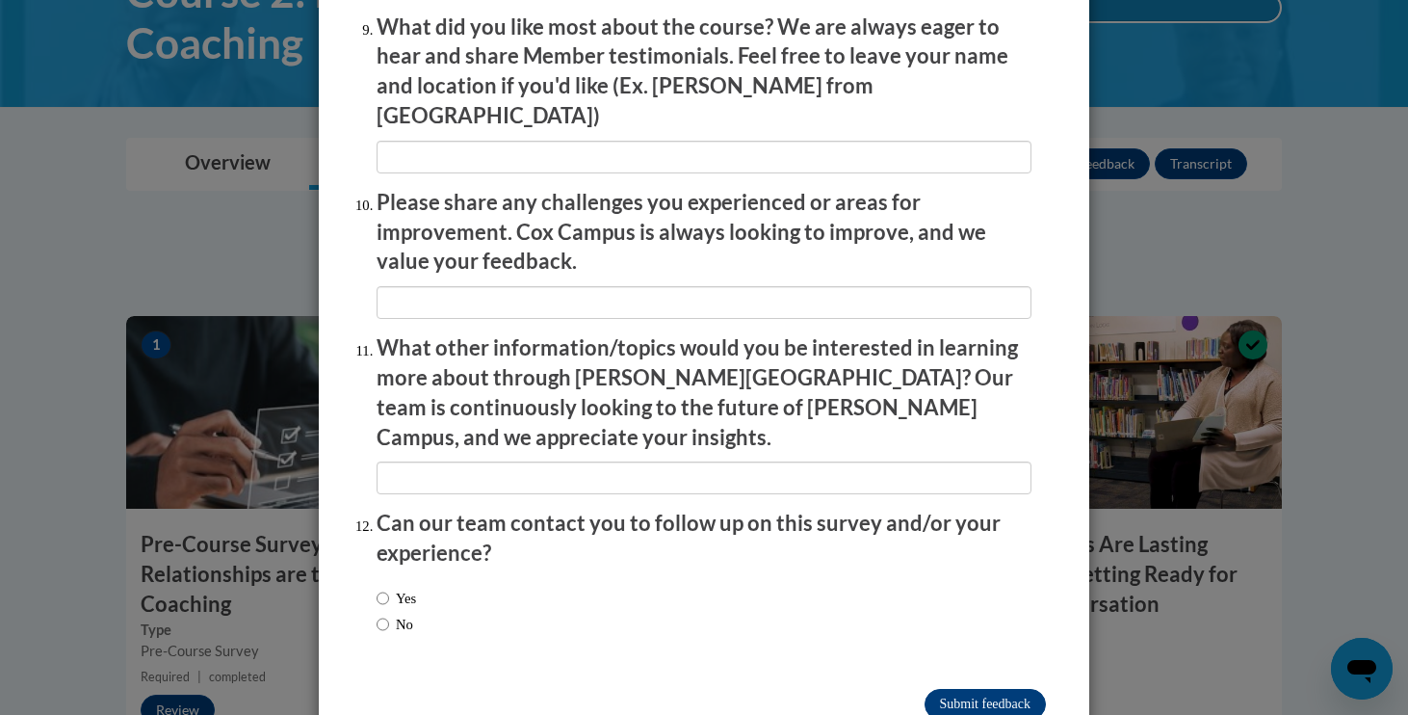
click at [944, 689] on input "Submit feedback" at bounding box center [985, 704] width 121 height 31
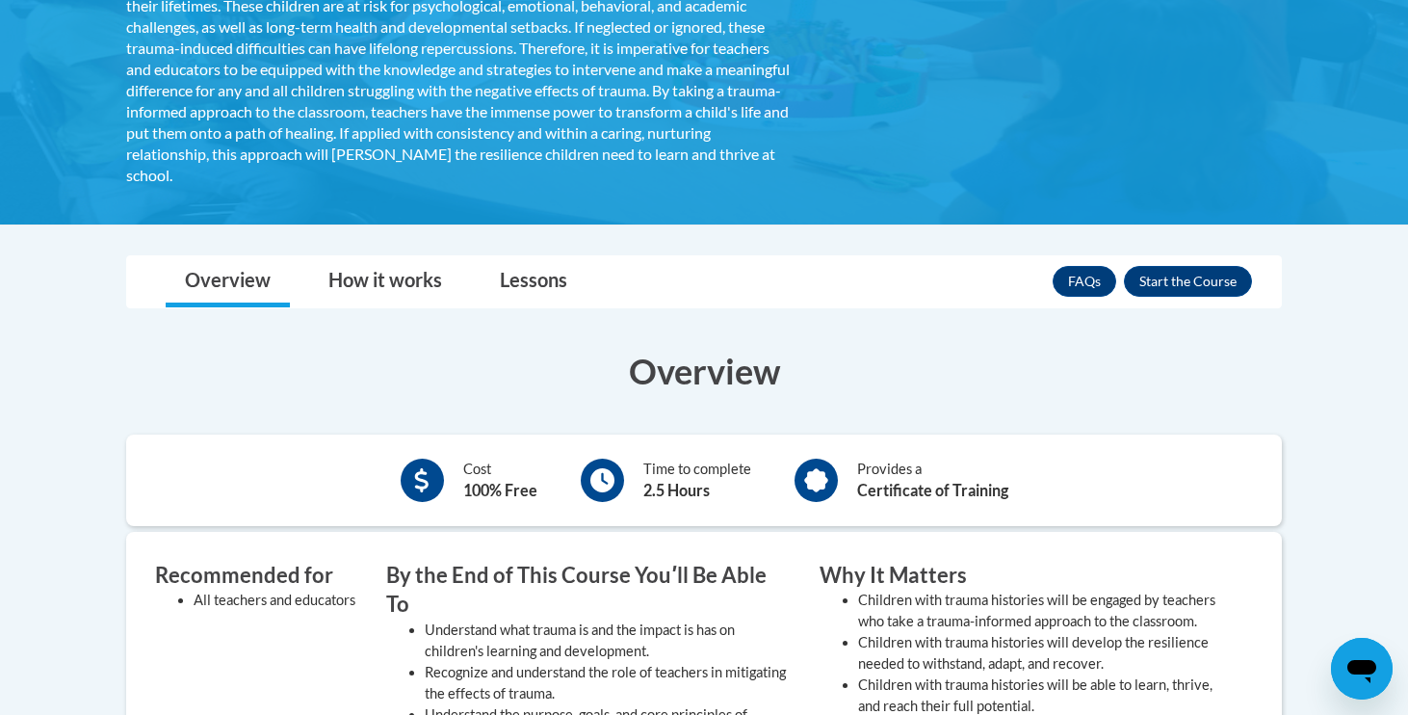
scroll to position [428, 0]
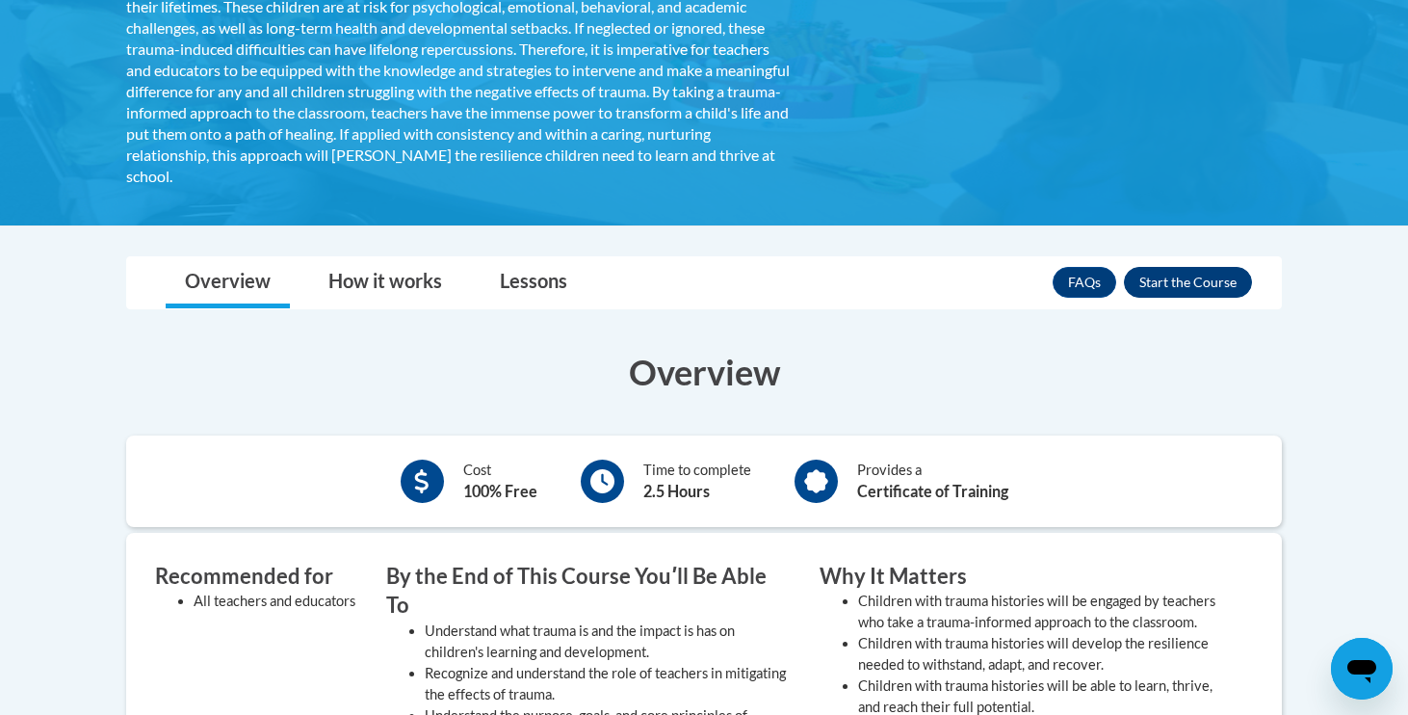
click at [1189, 278] on button "Enroll" at bounding box center [1188, 282] width 128 height 31
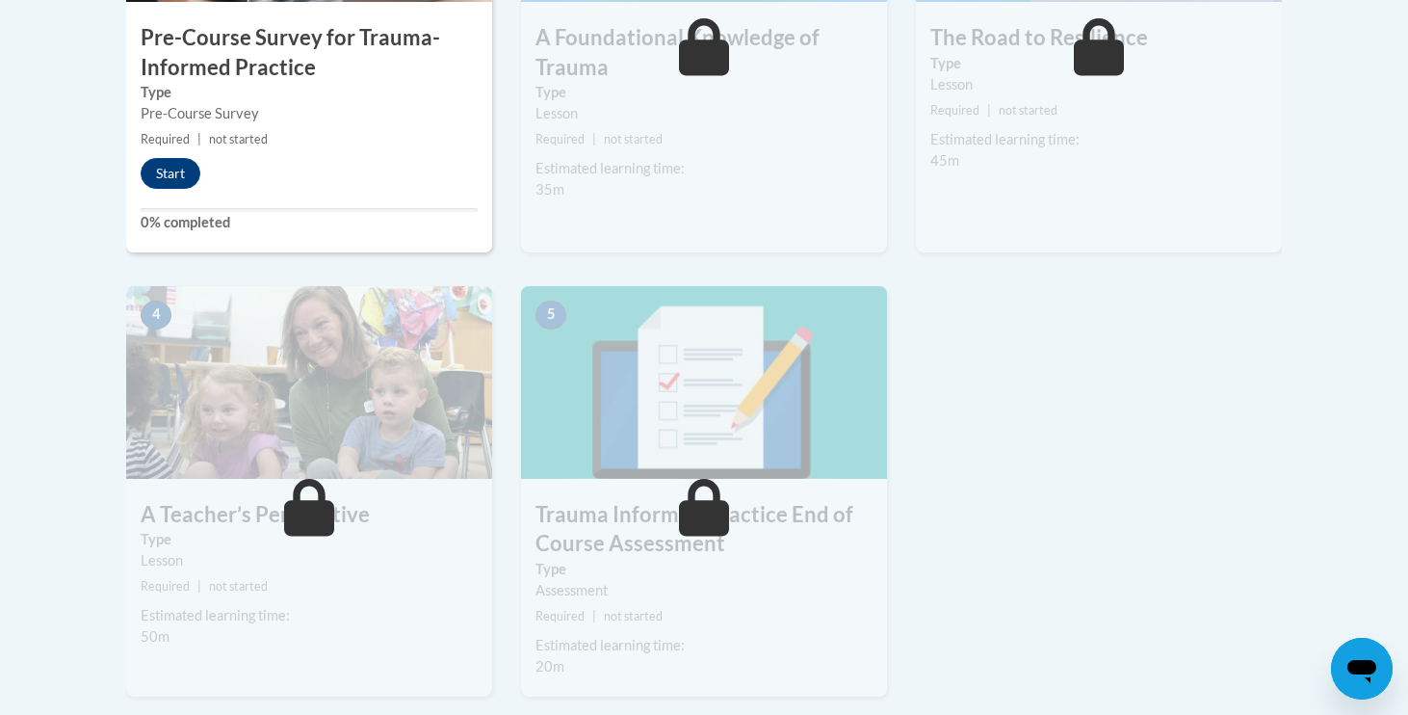
scroll to position [843, 0]
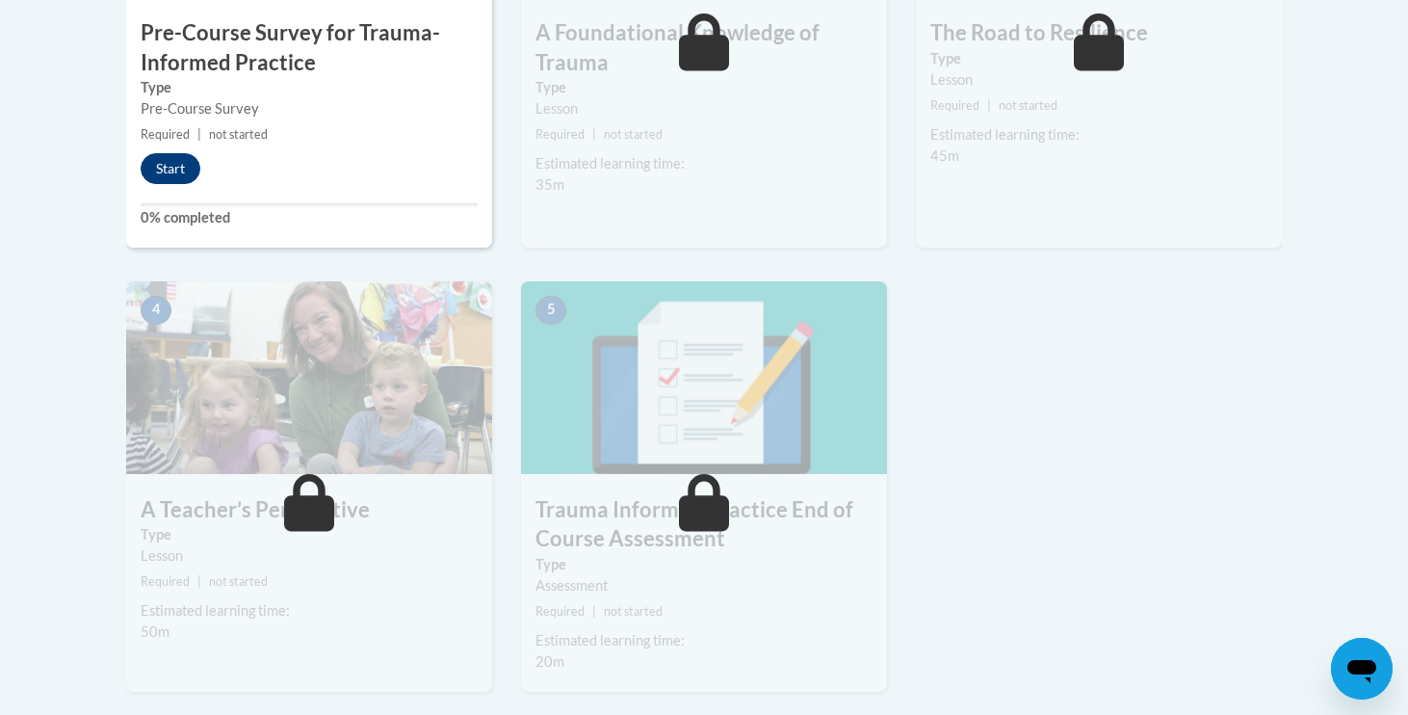
click at [159, 177] on button "Start" at bounding box center [171, 168] width 60 height 31
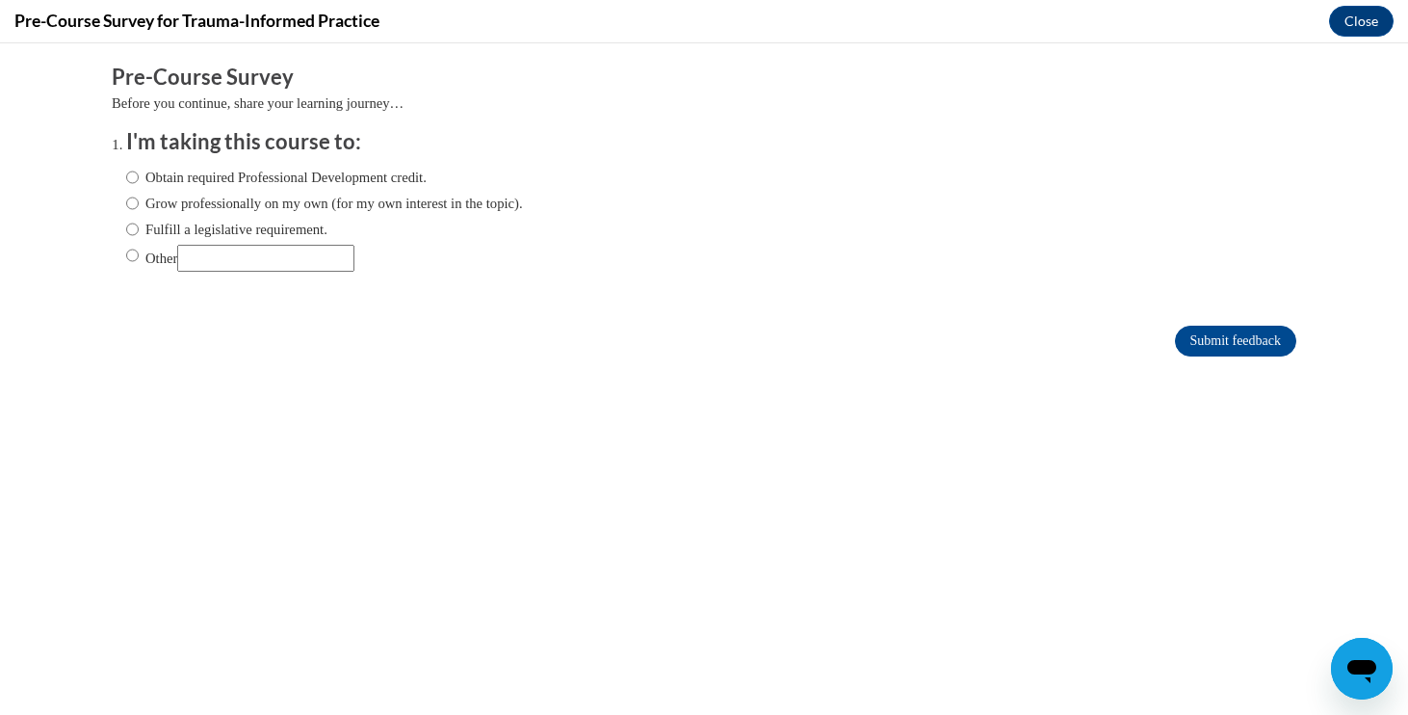
scroll to position [0, 0]
click at [310, 184] on label "Obtain required Professional Development credit." at bounding box center [276, 177] width 300 height 21
click at [139, 184] on input "Obtain required Professional Development credit." at bounding box center [132, 177] width 13 height 21
radio input "true"
click at [251, 227] on label "Fulfill a legislative requirement." at bounding box center [226, 229] width 201 height 21
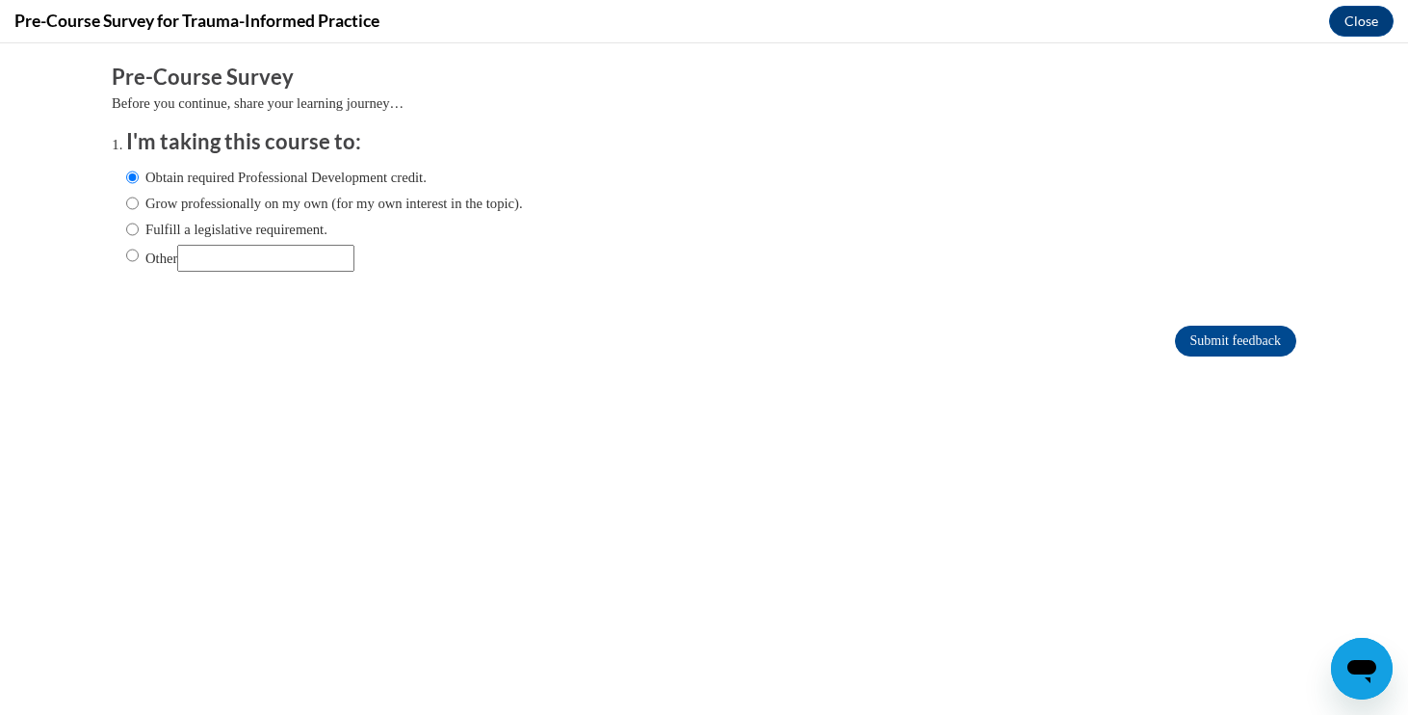
click at [139, 227] on input "Fulfill a legislative requirement." at bounding box center [132, 229] width 13 height 21
radio input "true"
click at [1235, 336] on input "Submit feedback" at bounding box center [1235, 341] width 121 height 31
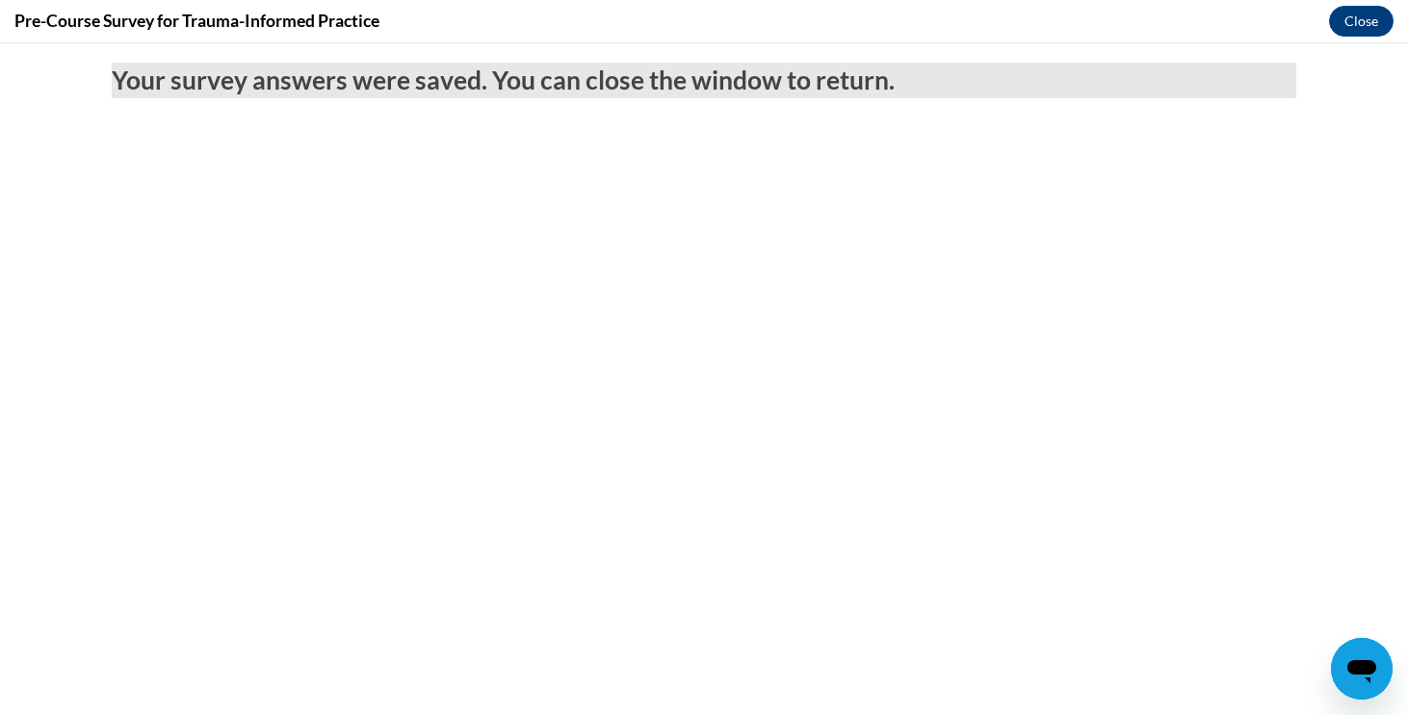
click at [942, 323] on body "Your survey answers were saved. You can close the window to return." at bounding box center [704, 378] width 1408 height 671
click at [1356, 8] on button "Close" at bounding box center [1361, 21] width 65 height 31
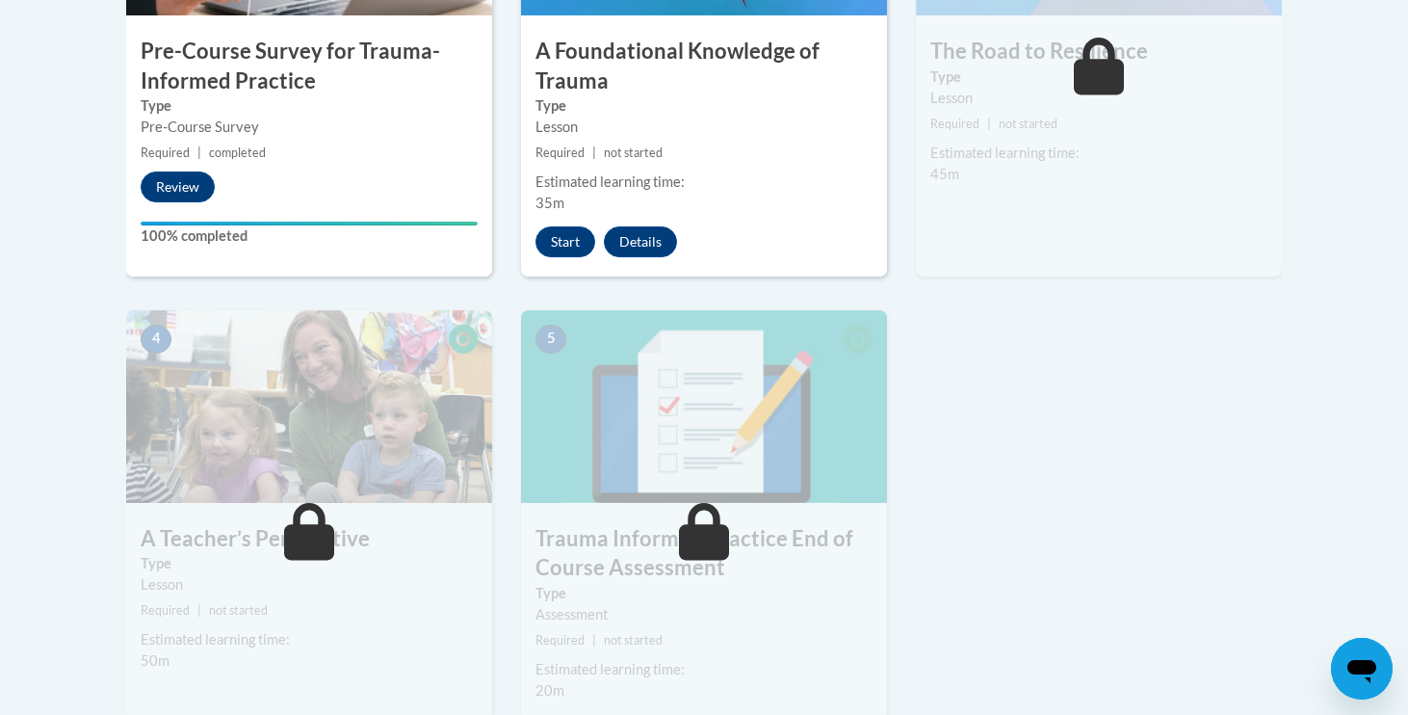
scroll to position [818, 0]
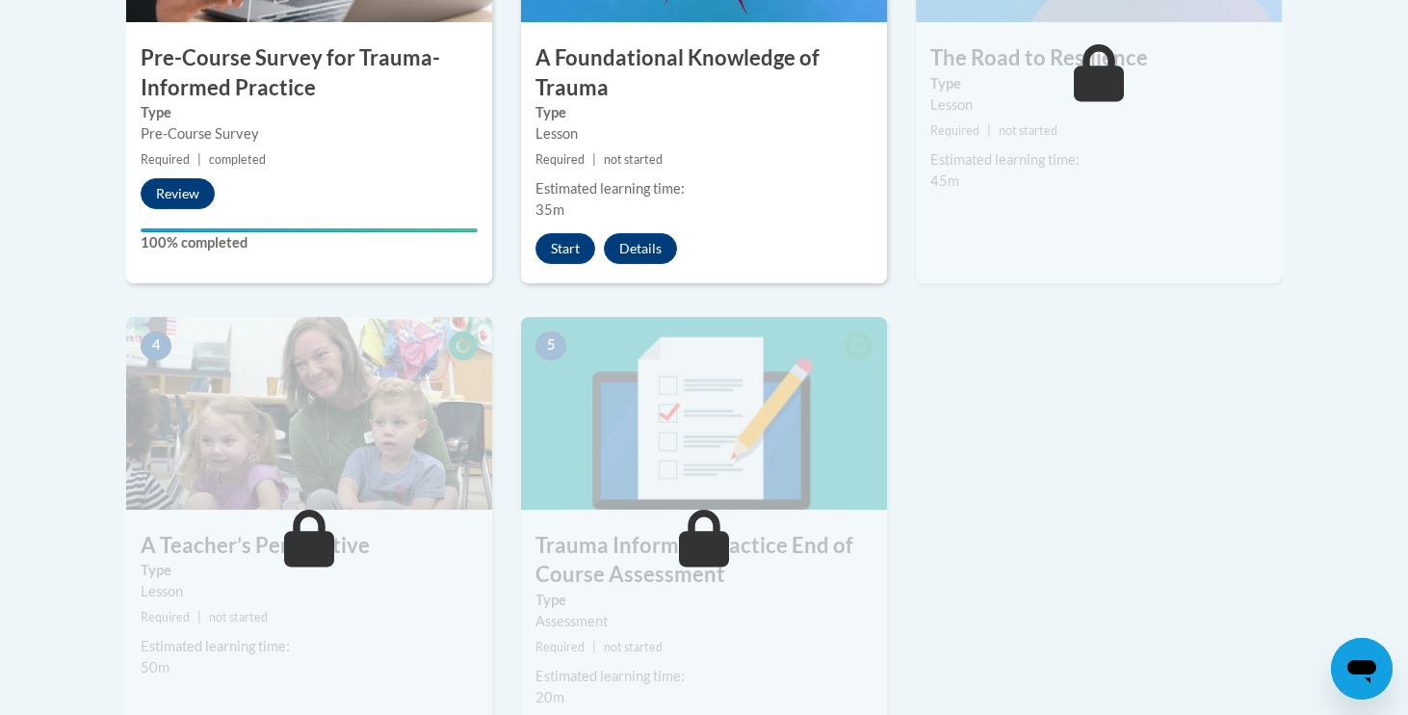
click at [573, 218] on div "Estimated learning time: 35m" at bounding box center [704, 199] width 366 height 42
click at [563, 263] on div "2 A Foundational Knowledge of Trauma Type Lesson Required | not started Estimat…" at bounding box center [704, 57] width 366 height 454
click at [562, 244] on button "Start" at bounding box center [565, 248] width 60 height 31
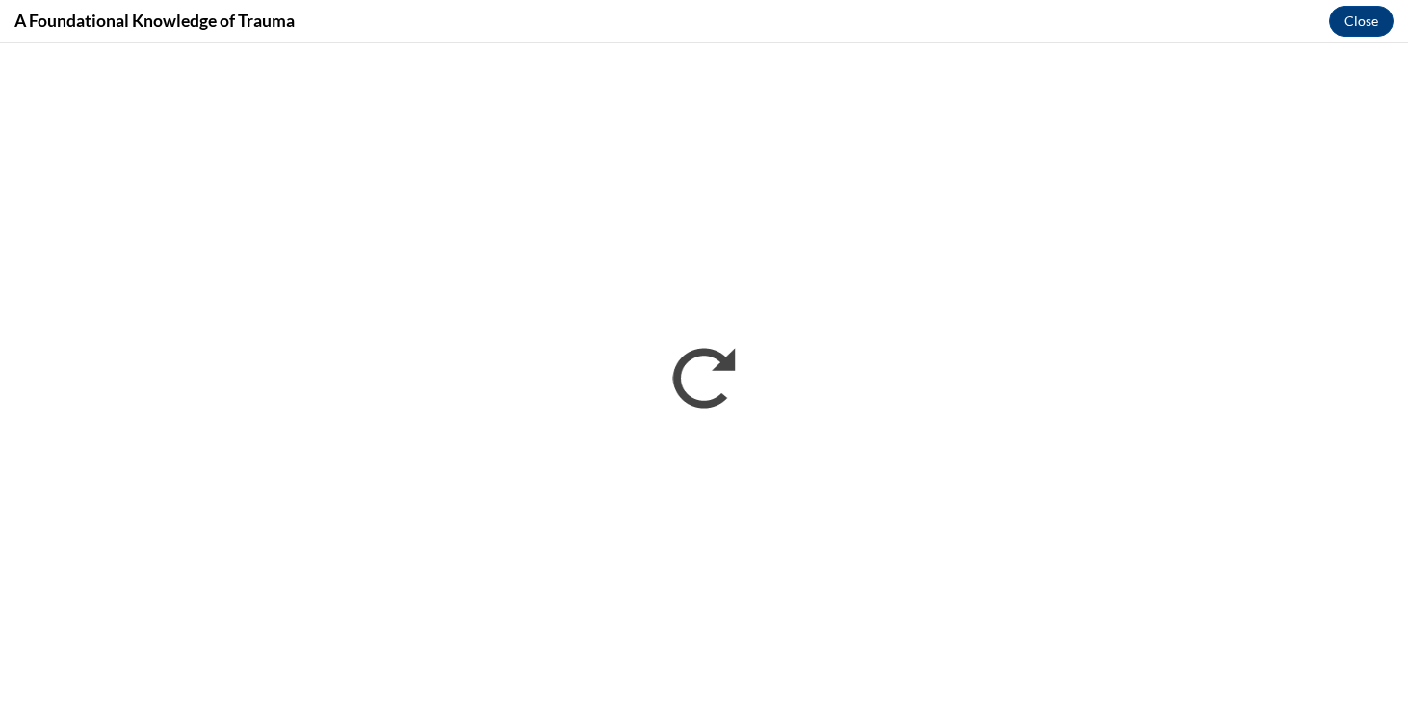
click at [840, 35] on div "A Foundational Knowledge of Trauma Close" at bounding box center [704, 21] width 1408 height 43
click at [1354, 27] on button "Close" at bounding box center [1361, 21] width 65 height 31
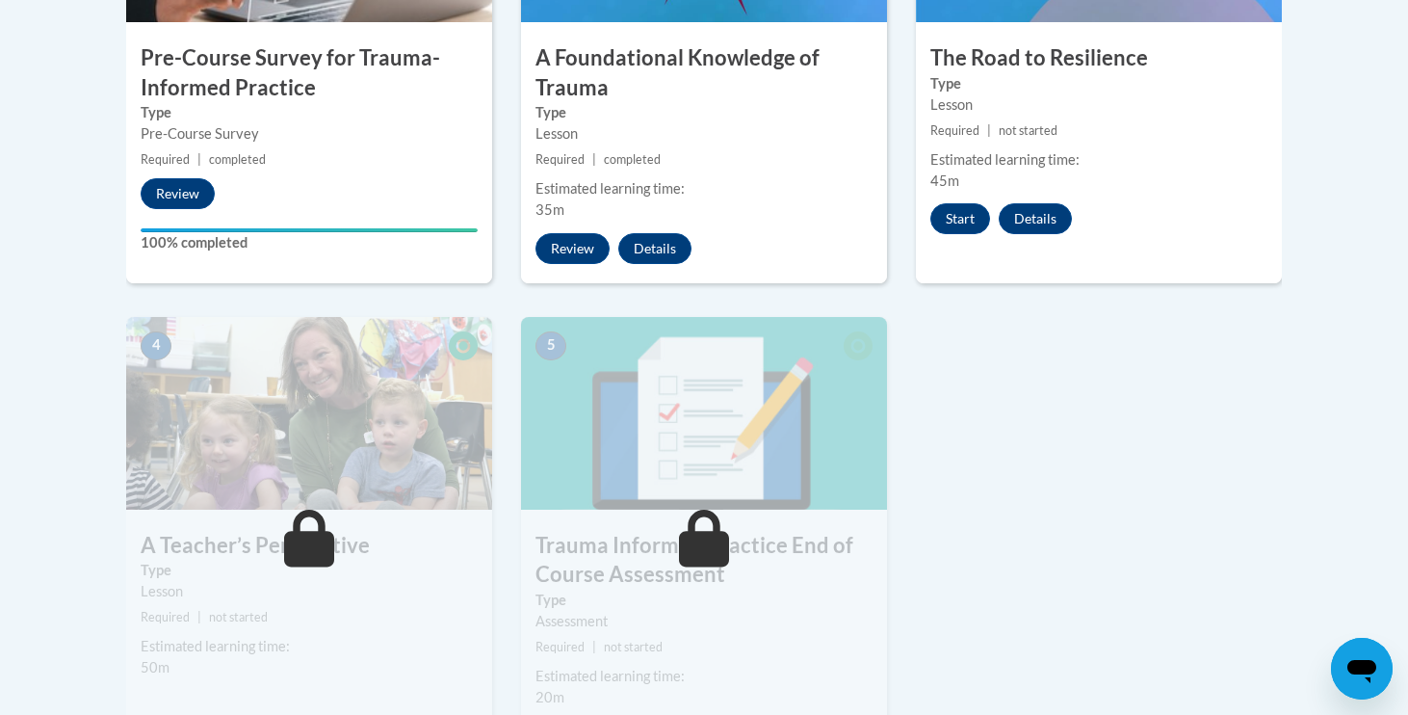
scroll to position [765, 0]
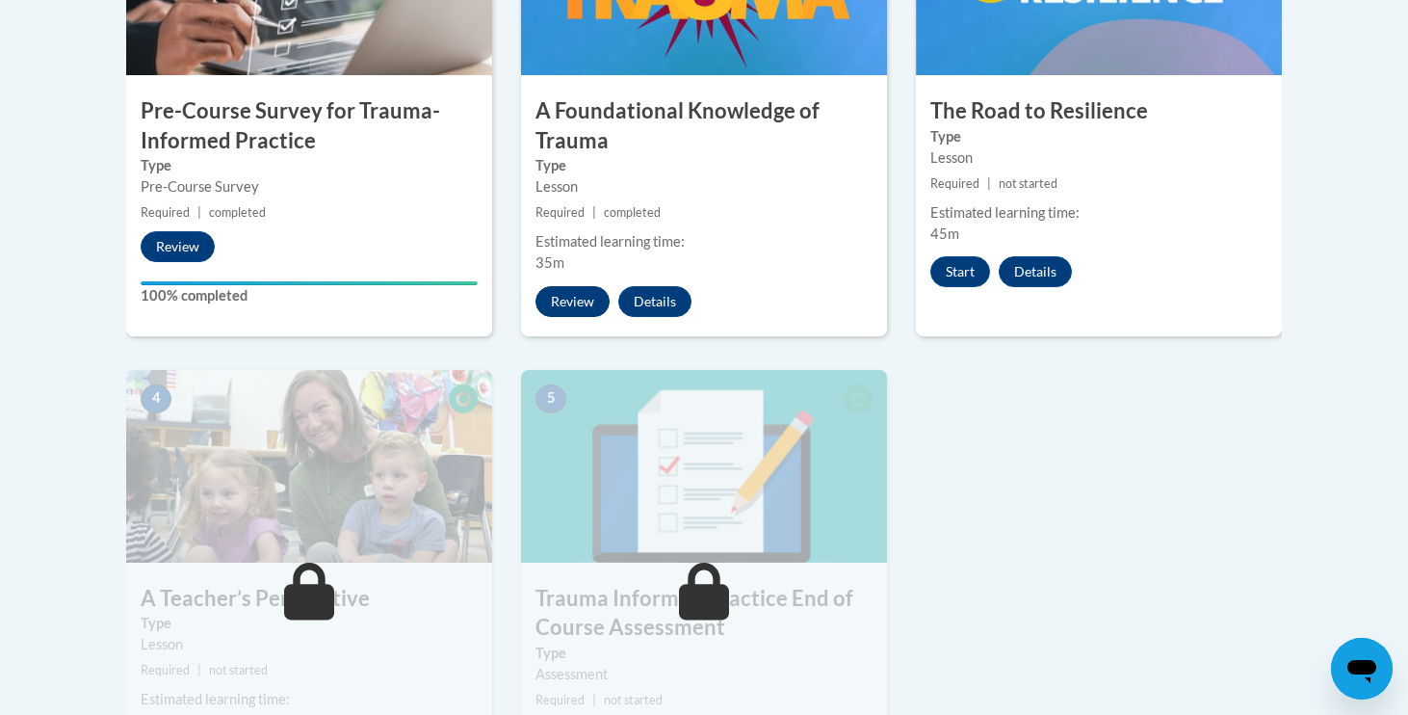
click at [591, 302] on button "Review" at bounding box center [572, 301] width 74 height 31
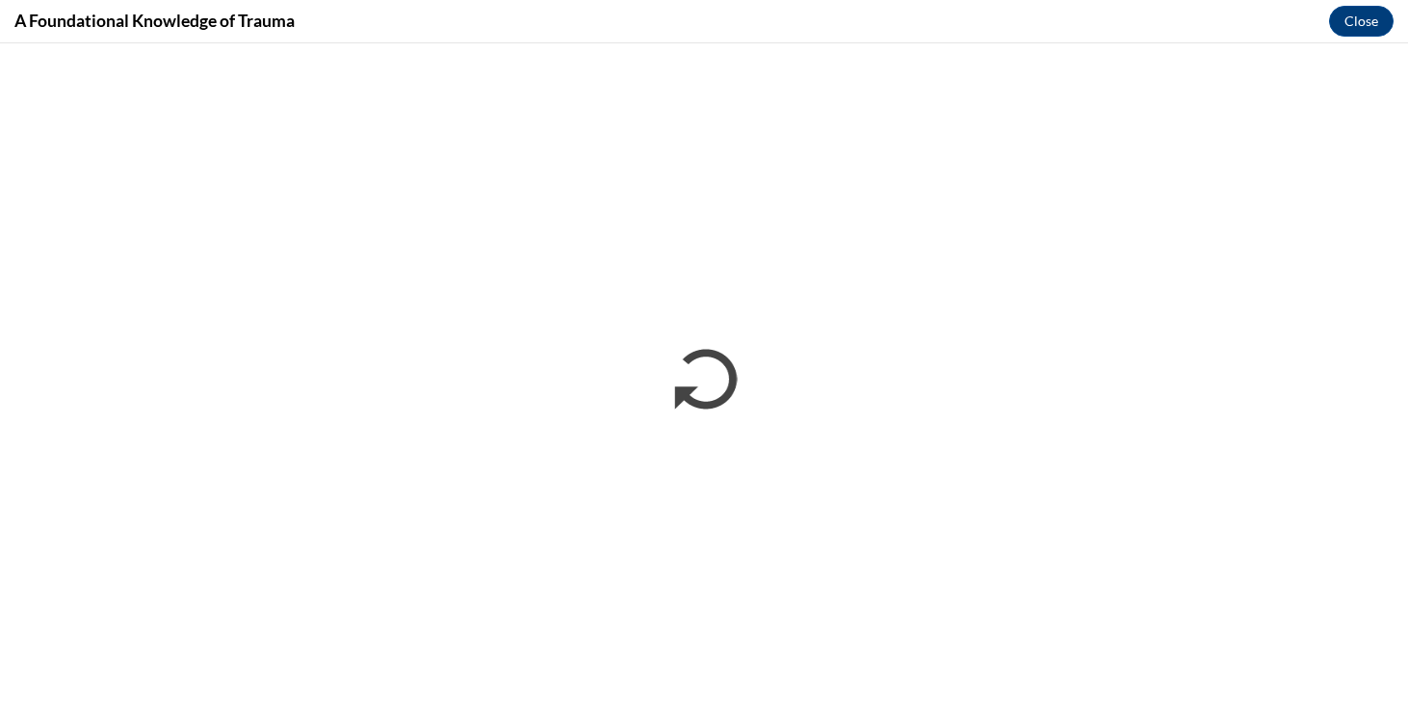
scroll to position [0, 0]
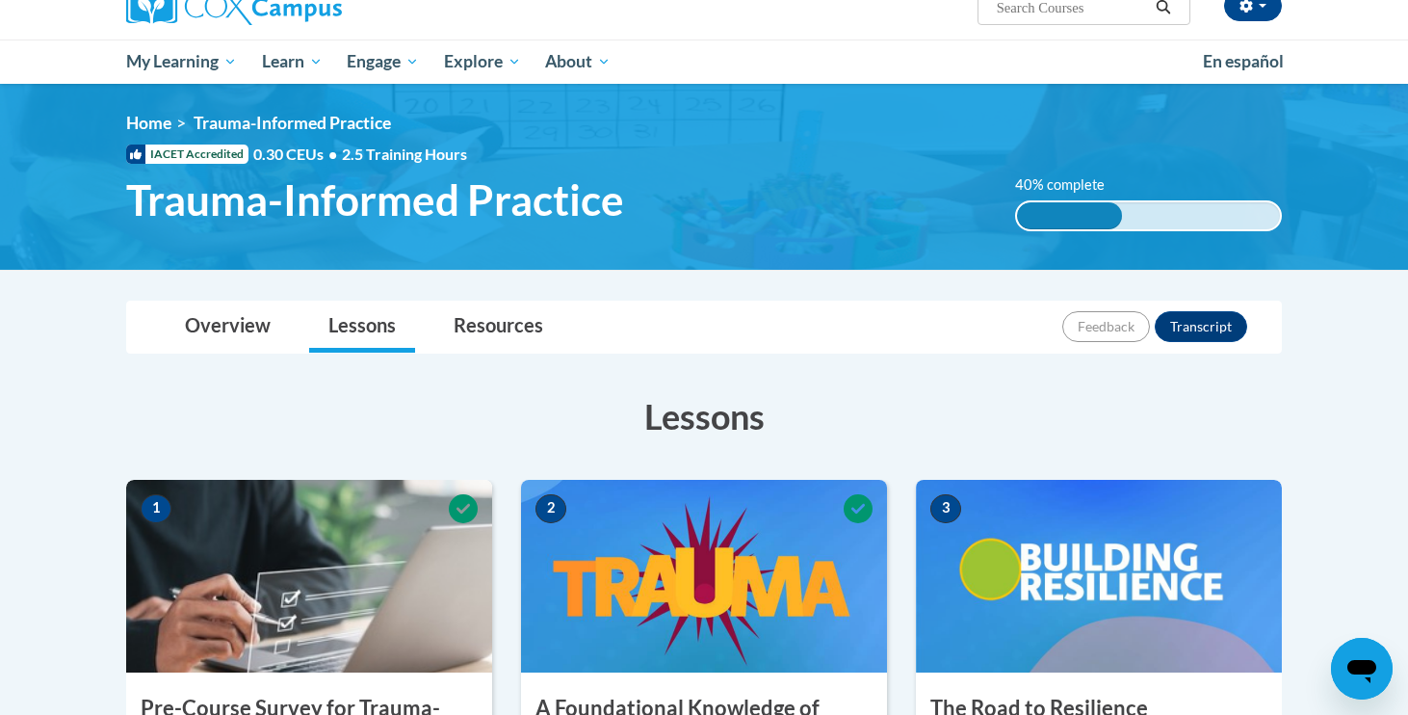
scroll to position [618, 0]
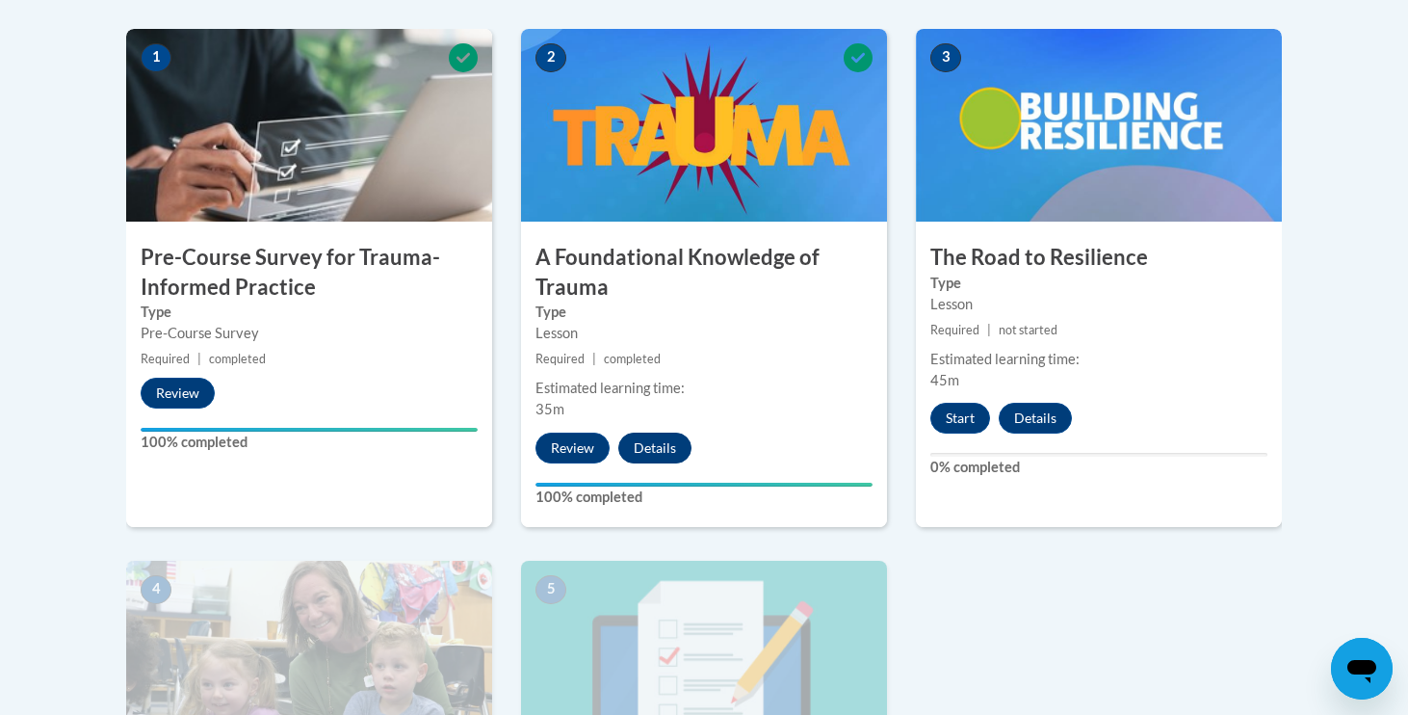
click at [629, 438] on button "Details" at bounding box center [654, 447] width 73 height 31
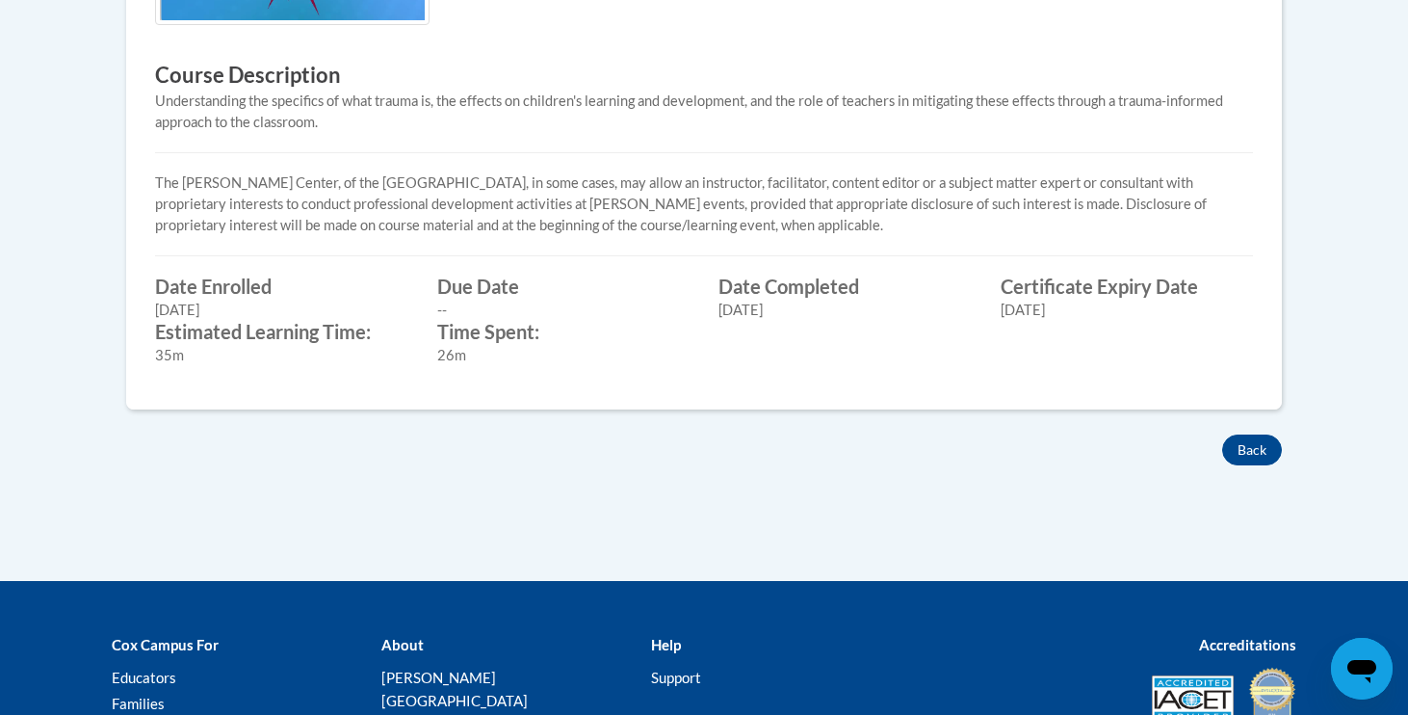
scroll to position [827, 0]
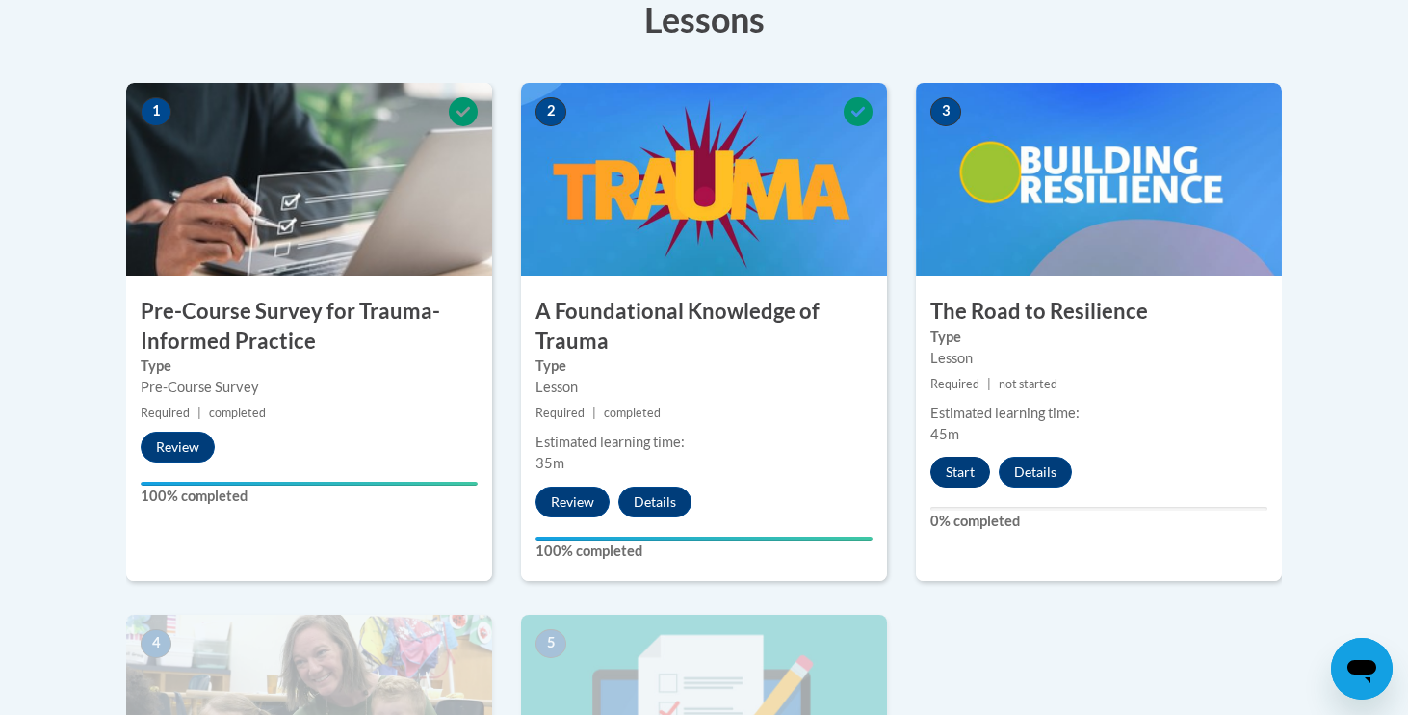
click at [965, 467] on button "Start" at bounding box center [960, 472] width 60 height 31
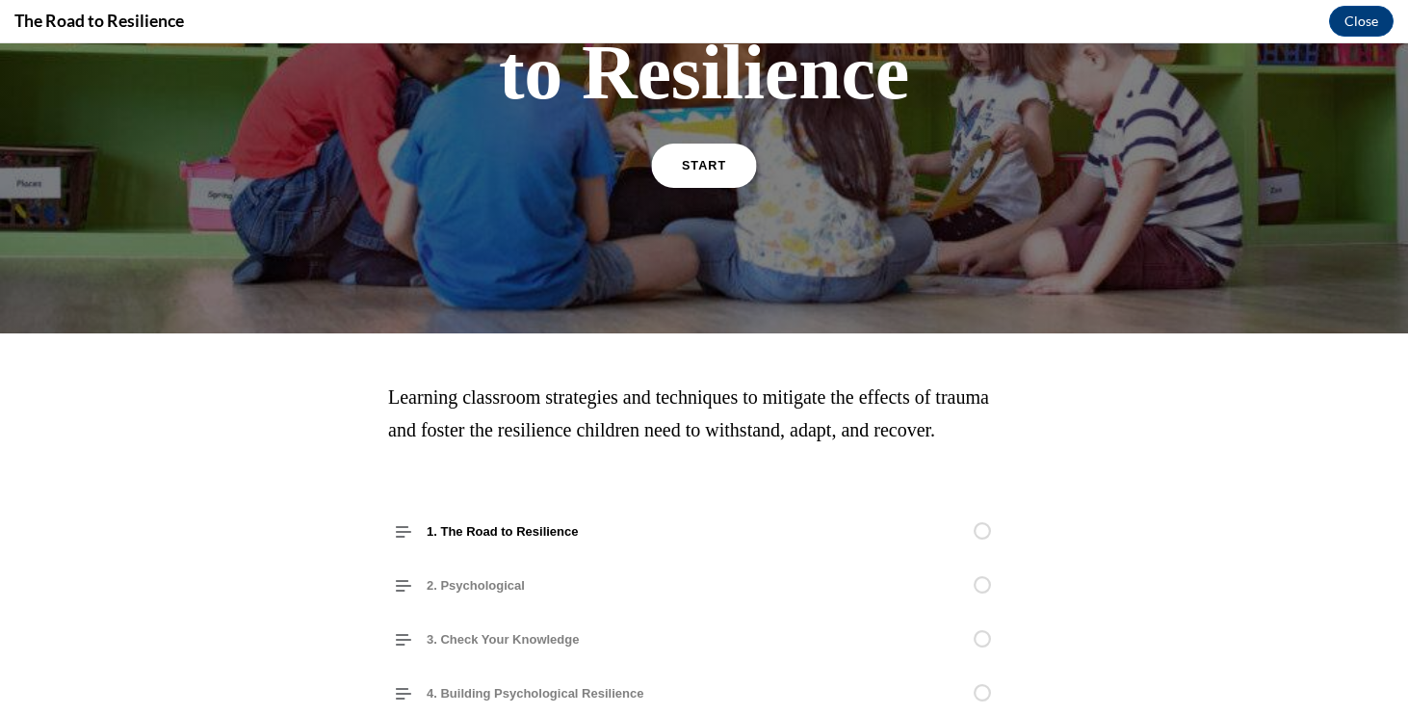
scroll to position [144, 0]
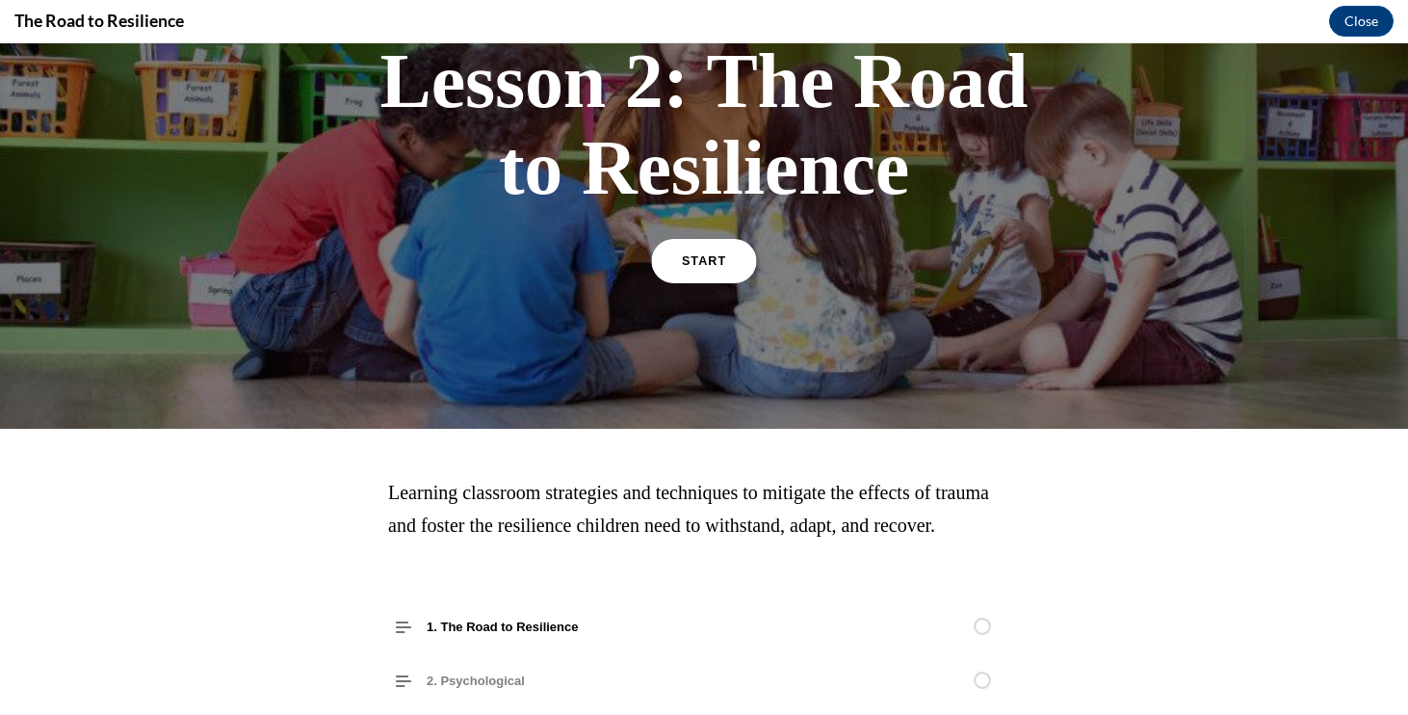
click at [684, 246] on link "START" at bounding box center [703, 261] width 105 height 44
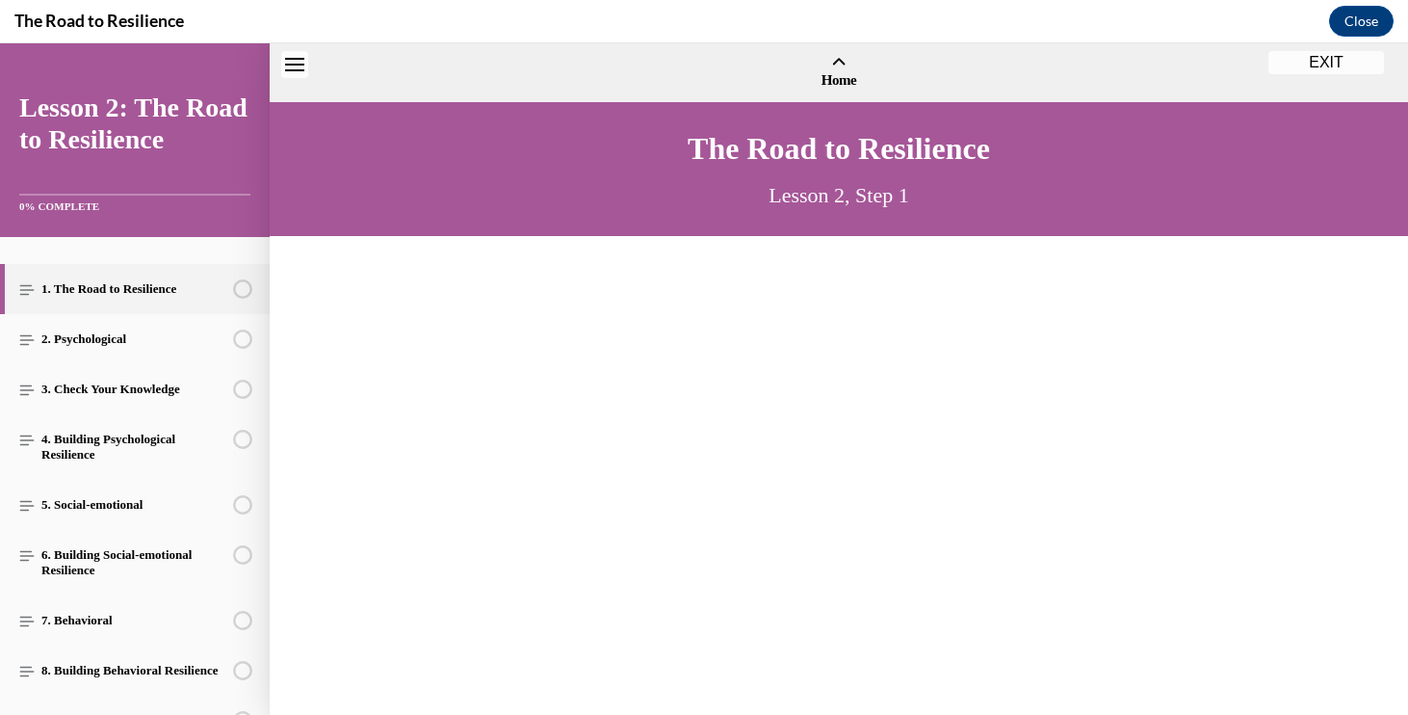
scroll to position [59, 0]
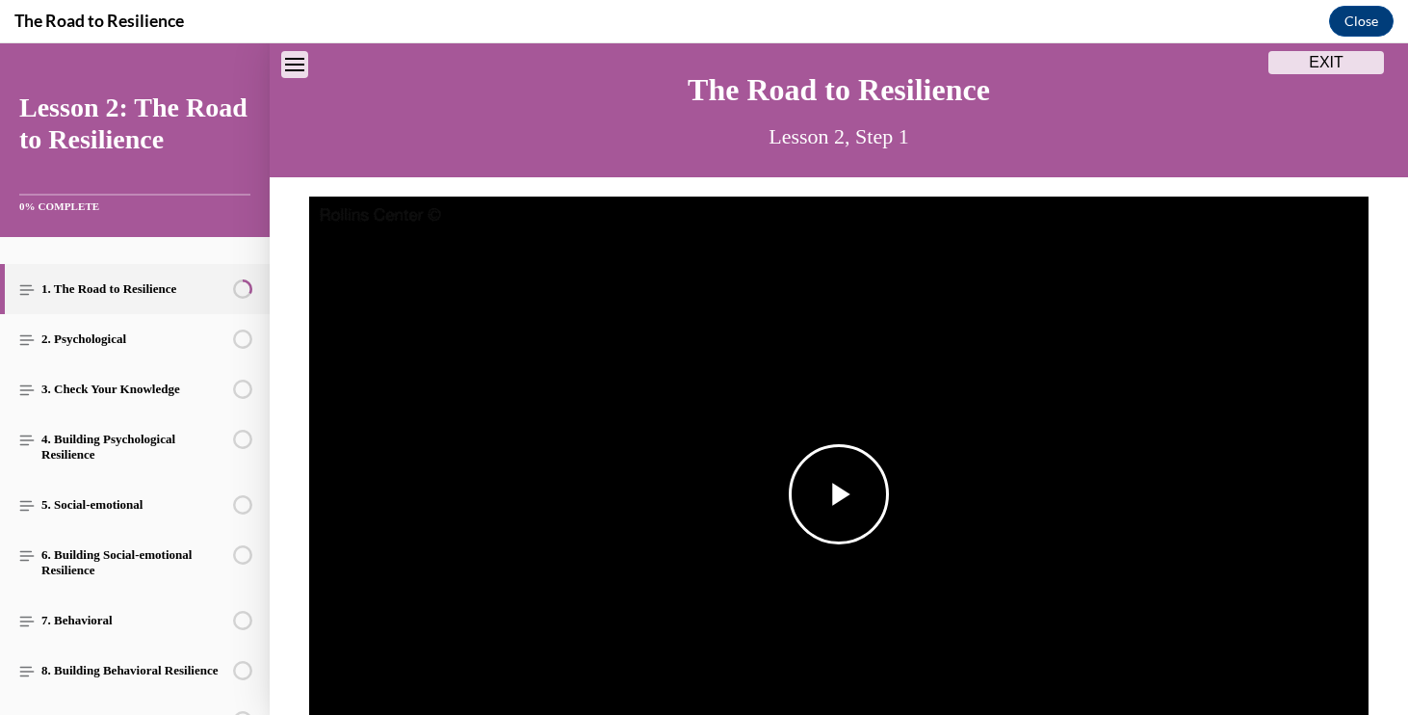
click at [839, 494] on span "Video player" at bounding box center [839, 494] width 0 height 0
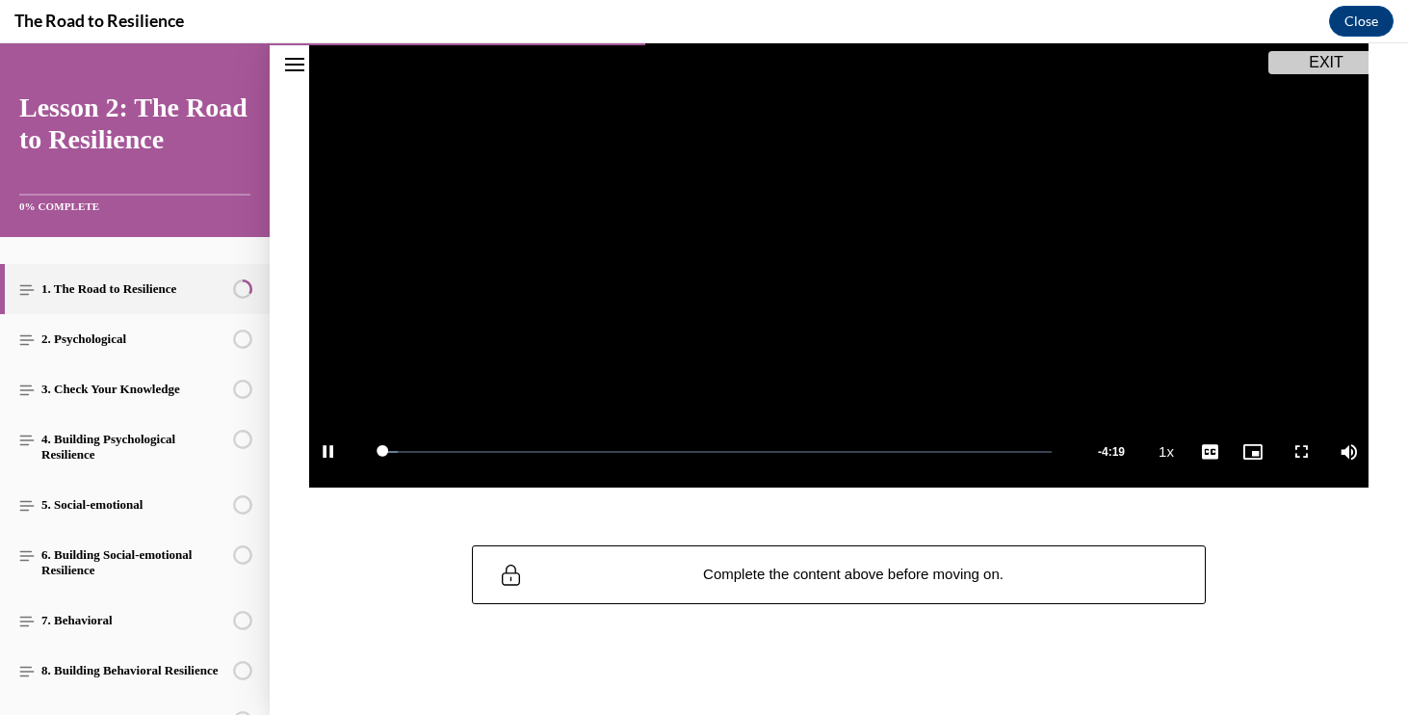
scroll to position [362, 0]
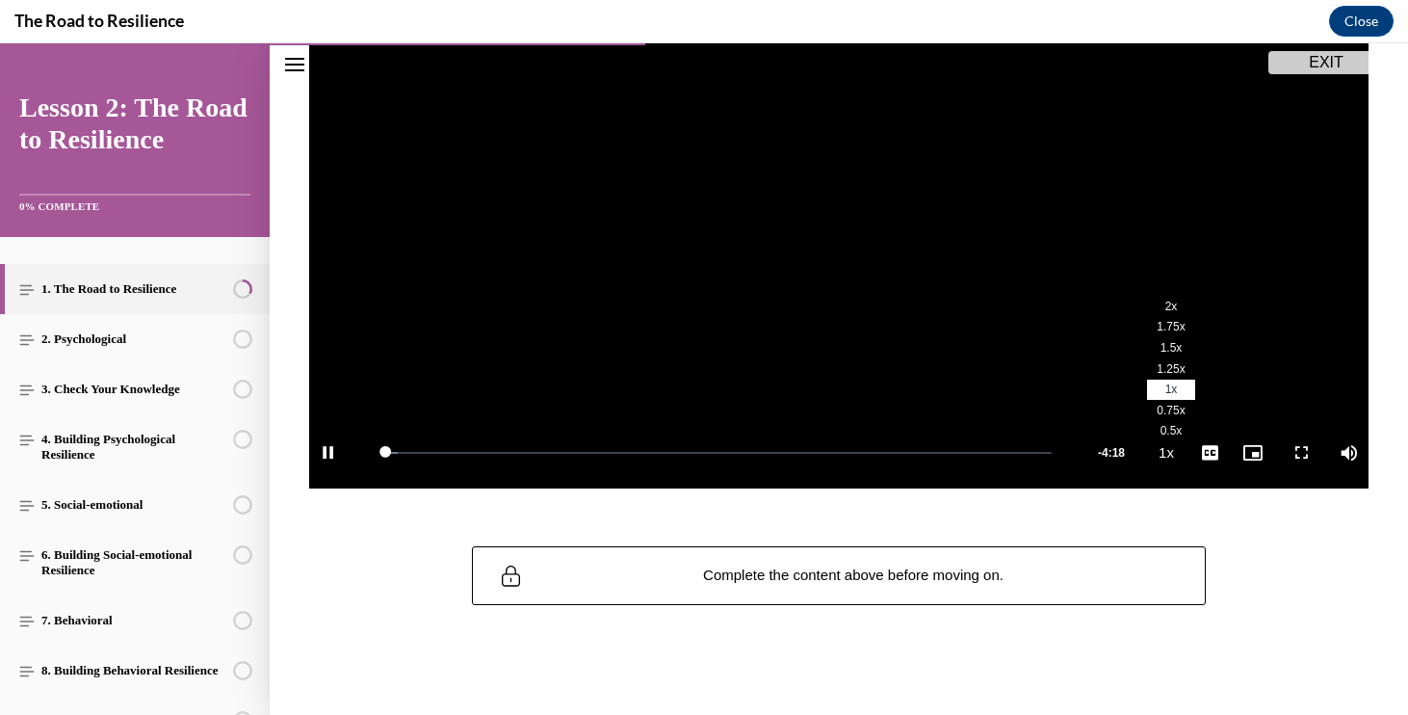
click at [1160, 367] on span "1.25x" at bounding box center [1171, 368] width 28 height 13
click at [418, 461] on div "Loaded : 100.00% 0:14 2:01" at bounding box center [717, 452] width 690 height 72
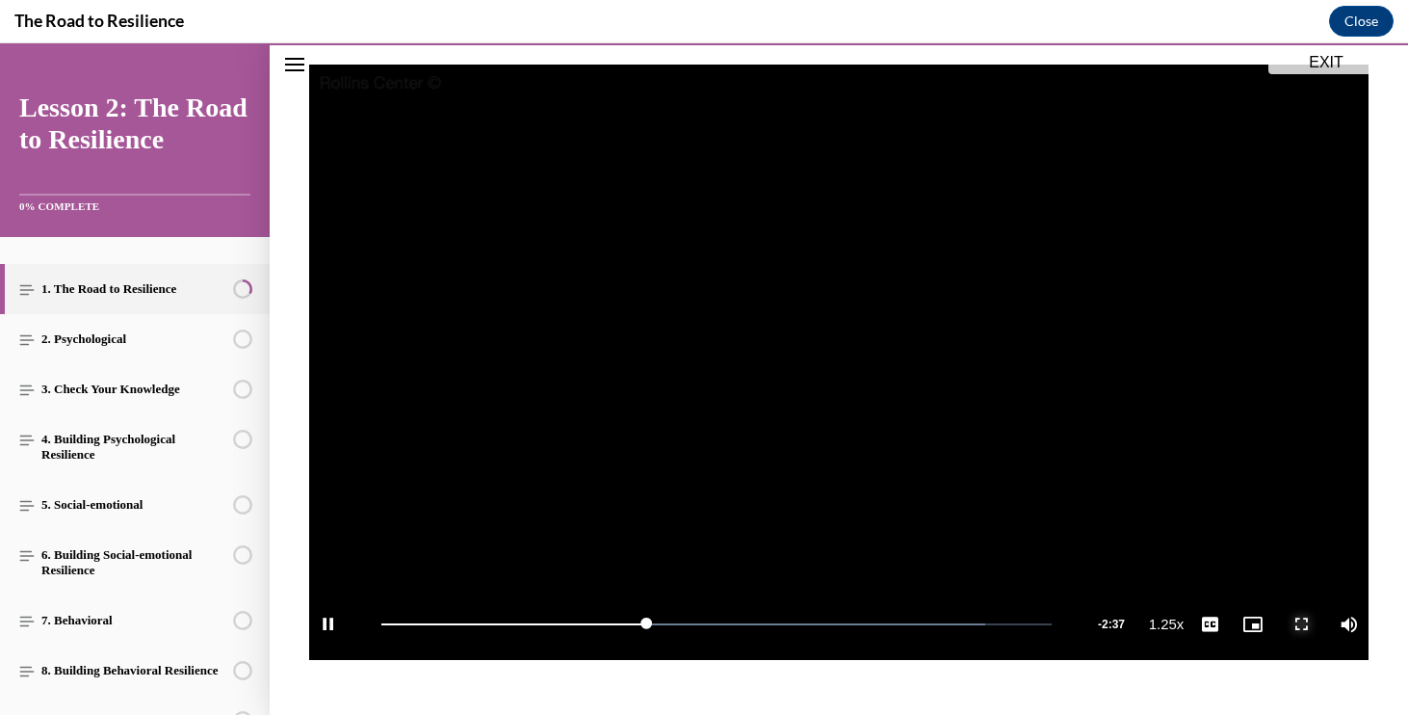
click at [1287, 624] on span "Video player" at bounding box center [1301, 624] width 39 height 0
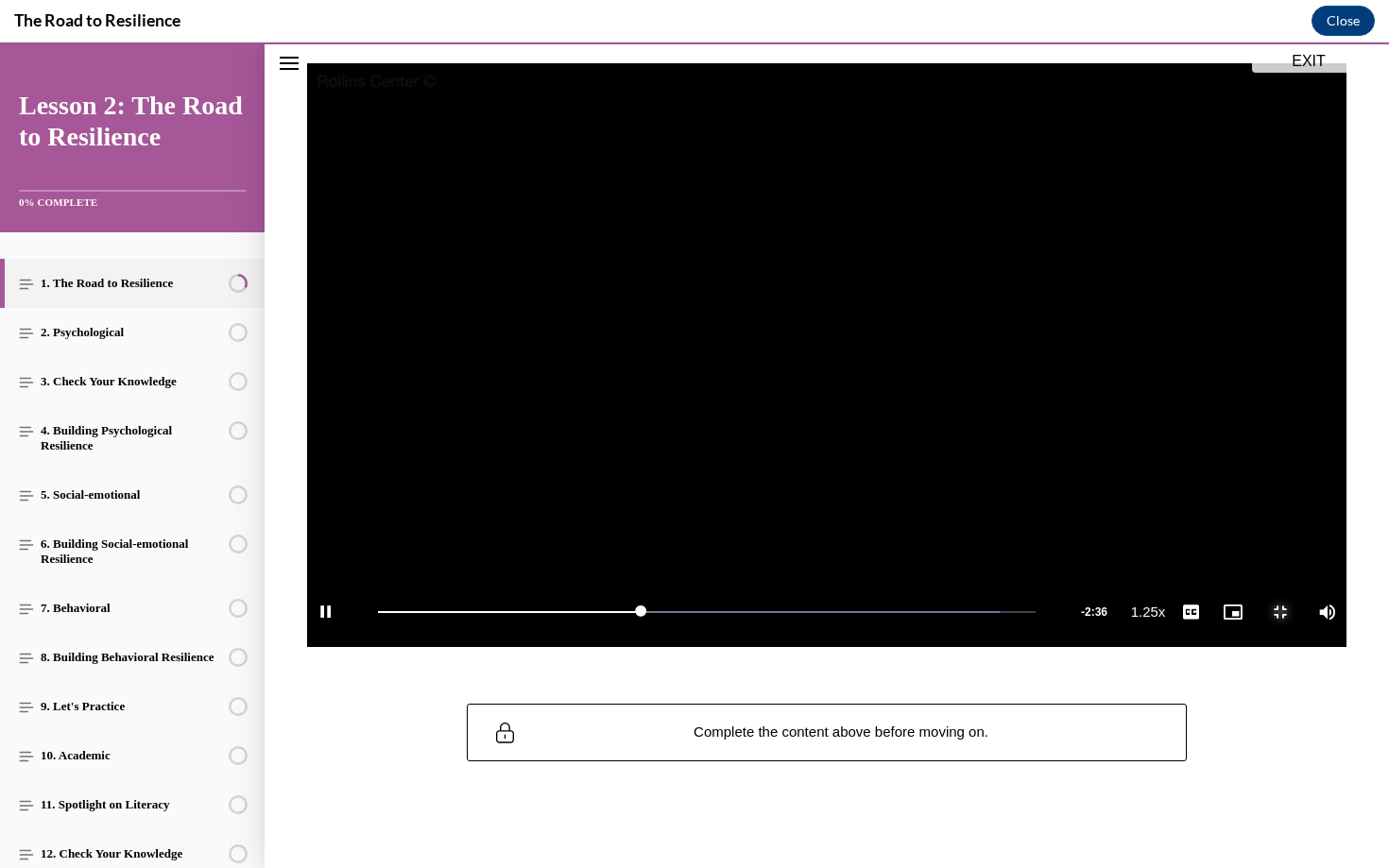
scroll to position [141, 0]
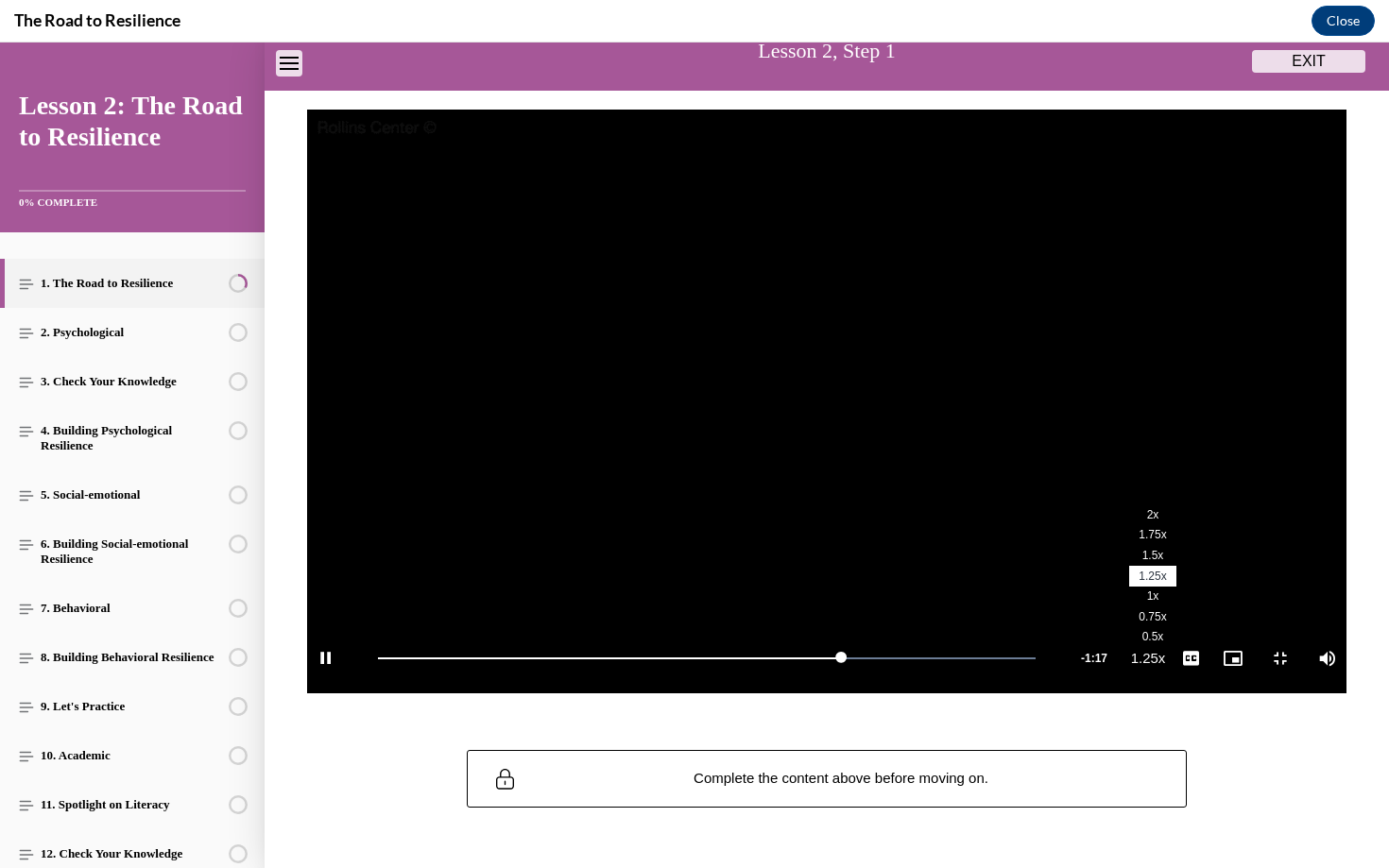
click at [1164, 562] on span "1.5x" at bounding box center [1153, 555] width 22 height 13
click at [1299, 658] on span "Video player" at bounding box center [1280, 658] width 38 height 0
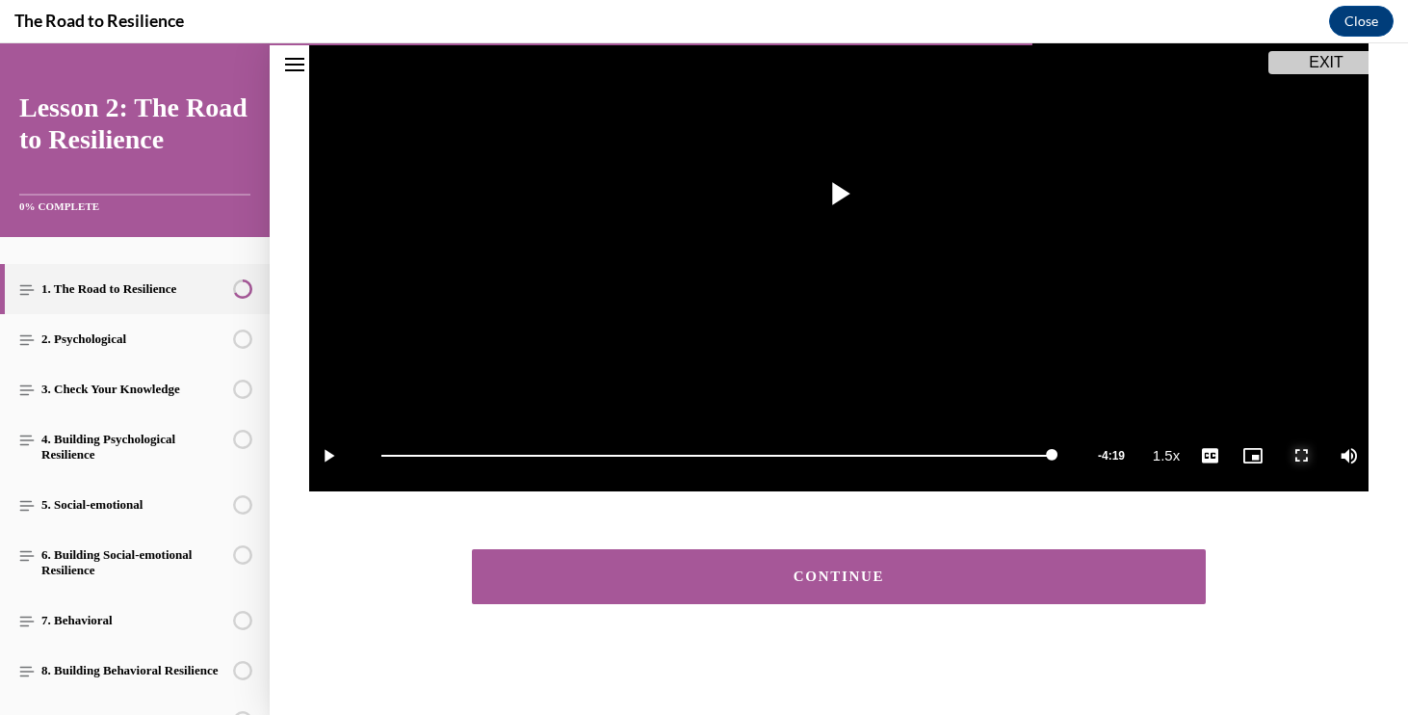
scroll to position [359, 0]
click at [865, 571] on div "CONTINUE" at bounding box center [839, 576] width 674 height 14
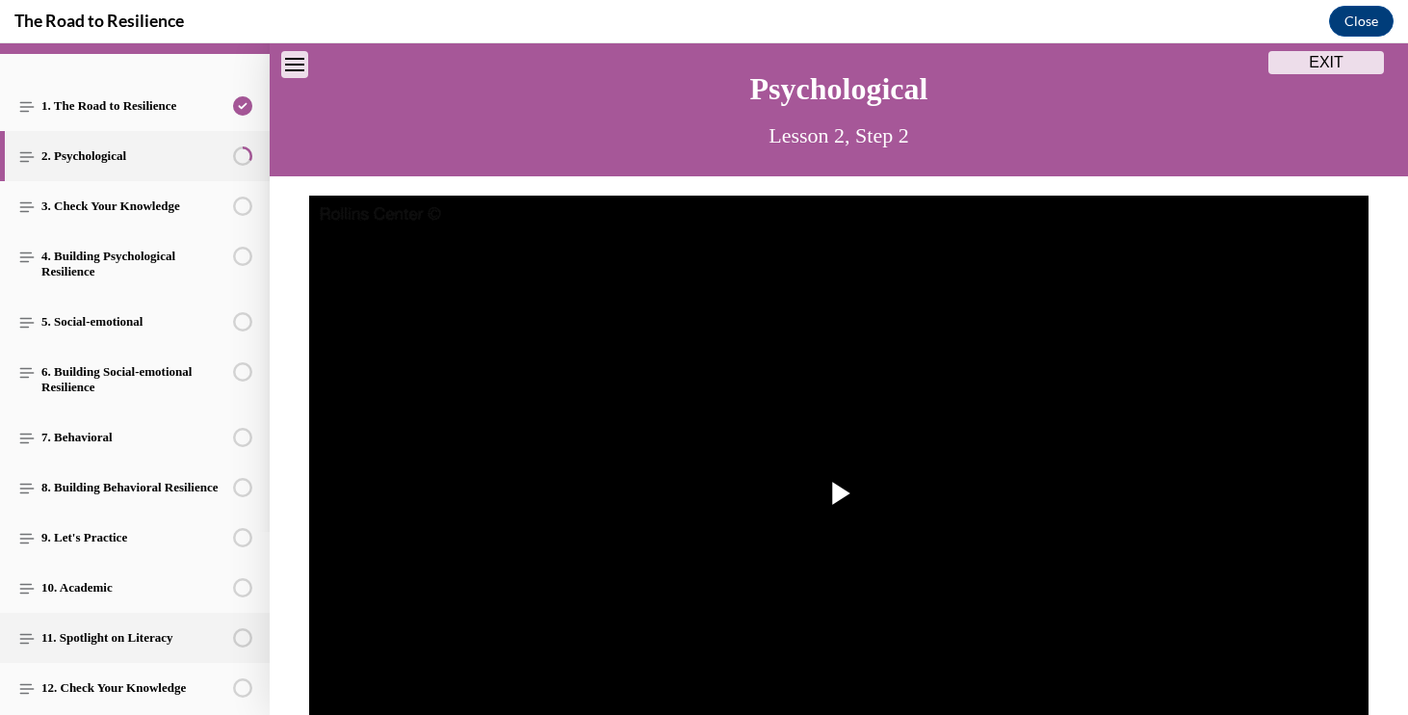
scroll to position [116, 0]
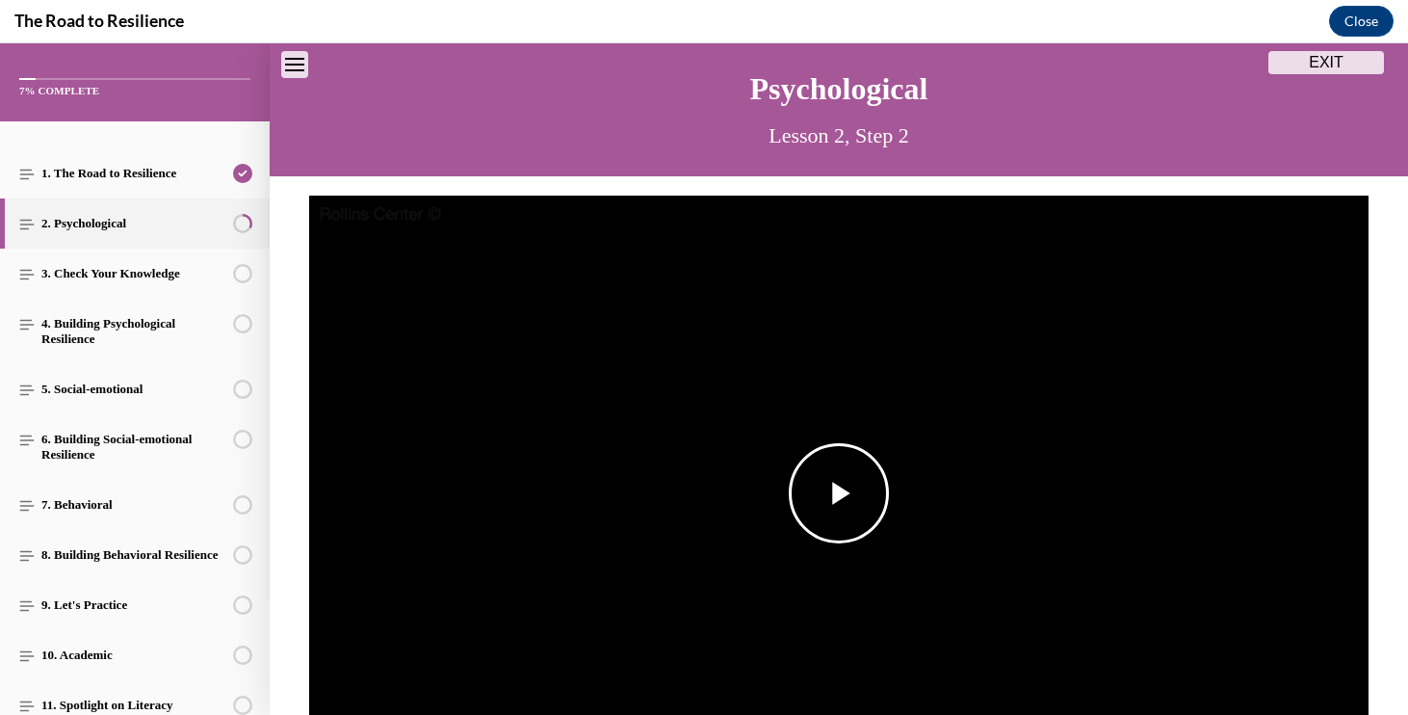
click at [839, 493] on span "Video player" at bounding box center [839, 493] width 0 height 0
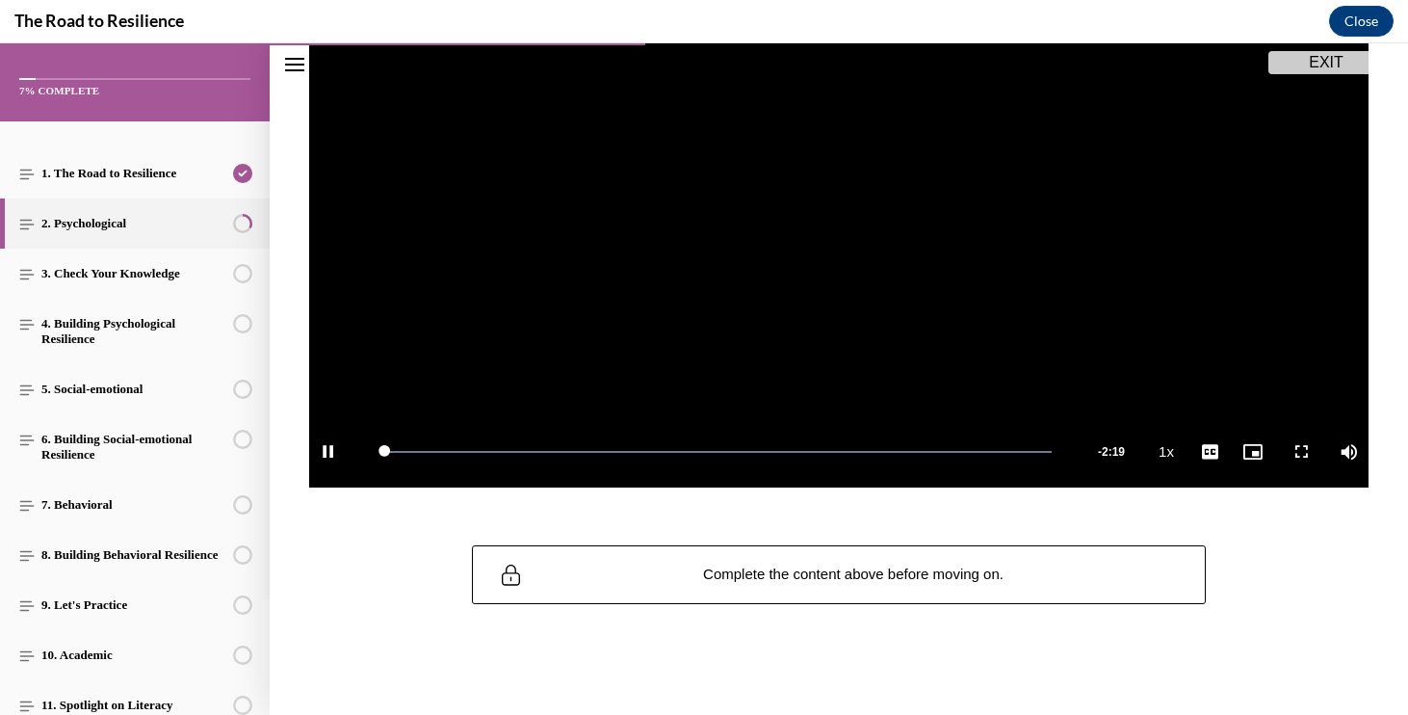
scroll to position [362, 0]
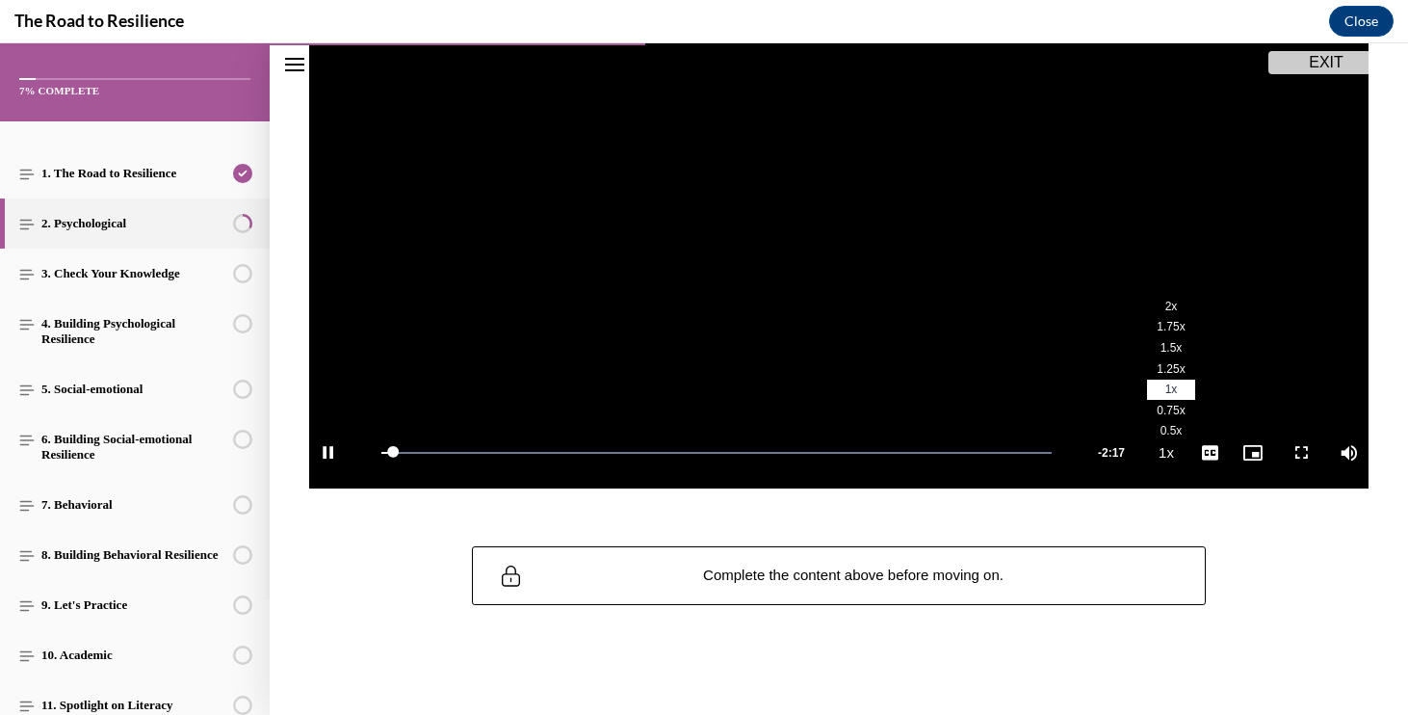
click at [1171, 352] on span "1.5x" at bounding box center [1172, 347] width 22 height 13
click at [1292, 453] on span "Video player" at bounding box center [1301, 453] width 39 height 0
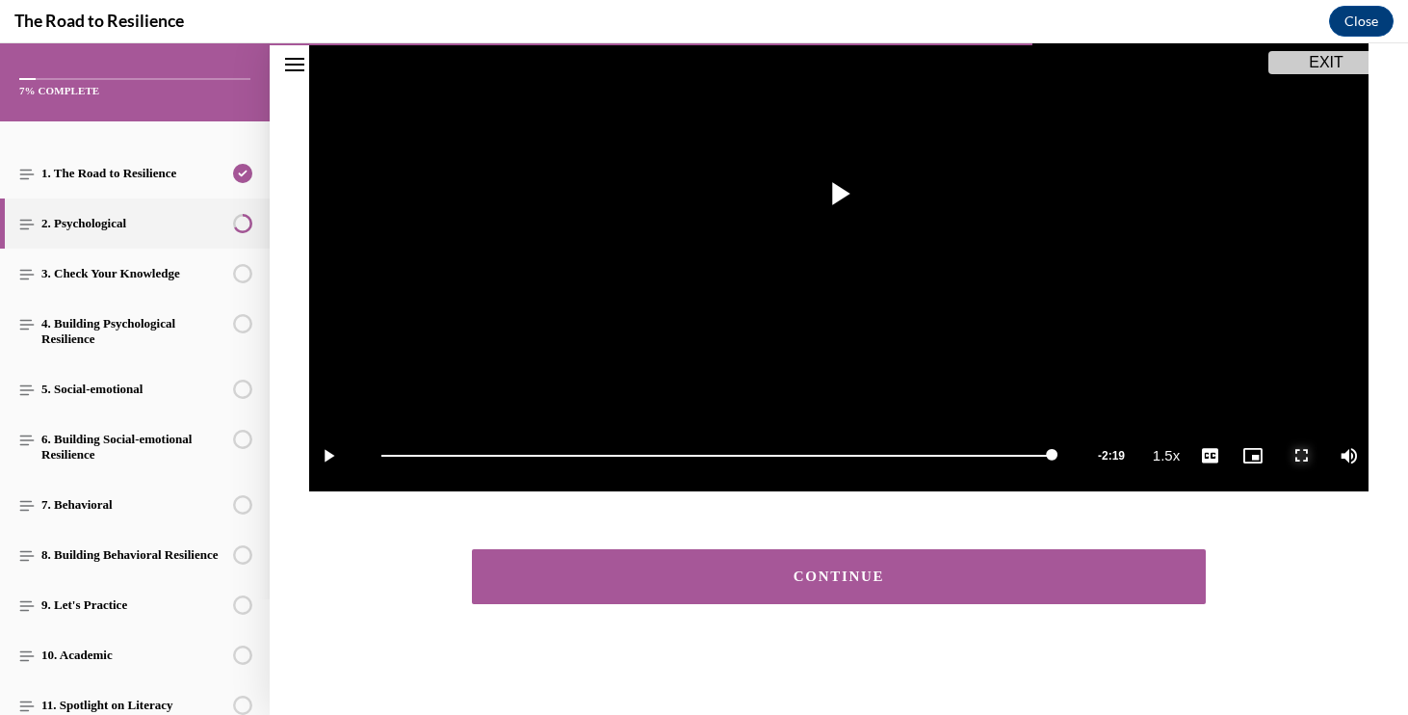
scroll to position [359, 0]
click at [981, 567] on button "CONTINUE" at bounding box center [839, 576] width 734 height 55
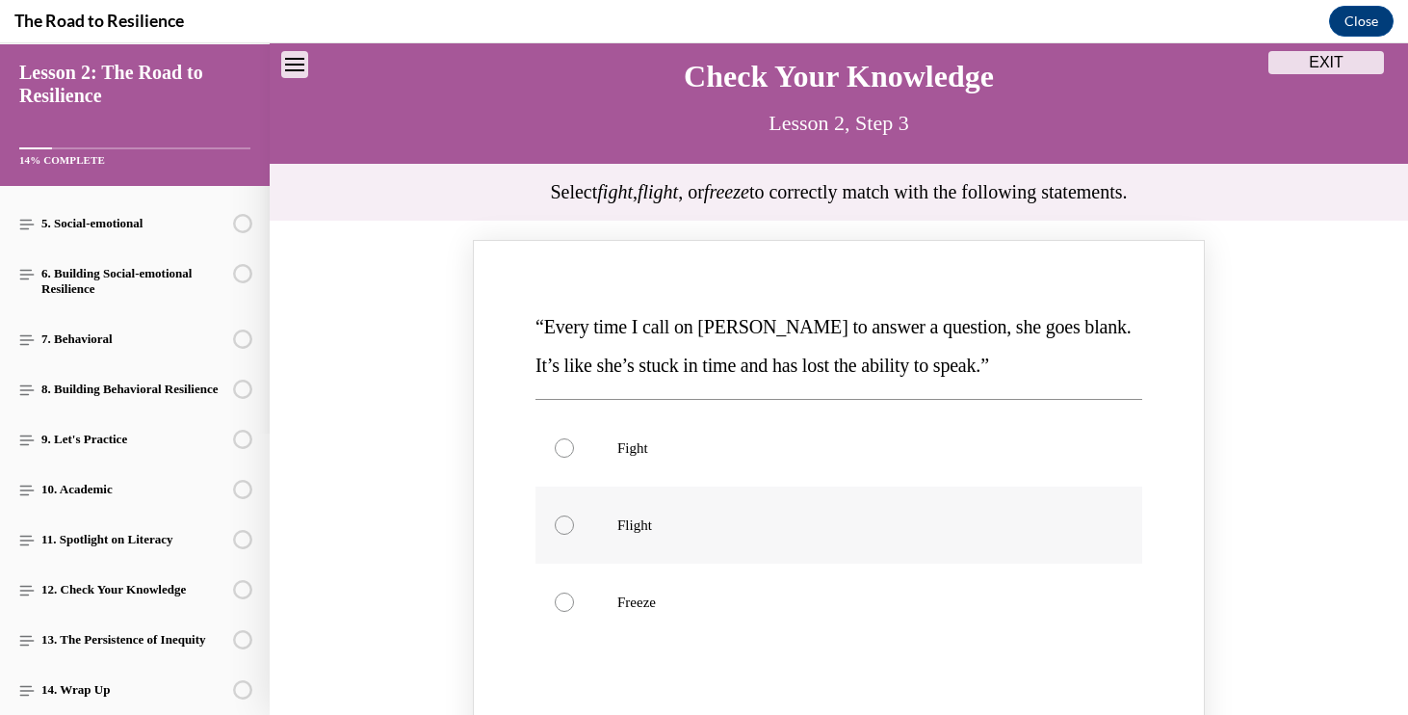
scroll to position [94, 0]
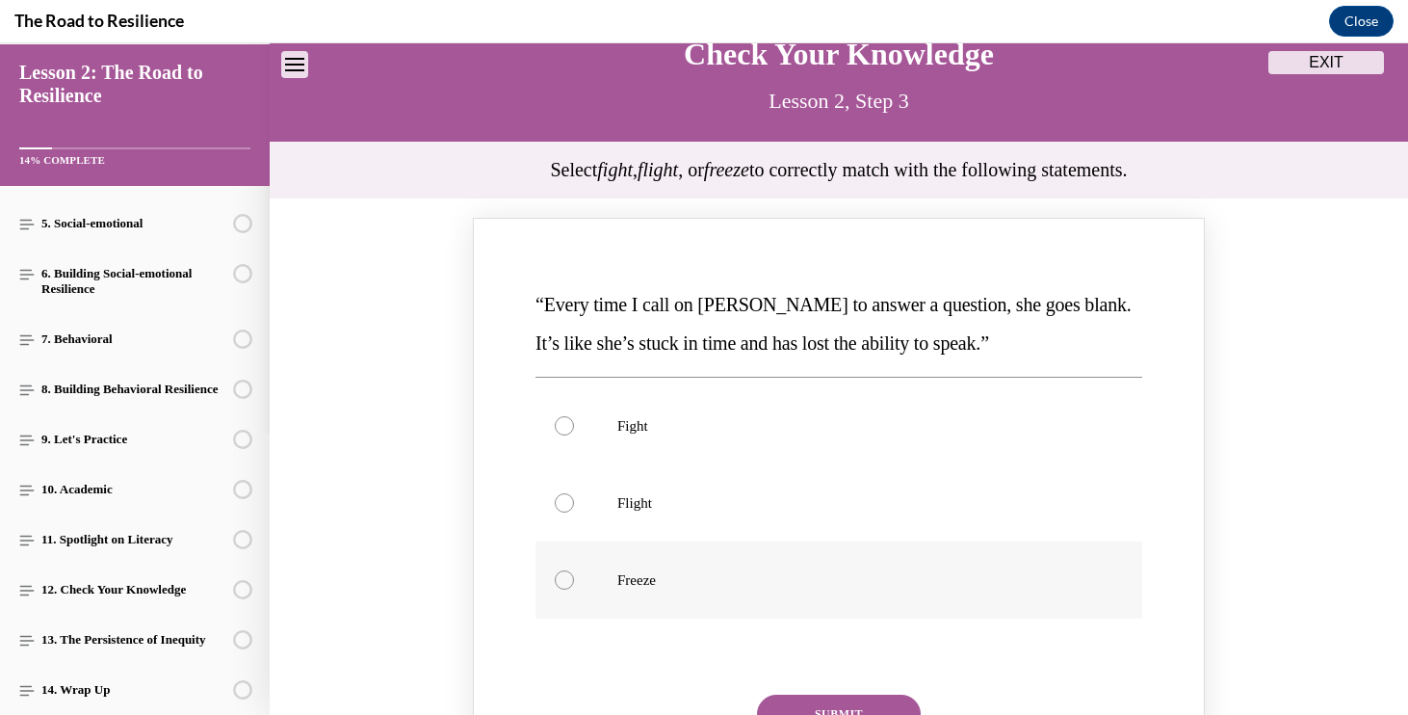
click at [634, 579] on p "Freeze" at bounding box center [855, 579] width 477 height 19
click at [574, 579] on input "Freeze" at bounding box center [564, 579] width 19 height 19
radio input "true"
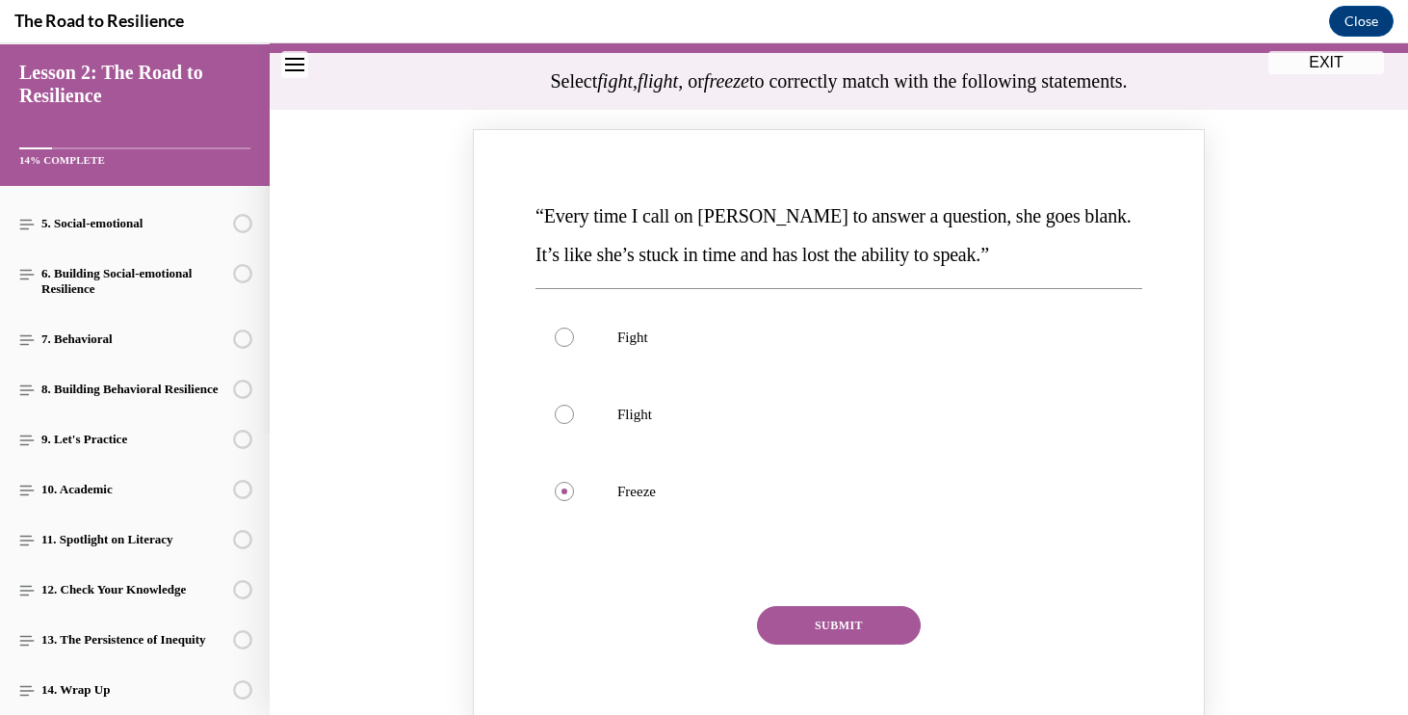
click at [865, 634] on button "SUBMIT" at bounding box center [839, 625] width 164 height 39
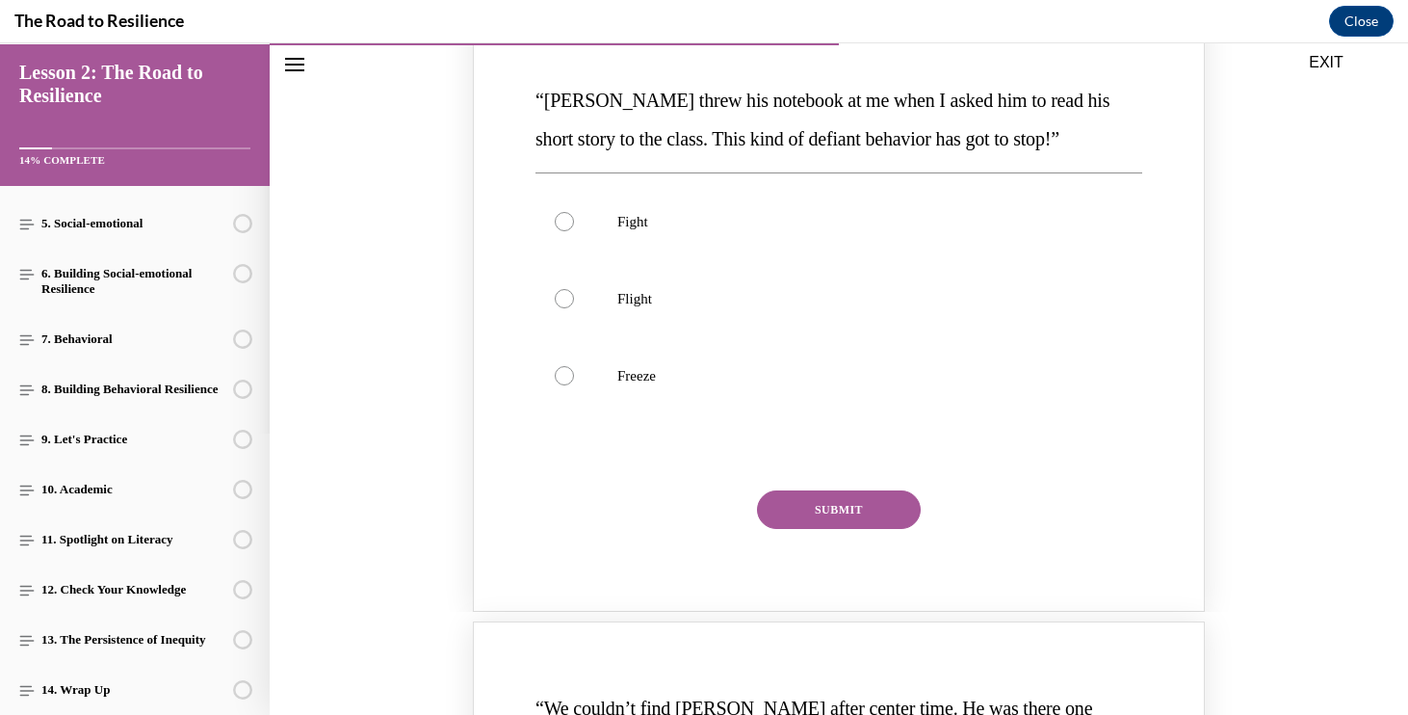
scroll to position [1019, 0]
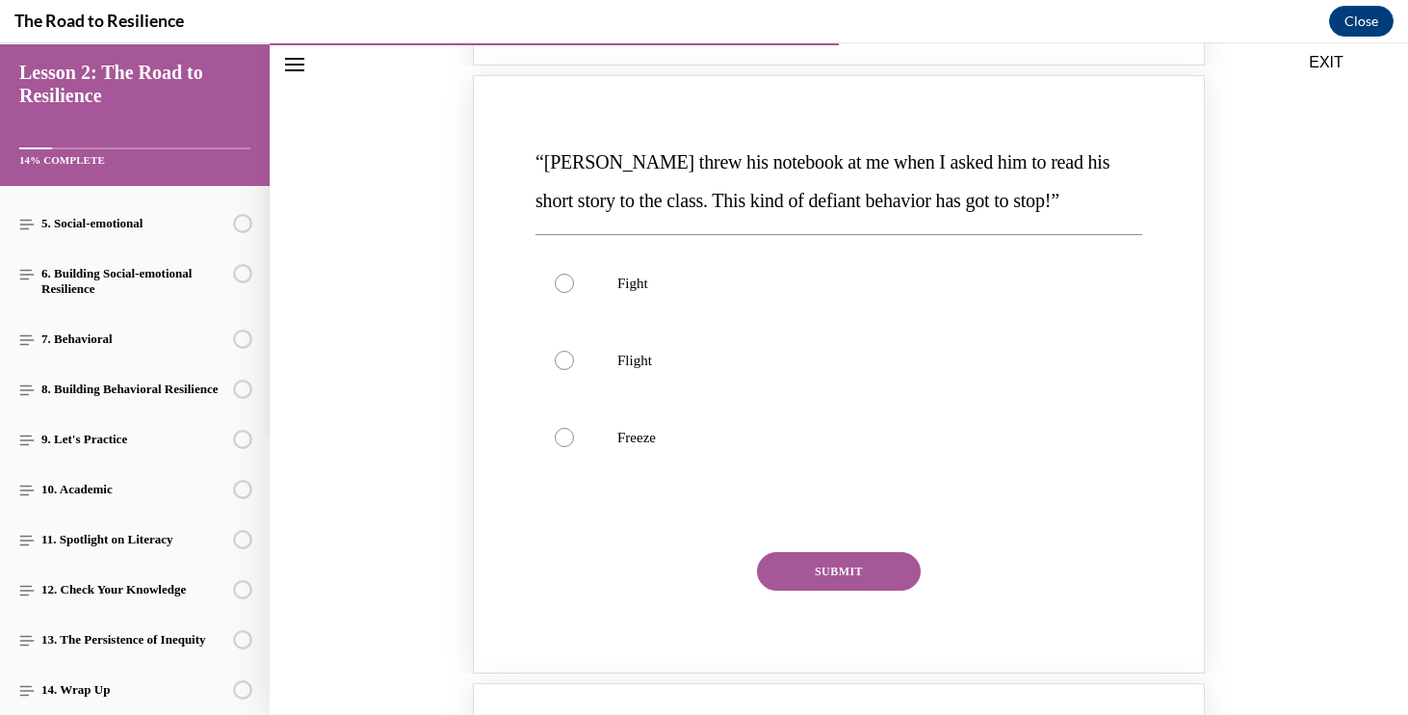
click at [711, 151] on span "“Hudson threw his notebook at me when I asked him to read his short story to th…" at bounding box center [822, 181] width 574 height 60
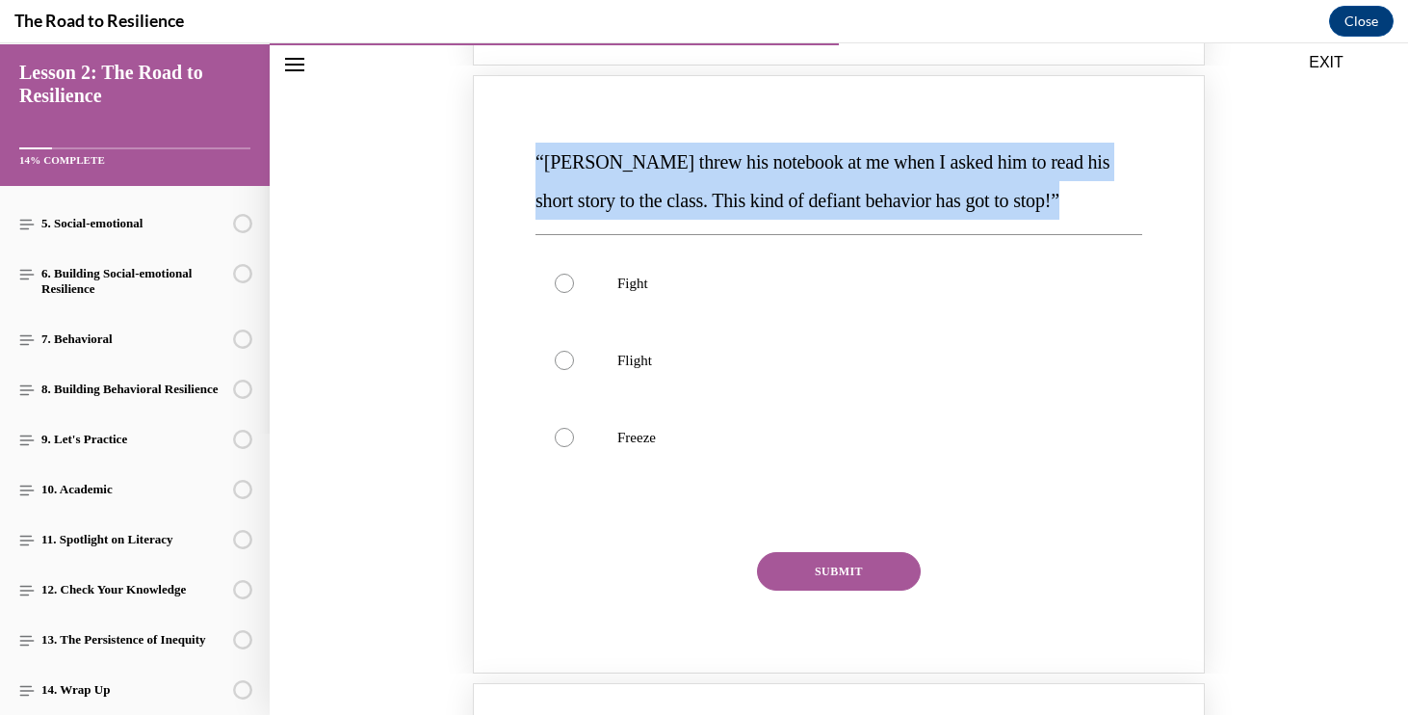
click at [711, 151] on span "“Hudson threw his notebook at me when I asked him to read his short story to th…" at bounding box center [822, 181] width 574 height 60
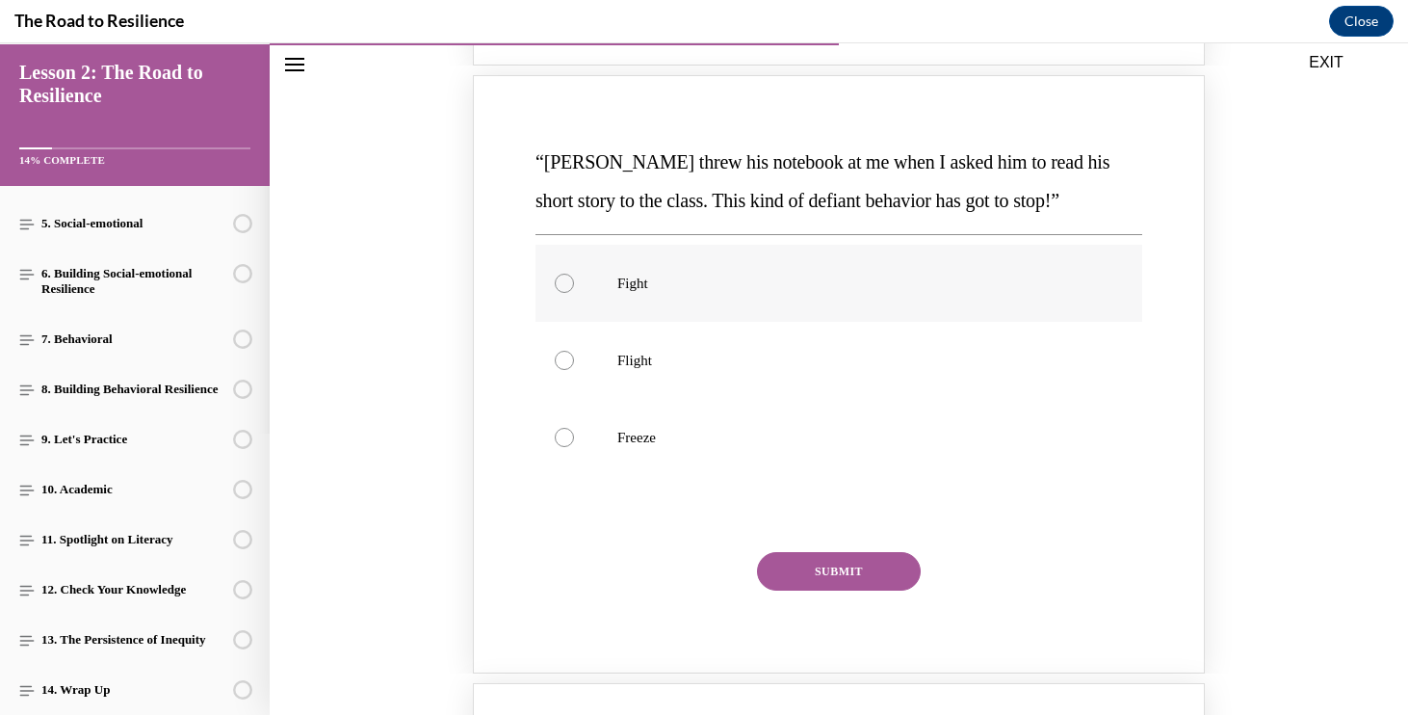
click at [648, 271] on label "Fight" at bounding box center [838, 283] width 607 height 77
click at [574, 274] on input "Fight" at bounding box center [564, 283] width 19 height 19
radio input "true"
click at [802, 558] on button "SUBMIT" at bounding box center [839, 571] width 164 height 39
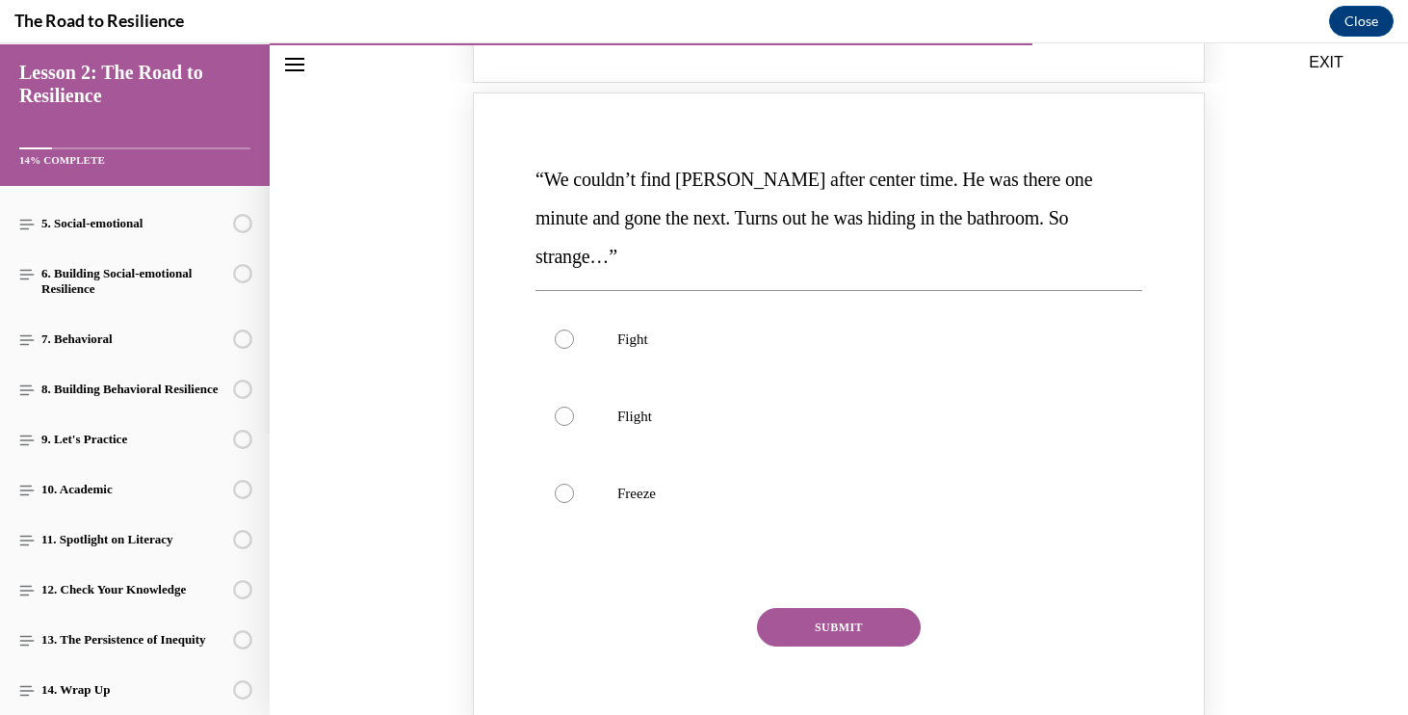
scroll to position [1791, 0]
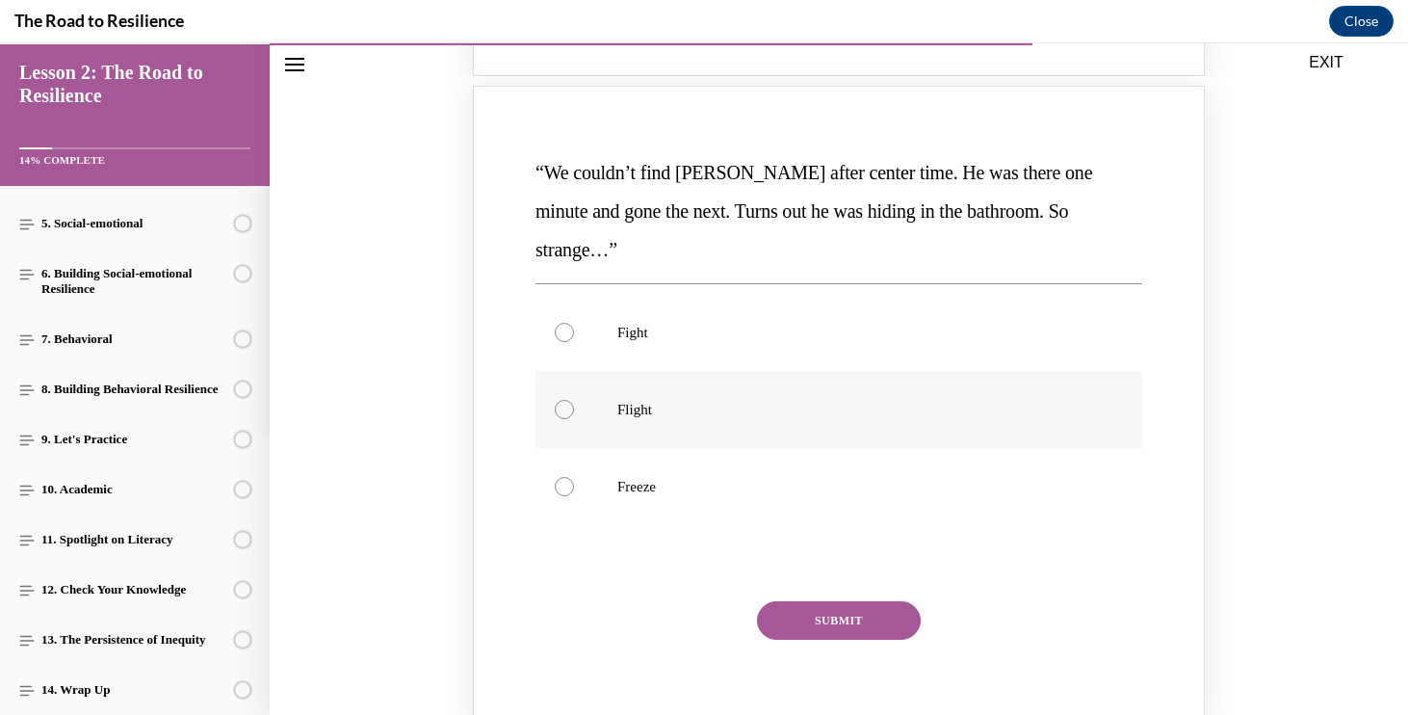
click at [663, 400] on p "Flight" at bounding box center [855, 409] width 477 height 19
click at [574, 400] on input "Flight" at bounding box center [564, 409] width 19 height 19
radio input "true"
click at [869, 601] on button "SUBMIT" at bounding box center [839, 620] width 164 height 39
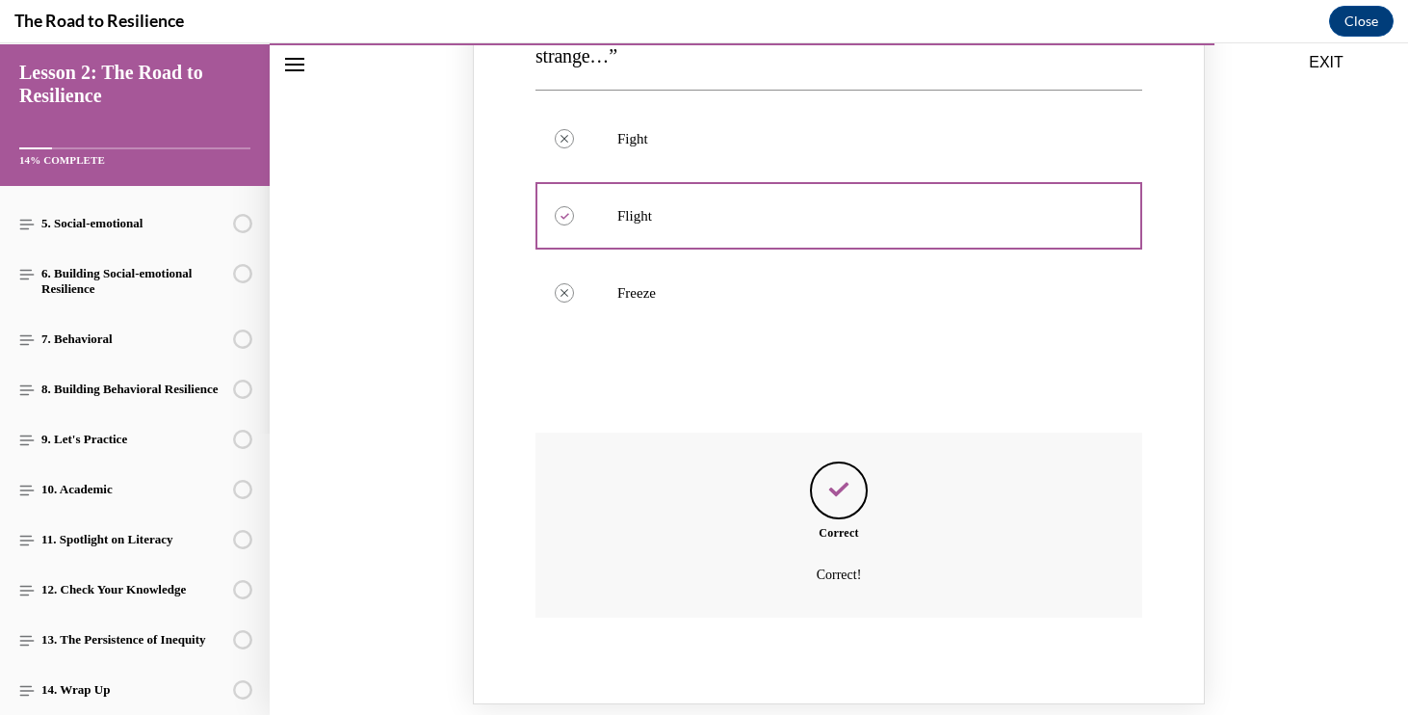
scroll to position [2067, 0]
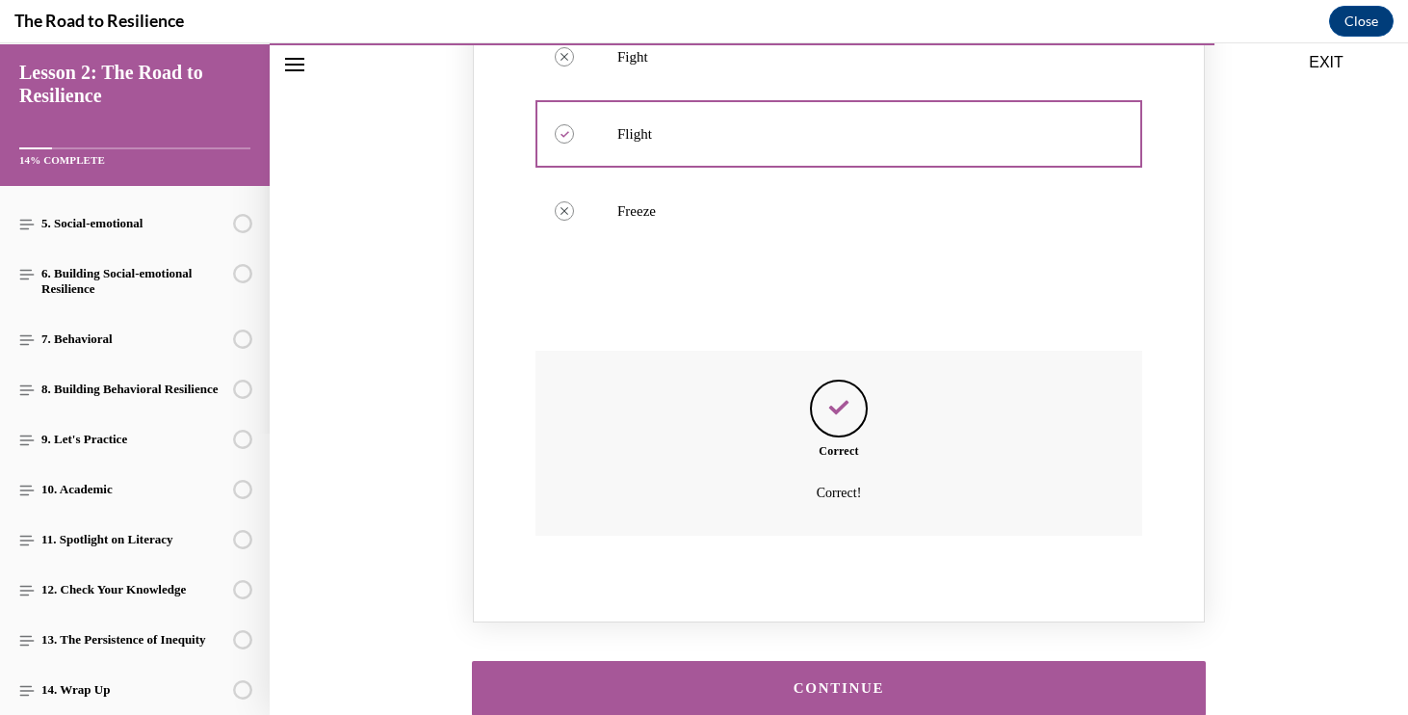
click at [850, 661] on button "CONTINUE" at bounding box center [839, 688] width 734 height 55
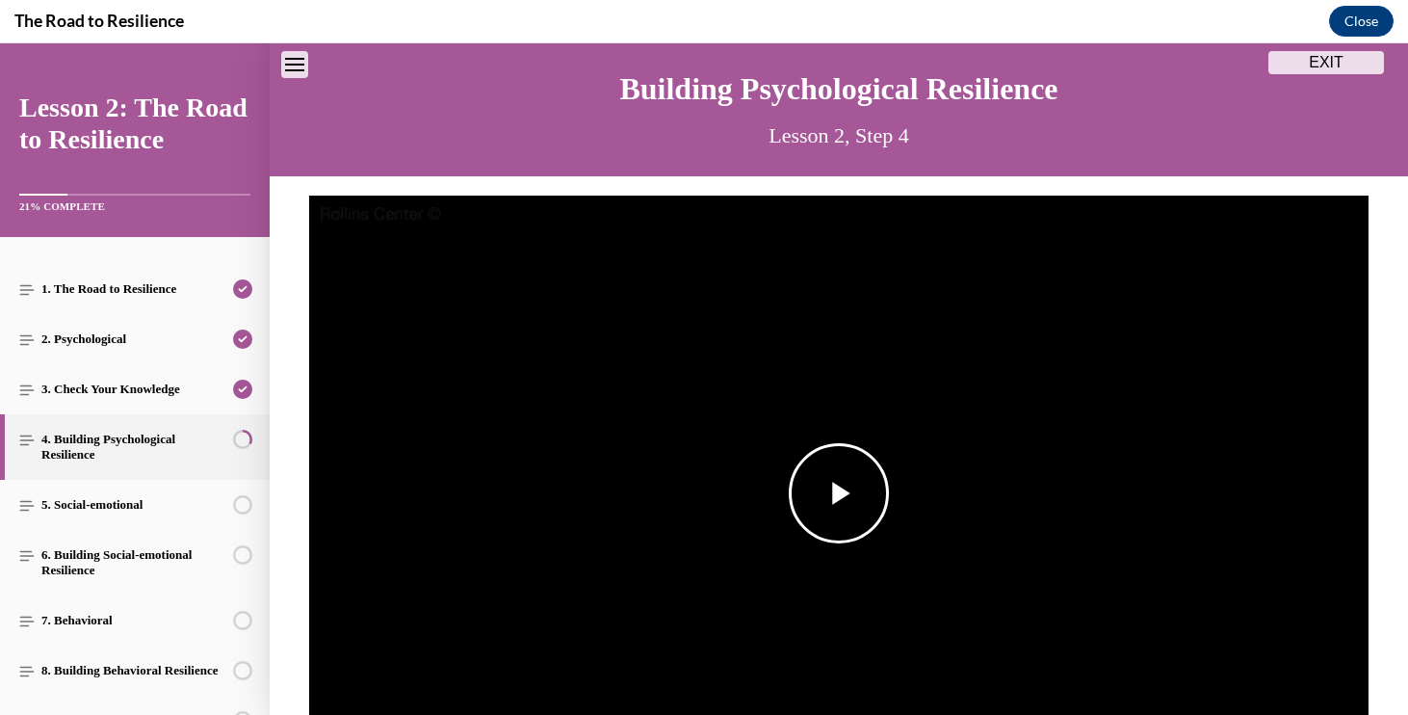
scroll to position [0, 0]
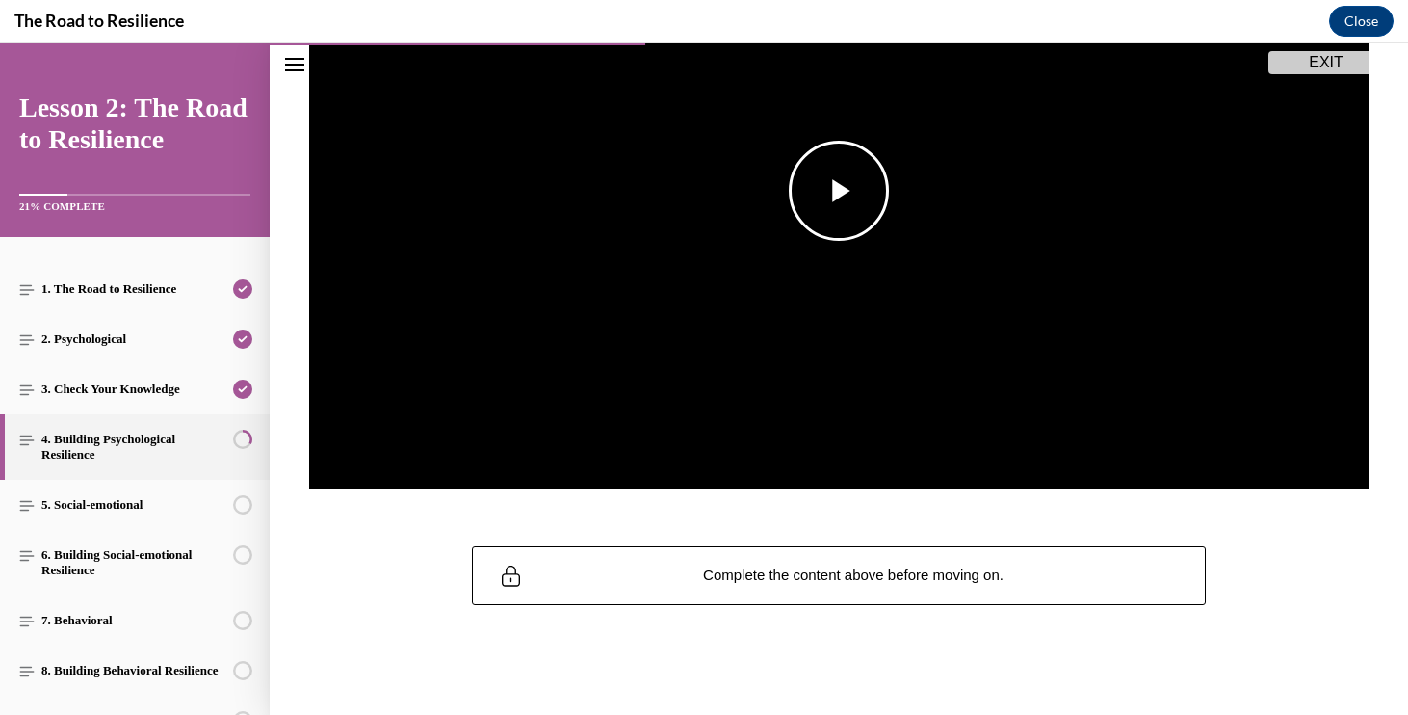
click at [822, 367] on img "Video player" at bounding box center [838, 191] width 1059 height 596
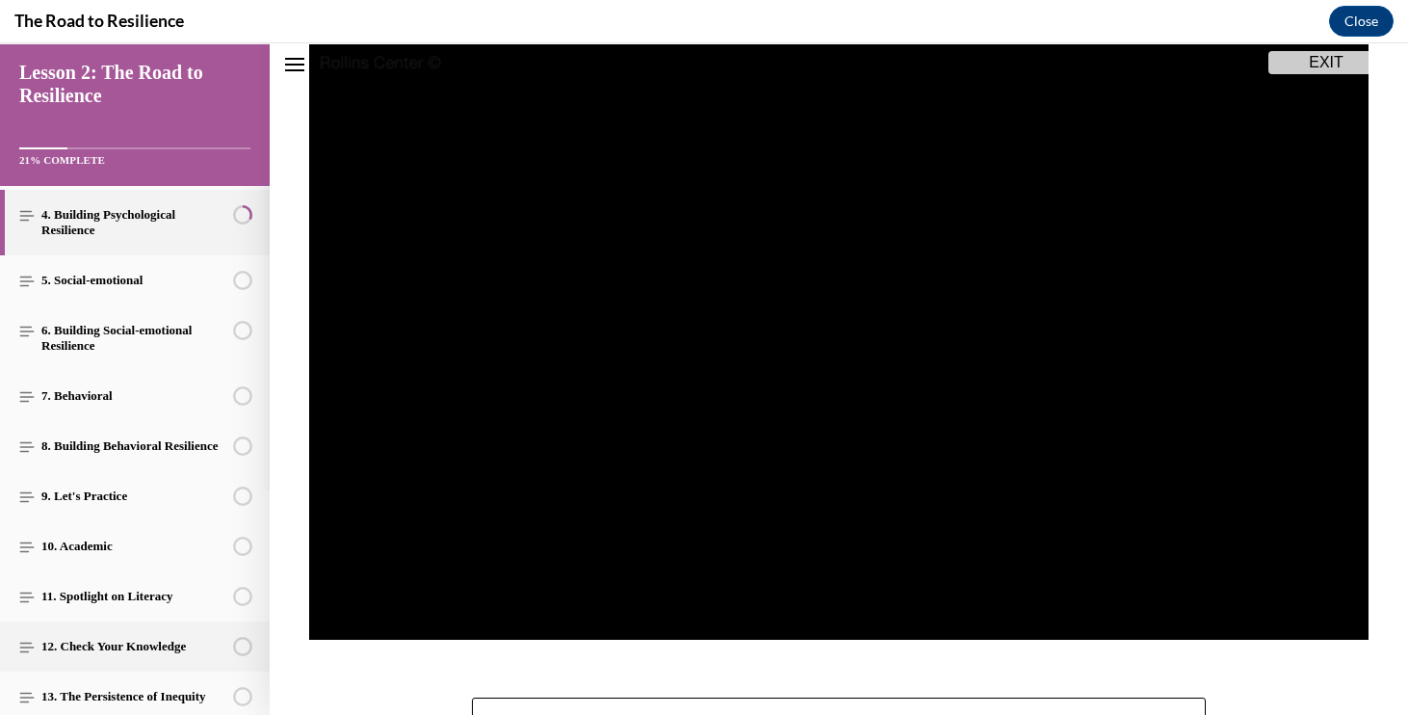
scroll to position [223, 0]
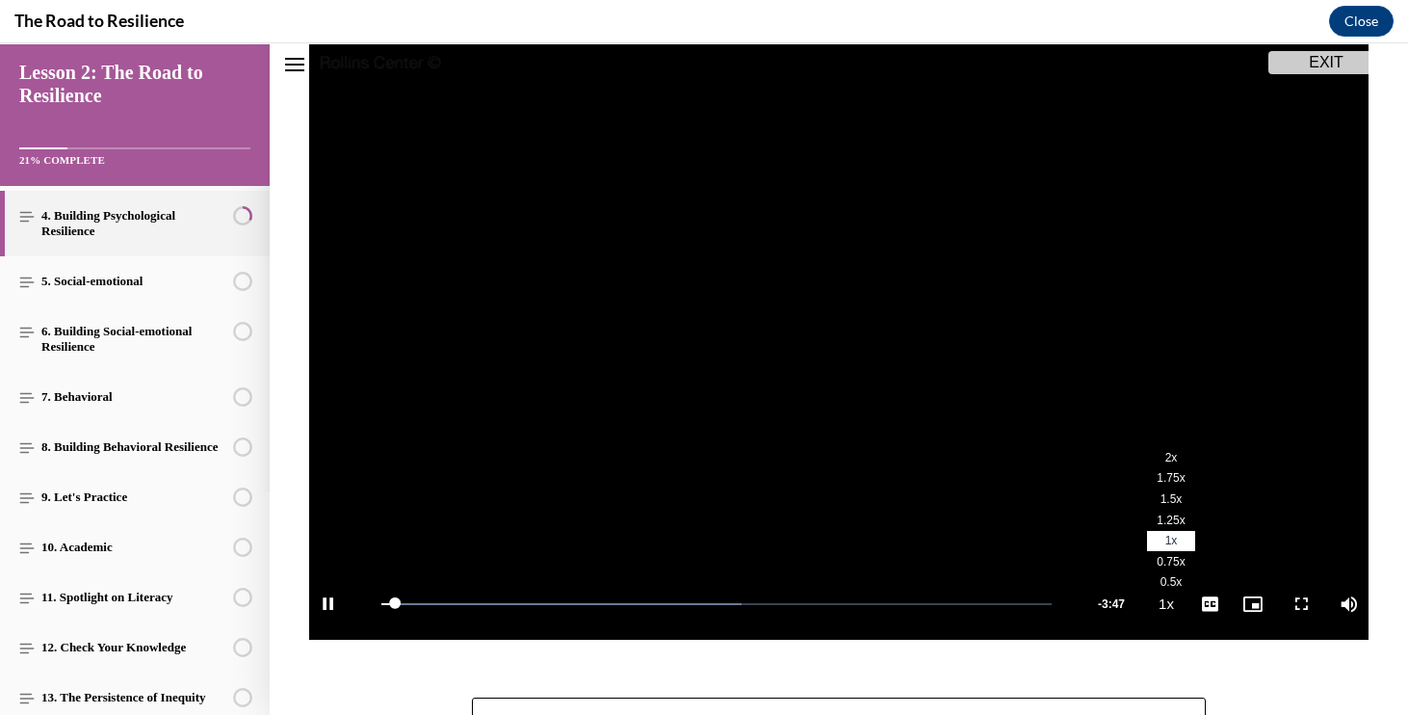
click at [1178, 503] on span "1.5x" at bounding box center [1172, 498] width 22 height 13
click at [1294, 604] on span "Video player" at bounding box center [1301, 604] width 39 height 0
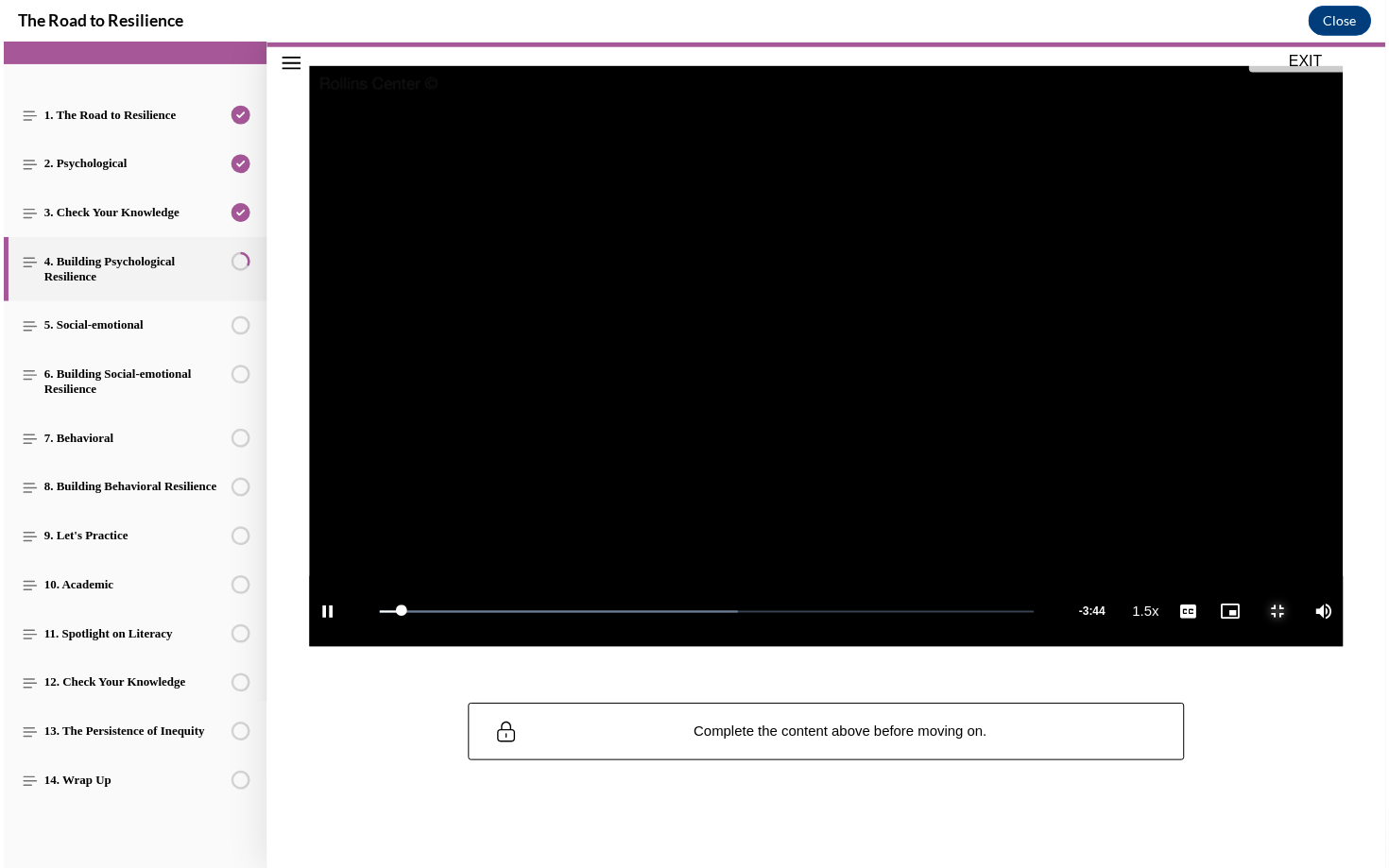
scroll to position [75, 0]
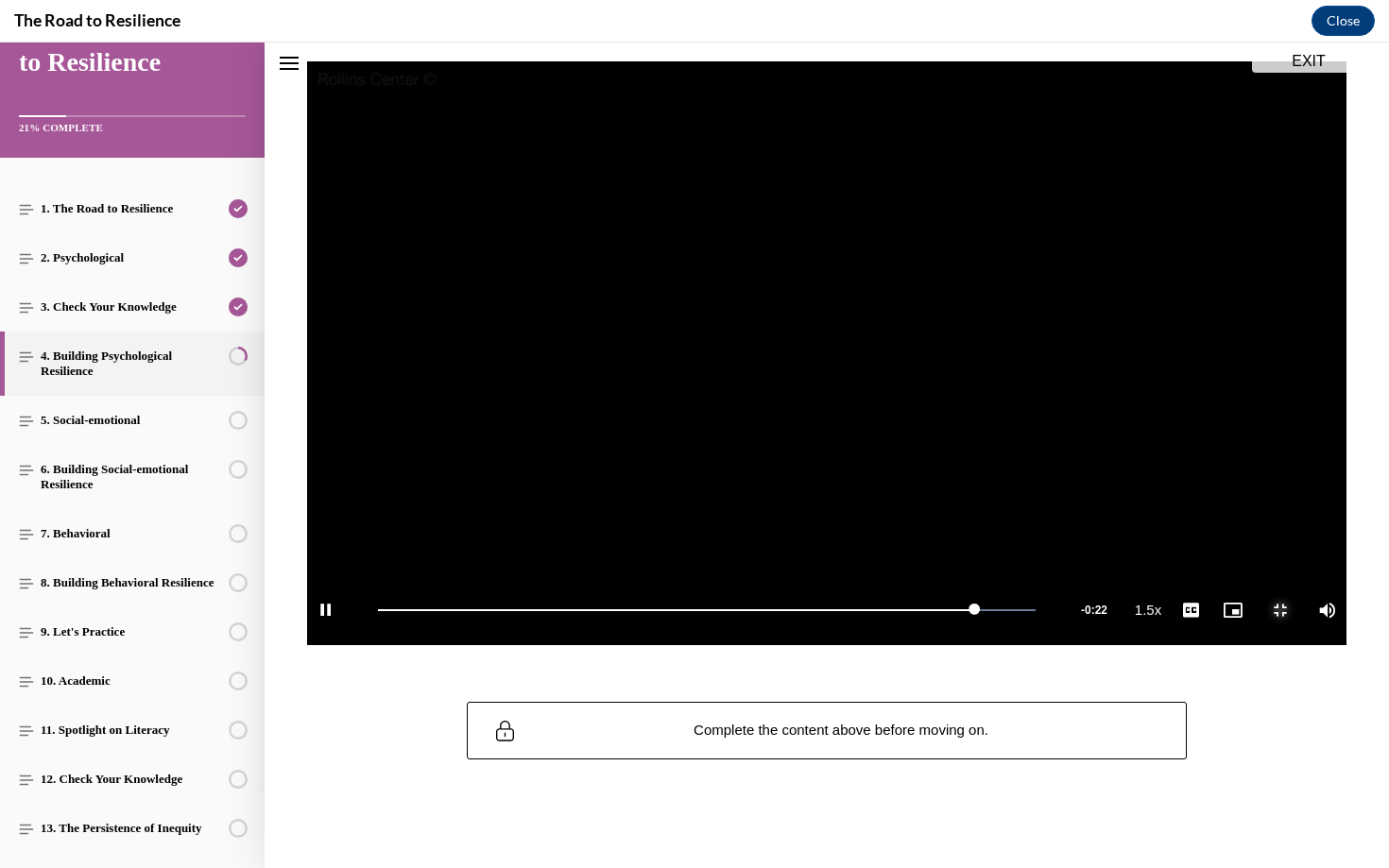
click at [1299, 610] on span "Video player" at bounding box center [1280, 610] width 38 height 0
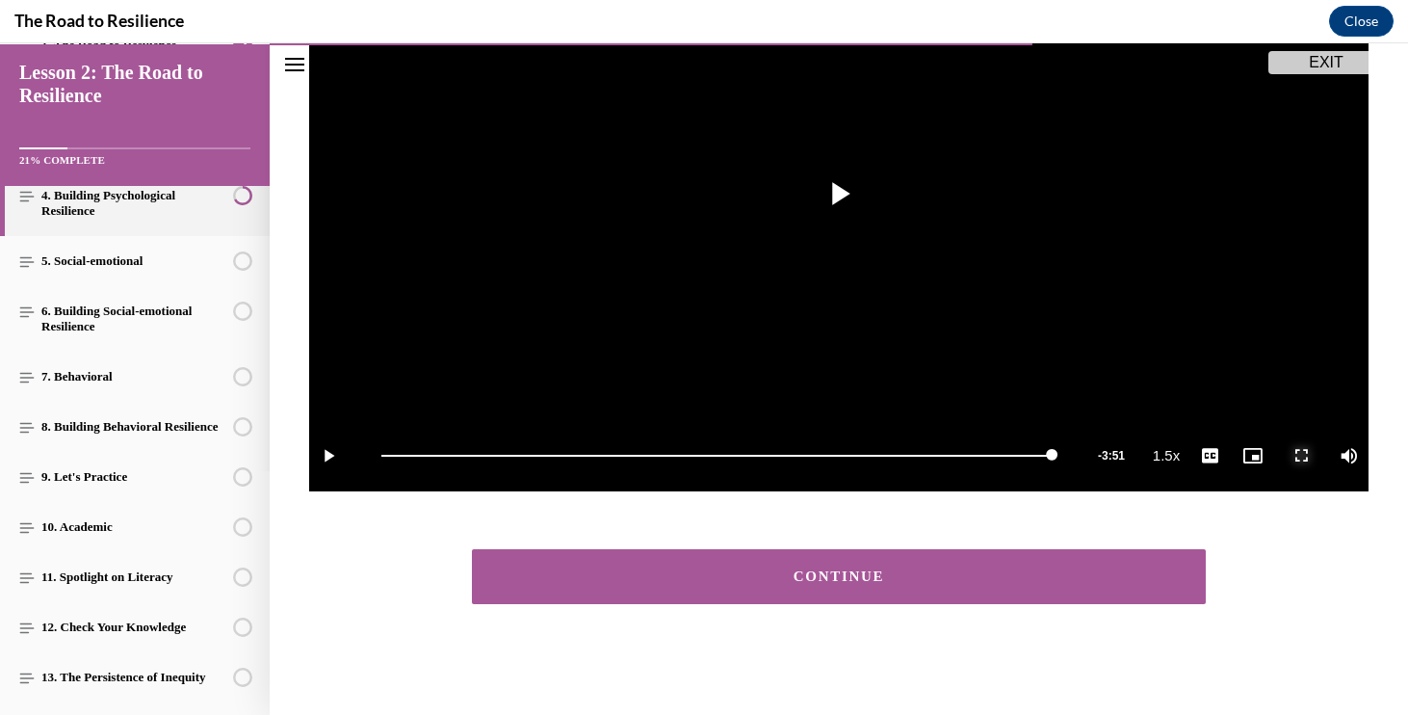
scroll to position [359, 0]
click at [634, 572] on div "CONTINUE" at bounding box center [839, 576] width 674 height 14
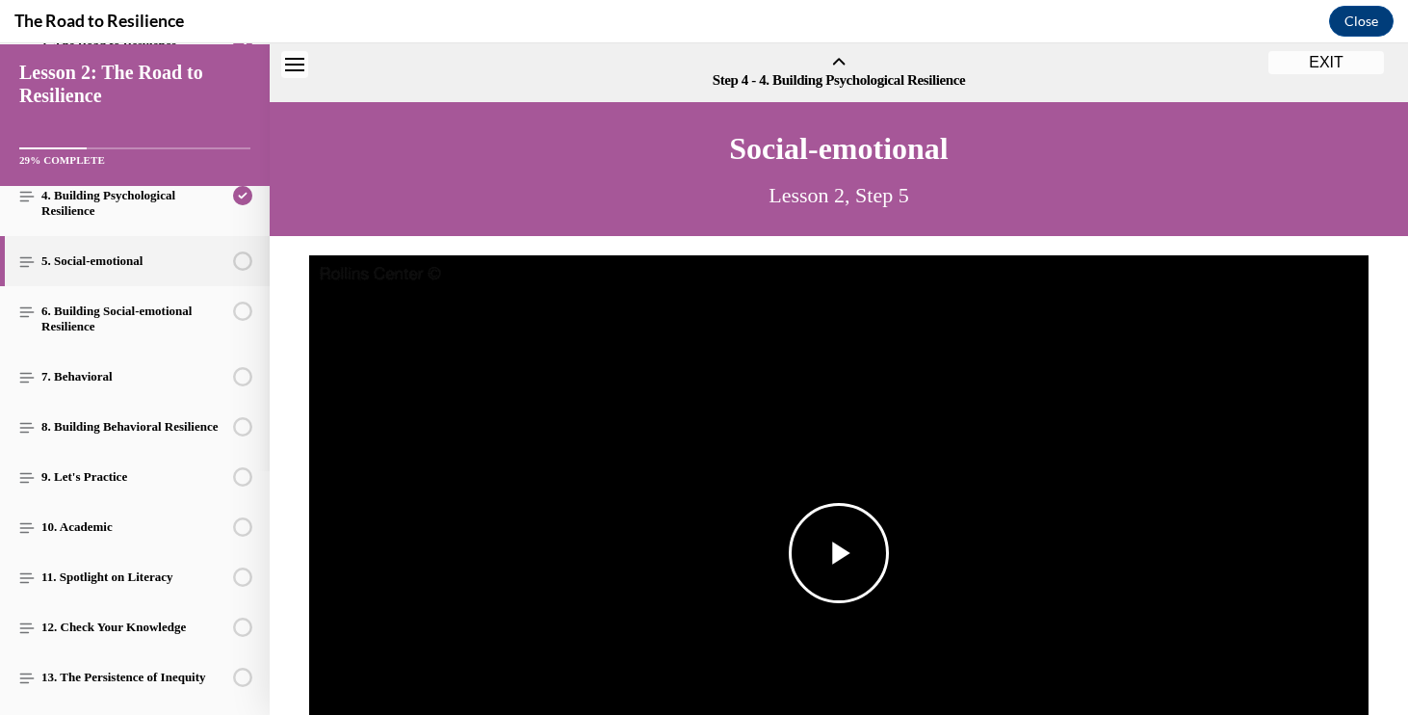
scroll to position [60, 0]
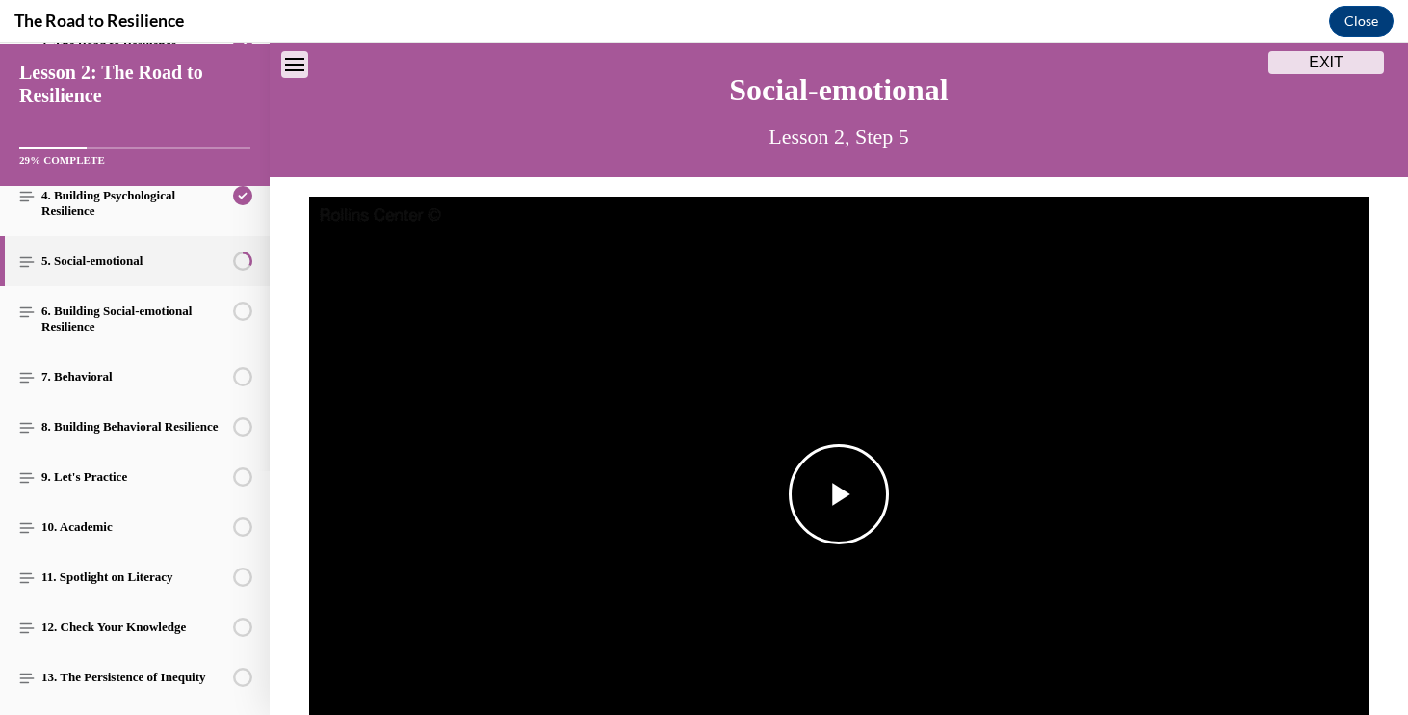
click at [839, 494] on span "Video player" at bounding box center [839, 494] width 0 height 0
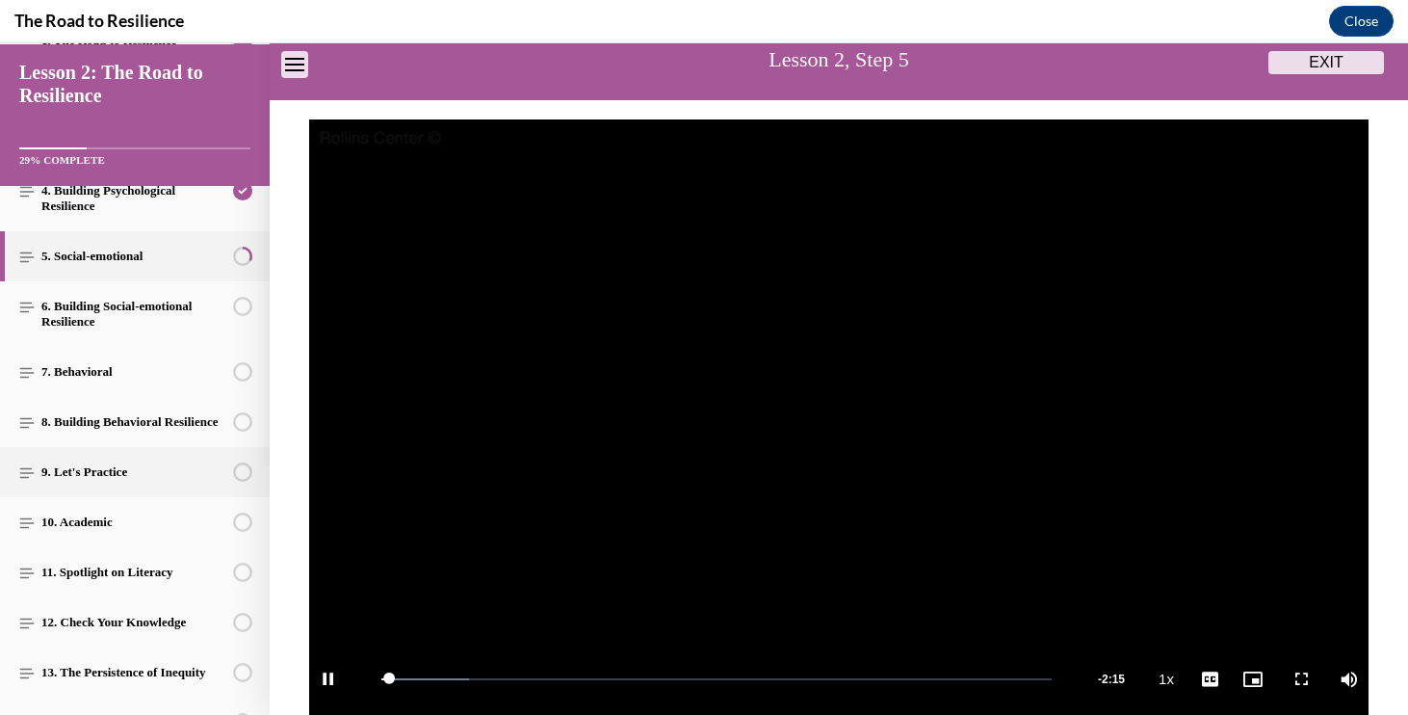
scroll to position [0, 0]
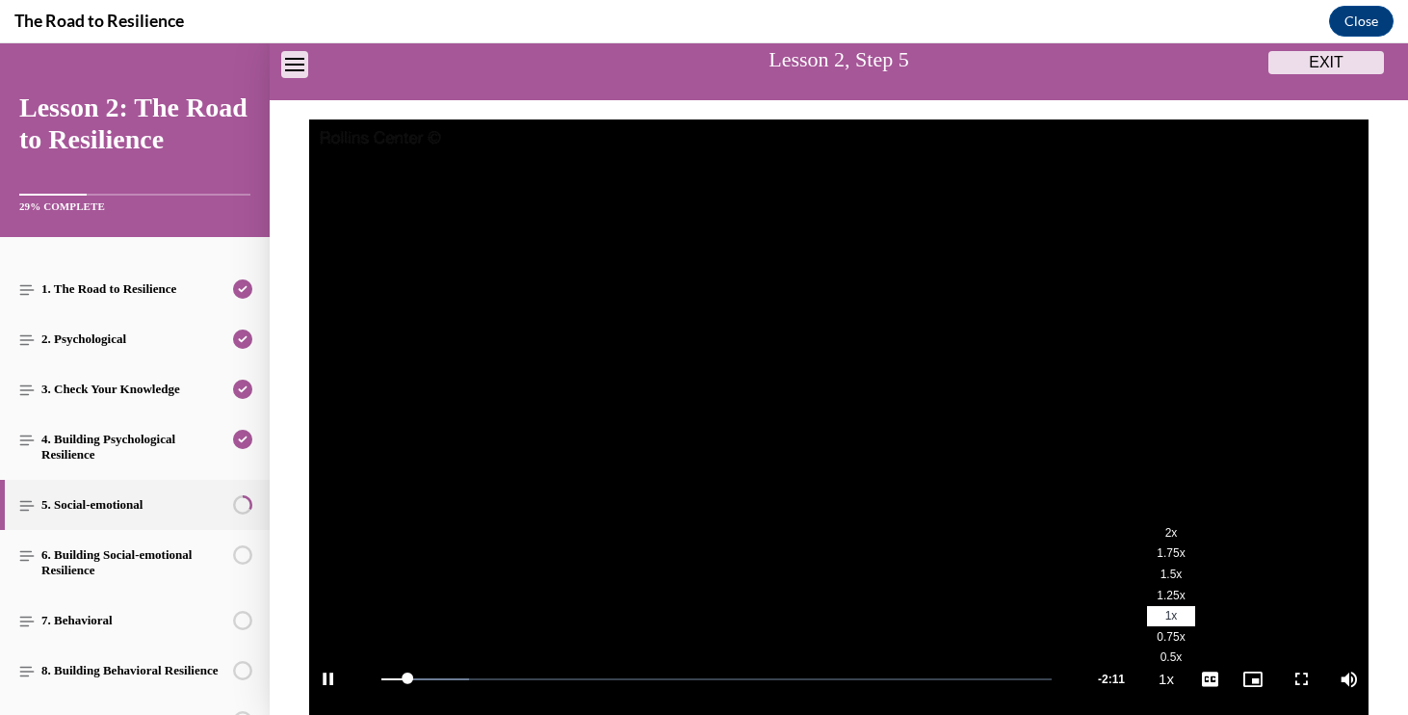
click at [1167, 576] on span "1.5x" at bounding box center [1172, 573] width 22 height 13
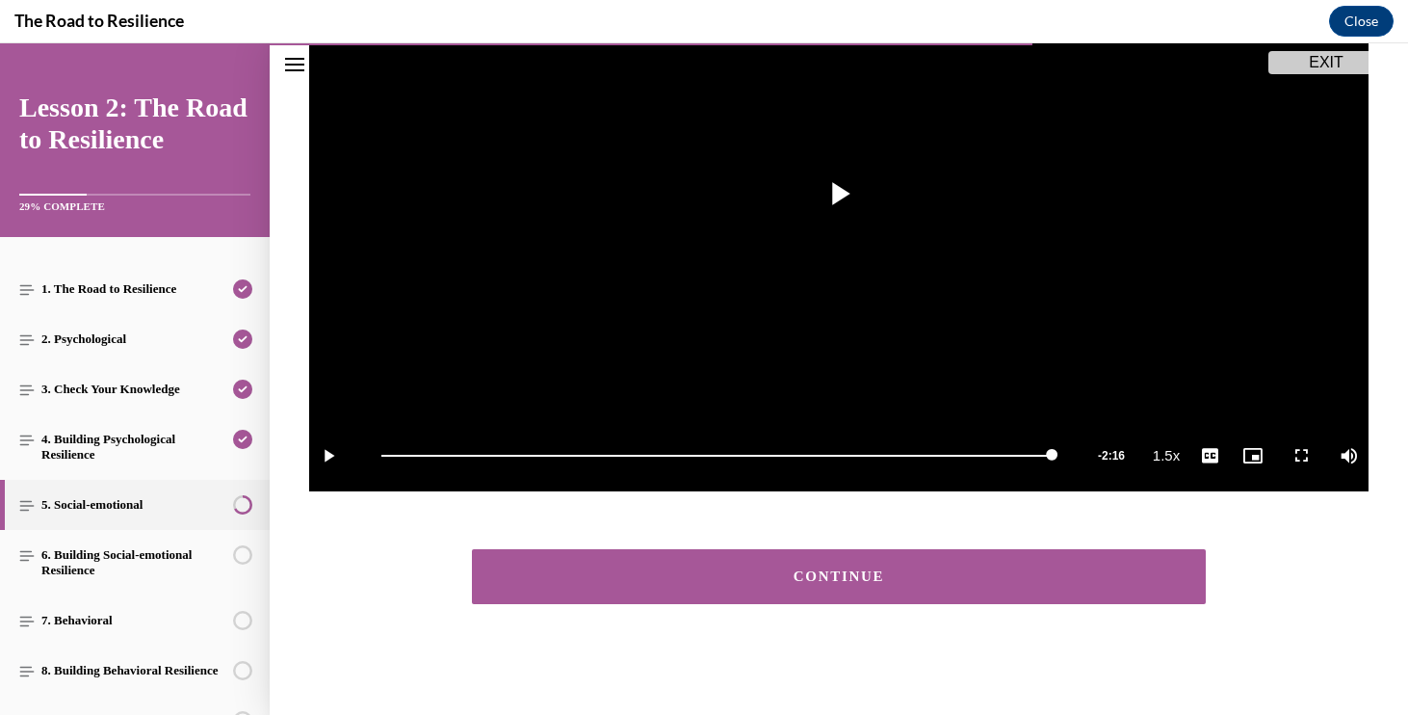
scroll to position [359, 0]
click at [953, 567] on button "CONTINUE" at bounding box center [839, 576] width 734 height 55
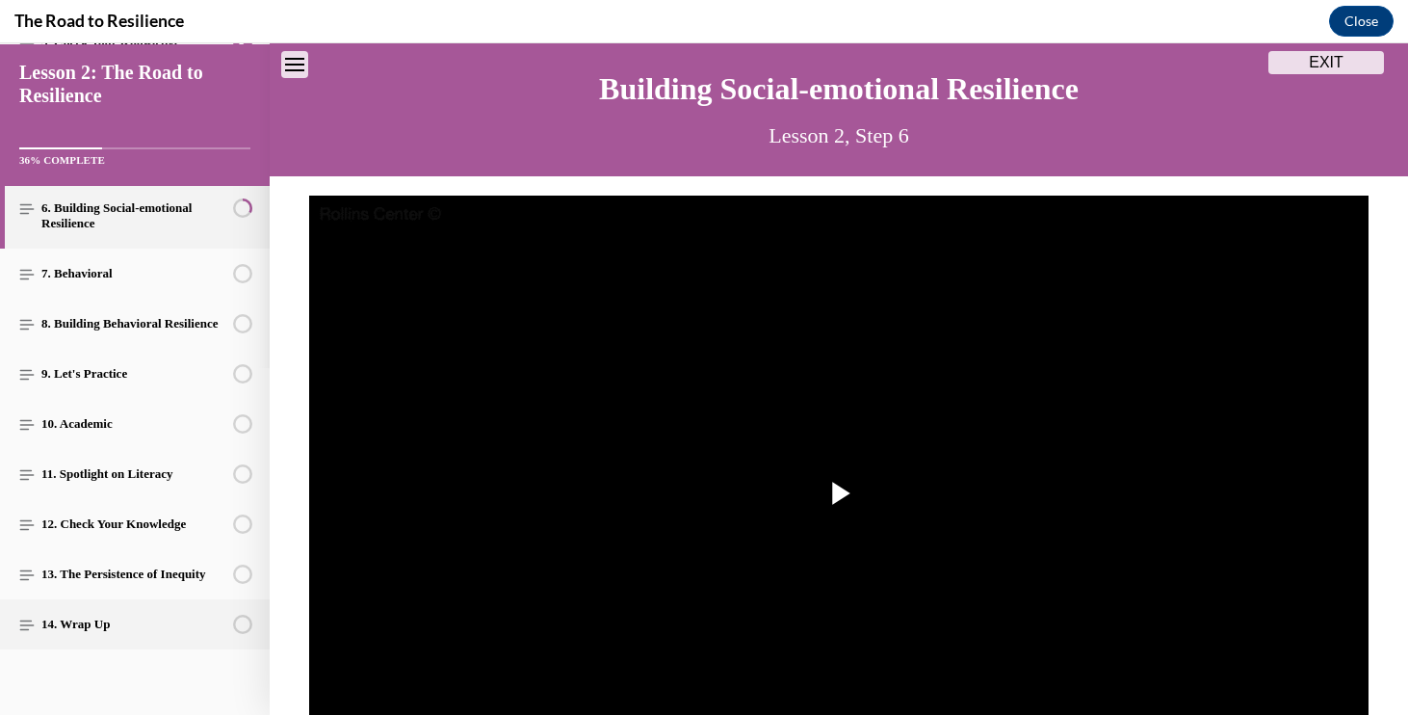
scroll to position [336, 0]
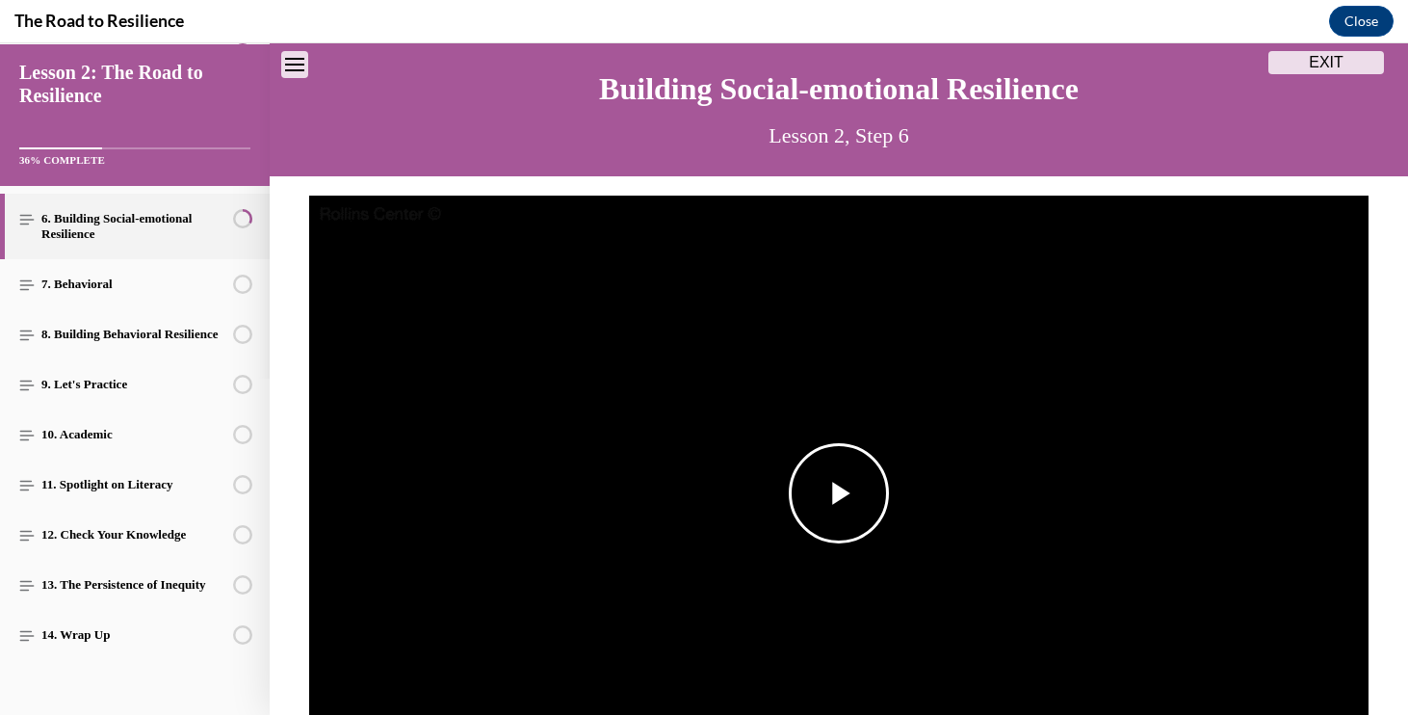
click at [839, 493] on span "Video player" at bounding box center [839, 493] width 0 height 0
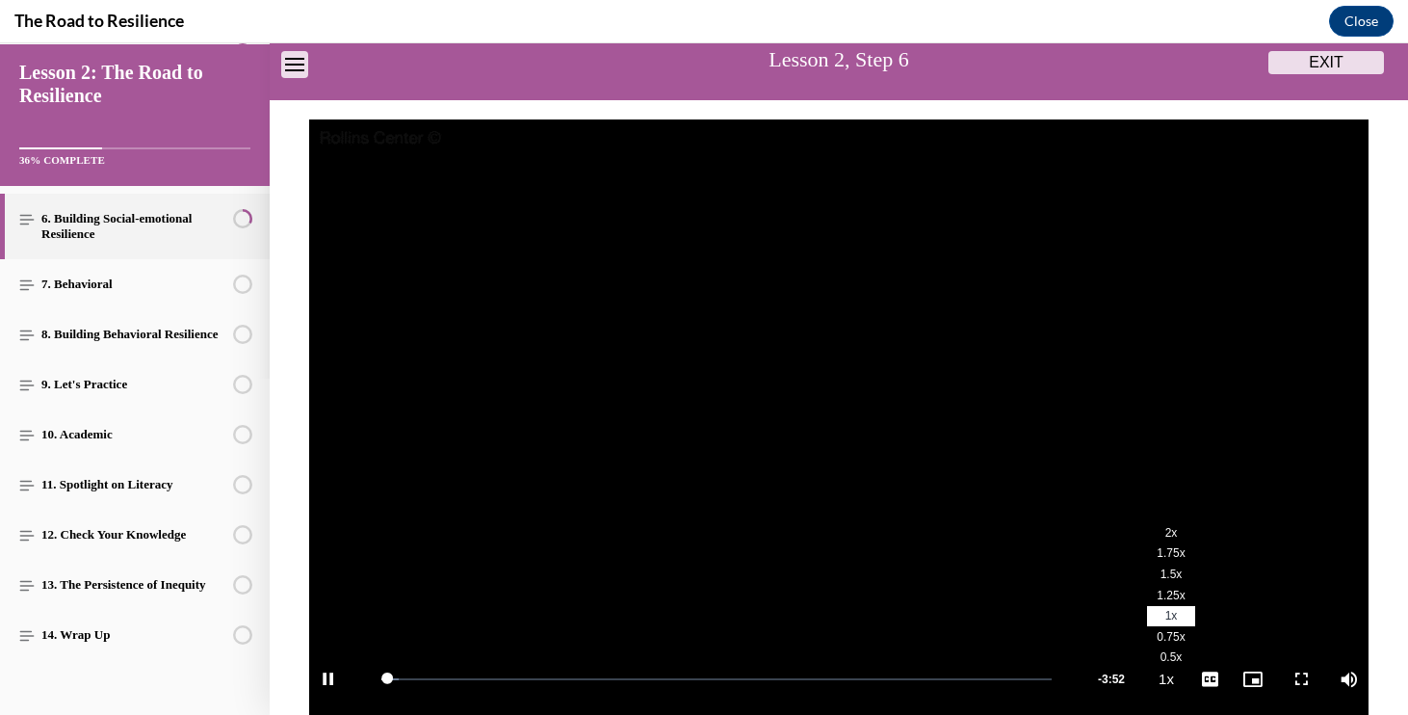
click at [1168, 567] on span "1.5x" at bounding box center [1172, 573] width 22 height 13
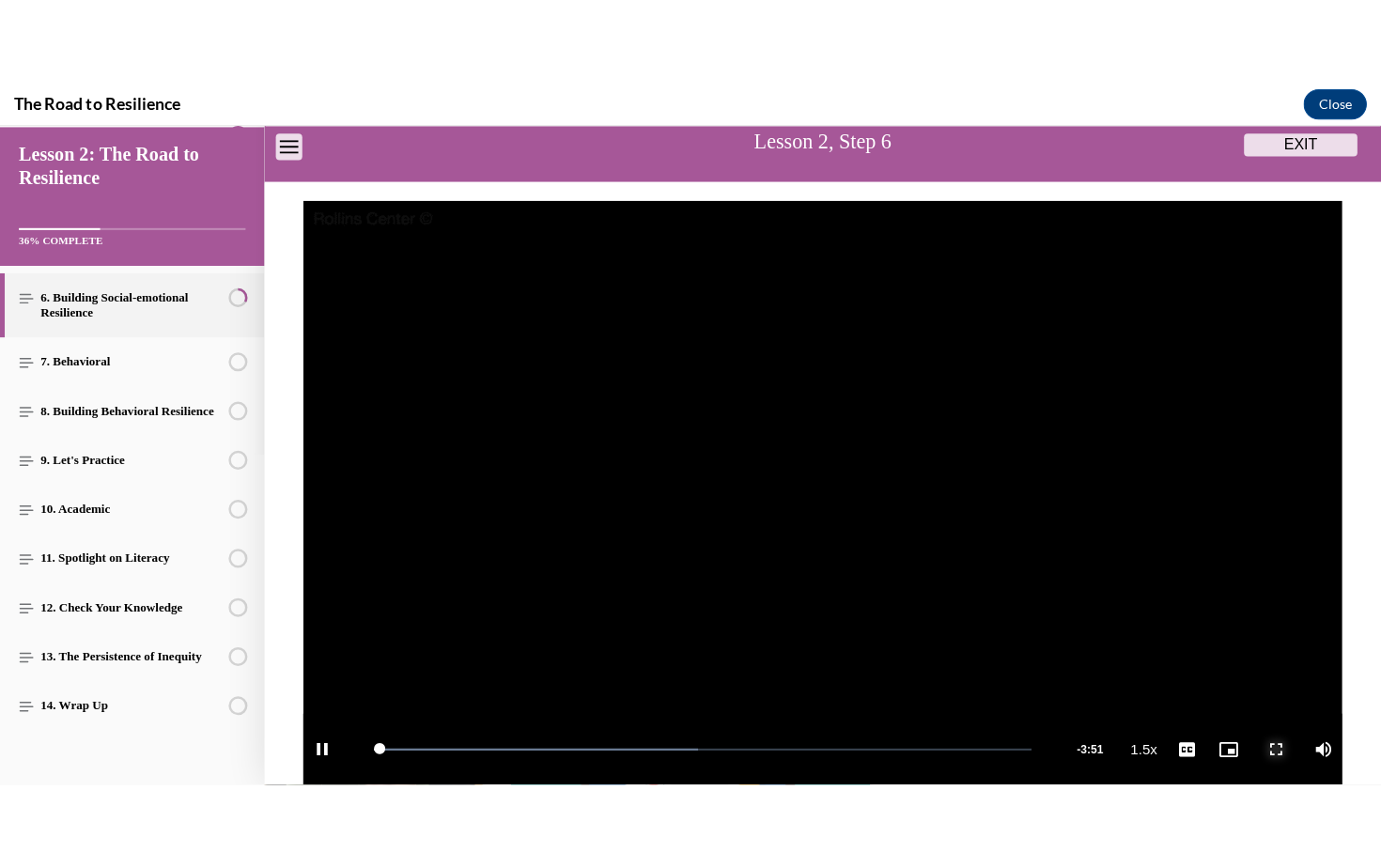
click at [1255, 696] on span "Video player" at bounding box center [1269, 746] width 38 height 0
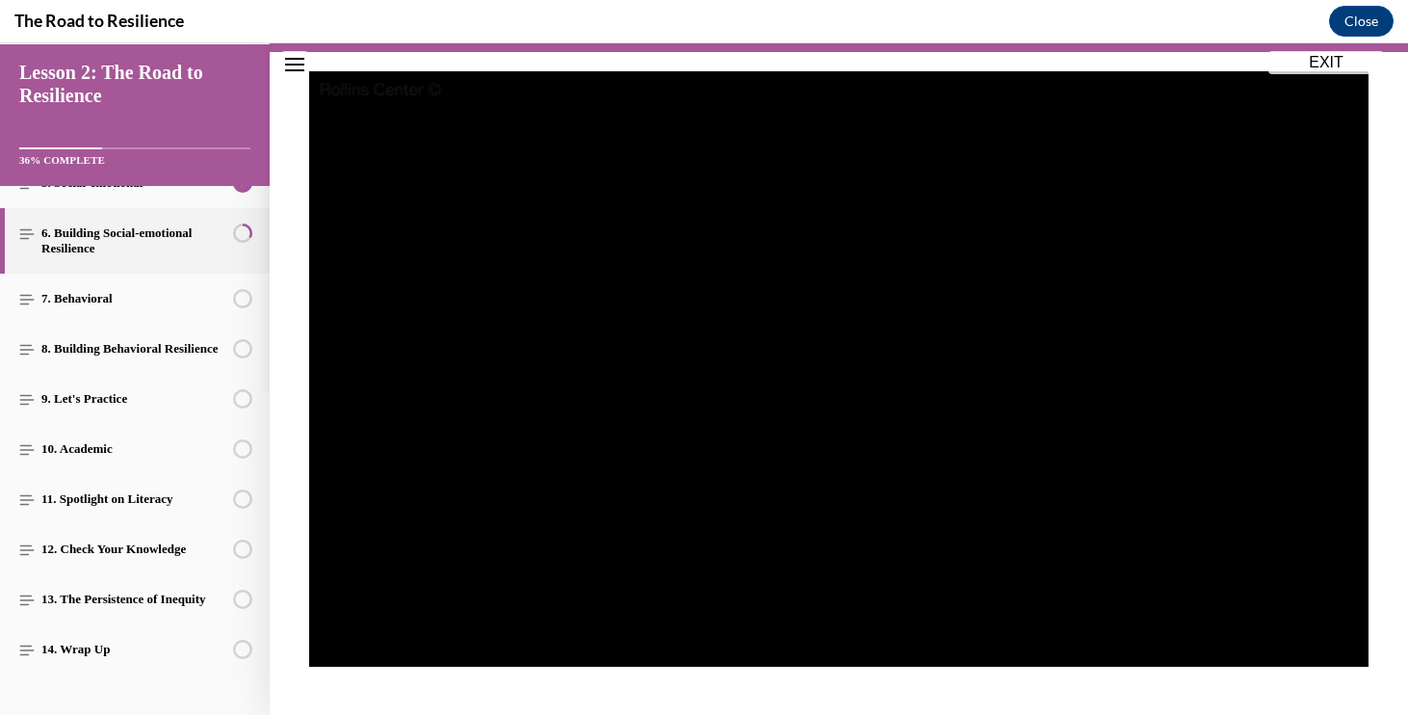
scroll to position [186, 0]
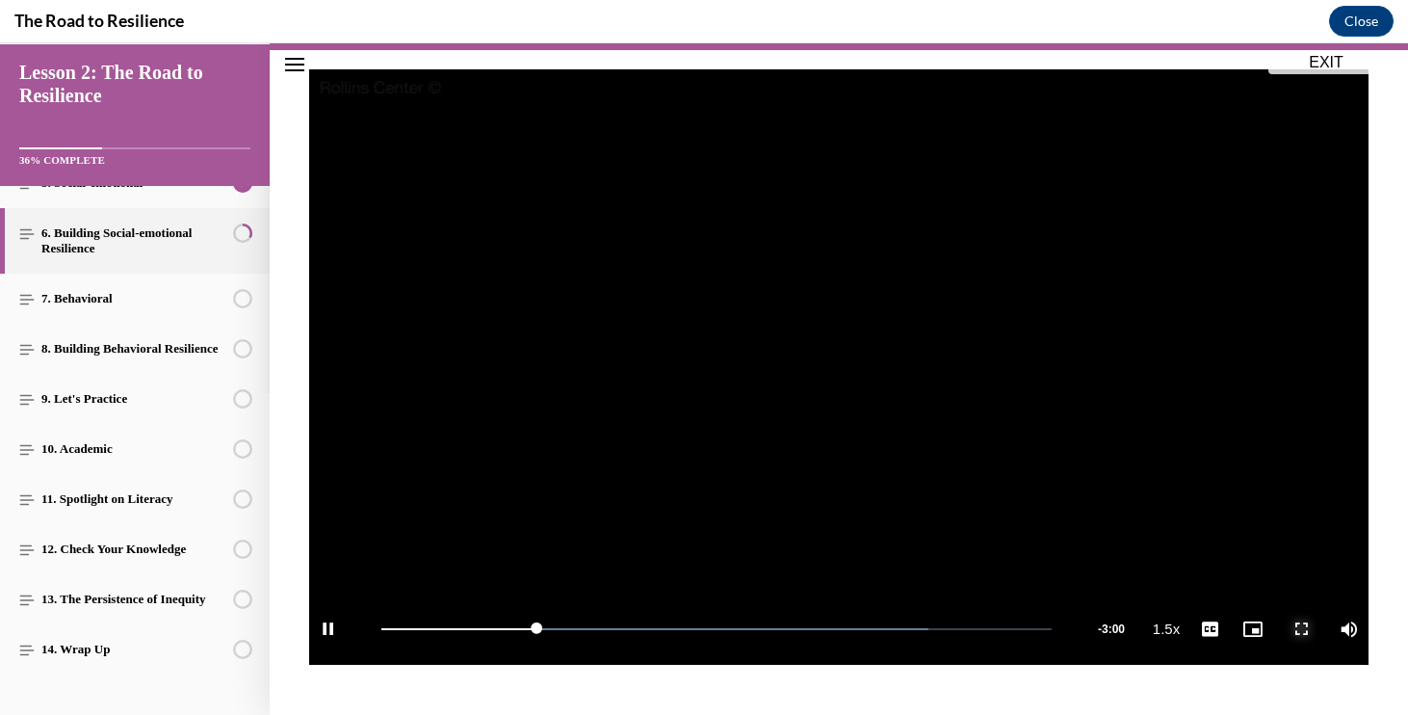
click at [1293, 629] on span "Video player" at bounding box center [1301, 629] width 39 height 0
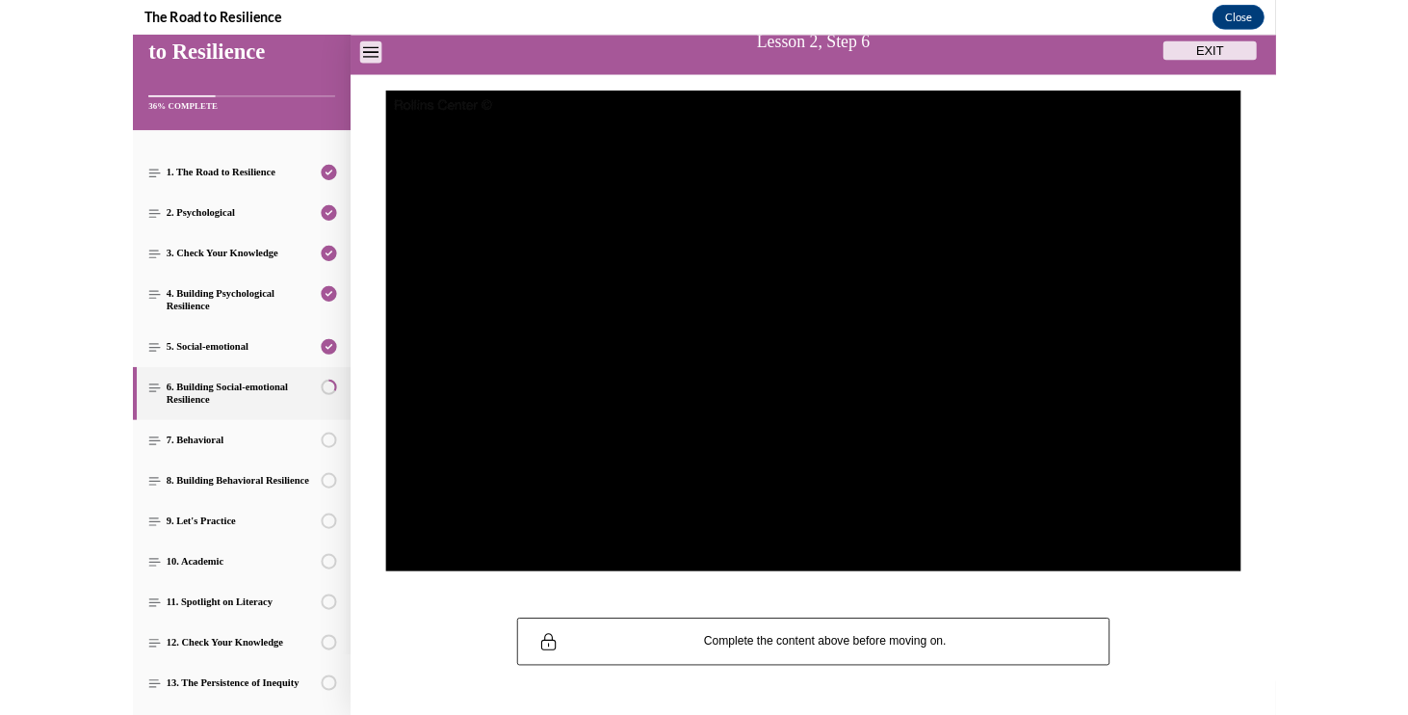
scroll to position [564, 0]
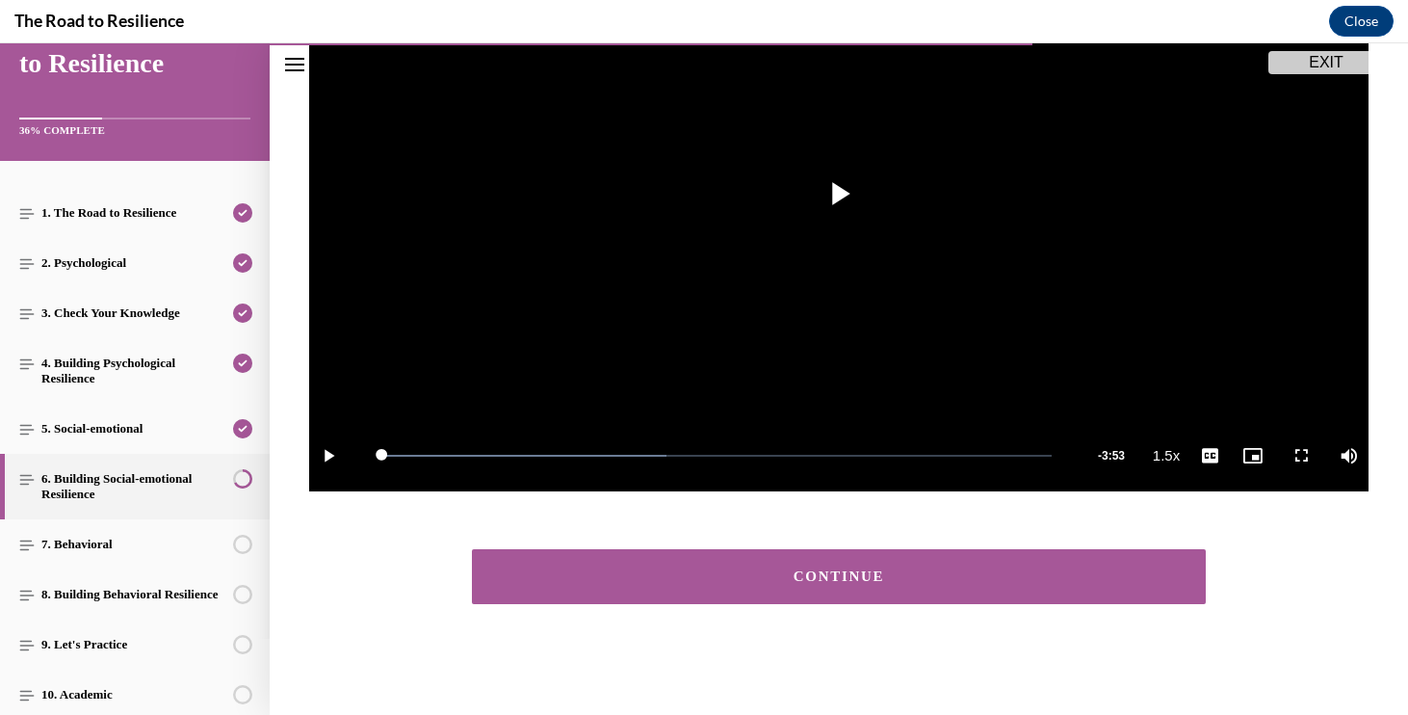
click at [1050, 557] on button "CONTINUE" at bounding box center [839, 576] width 734 height 55
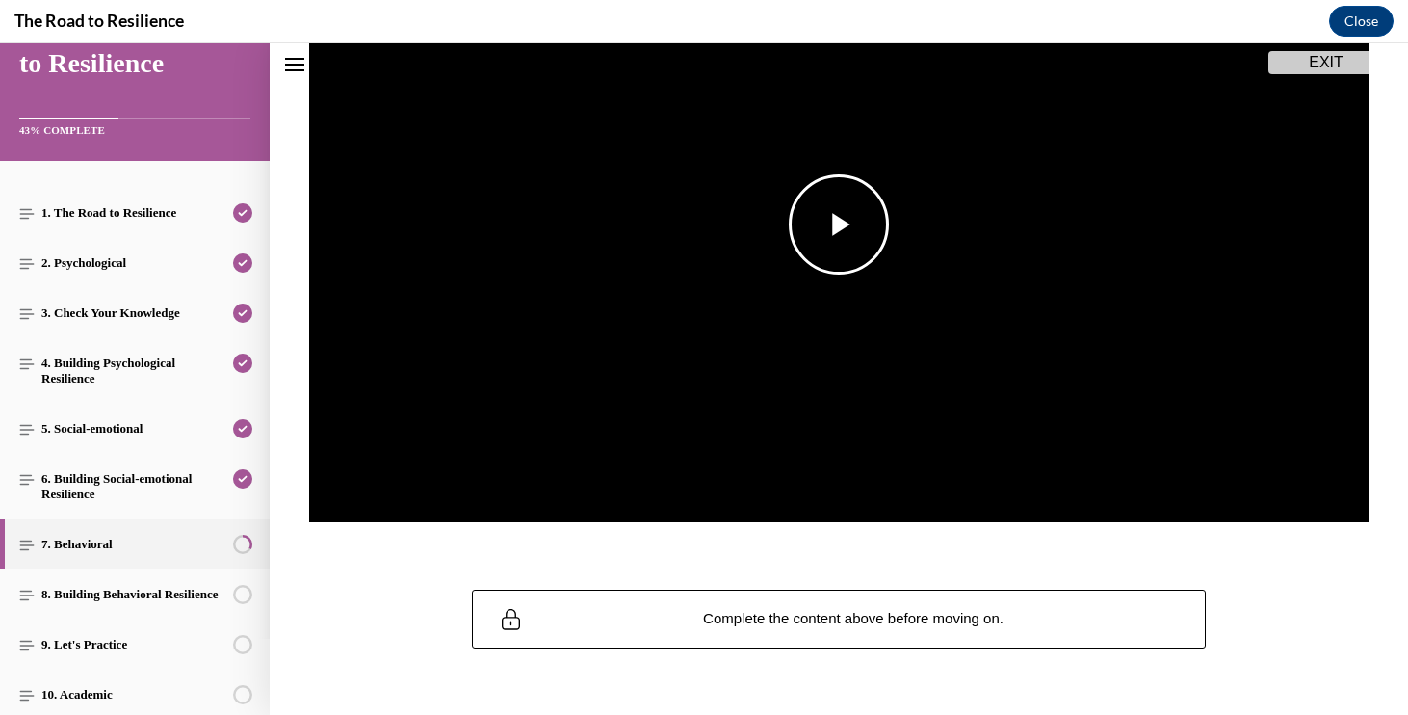
scroll to position [60, 0]
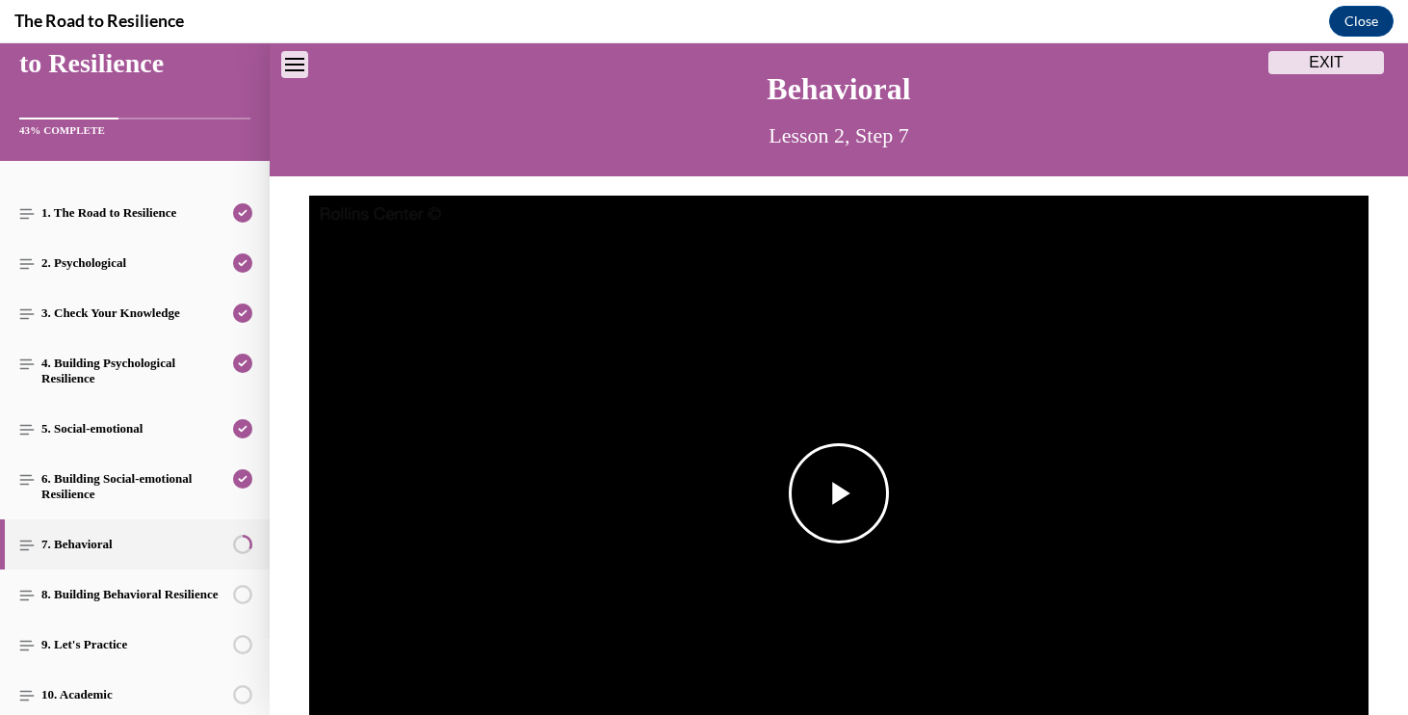
click at [834, 434] on img "Video player" at bounding box center [838, 494] width 1059 height 596
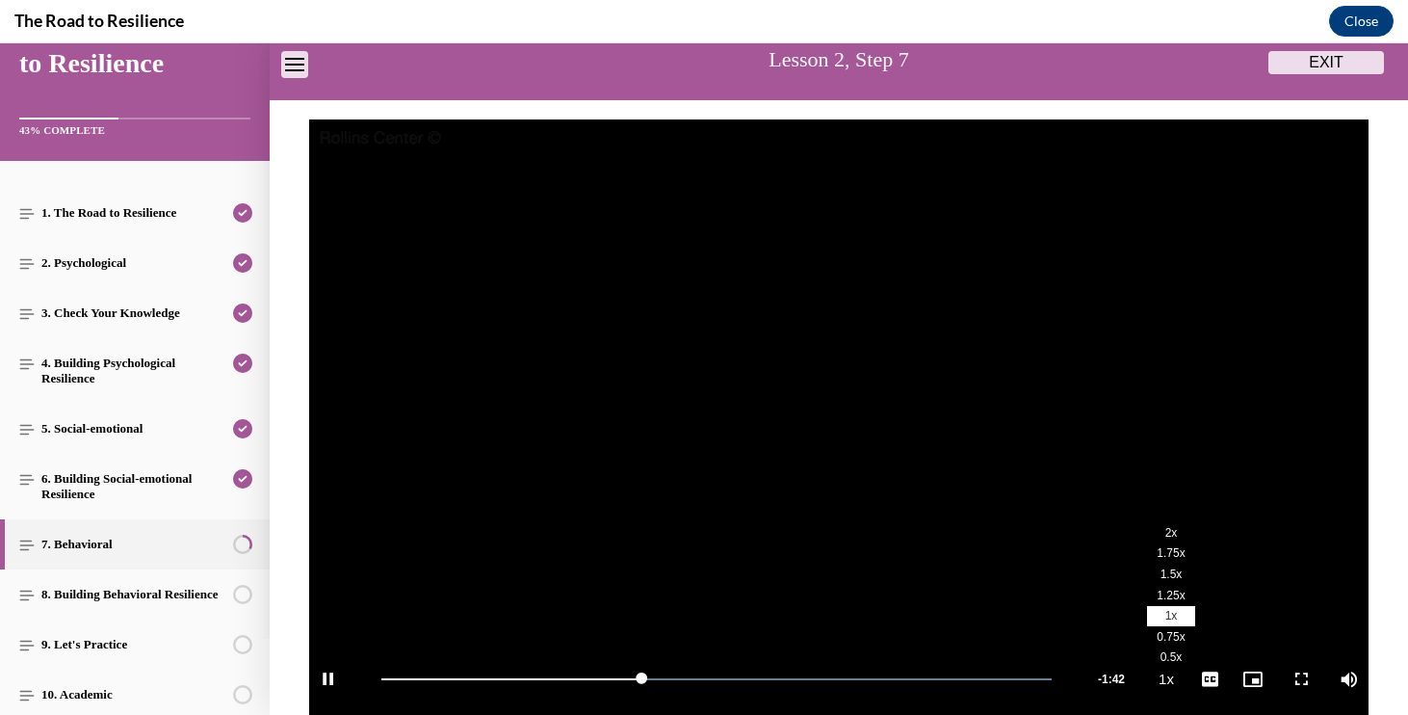
click at [1171, 585] on li "1.25x" at bounding box center [1171, 595] width 48 height 21
click at [1295, 679] on span "Video player" at bounding box center [1301, 679] width 39 height 0
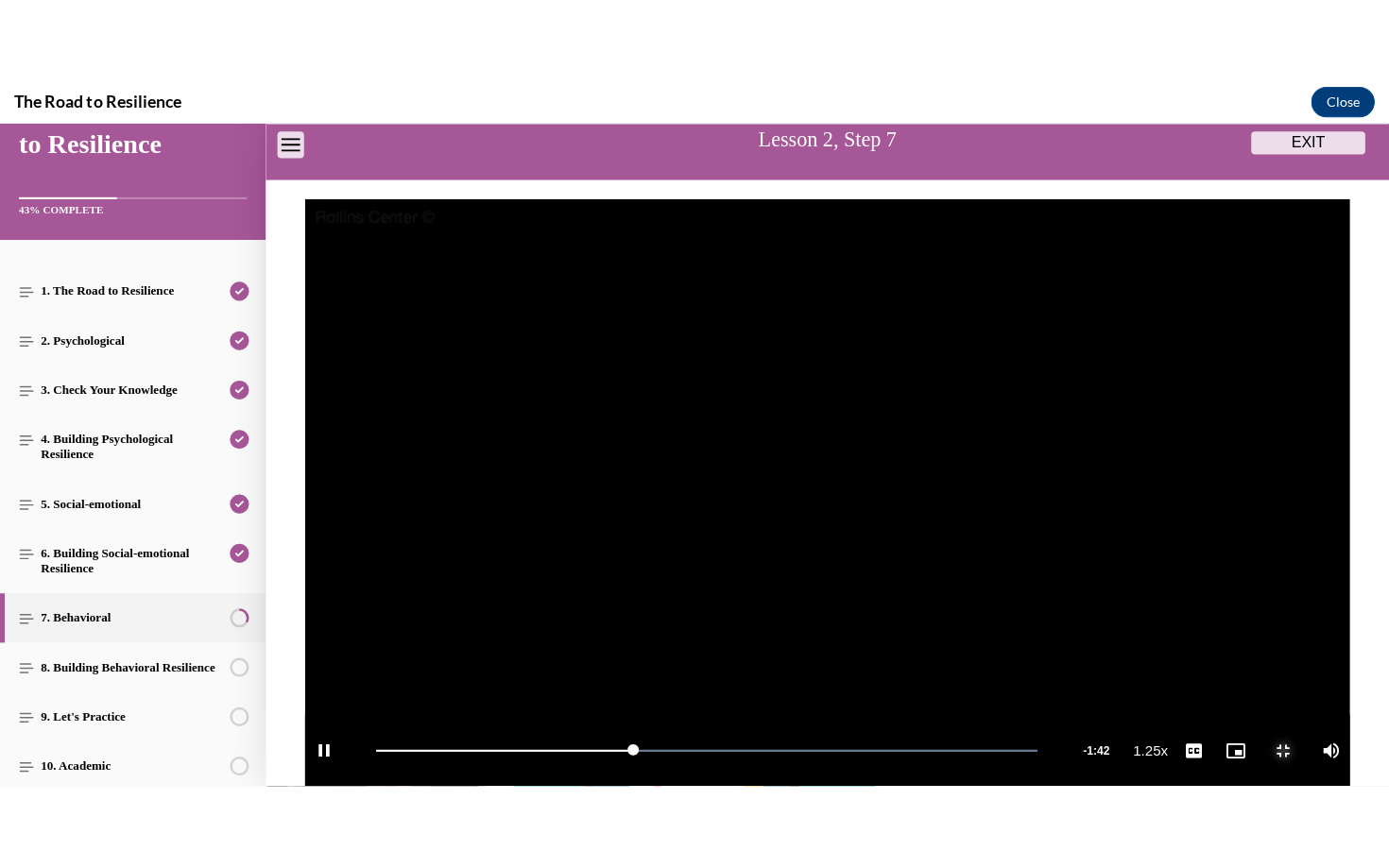
scroll to position [0, 0]
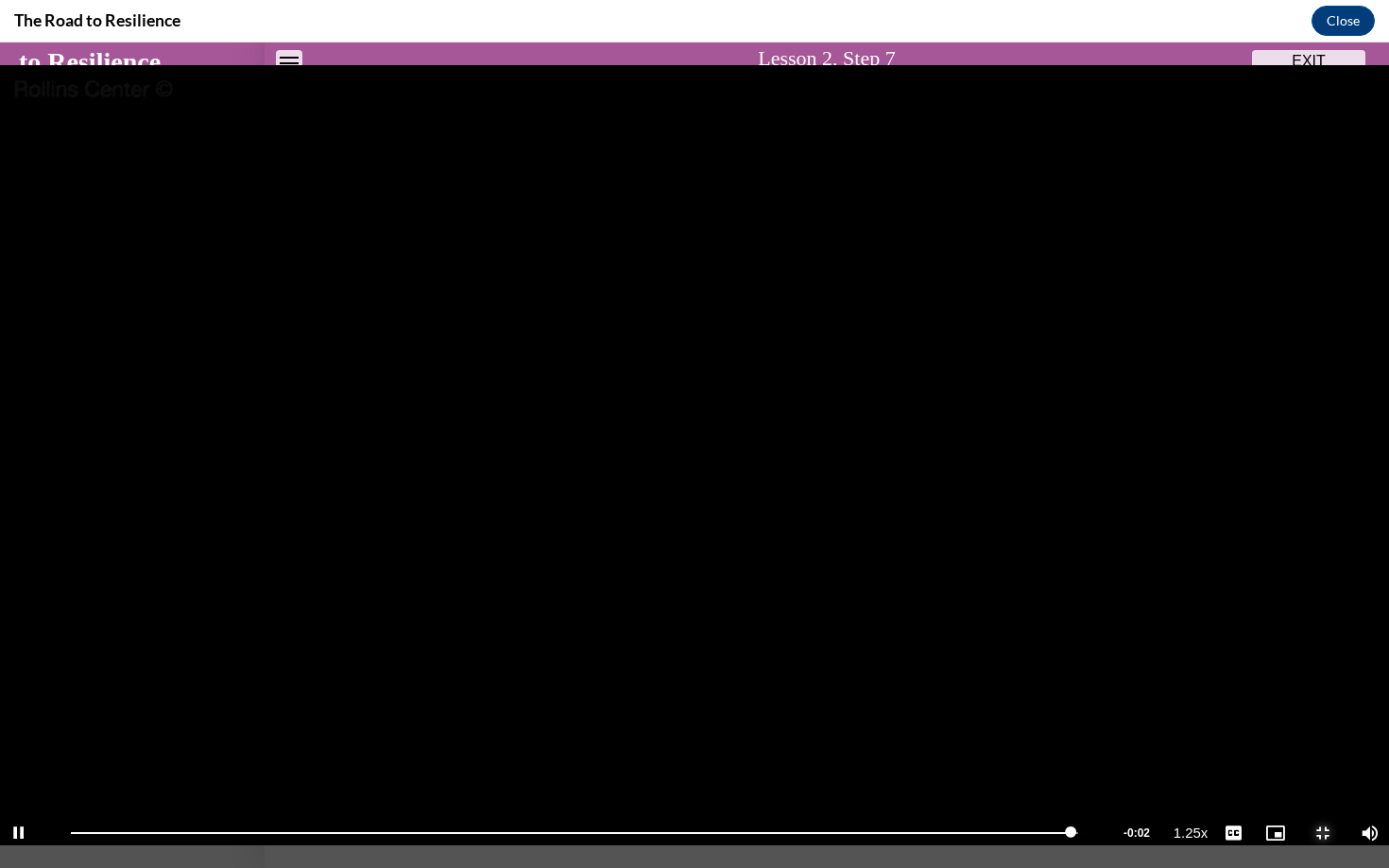
click at [1319, 700] on span "Video player" at bounding box center [1322, 833] width 38 height 0
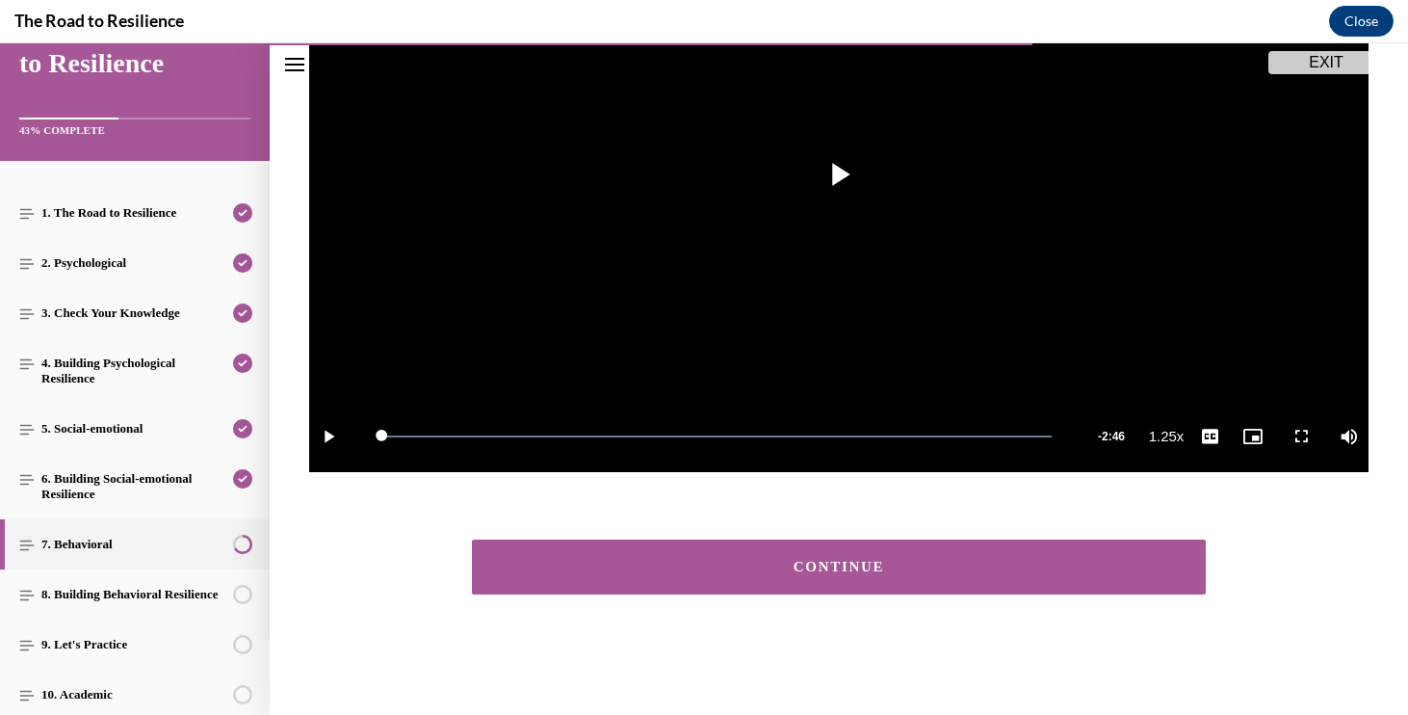
scroll to position [378, 0]
click at [1113, 583] on button "CONTINUE" at bounding box center [839, 566] width 734 height 55
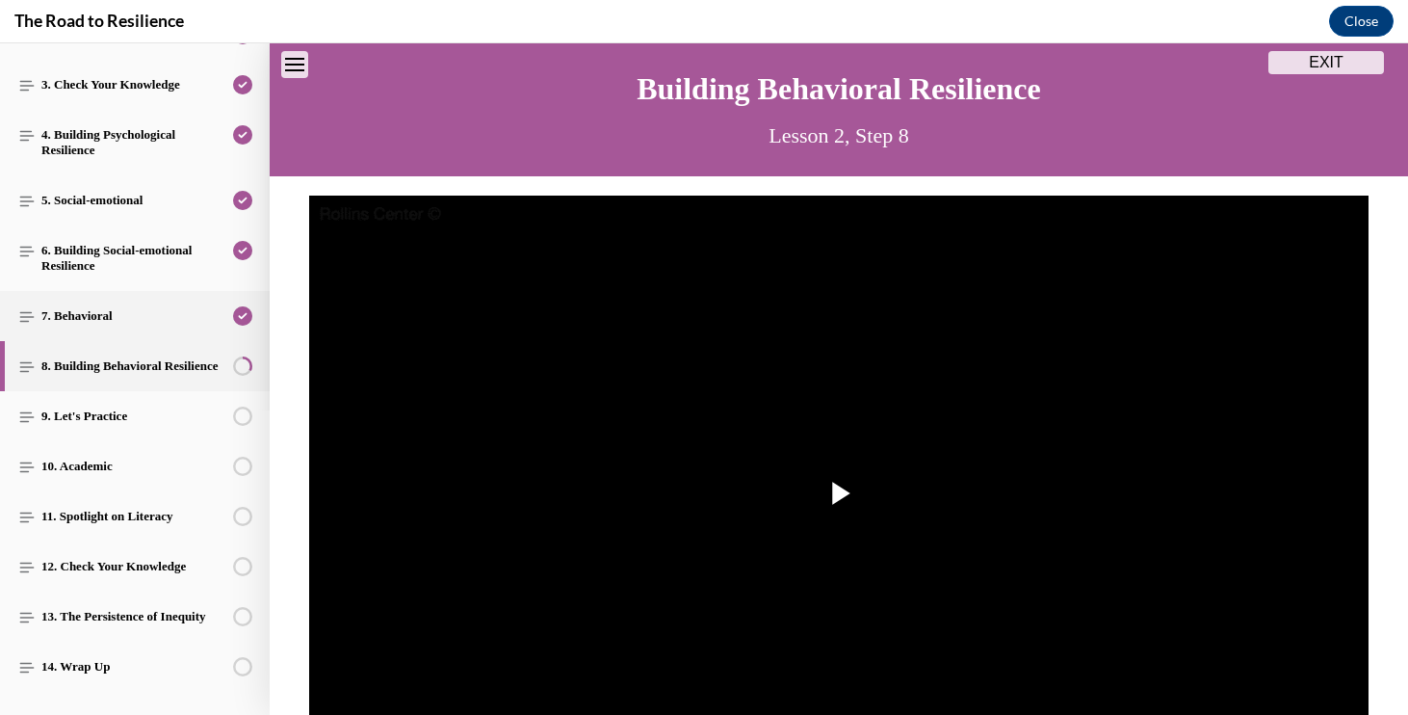
scroll to position [347, 0]
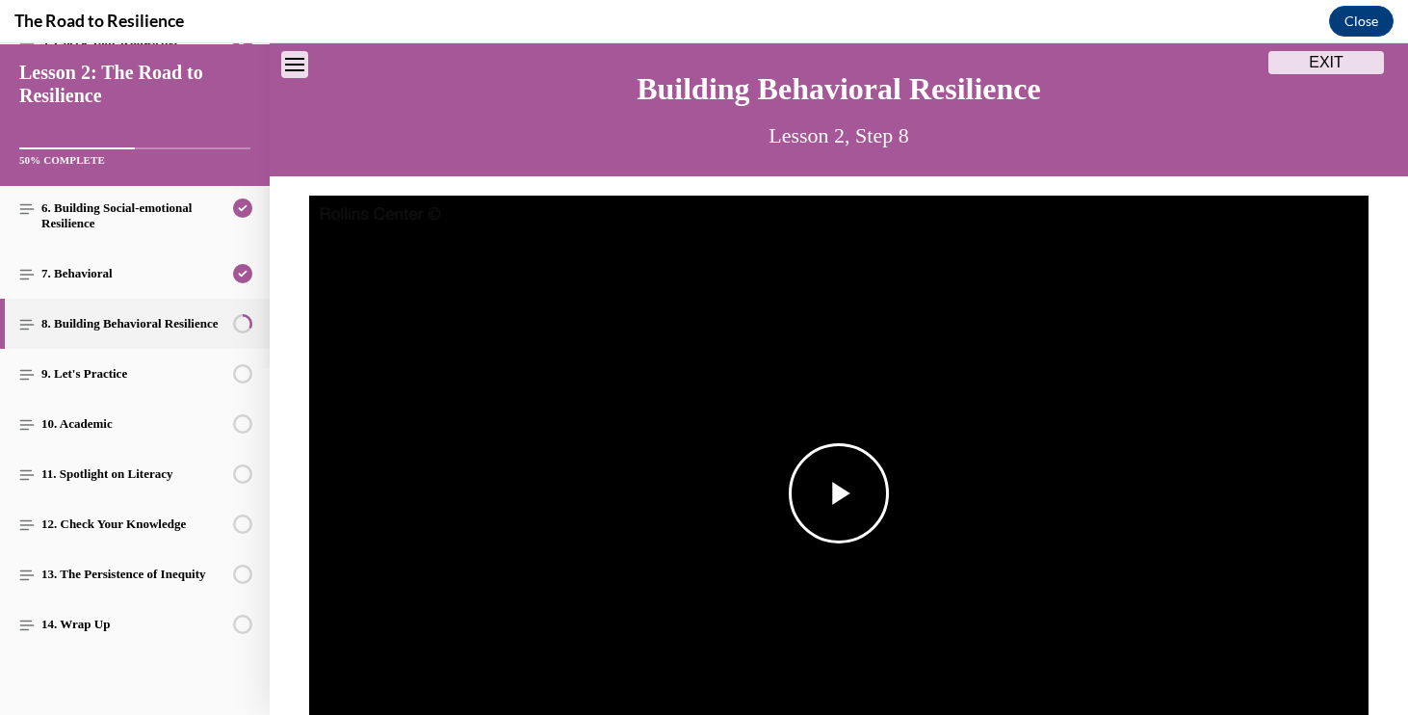
click at [839, 493] on span "Video player" at bounding box center [839, 493] width 0 height 0
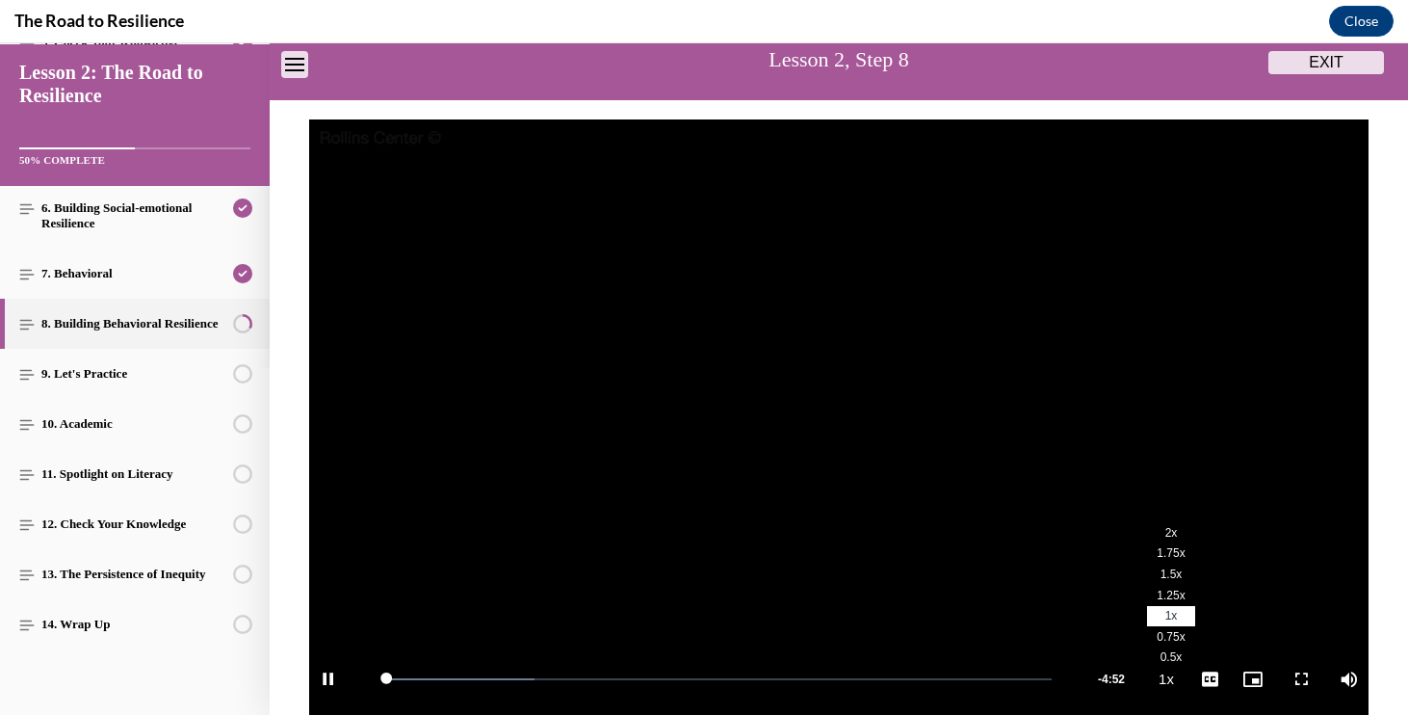
click at [1164, 579] on li "1.5x" at bounding box center [1171, 574] width 48 height 21
click at [1247, 677] on div "Pause Loaded : 27.08% 0:02 Remaining Time - 4:52 1.5x Playback Rate 1.5x 2x 1.7…" at bounding box center [838, 678] width 1059 height 72
click at [1301, 679] on span "Video player" at bounding box center [1301, 679] width 39 height 0
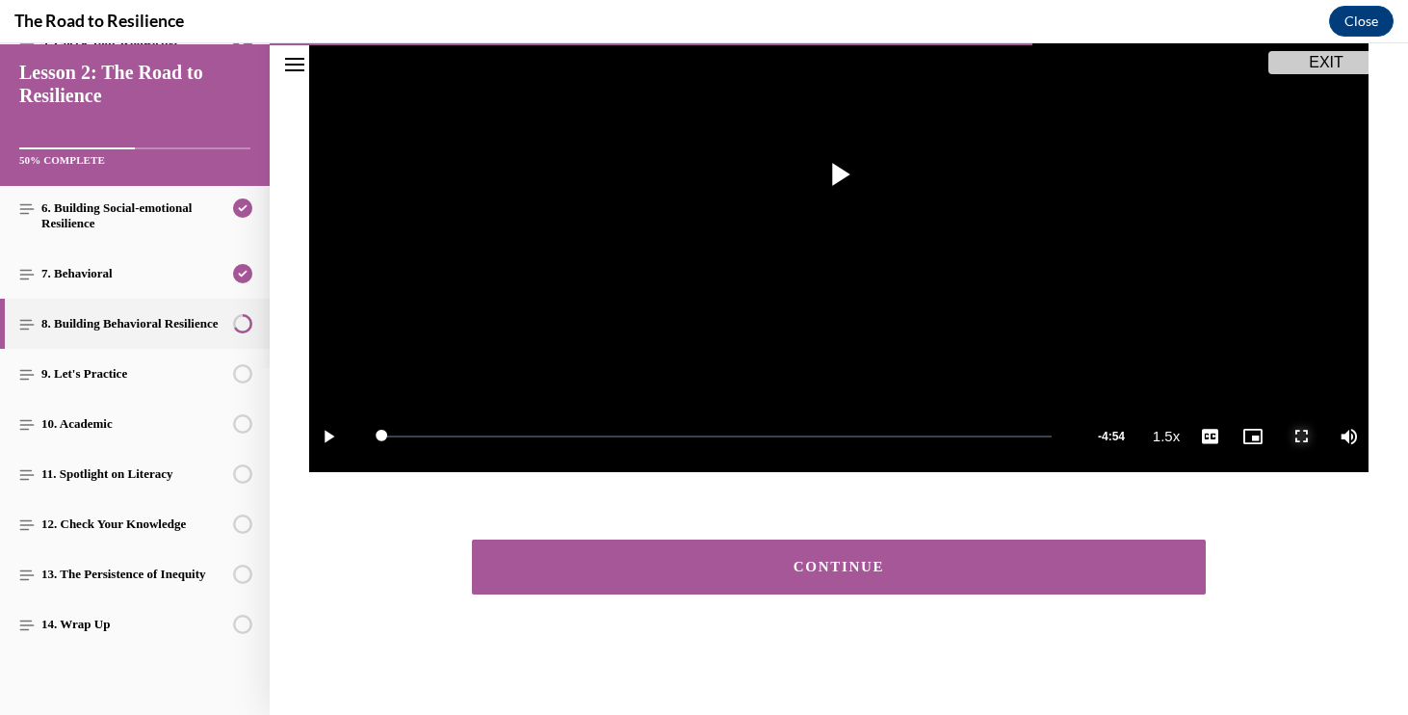
scroll to position [378, 0]
click at [1102, 572] on div "CONTINUE" at bounding box center [839, 567] width 674 height 14
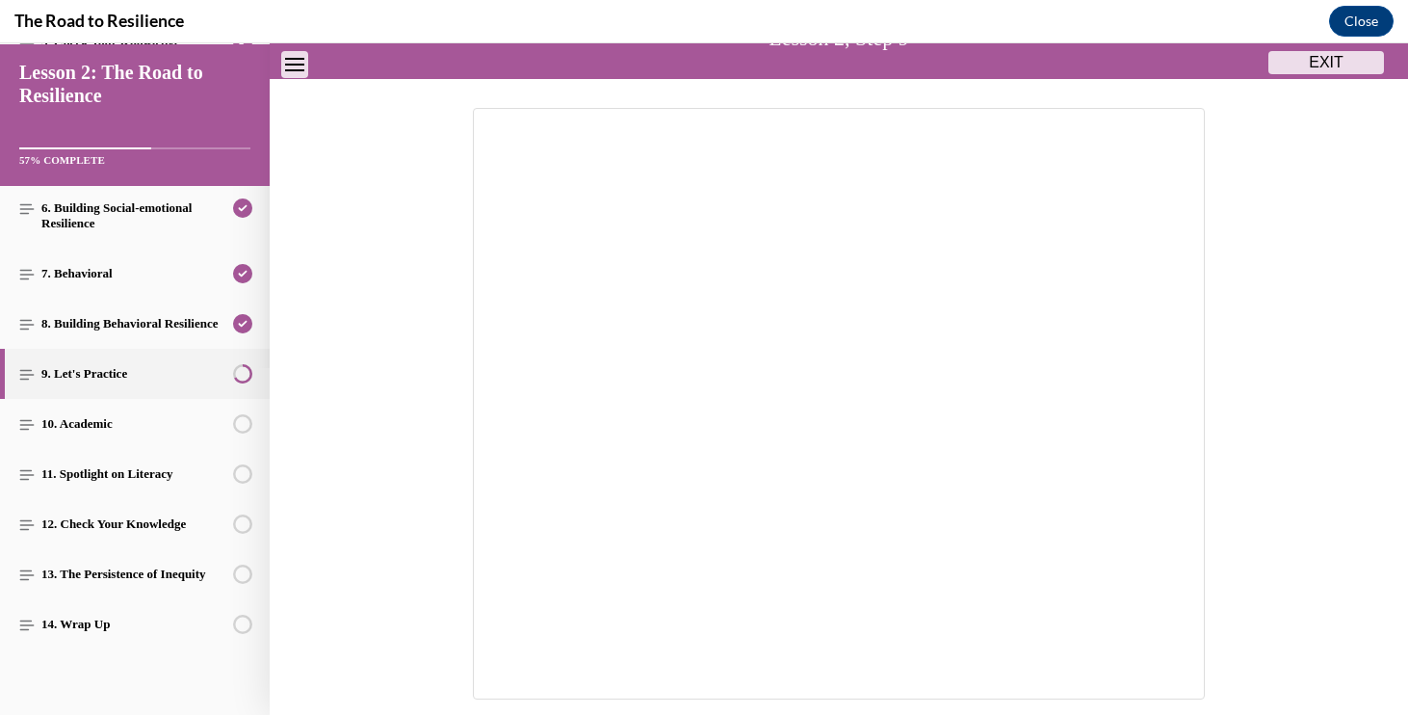
scroll to position [160, 0]
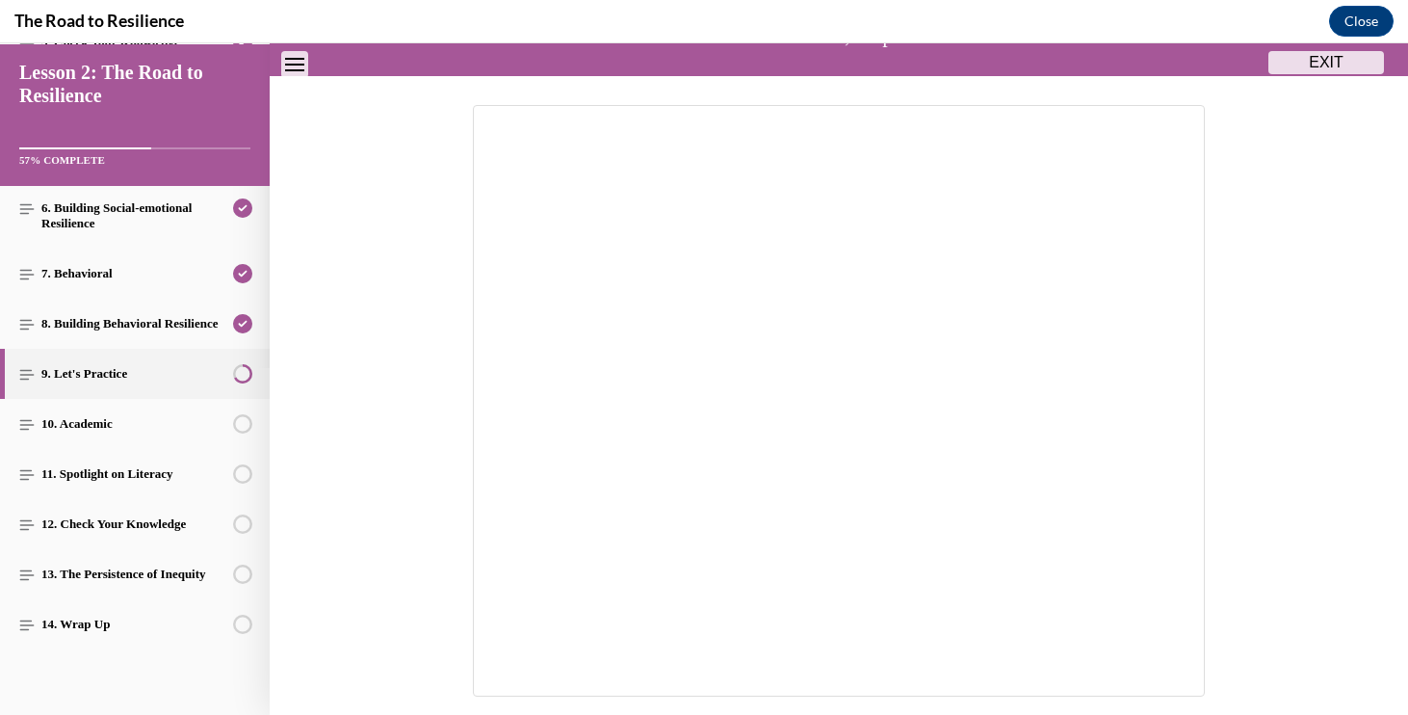
click at [1272, 408] on div at bounding box center [839, 401] width 1138 height 592
click at [1215, 478] on div at bounding box center [839, 401] width 848 height 592
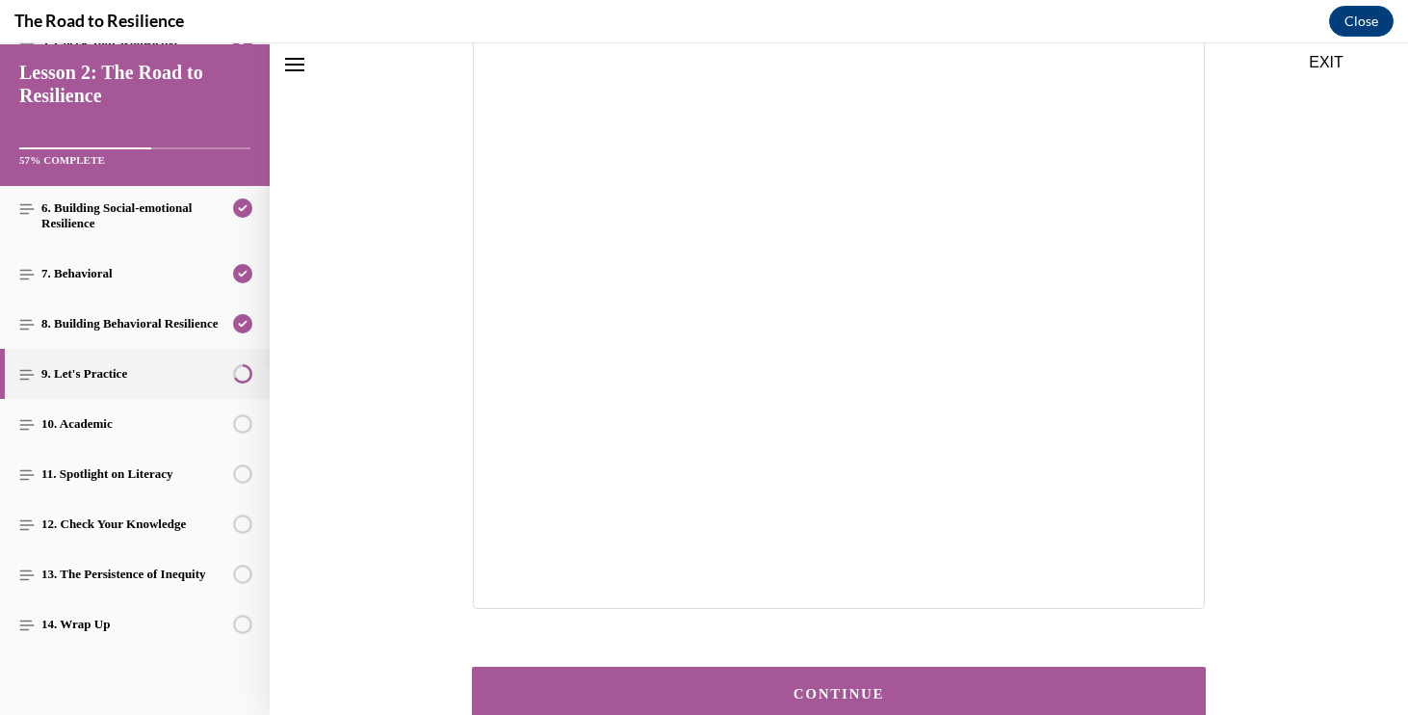
scroll to position [249, 0]
click at [836, 679] on button "CONTINUE" at bounding box center [839, 692] width 734 height 55
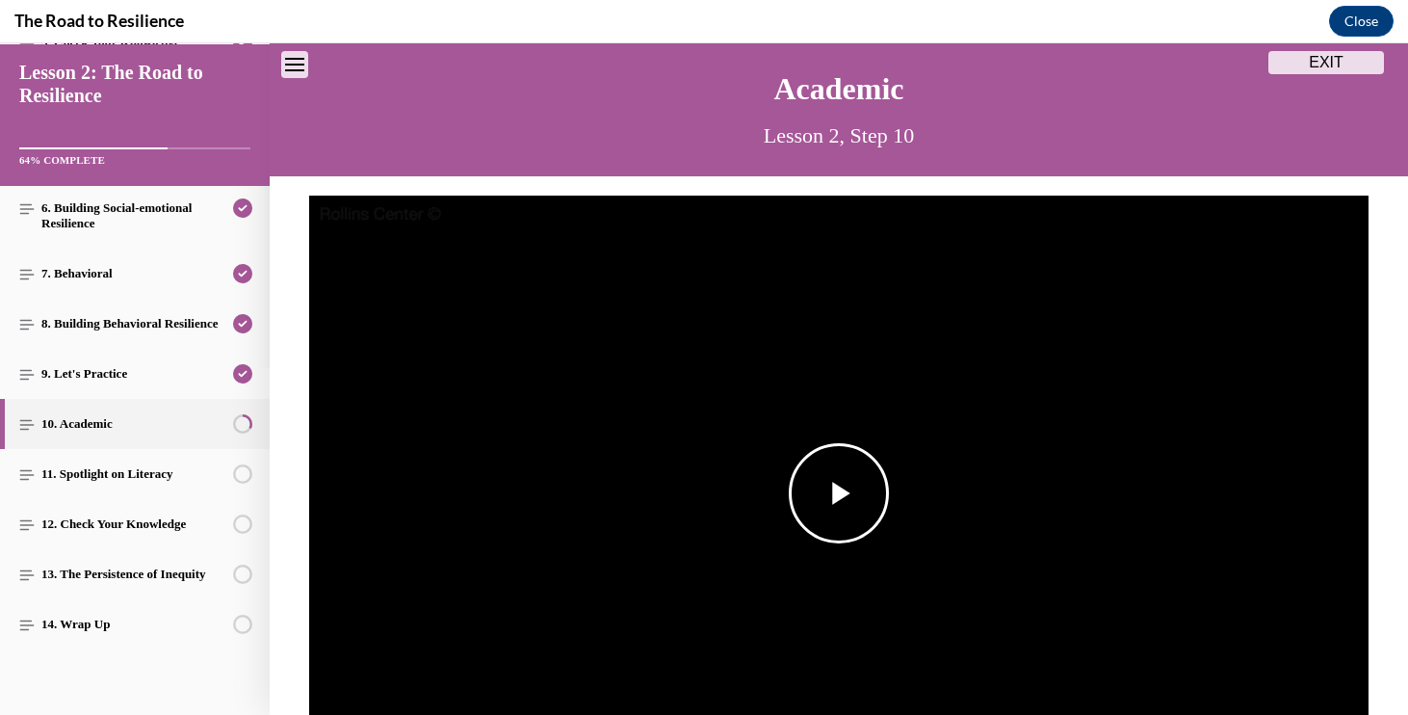
scroll to position [64, 0]
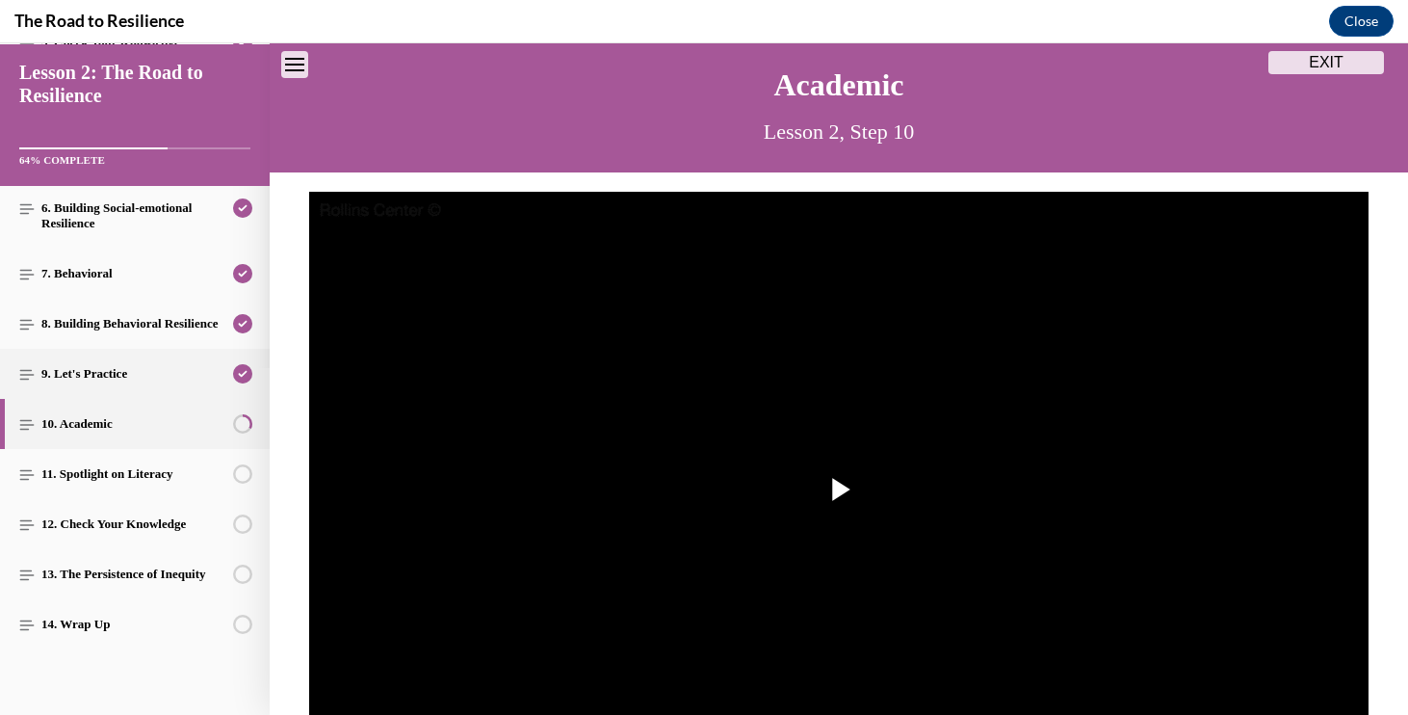
click at [152, 378] on link "9. Let's Practice" at bounding box center [135, 374] width 270 height 50
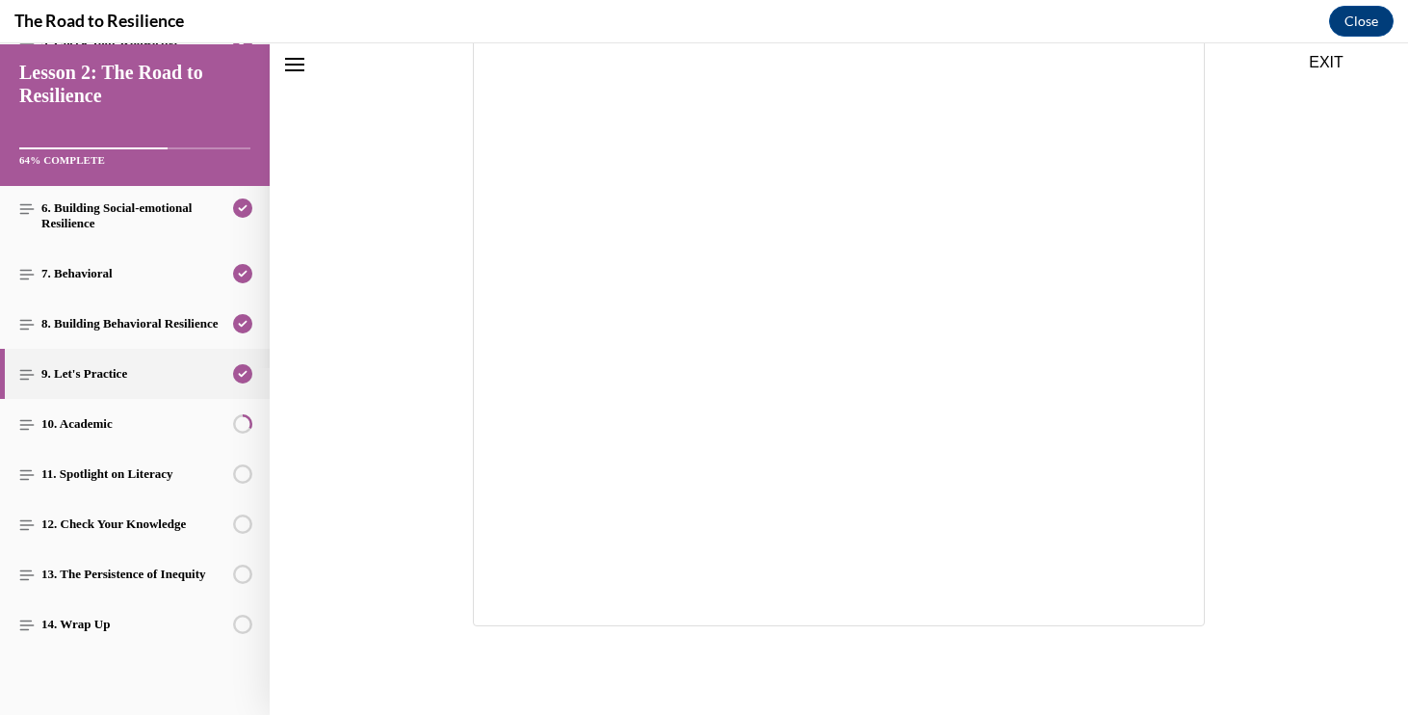
scroll to position [173, 0]
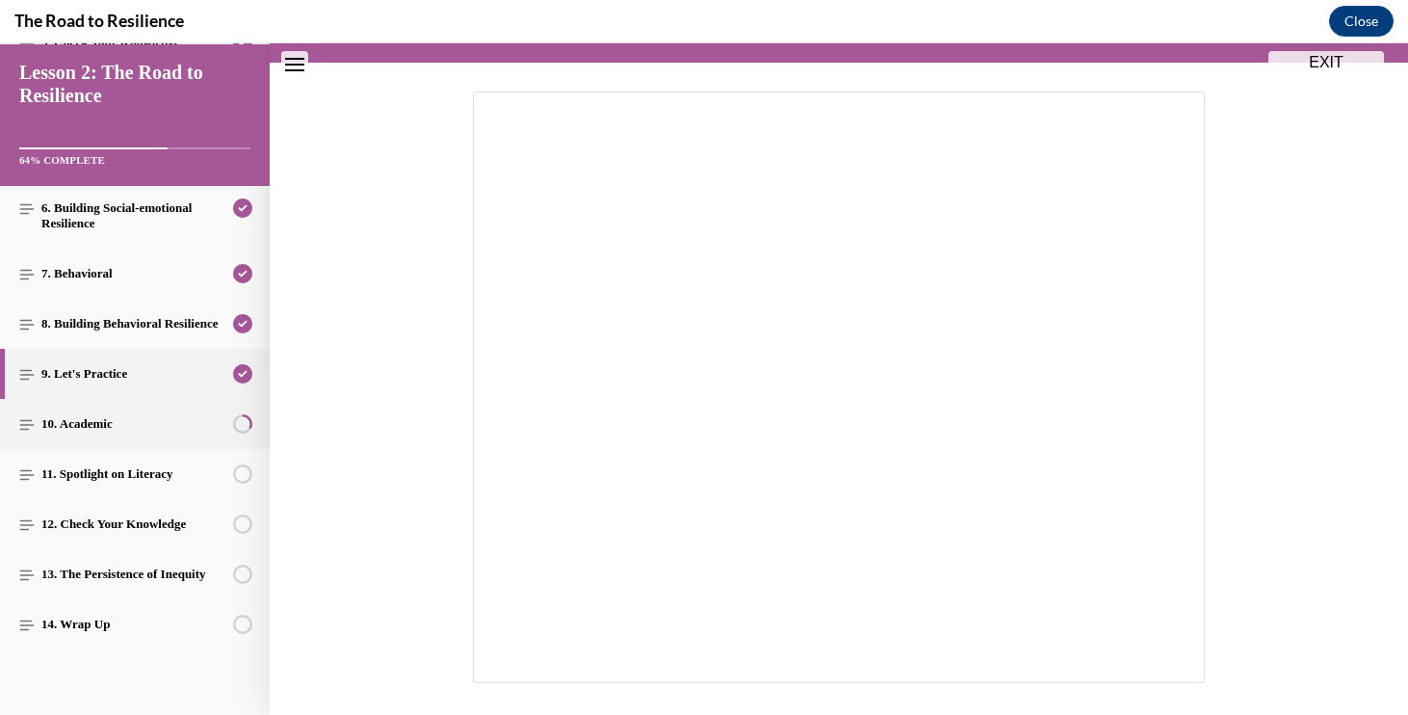
click at [223, 431] on link "10. Academic" at bounding box center [135, 424] width 270 height 50
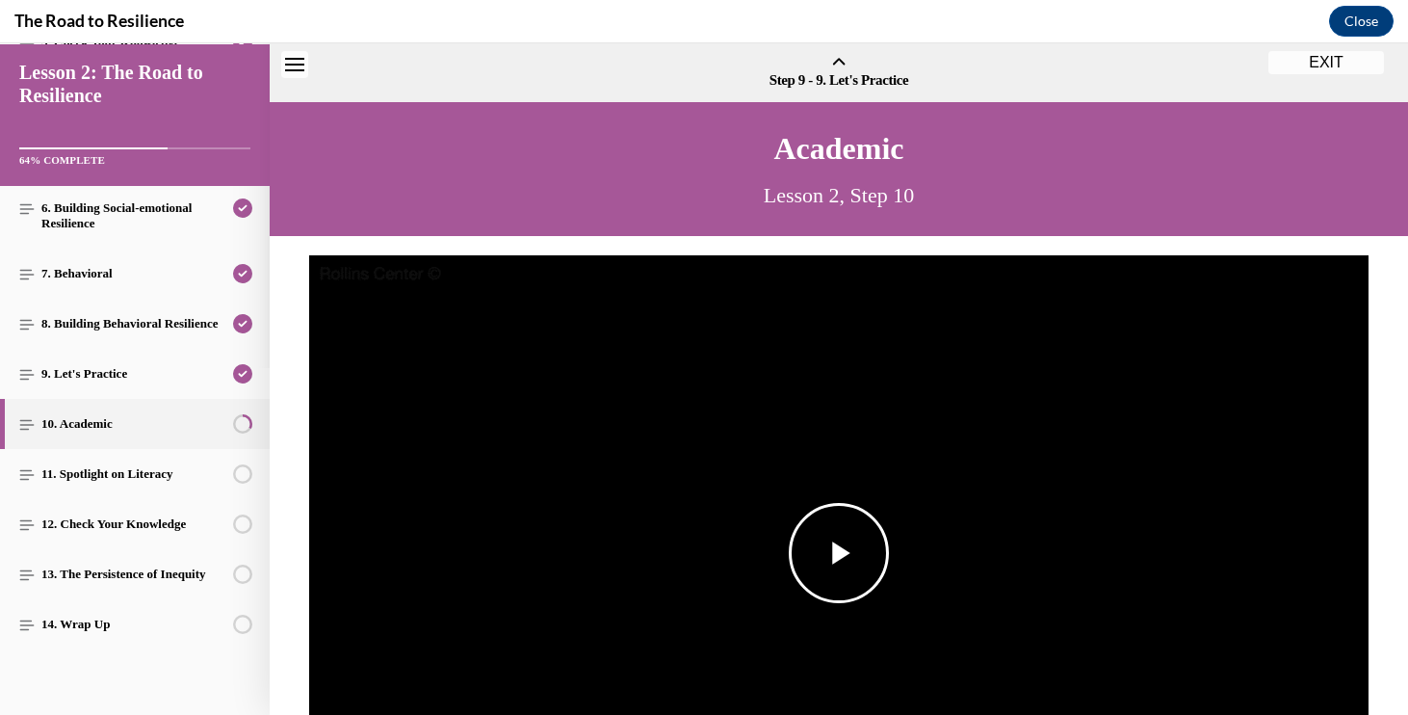
scroll to position [60, 0]
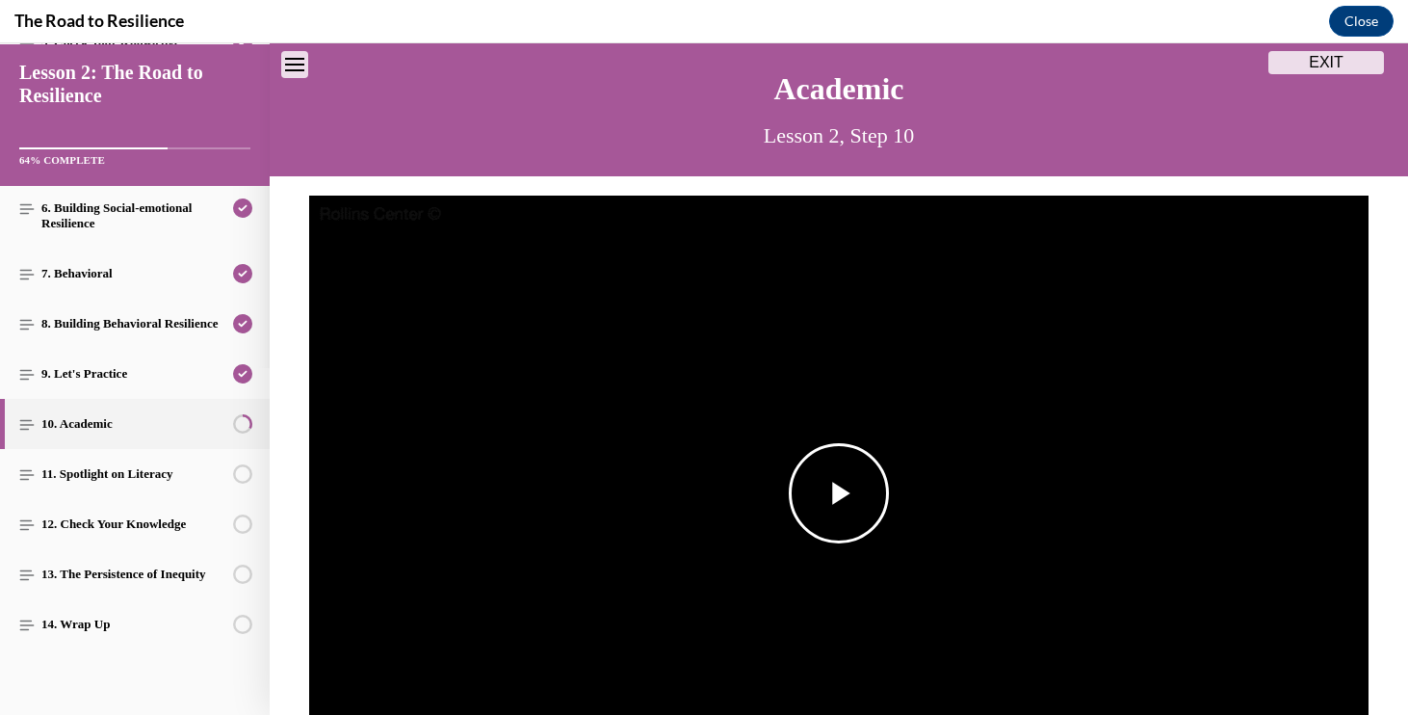
click at [854, 429] on img "Video player" at bounding box center [838, 494] width 1059 height 596
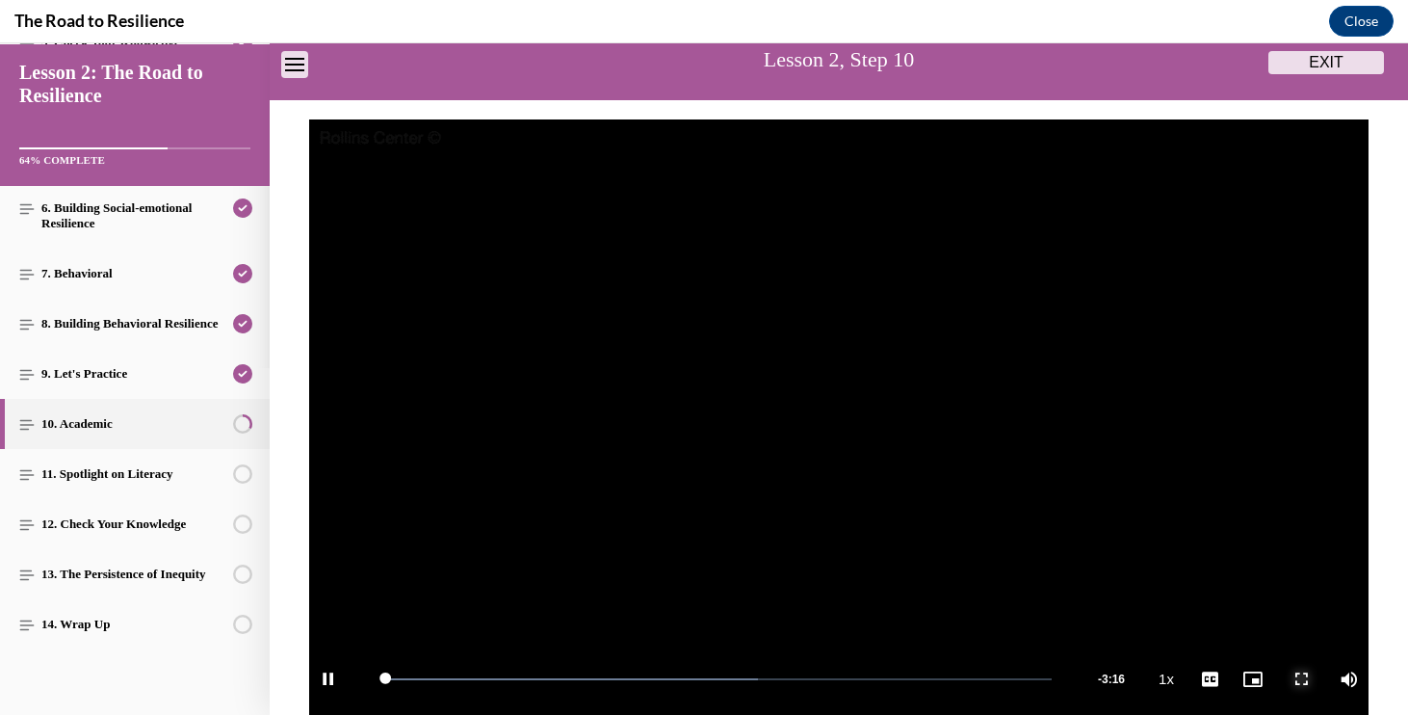
click at [1303, 679] on span "Video player" at bounding box center [1301, 679] width 39 height 0
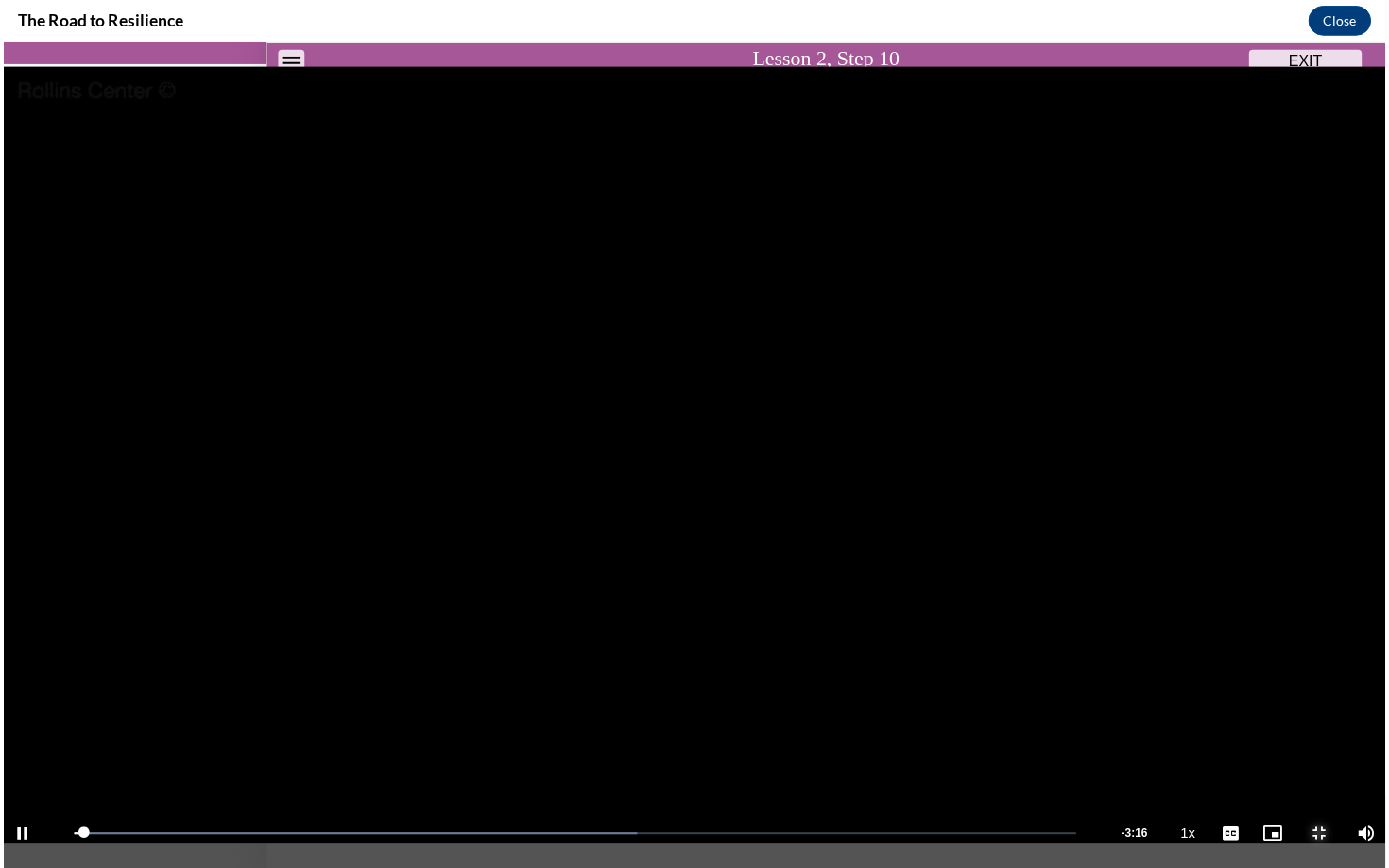
scroll to position [75, 0]
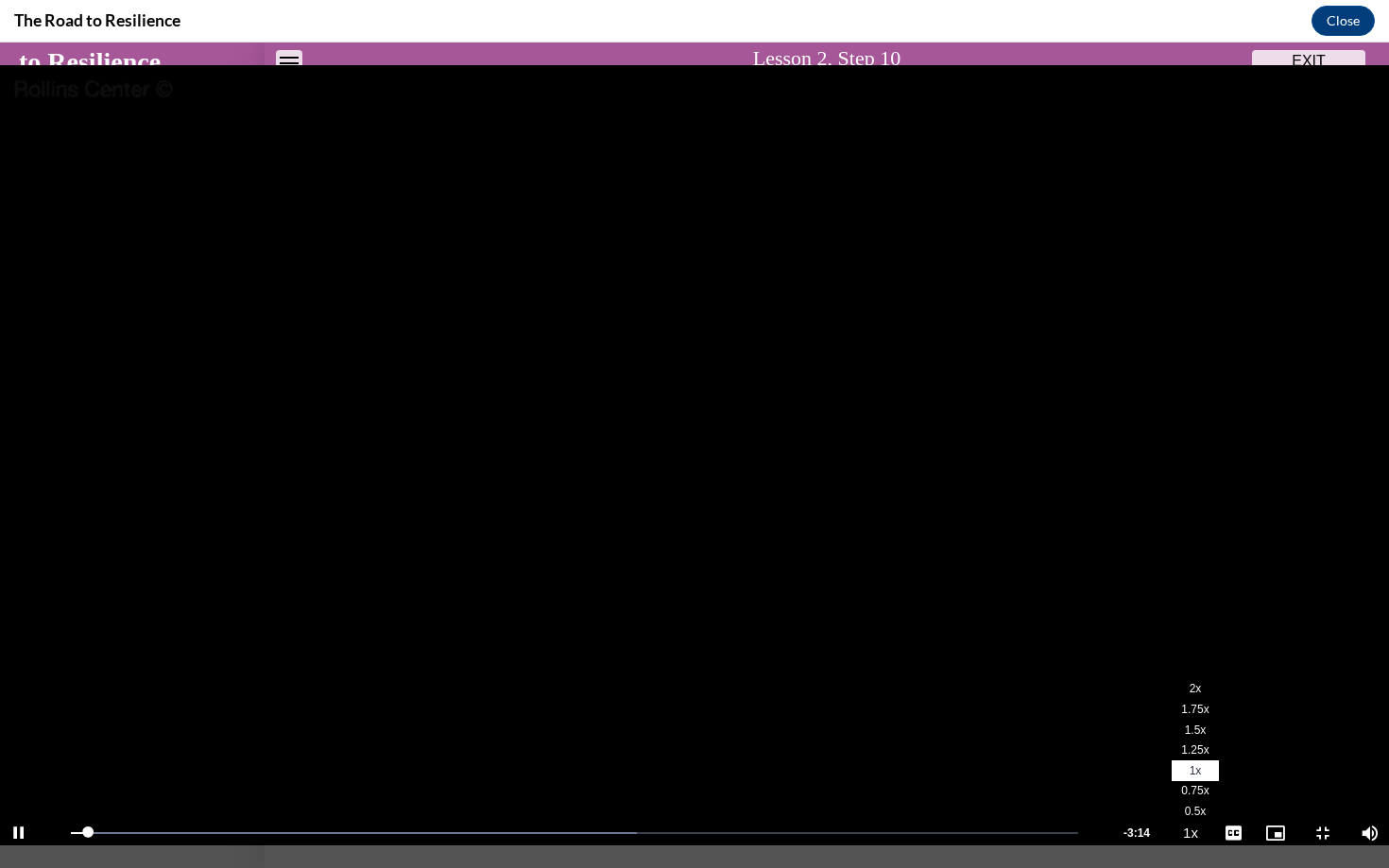
click at [1192, 700] on span "1.25x" at bounding box center [1195, 749] width 27 height 13
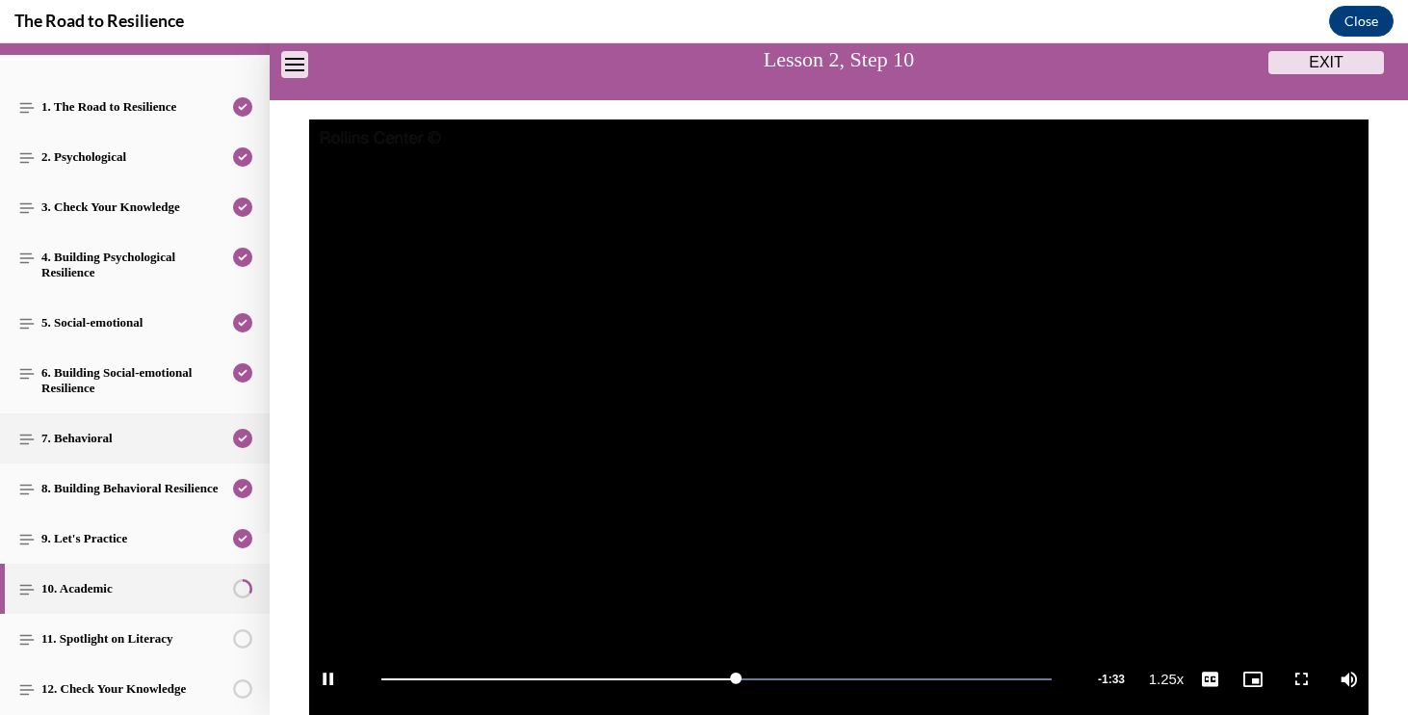
scroll to position [347, 0]
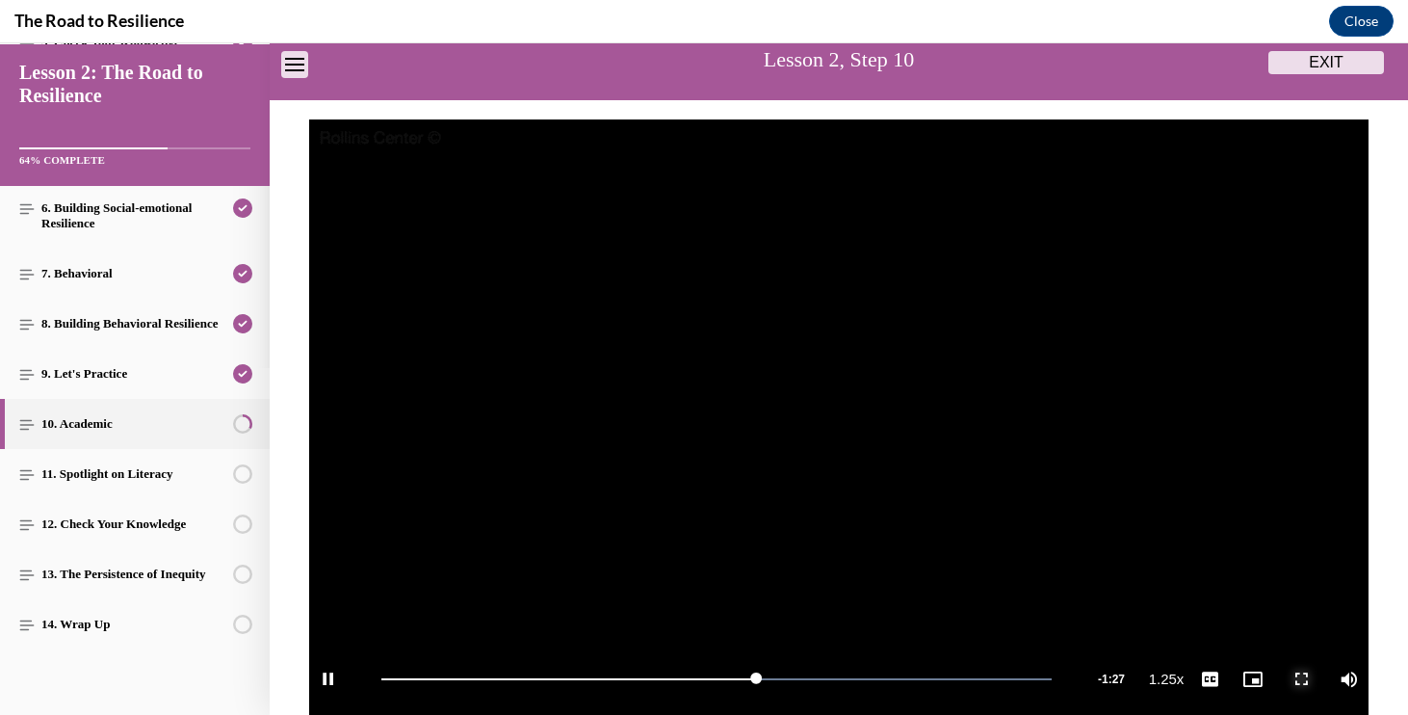
click at [1305, 679] on span "Video player" at bounding box center [1301, 679] width 39 height 0
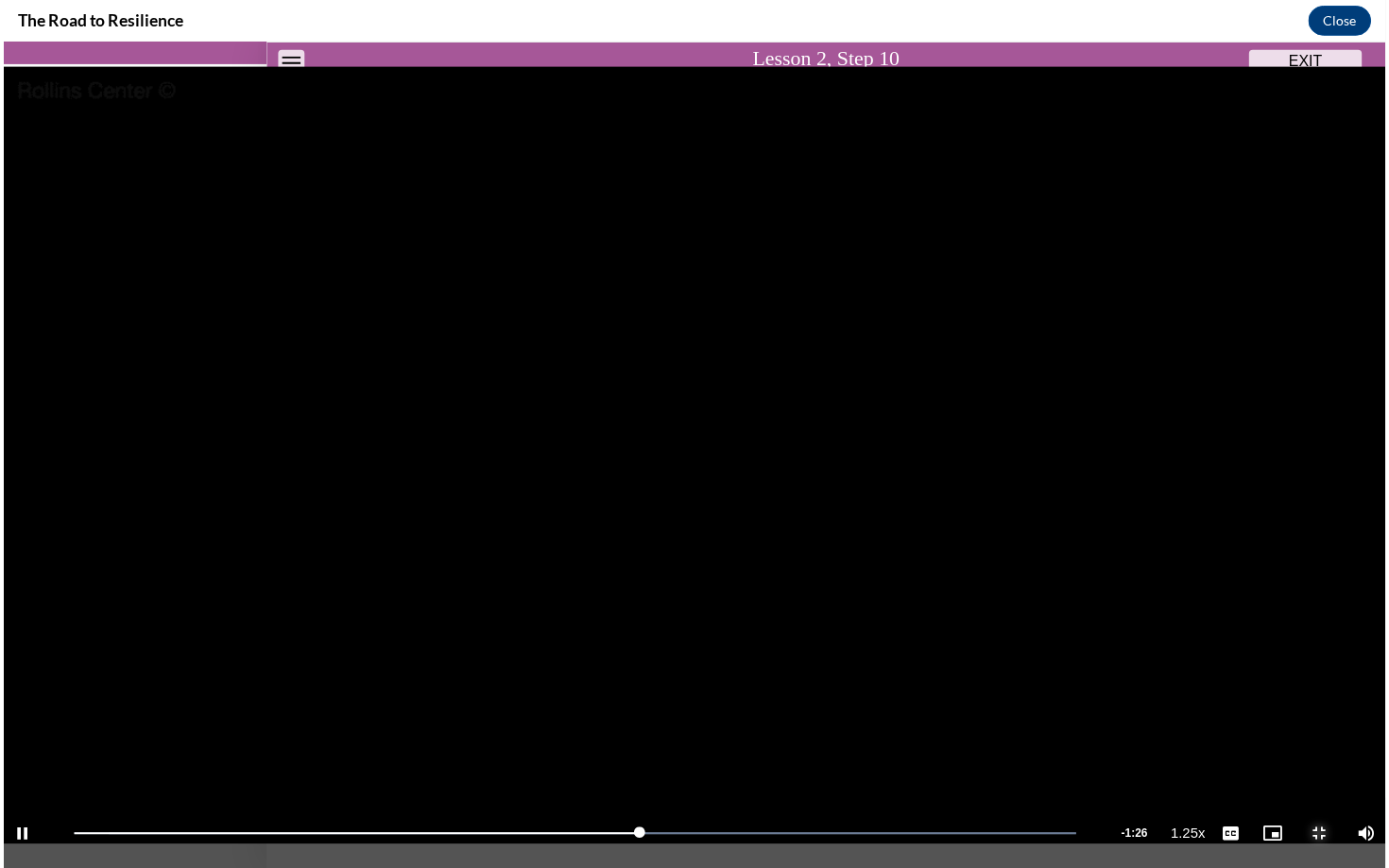
scroll to position [75, 0]
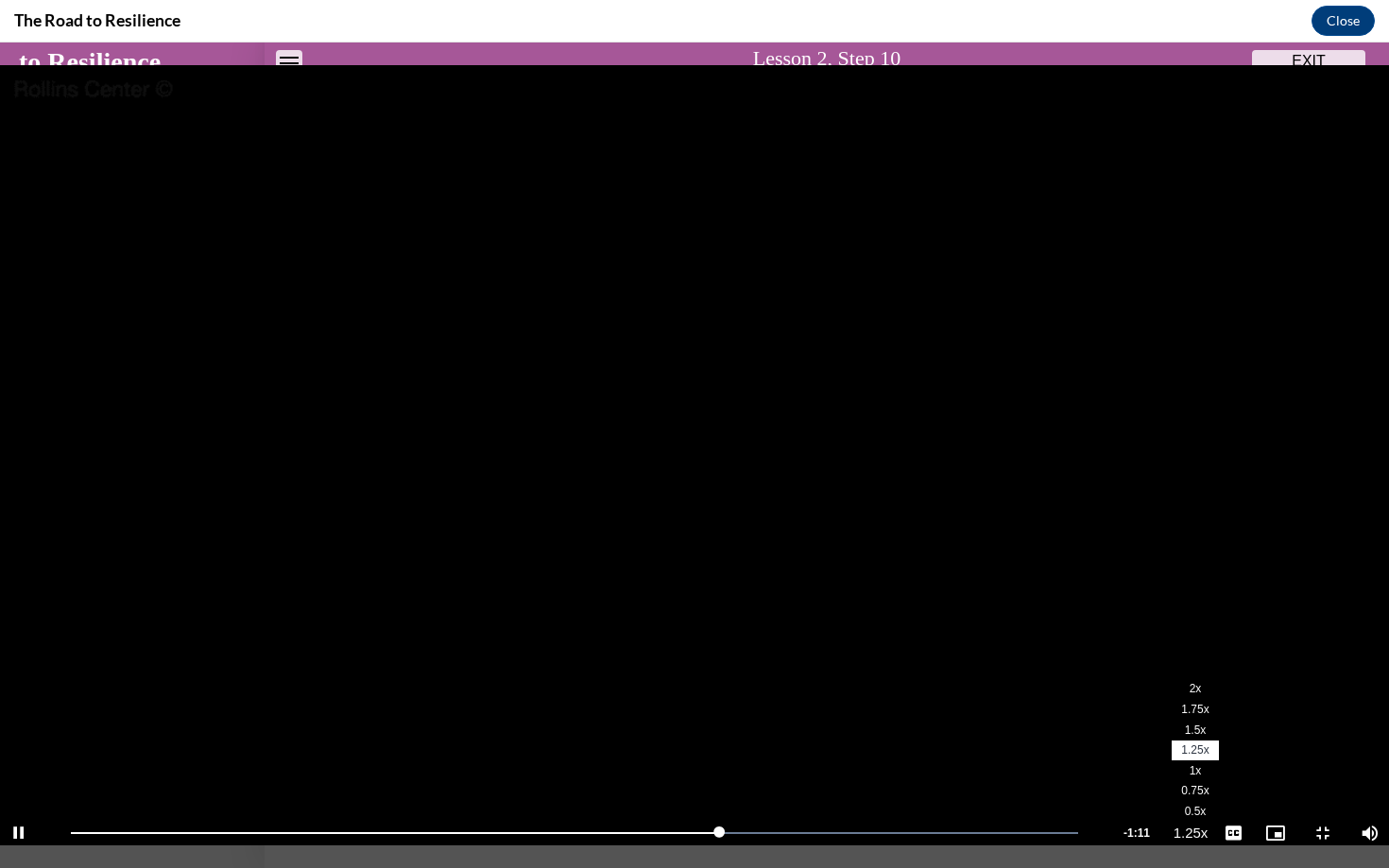
click at [1197, 700] on span "1.5x" at bounding box center [1196, 730] width 22 height 13
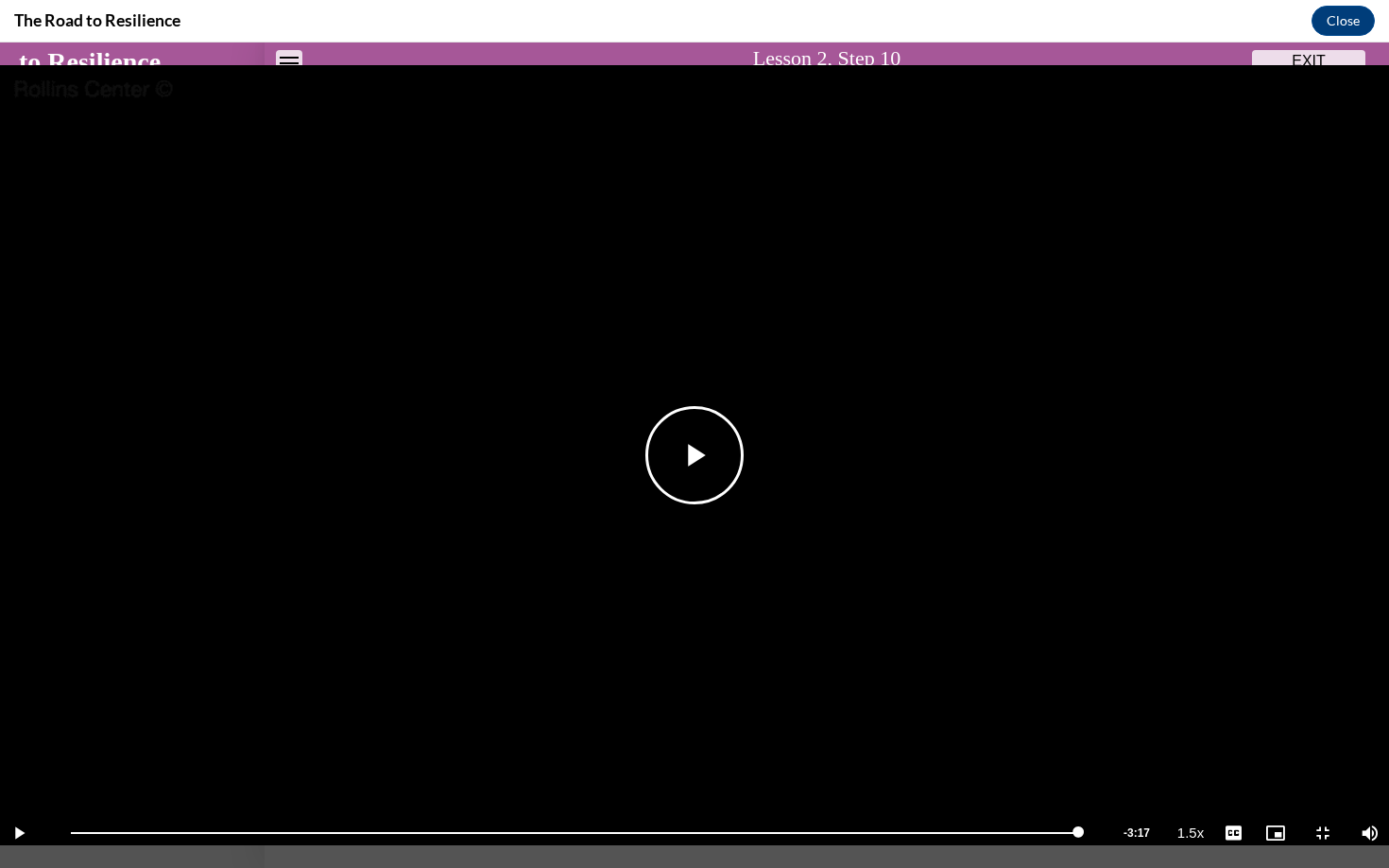
click at [1307, 700] on video "Video player" at bounding box center [694, 455] width 1389 height 826
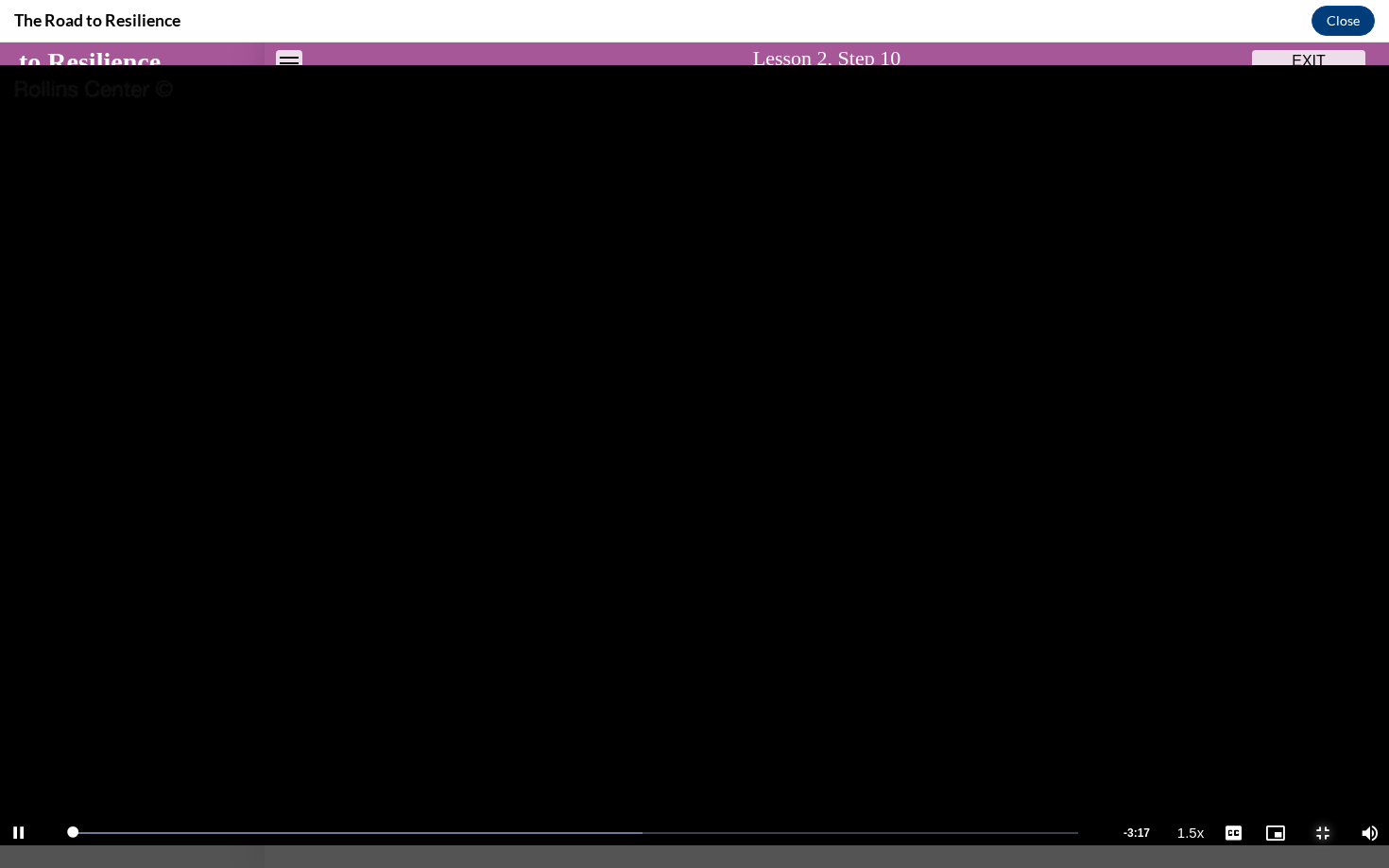
click at [1322, 700] on span "Video player" at bounding box center [1322, 833] width 38 height 0
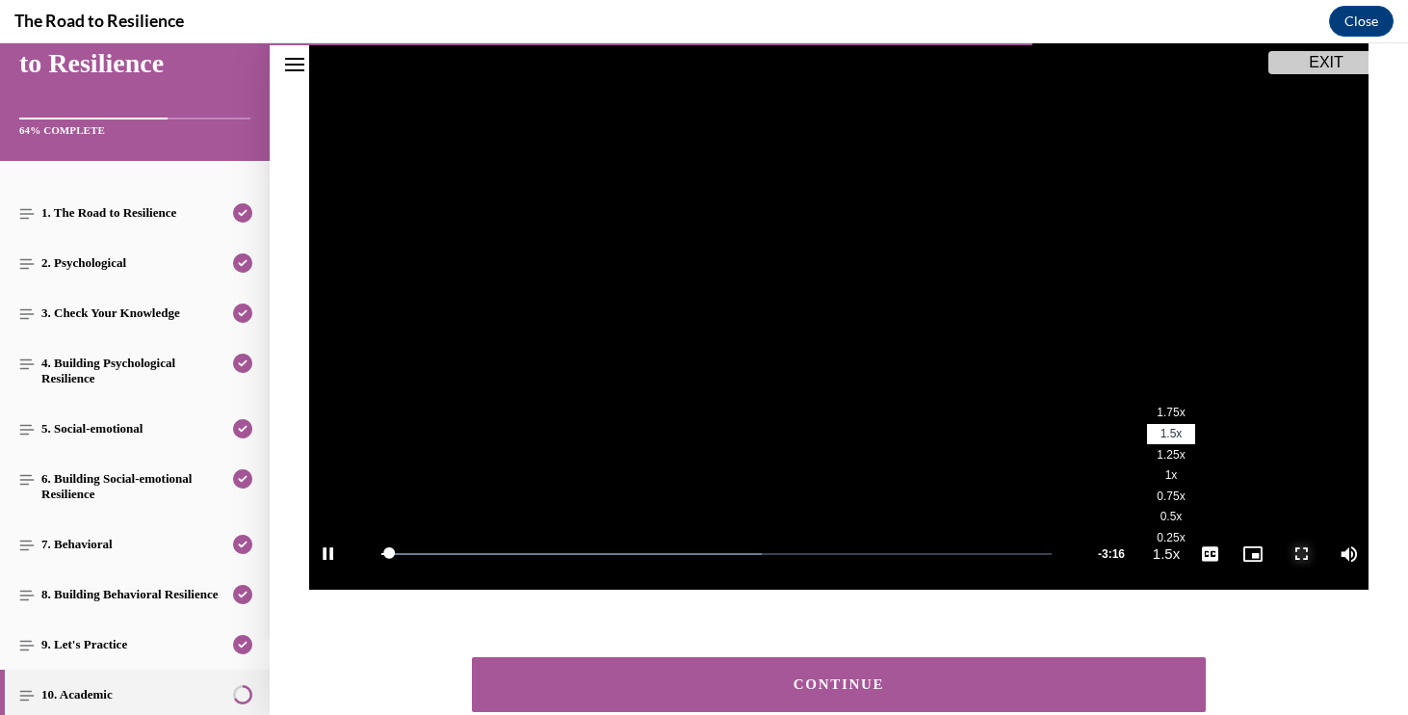
scroll to position [348, 0]
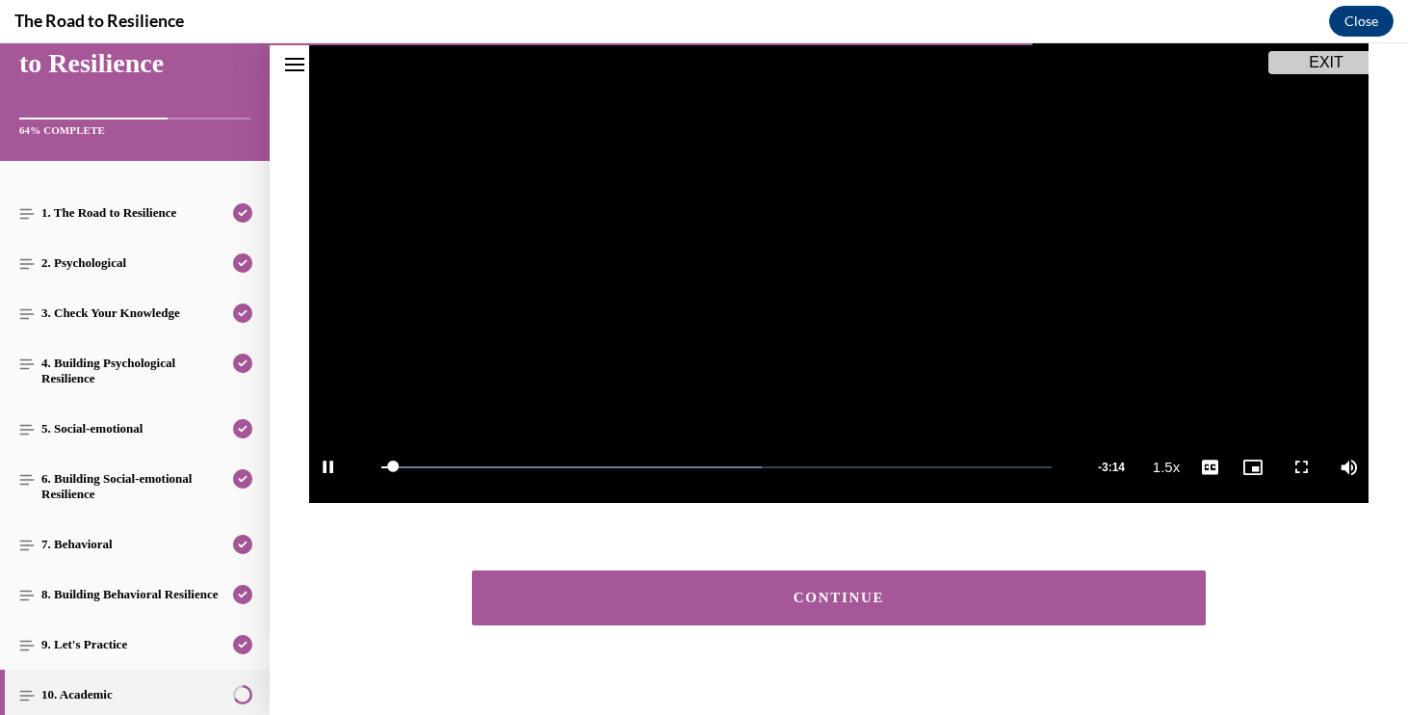
click at [1053, 602] on div "CONTINUE" at bounding box center [839, 597] width 674 height 14
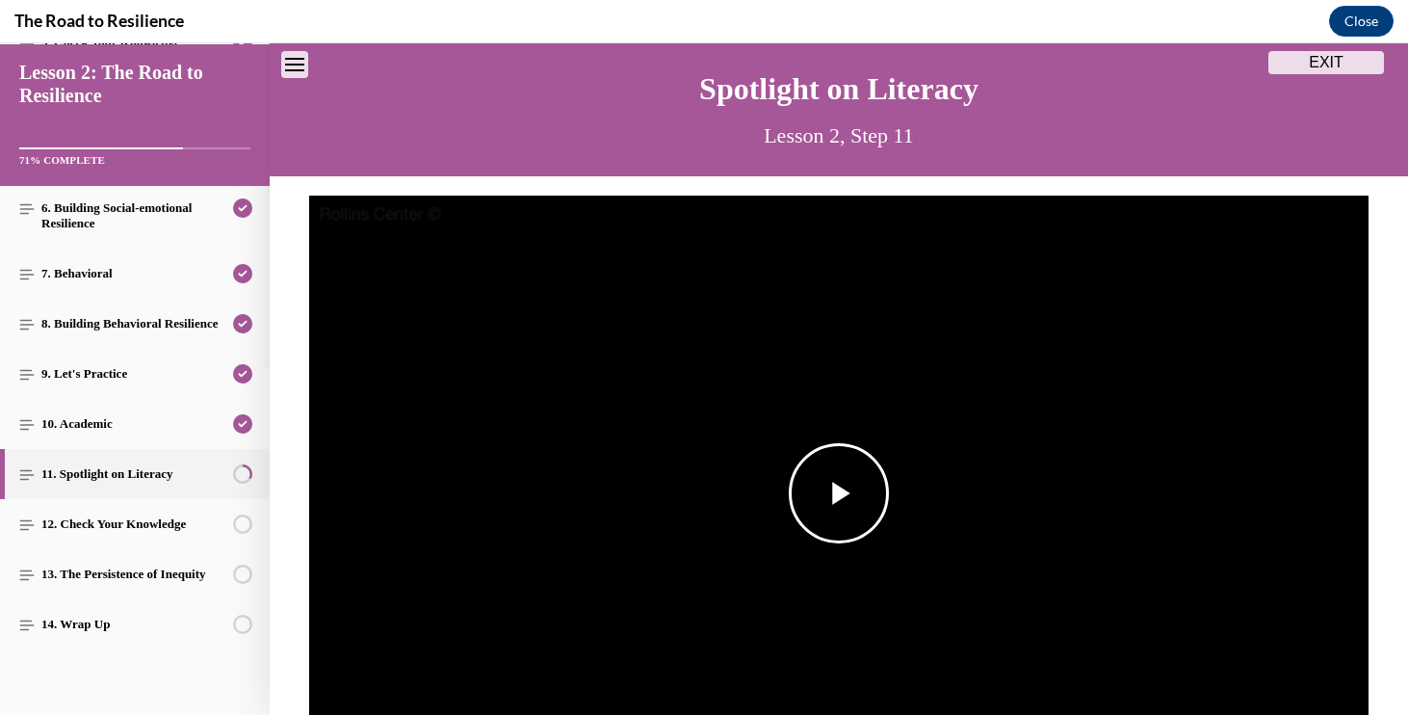
scroll to position [347, 0]
click at [839, 493] on span "Video player" at bounding box center [839, 493] width 0 height 0
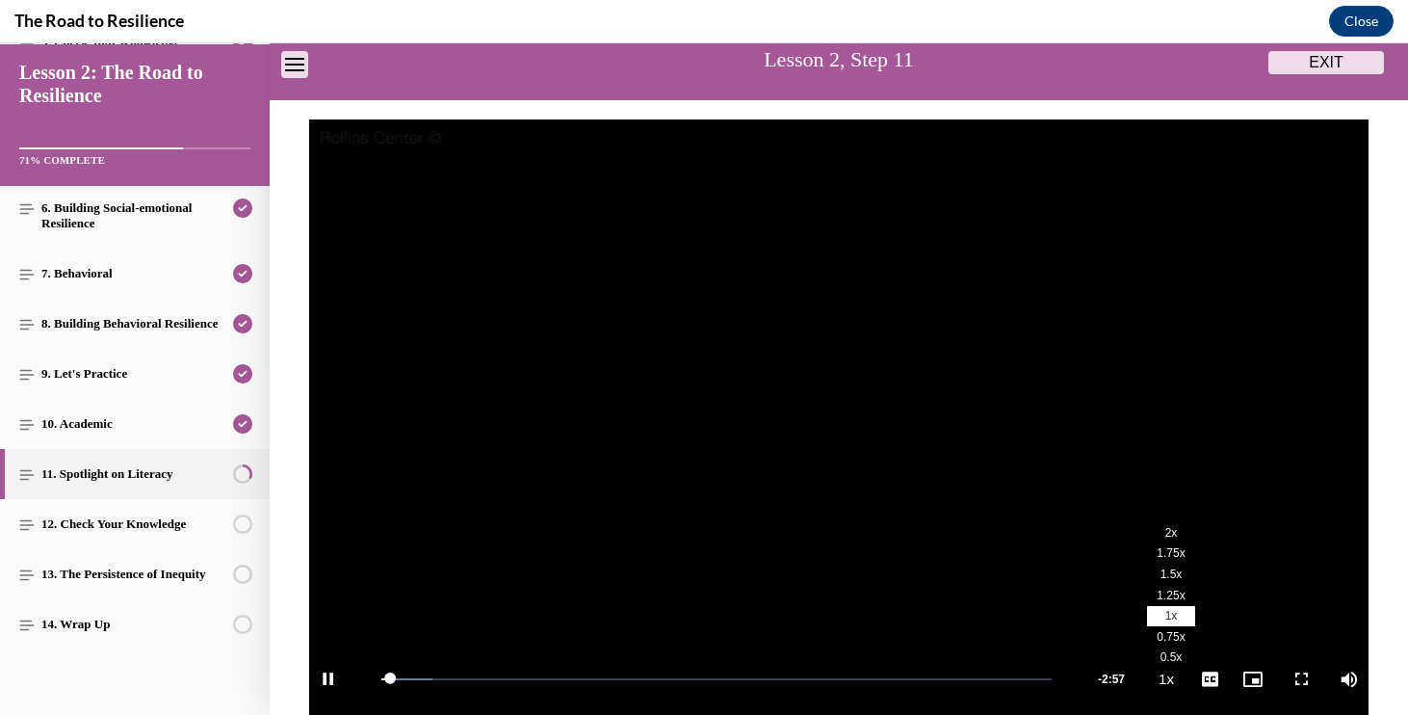
click at [1161, 579] on li "1.5x" at bounding box center [1171, 574] width 48 height 21
click at [1283, 679] on span "Video player" at bounding box center [1301, 679] width 39 height 0
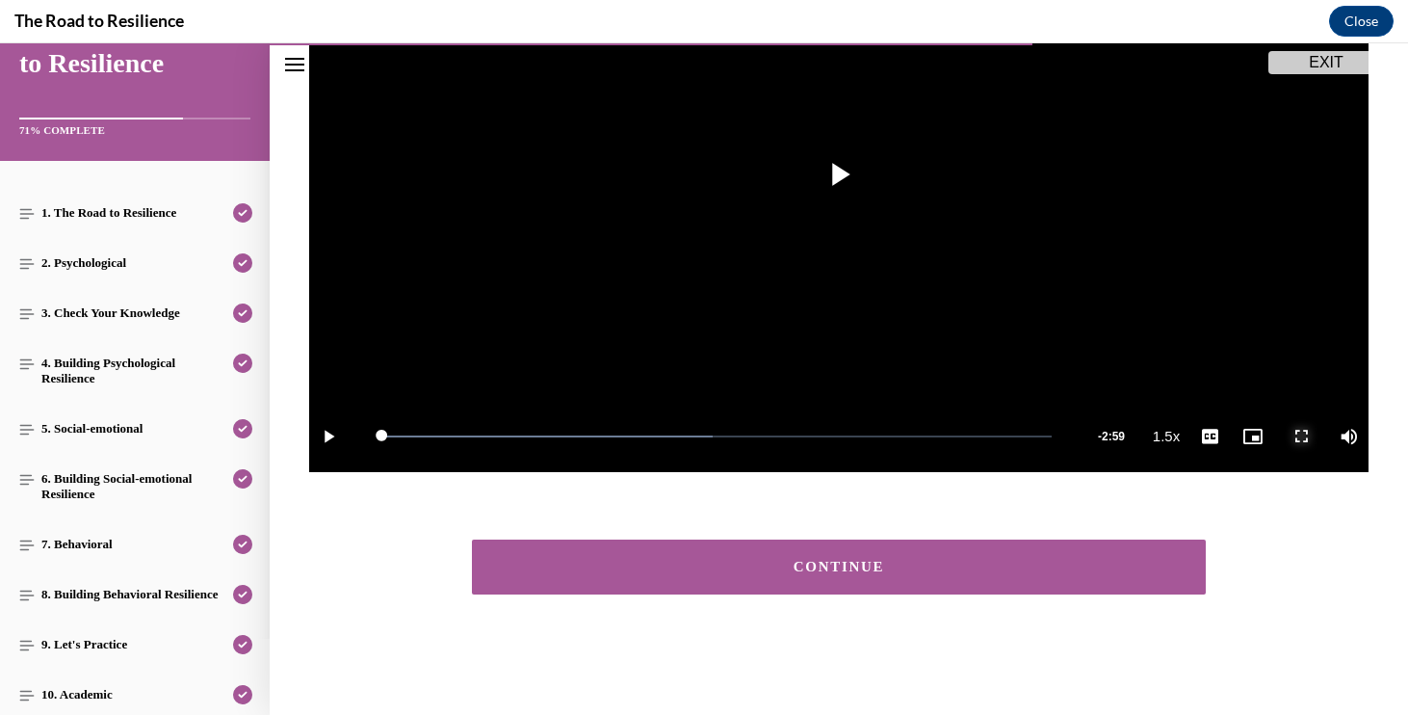
scroll to position [378, 0]
click at [750, 578] on button "CONTINUE" at bounding box center [839, 566] width 734 height 55
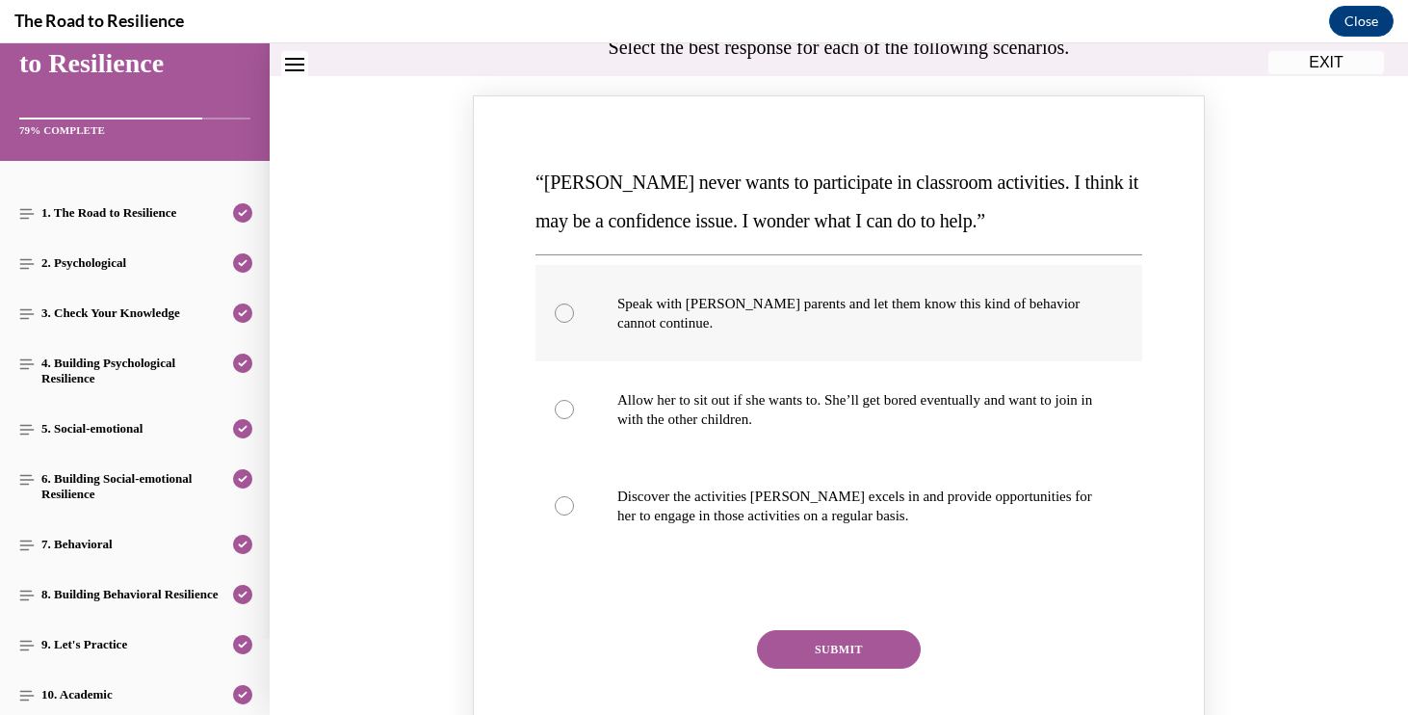
scroll to position [246, 0]
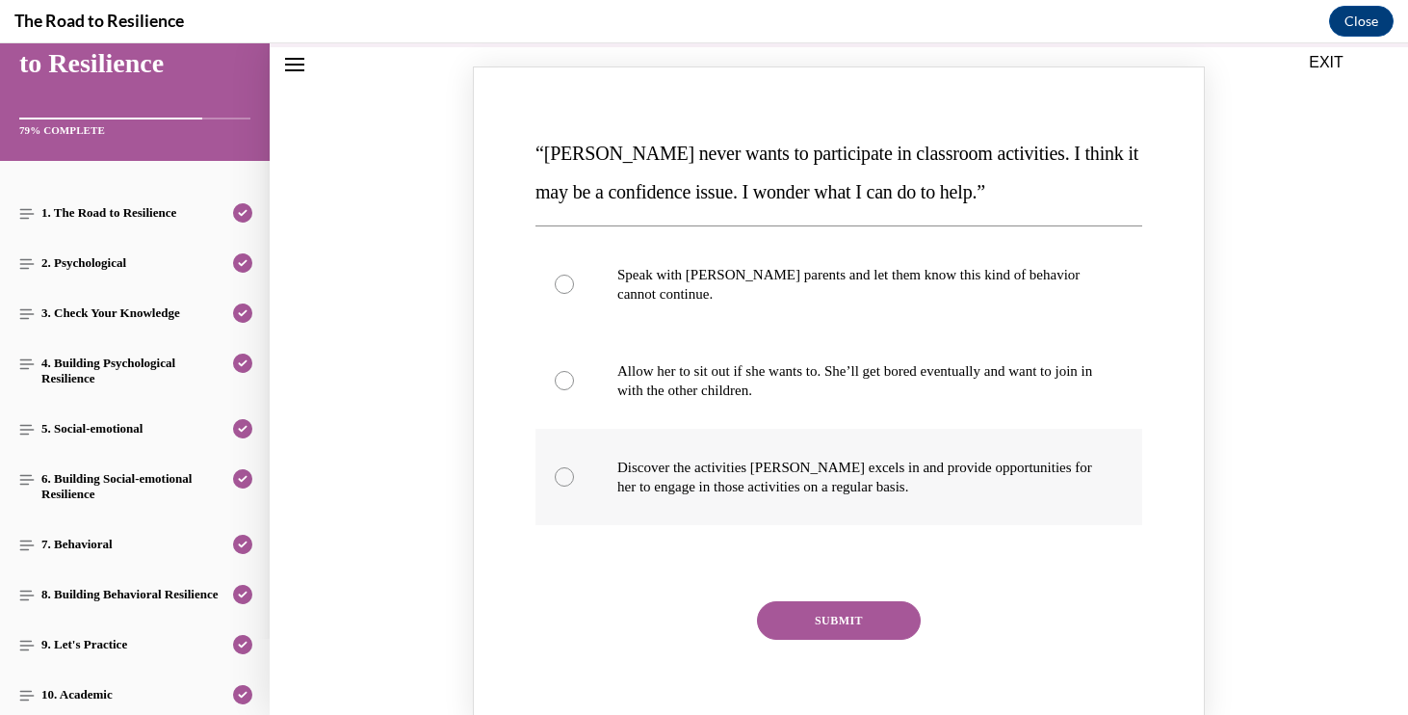
click at [825, 479] on p "Discover the activities Mattison excels in and provide opportunities for her to…" at bounding box center [855, 476] width 477 height 39
click at [574, 479] on input "Discover the activities Mattison excels in and provide opportunities for her to…" at bounding box center [564, 476] width 19 height 19
radio input "true"
click at [849, 614] on button "SUBMIT" at bounding box center [839, 620] width 164 height 39
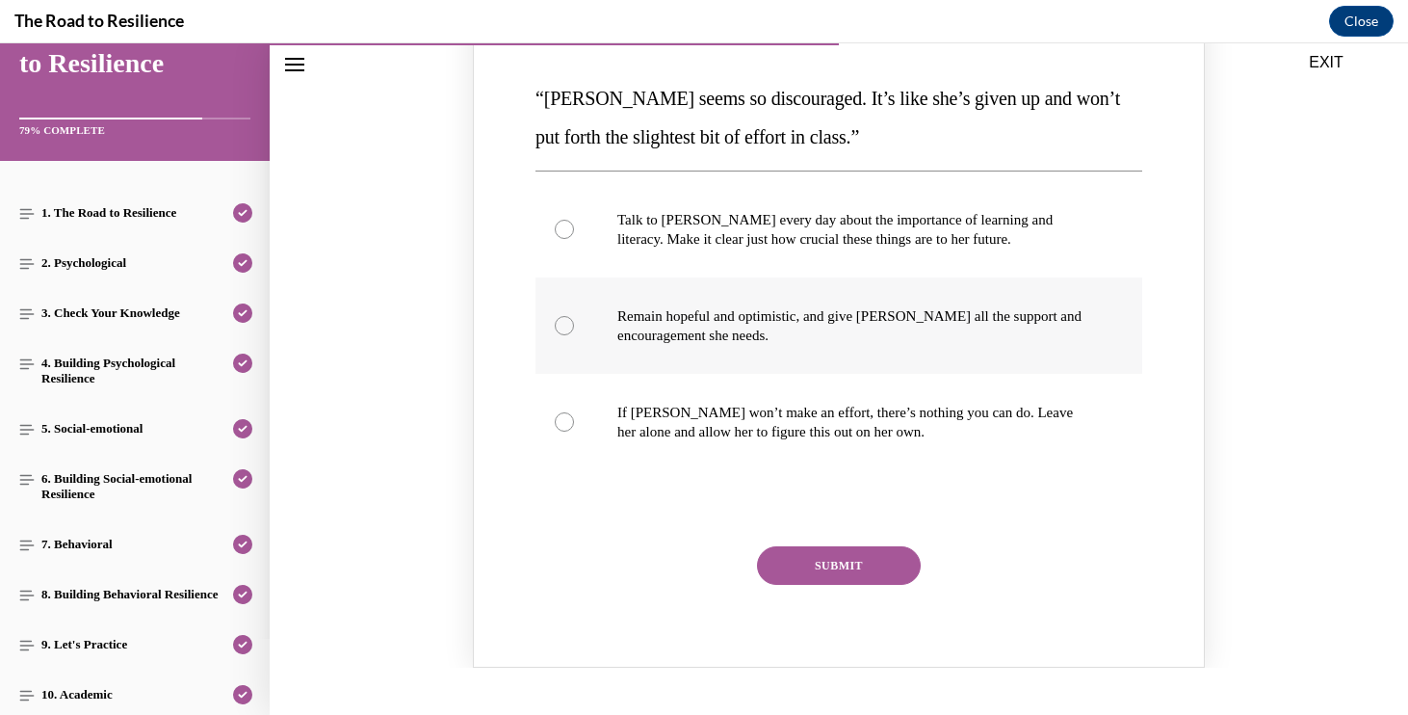
scroll to position [1120, 0]
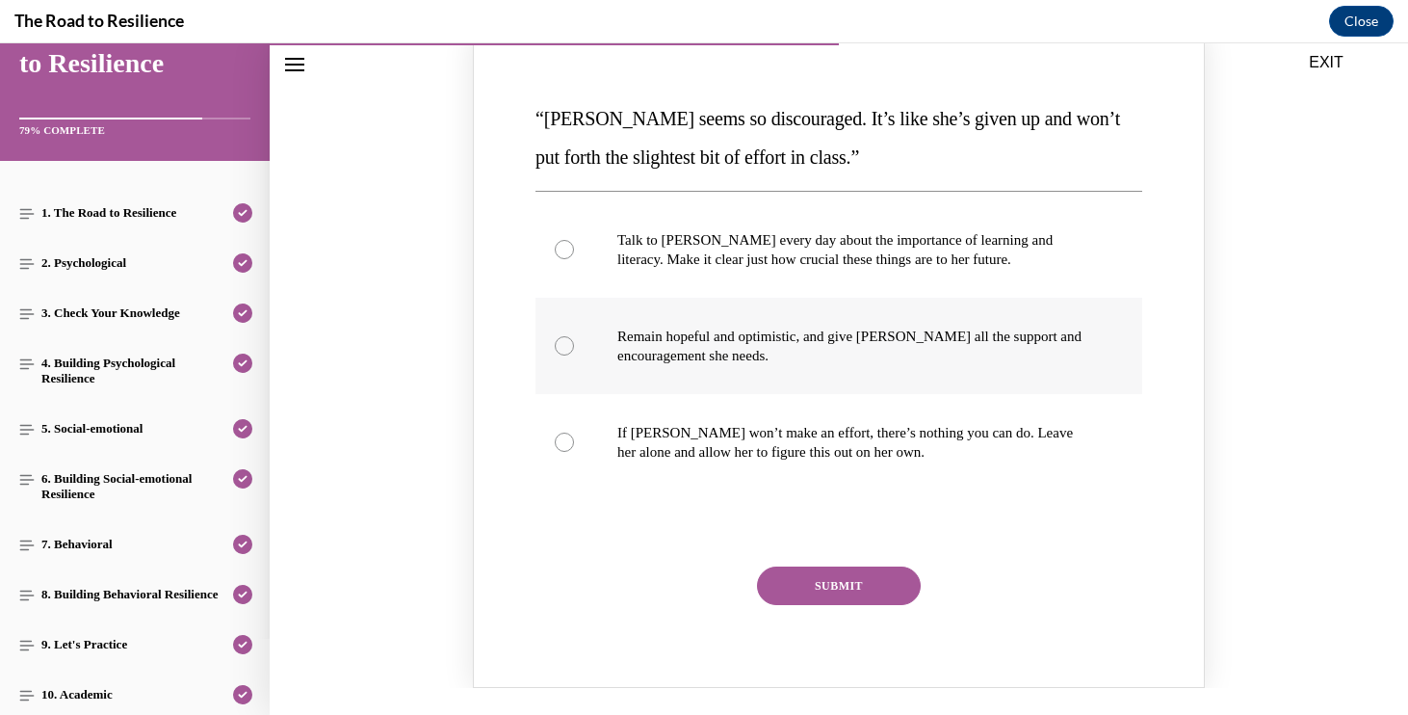
click at [849, 346] on label "Remain hopeful and optimistic, and give Alyson all the support and encouragemen…" at bounding box center [838, 346] width 607 height 96
click at [574, 346] on input "Remain hopeful and optimistic, and give Alyson all the support and encouragemen…" at bounding box center [564, 345] width 19 height 19
radio input "true"
click at [849, 576] on button "SUBMIT" at bounding box center [839, 585] width 164 height 39
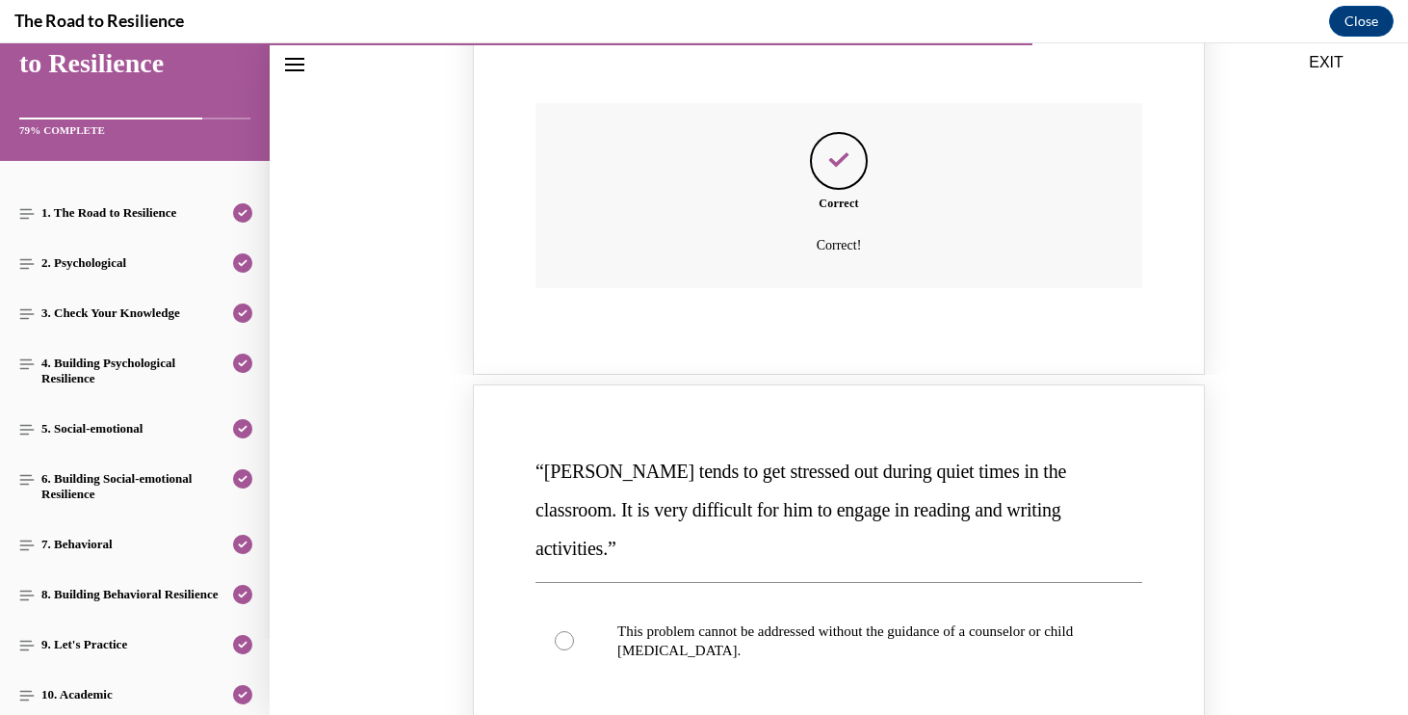
scroll to position [1763, 0]
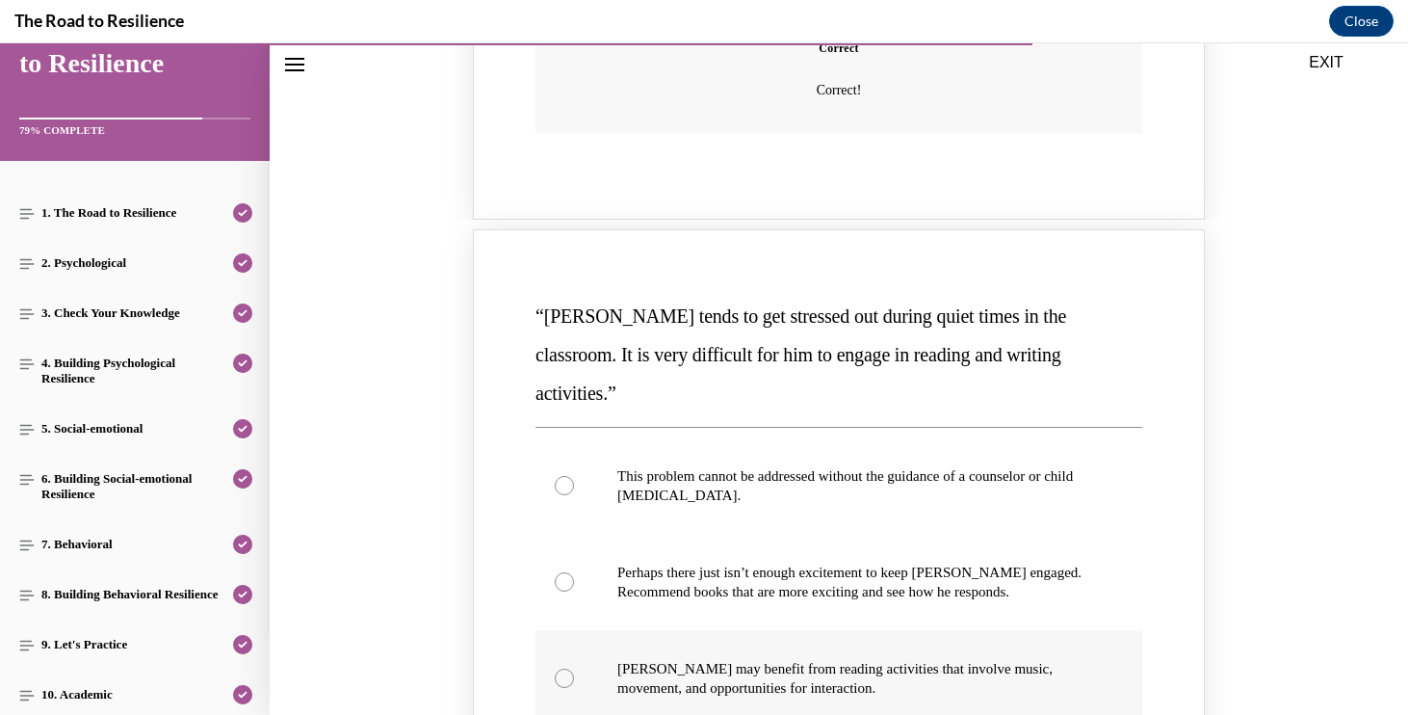
click at [764, 659] on p "Harrison may benefit from reading activities that involve music, movement, and …" at bounding box center [855, 678] width 477 height 39
click at [574, 668] on input "Harrison may benefit from reading activities that involve music, movement, and …" at bounding box center [564, 677] width 19 height 19
radio input "true"
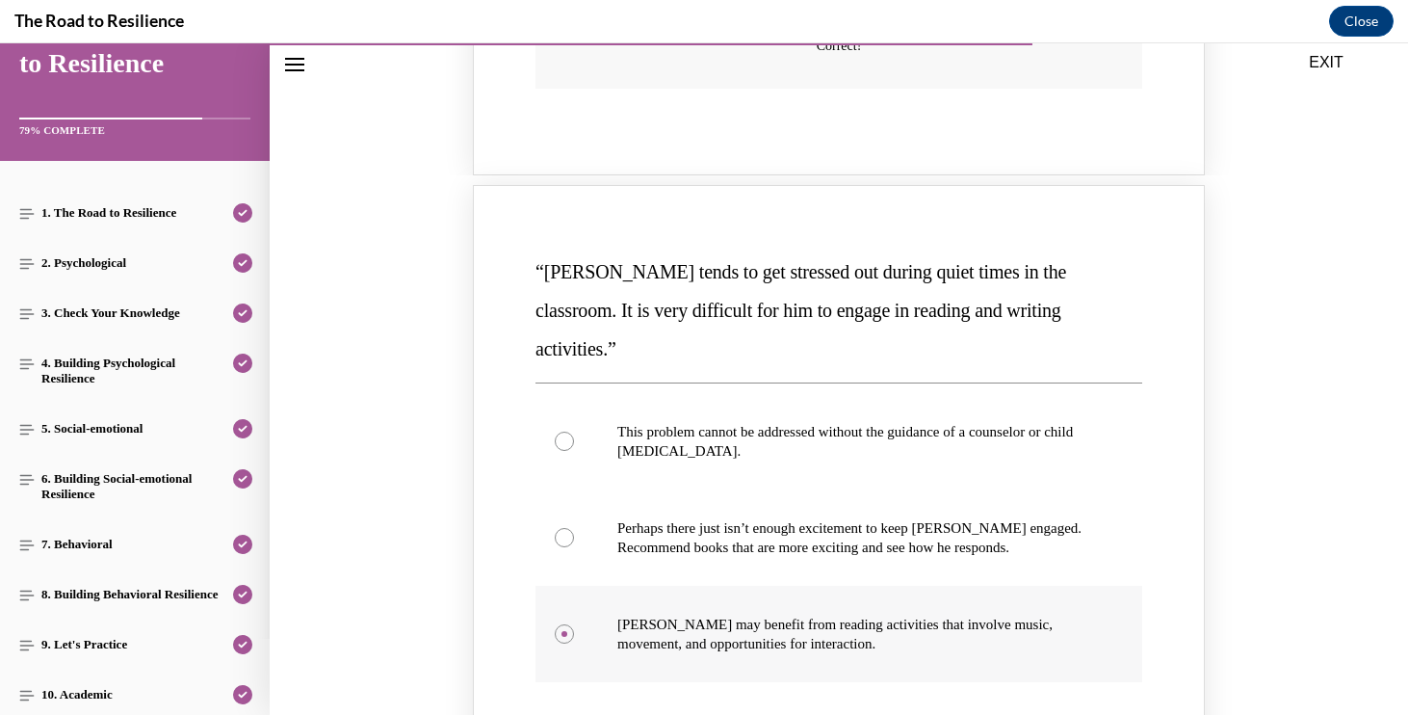
scroll to position [1831, 0]
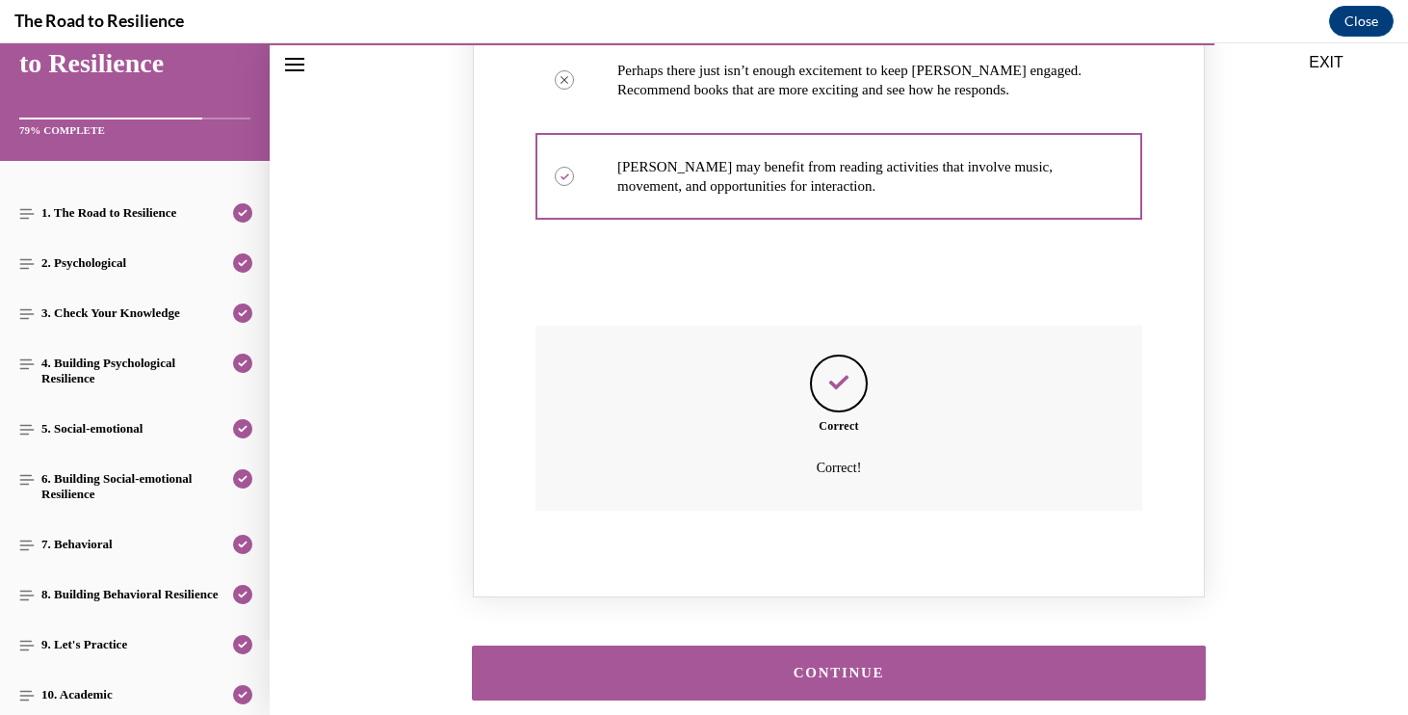
scroll to position [2259, 0]
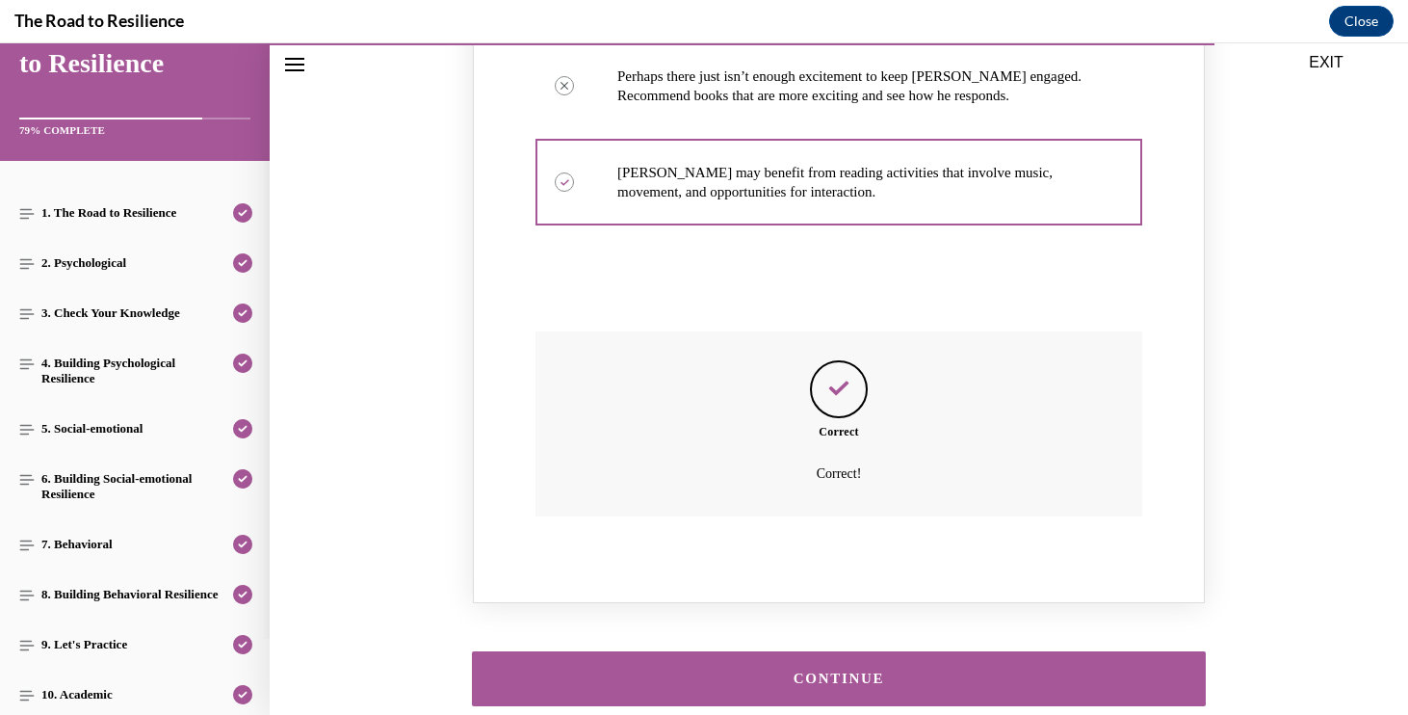
click at [765, 671] on div "CONTINUE" at bounding box center [839, 678] width 674 height 14
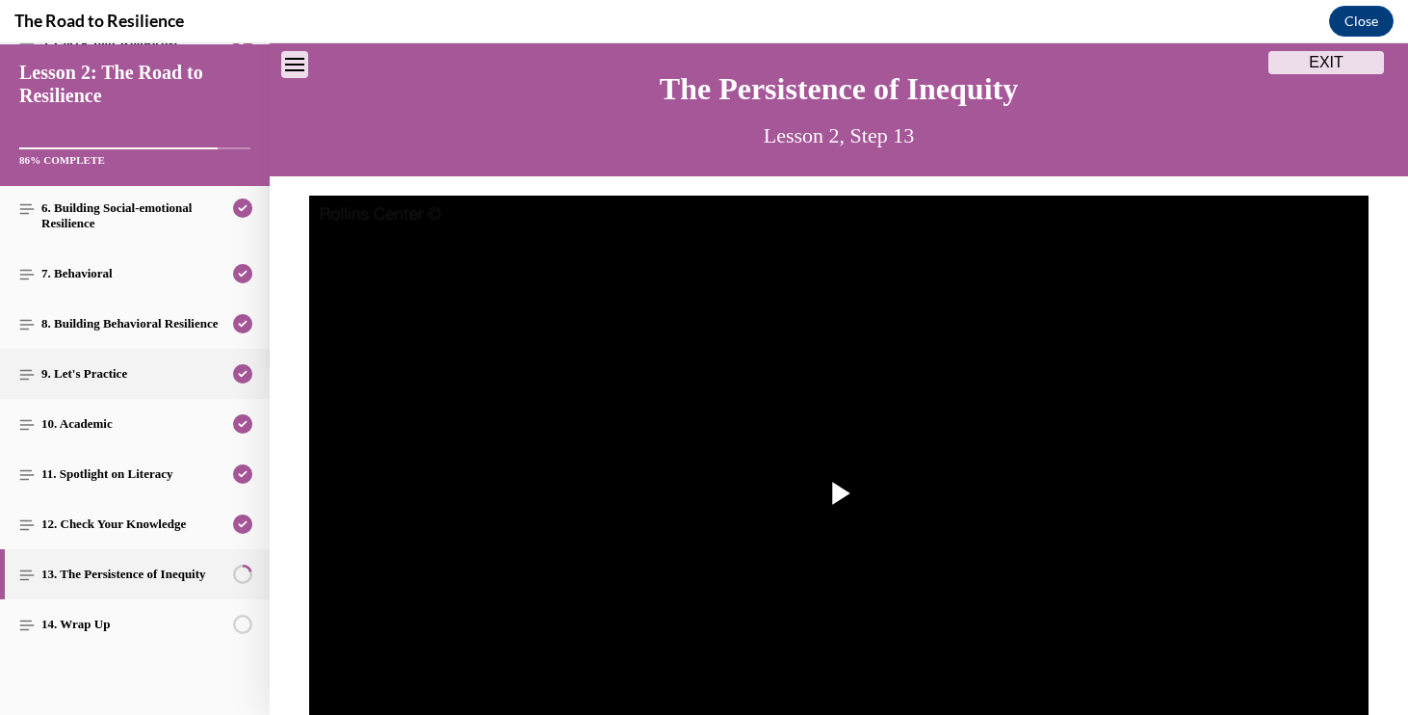
scroll to position [347, 0]
click at [839, 493] on span "Video player" at bounding box center [839, 493] width 0 height 0
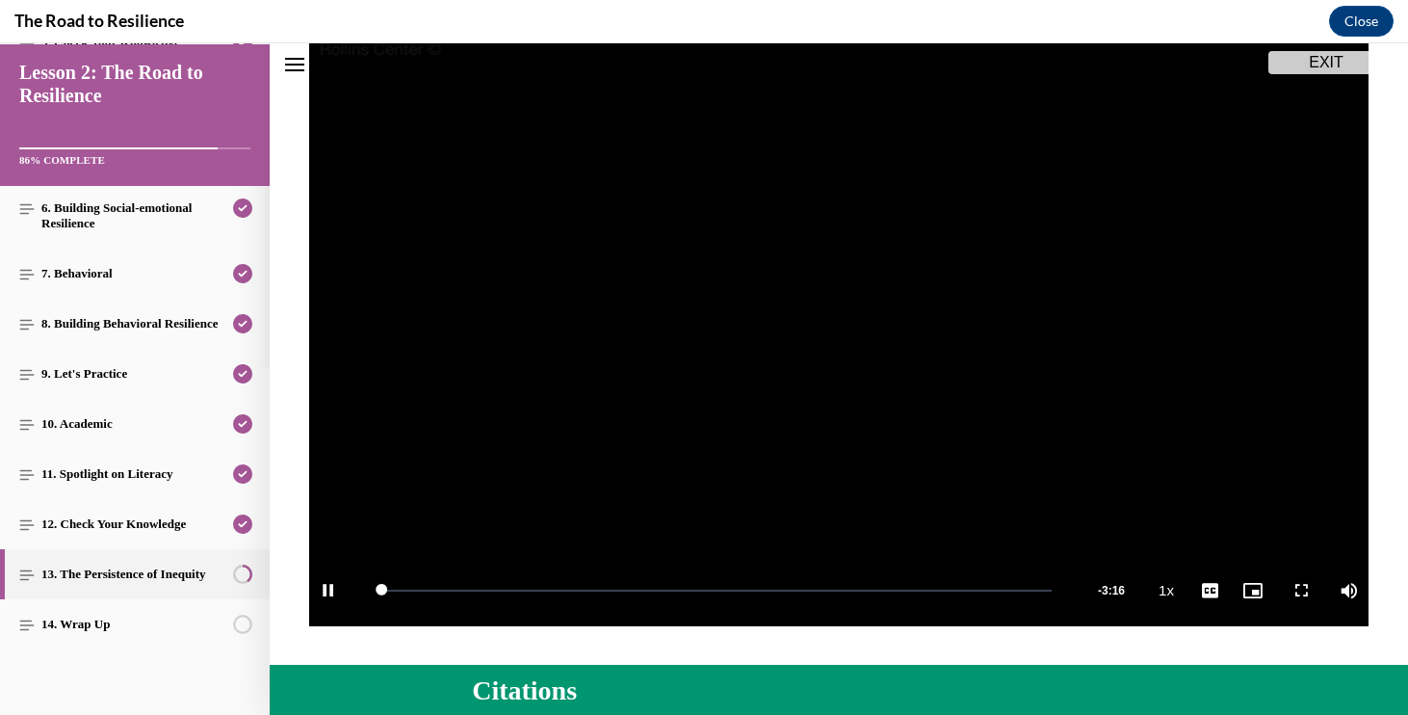
scroll to position [343, 0]
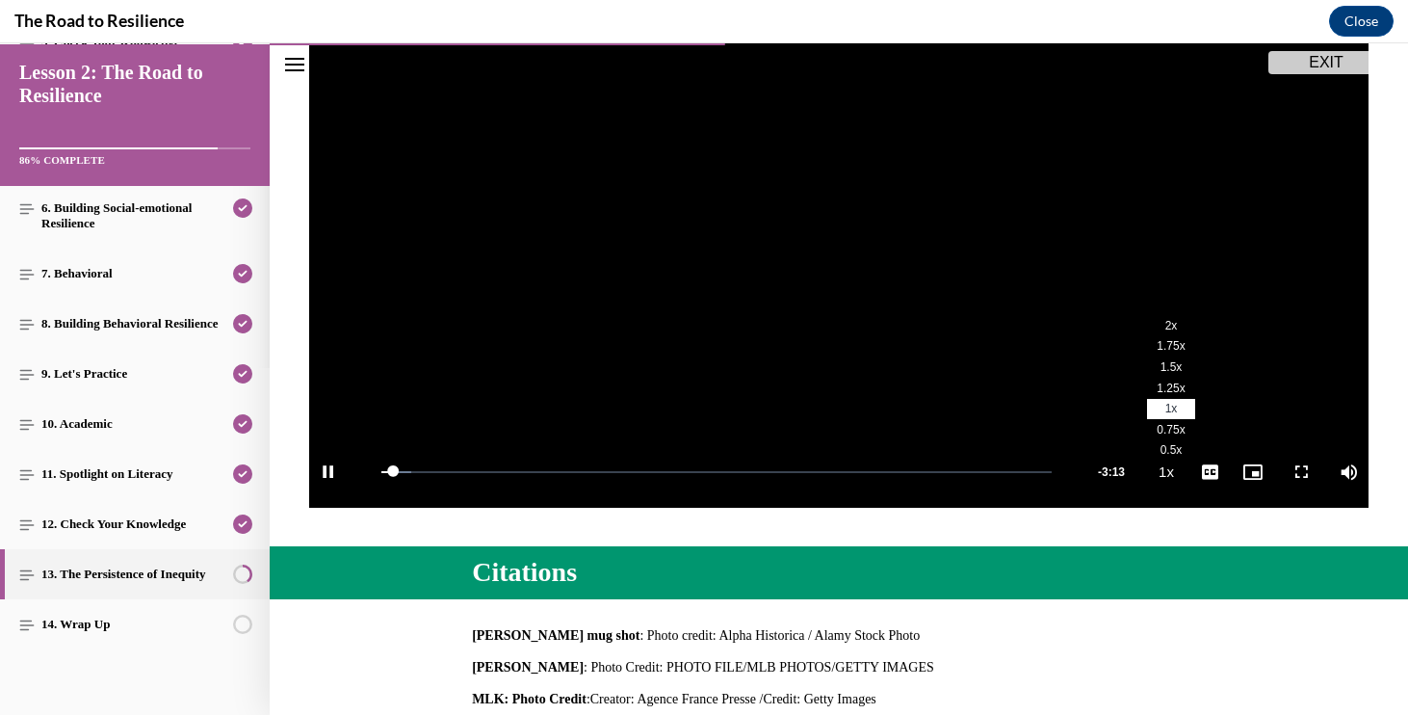
click at [1165, 374] on li "1.5x" at bounding box center [1171, 367] width 48 height 21
click at [1299, 472] on span "Video player" at bounding box center [1301, 472] width 39 height 0
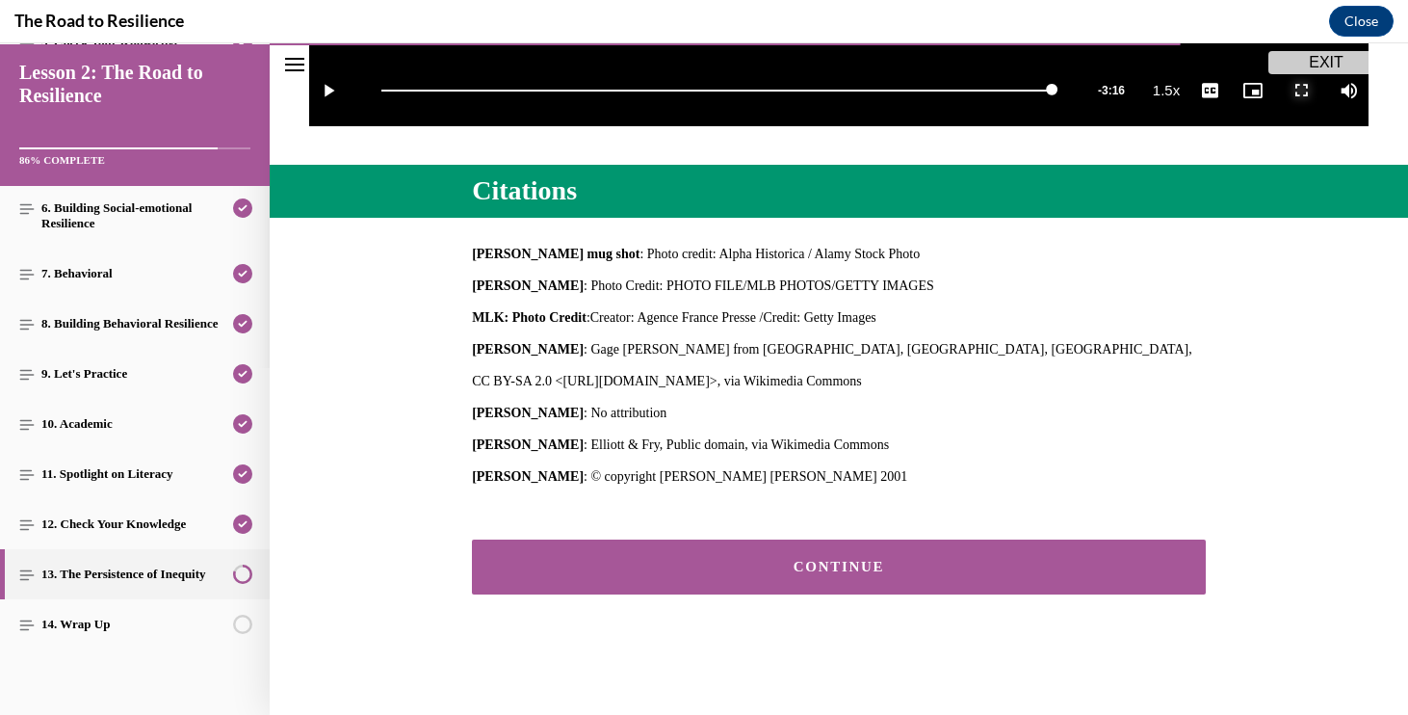
scroll to position [723, 0]
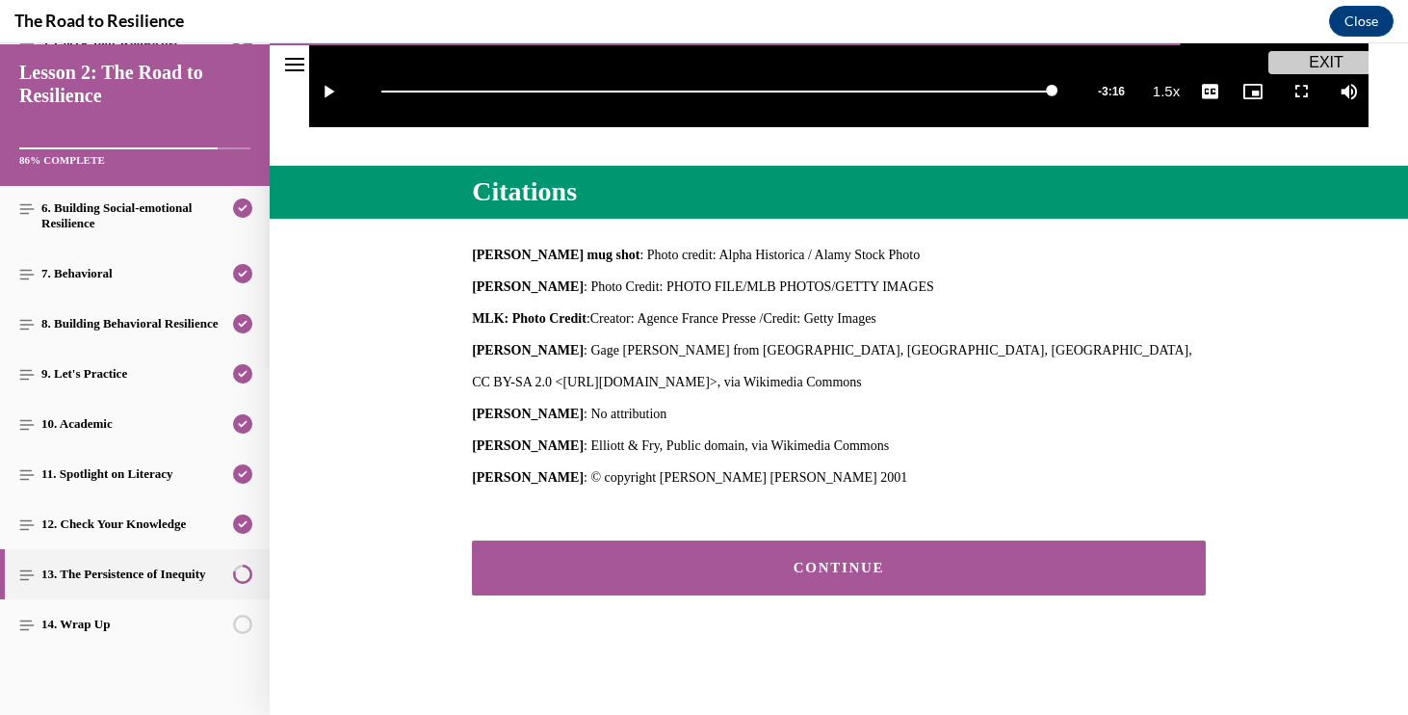
click at [1003, 547] on button "CONTINUE" at bounding box center [839, 567] width 734 height 55
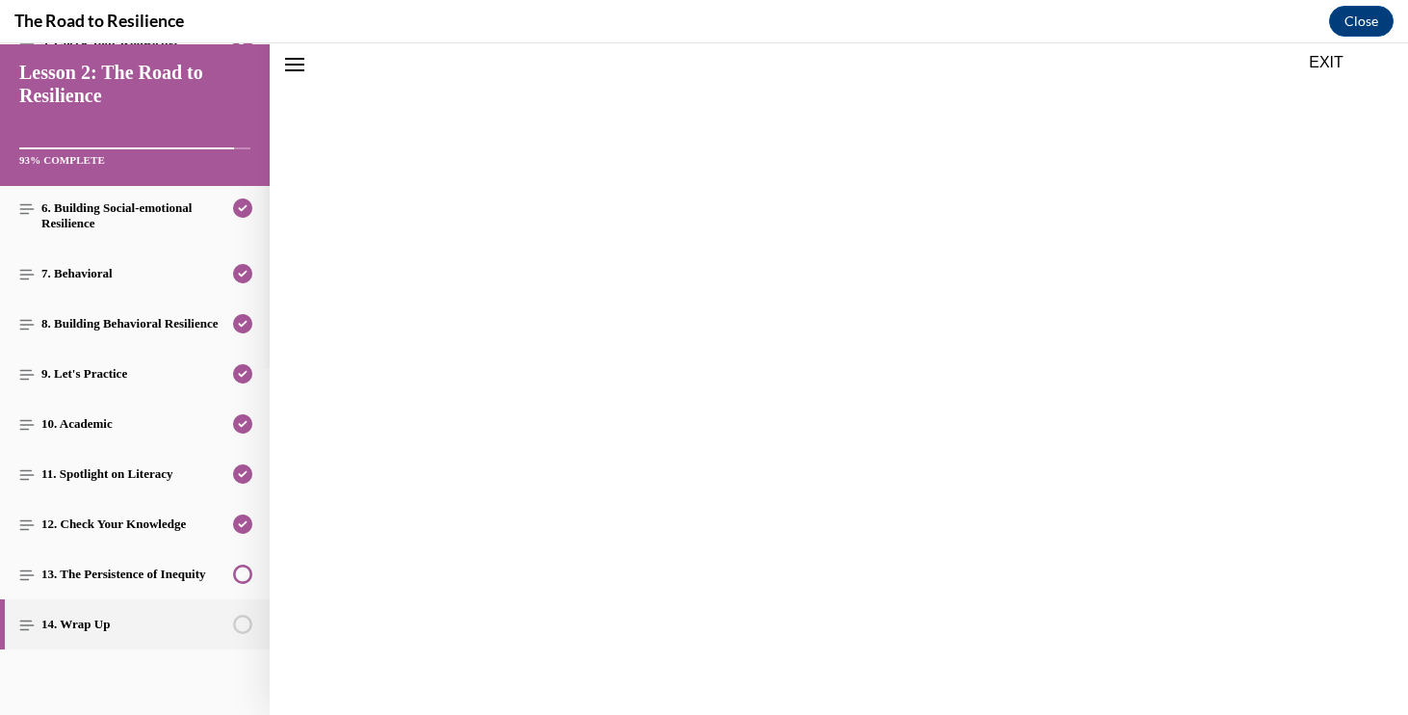
scroll to position [665, 0]
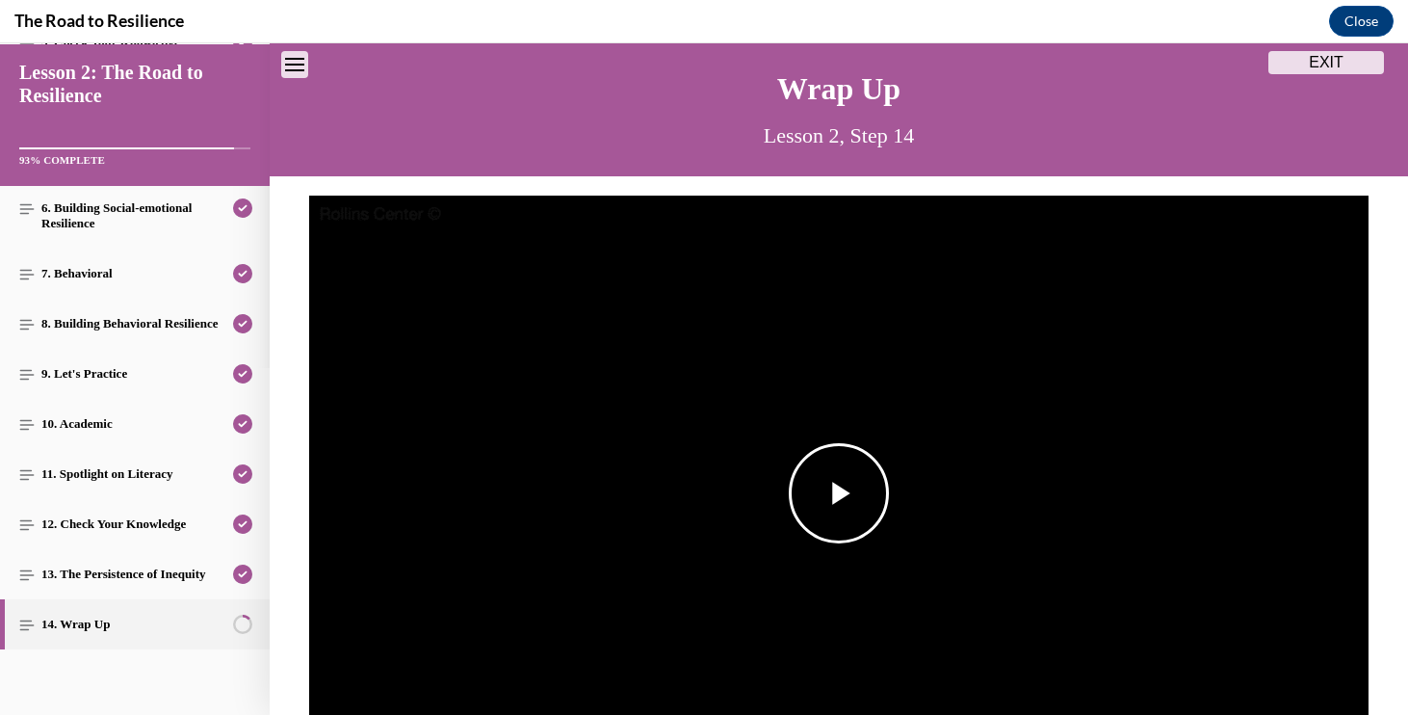
click at [839, 493] on span "Video player" at bounding box center [839, 493] width 0 height 0
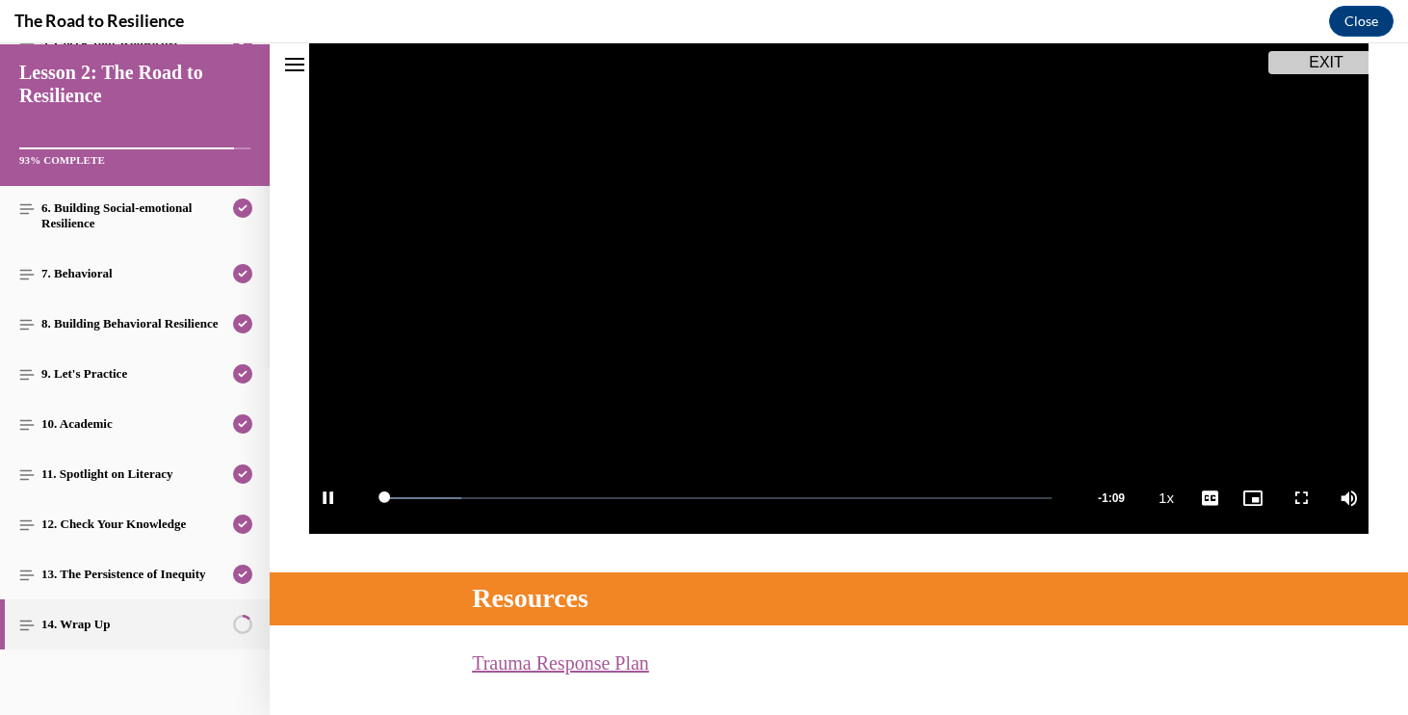
scroll to position [374, 0]
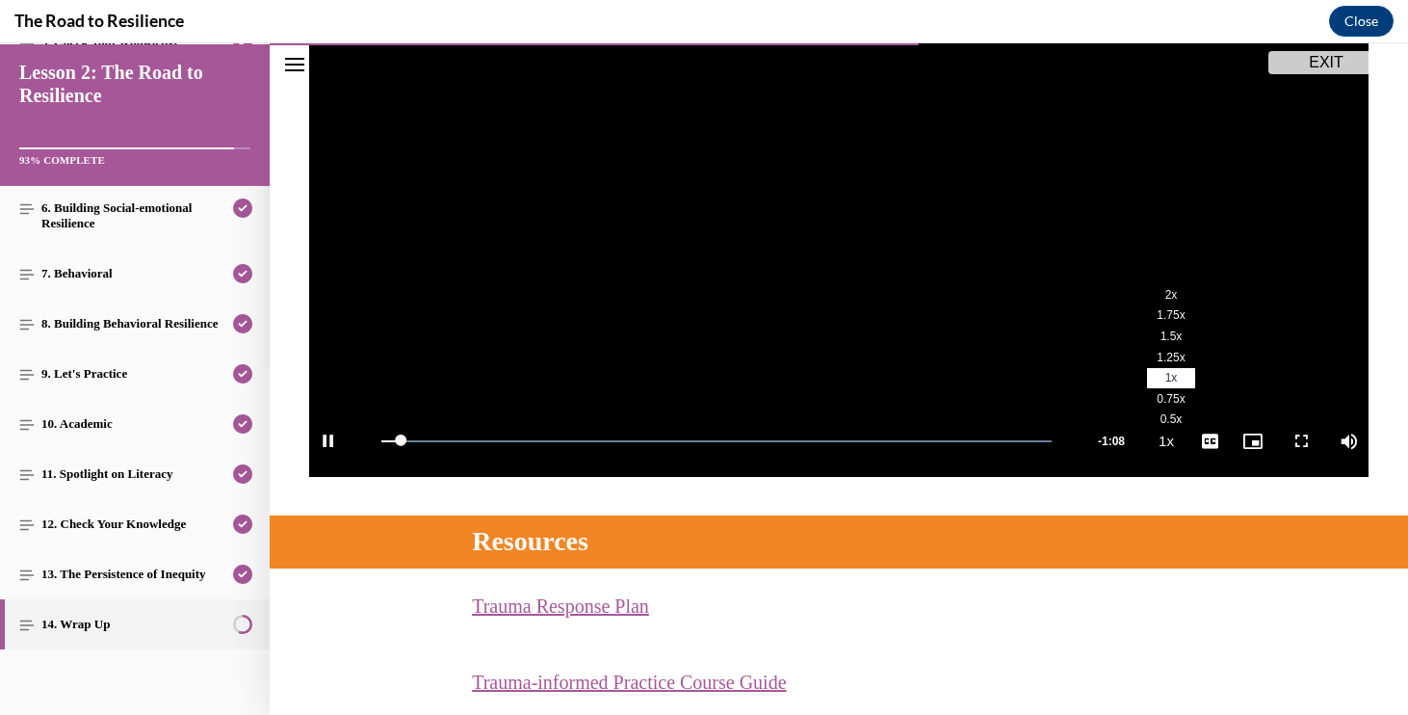
click at [1177, 329] on span "1.5x" at bounding box center [1172, 335] width 22 height 13
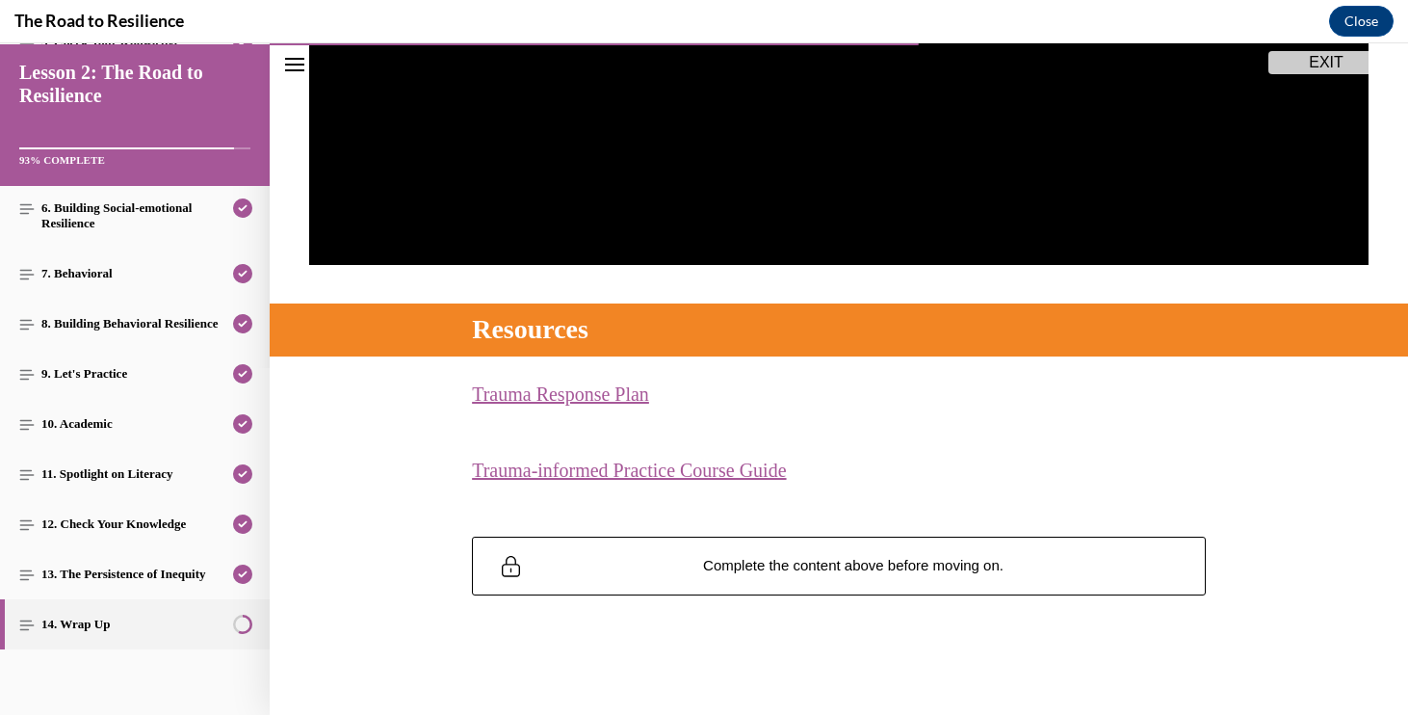
scroll to position [584, 0]
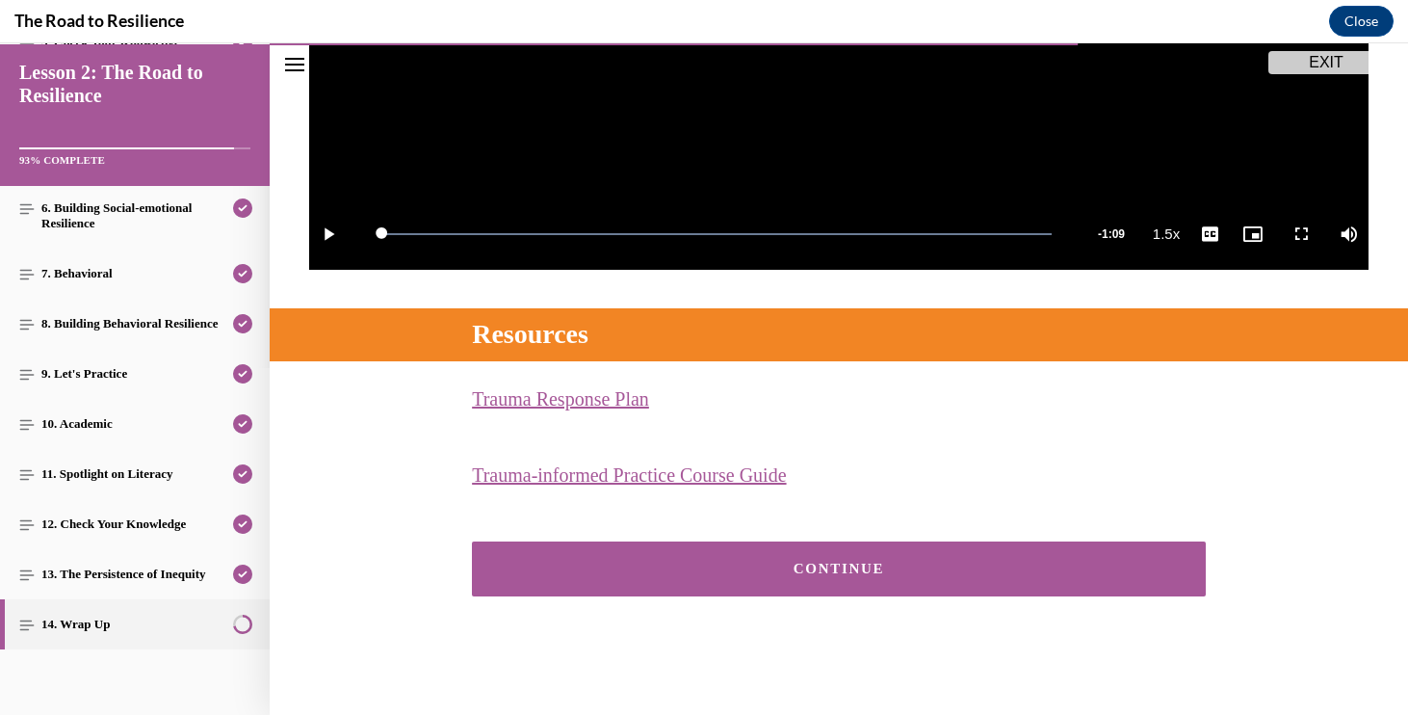
click at [749, 562] on div "CONTINUE" at bounding box center [839, 568] width 674 height 14
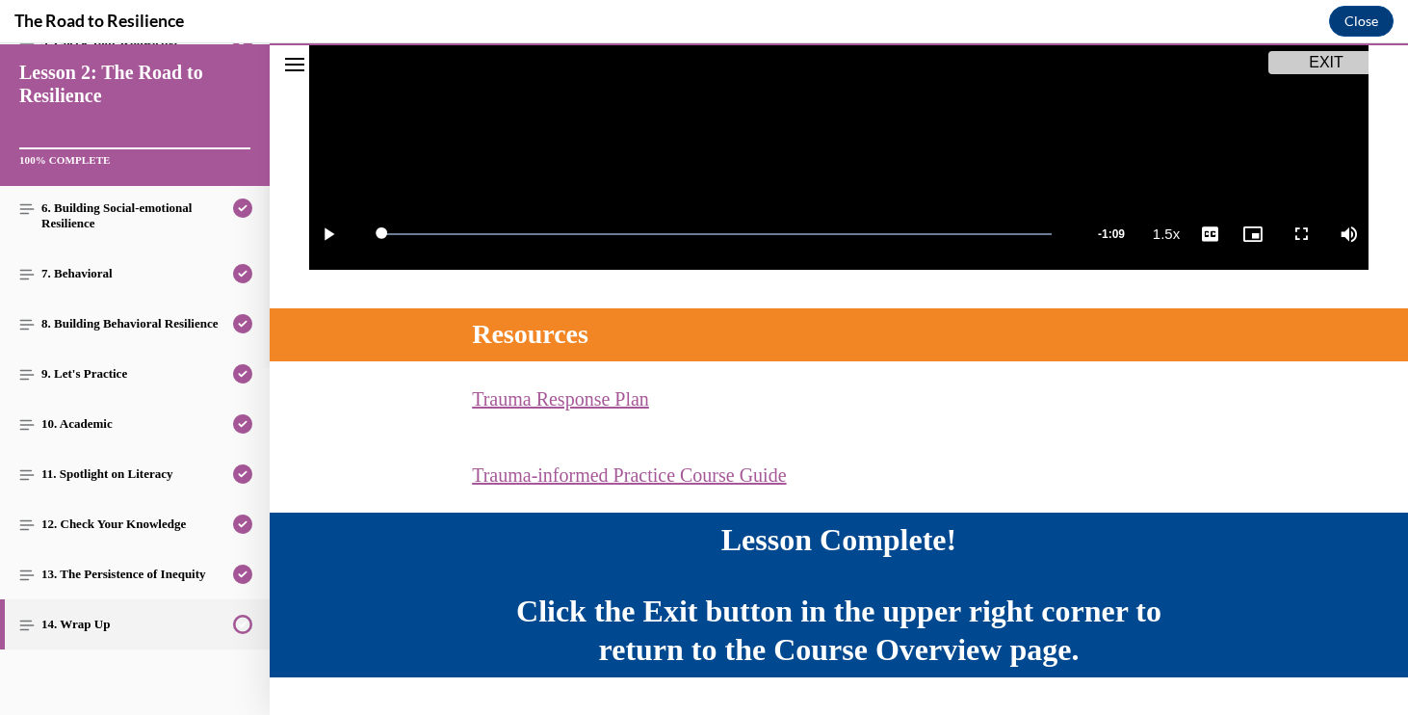
scroll to position [632, 0]
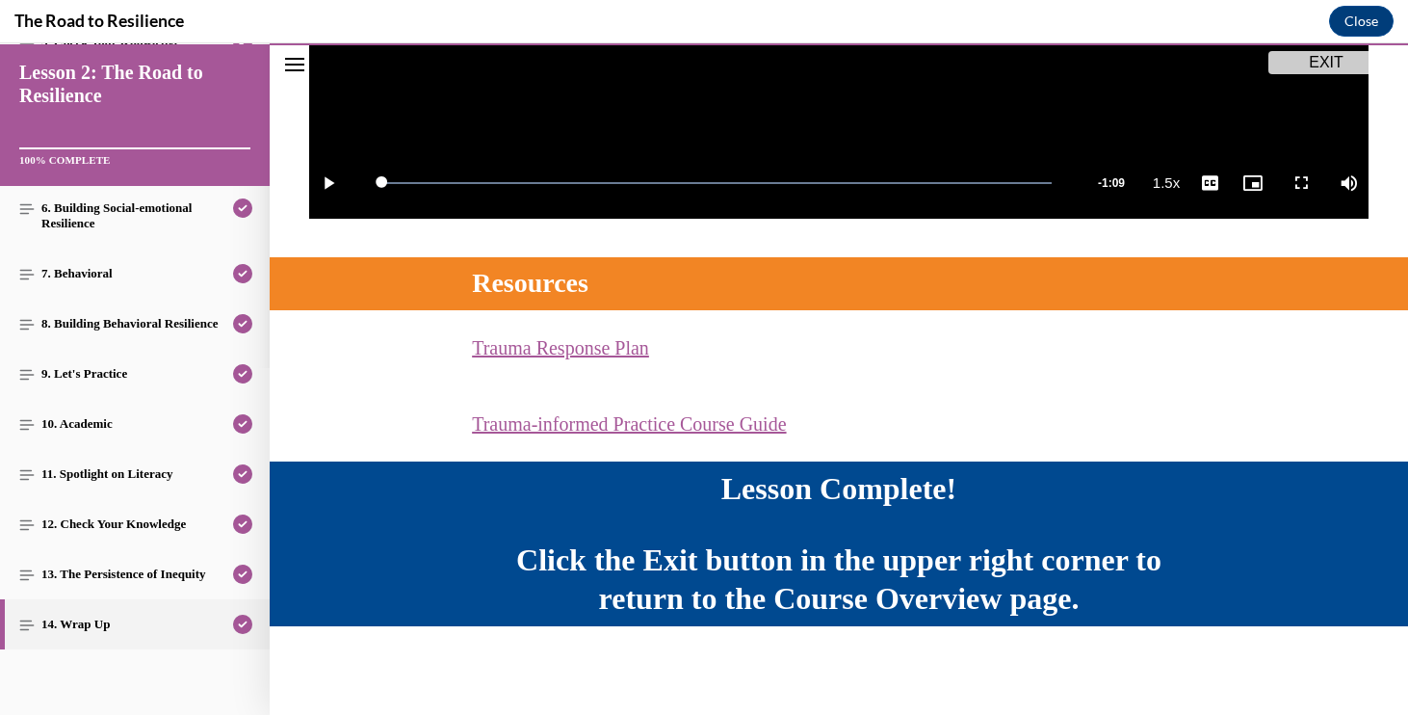
click at [1282, 53] on button "EXIT" at bounding box center [1326, 62] width 116 height 23
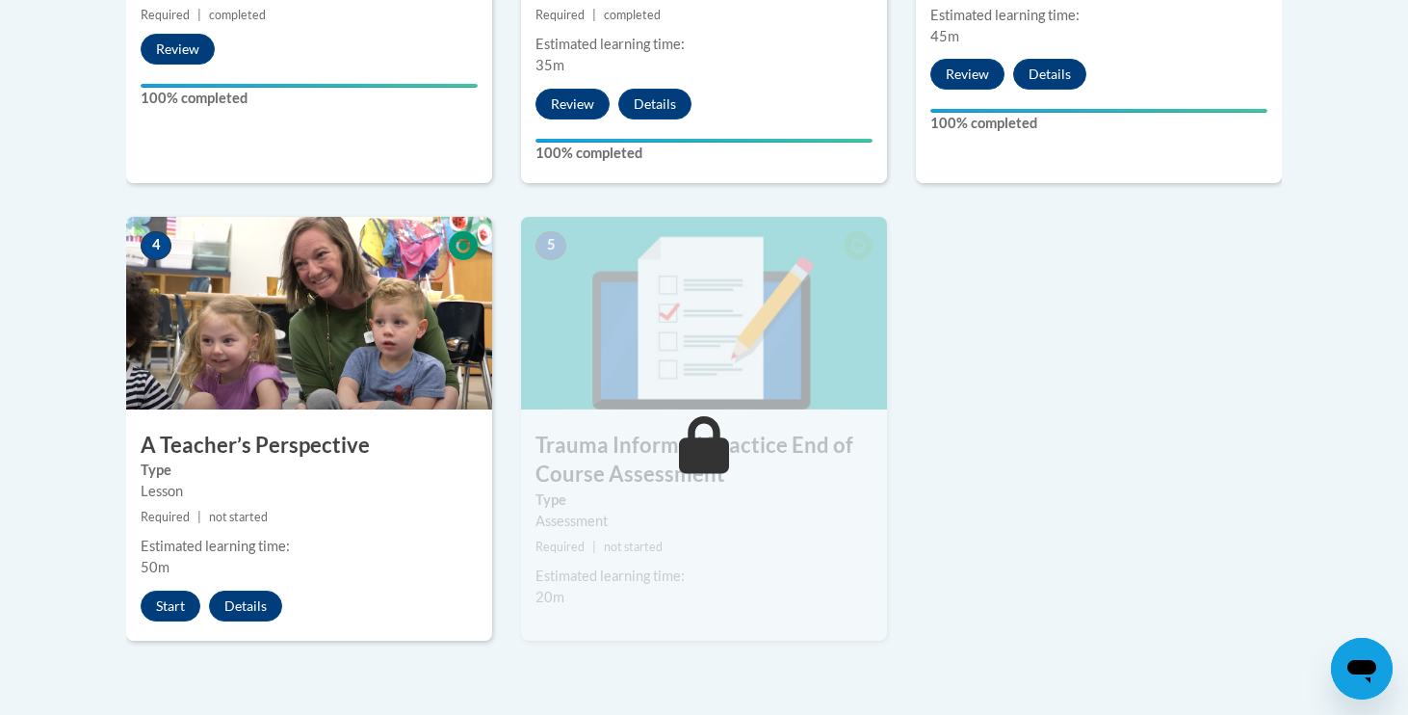
scroll to position [964, 0]
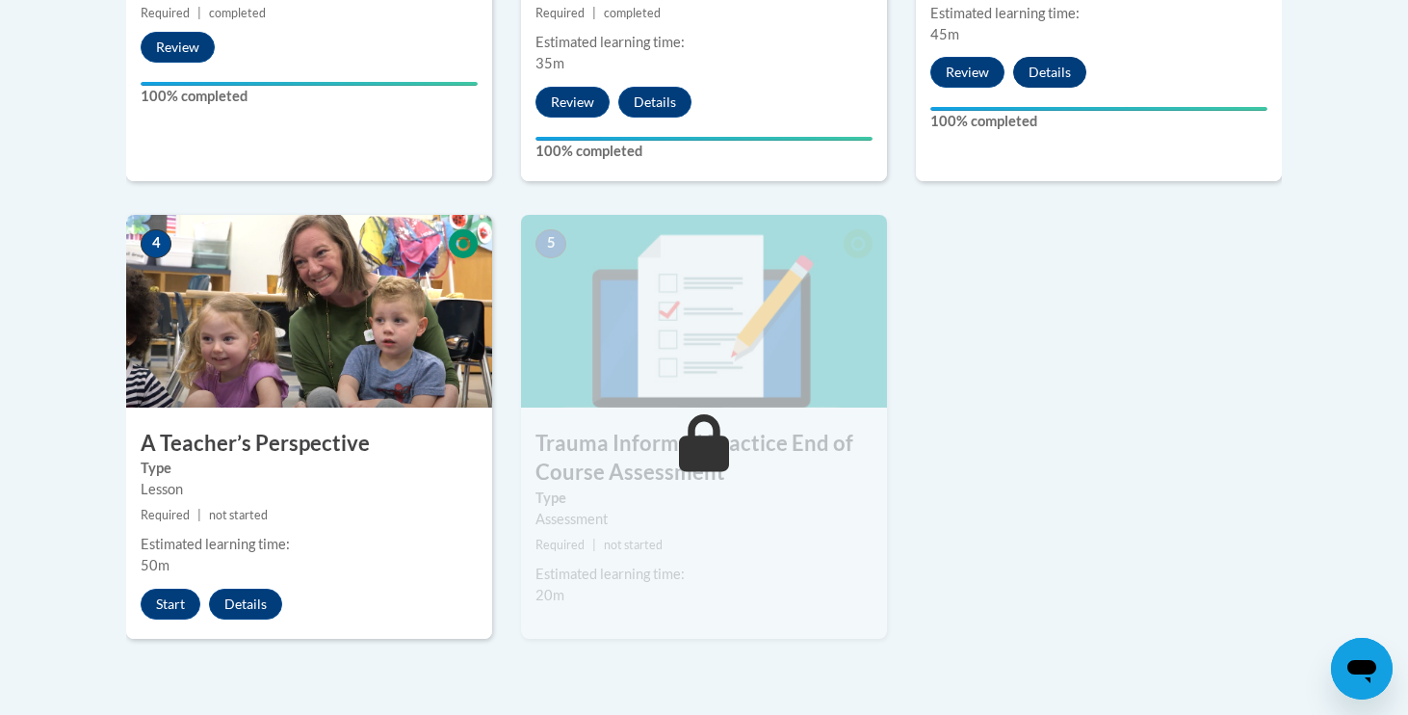
click at [1045, 58] on button "Details" at bounding box center [1049, 72] width 73 height 31
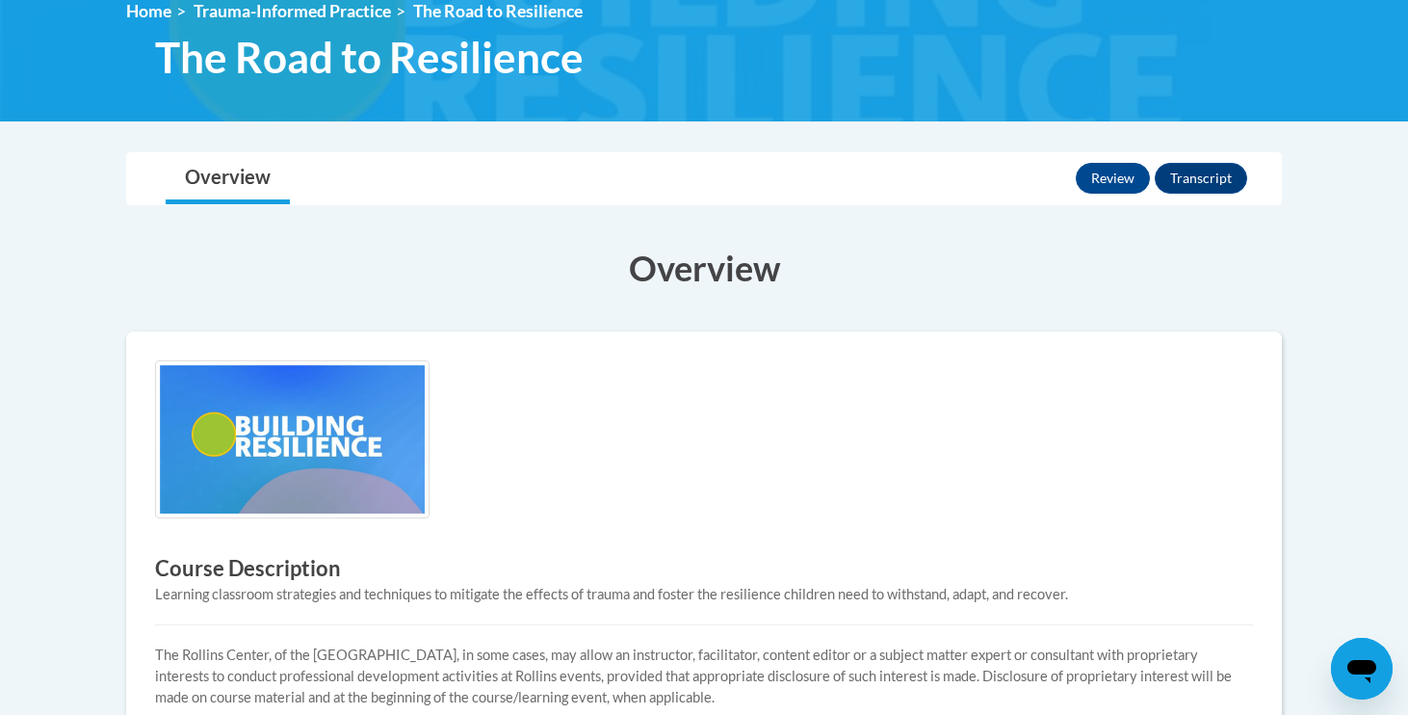
scroll to position [880, 0]
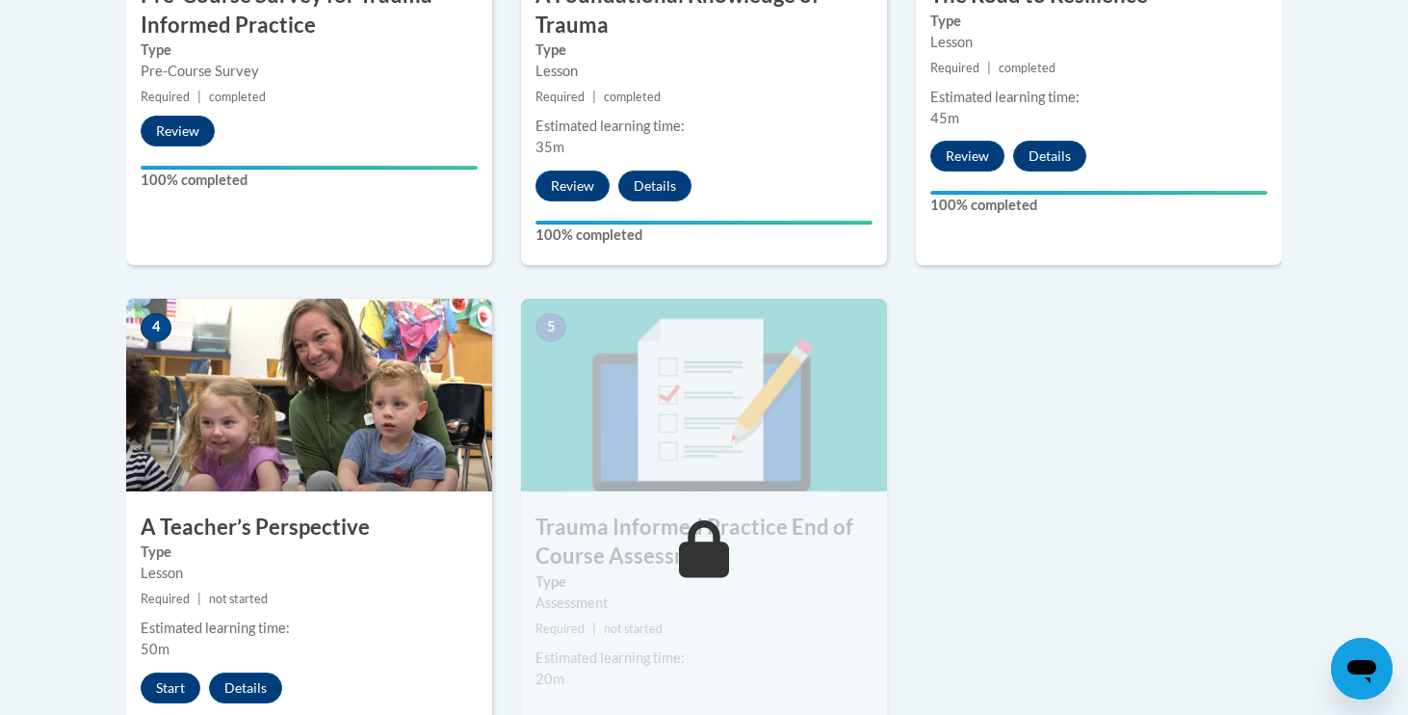
scroll to position [874, 0]
